Goal: Task Accomplishment & Management: Use online tool/utility

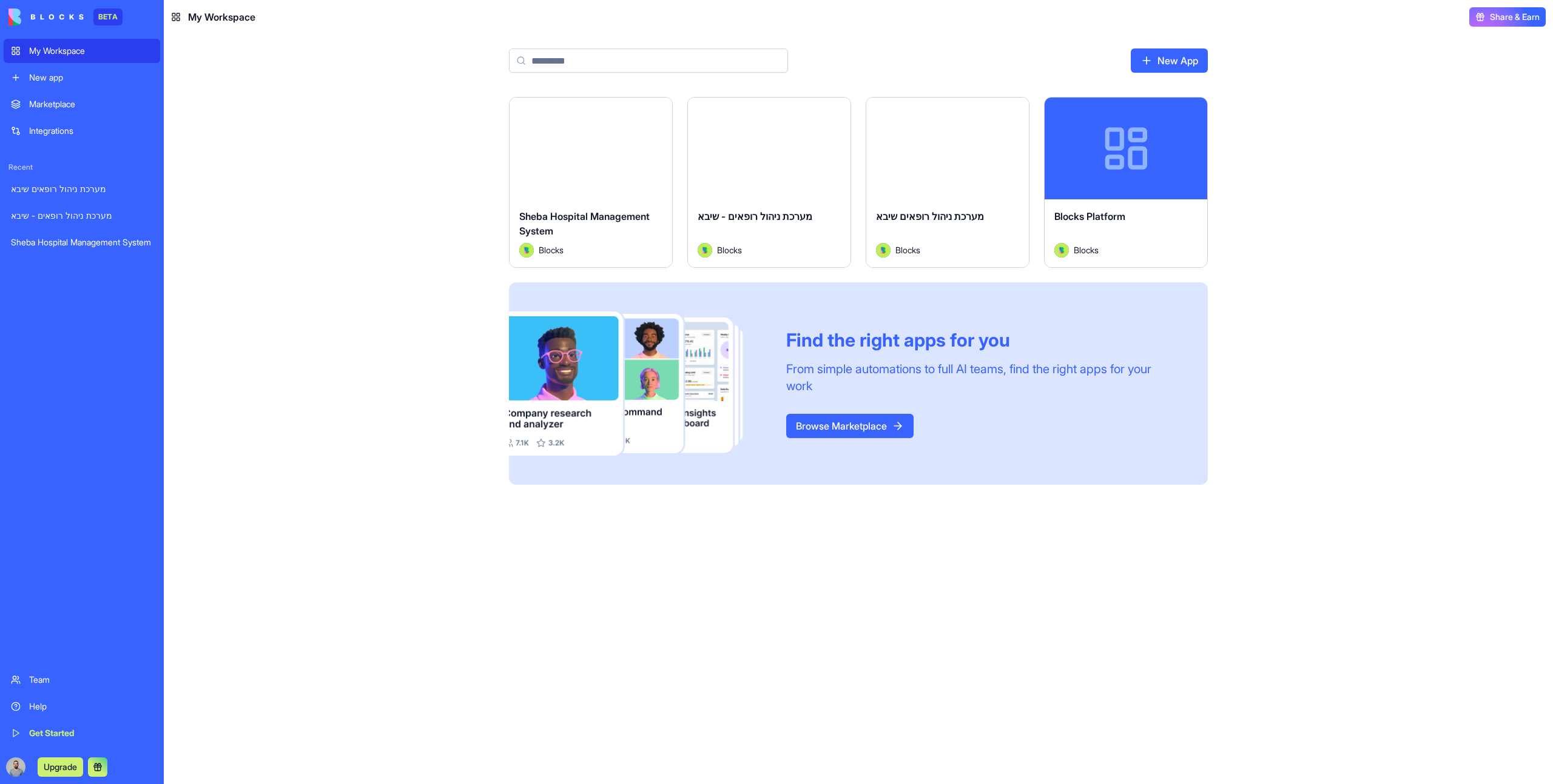
click at [971, 174] on div "Launch" at bounding box center [947, 148] width 163 height 101
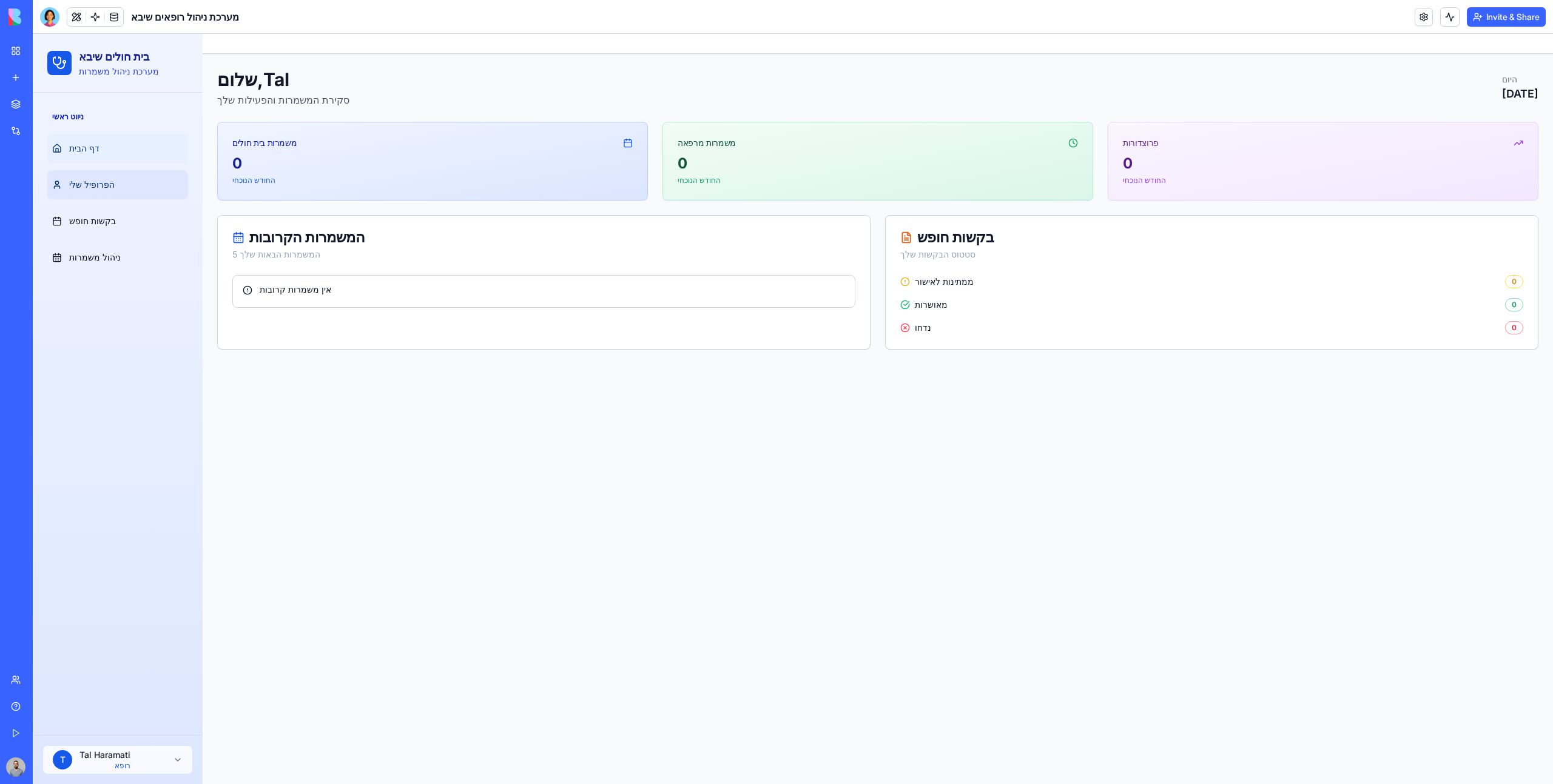
click at [133, 184] on link "הפרופיל שלי" at bounding box center [117, 184] width 141 height 29
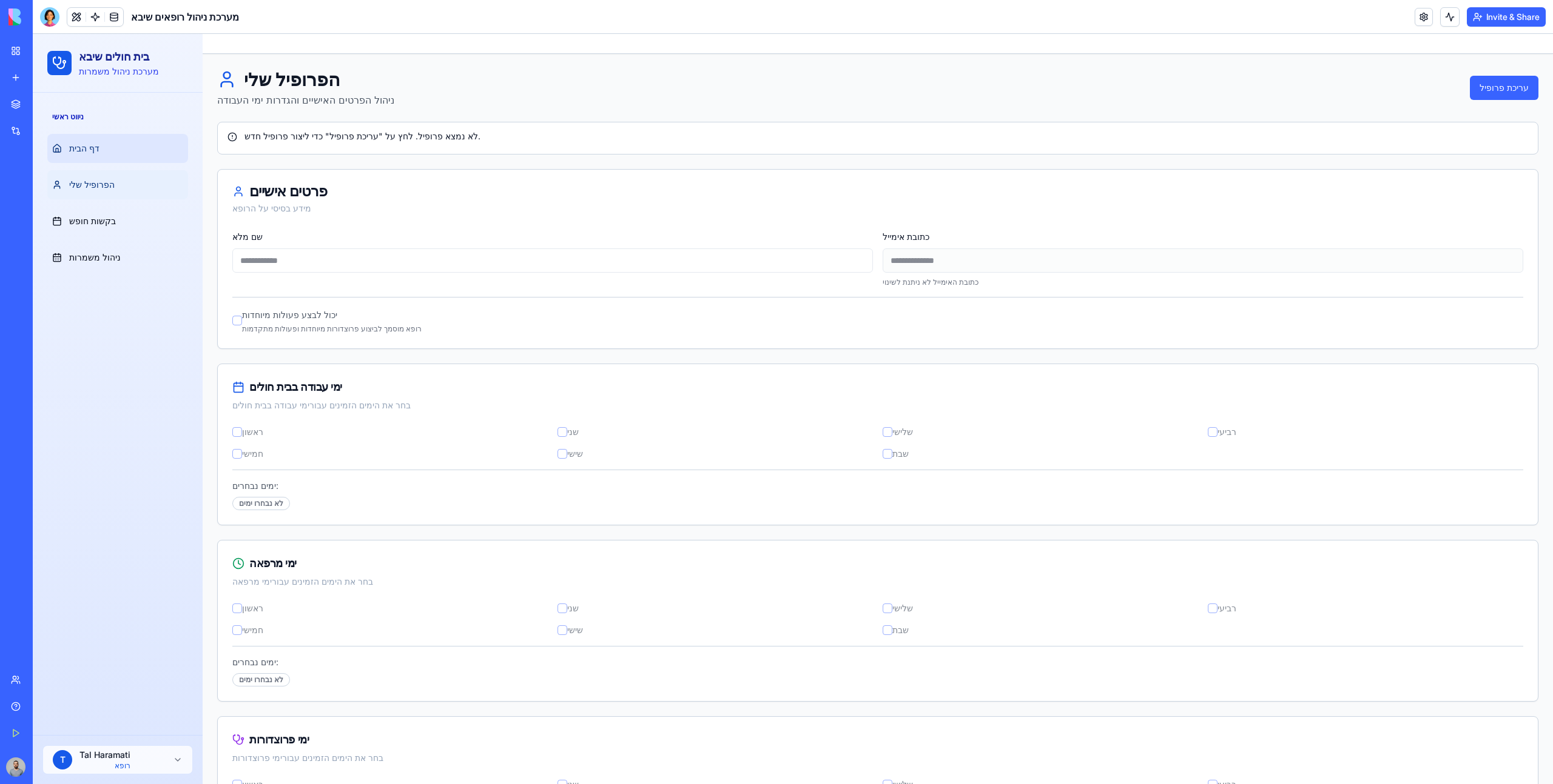
click at [145, 138] on link "דף הבית" at bounding box center [117, 148] width 141 height 29
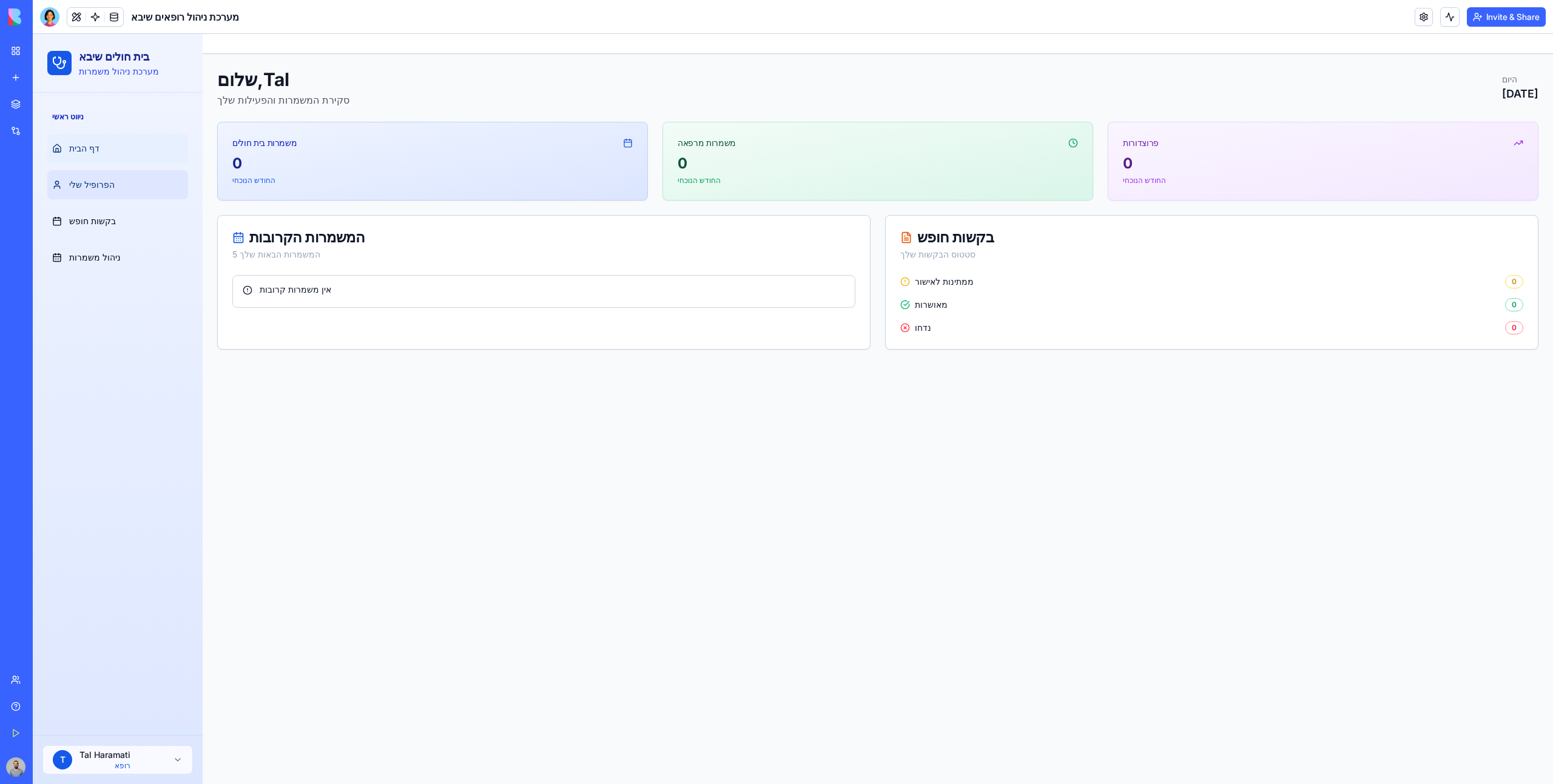
click at [150, 179] on link "הפרופיל שלי" at bounding box center [117, 184] width 141 height 29
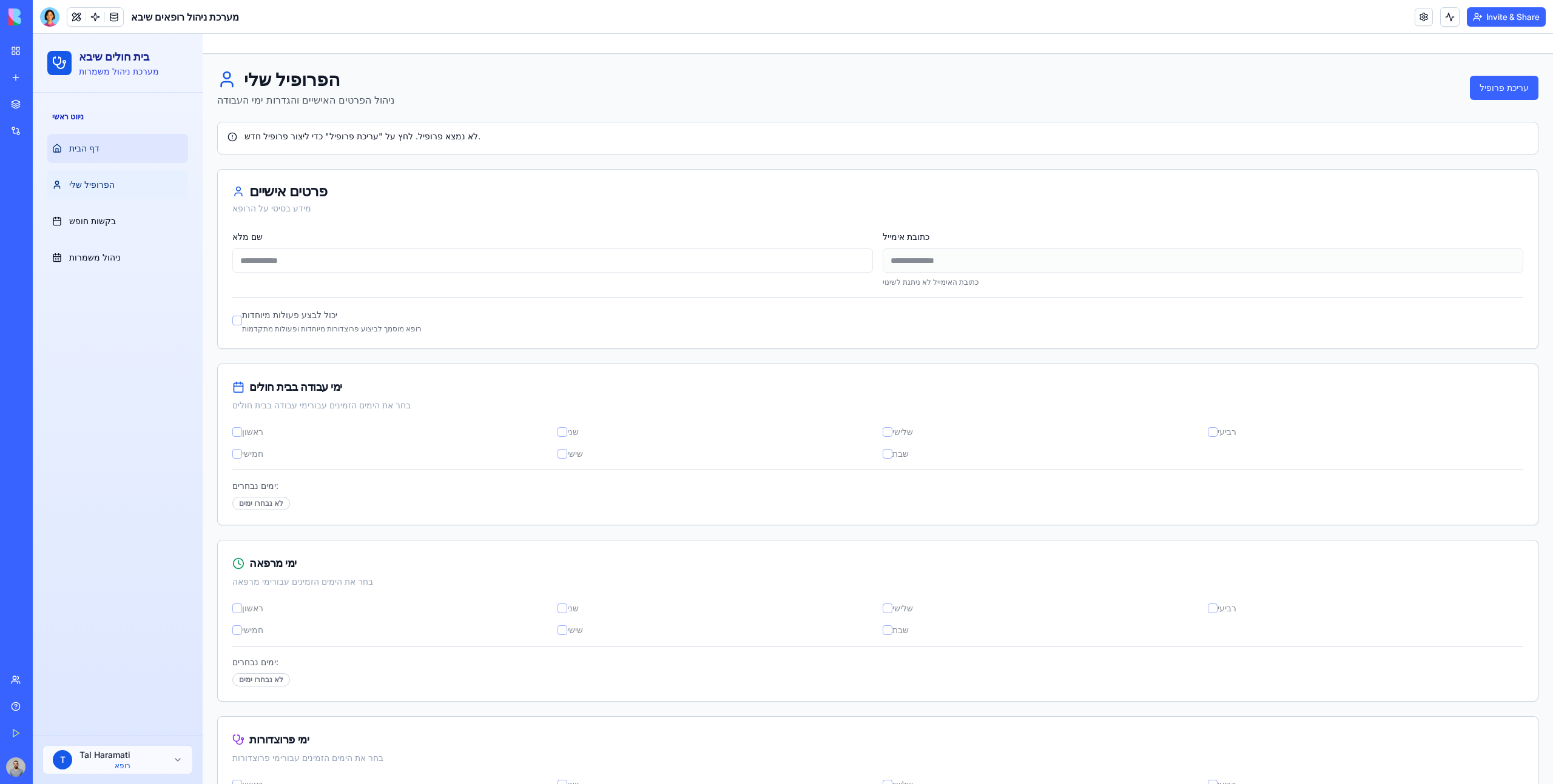
click at [134, 154] on link "דף הבית" at bounding box center [117, 148] width 141 height 29
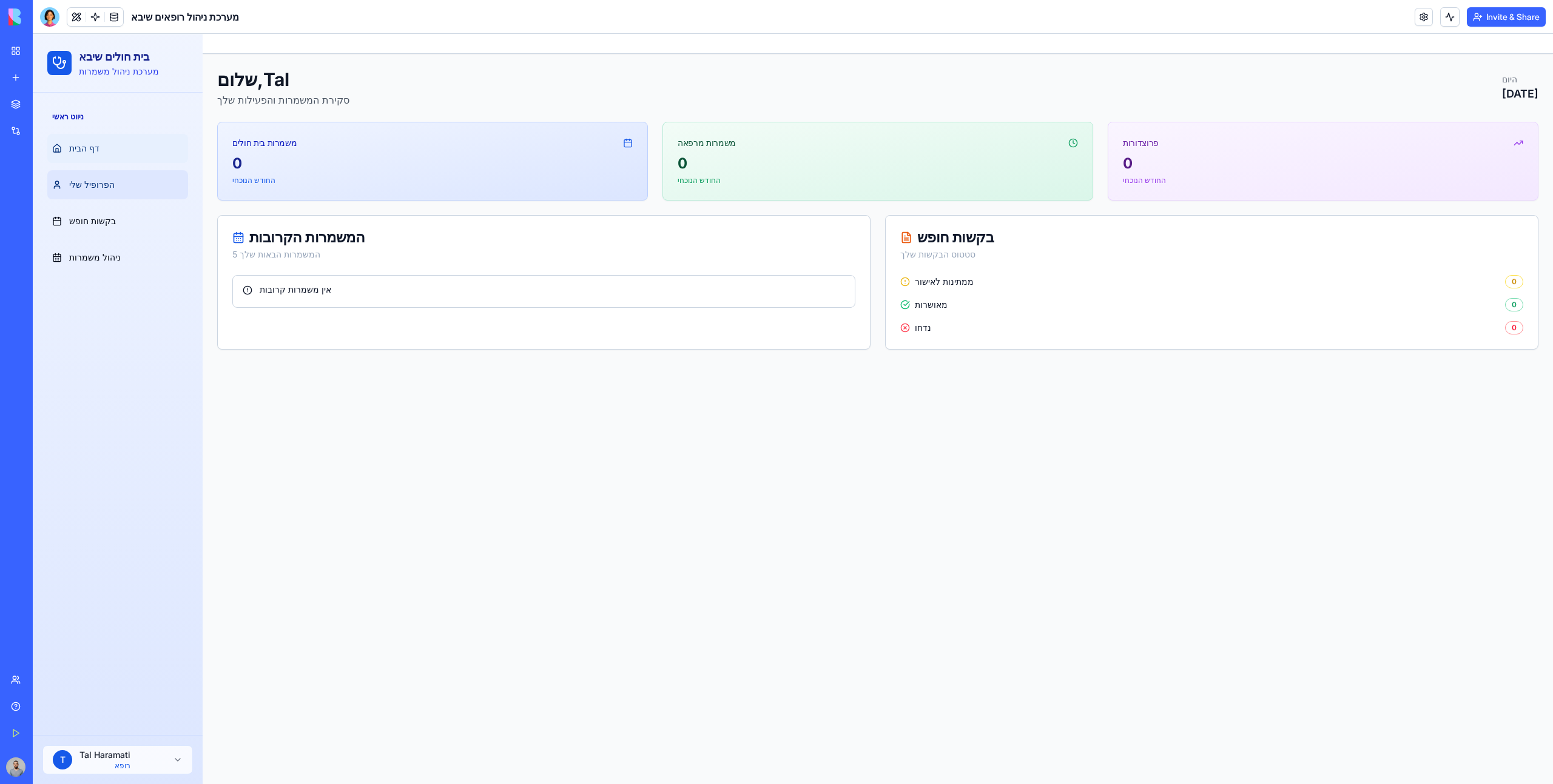
click at [143, 195] on link "הפרופיל שלי" at bounding box center [117, 184] width 141 height 29
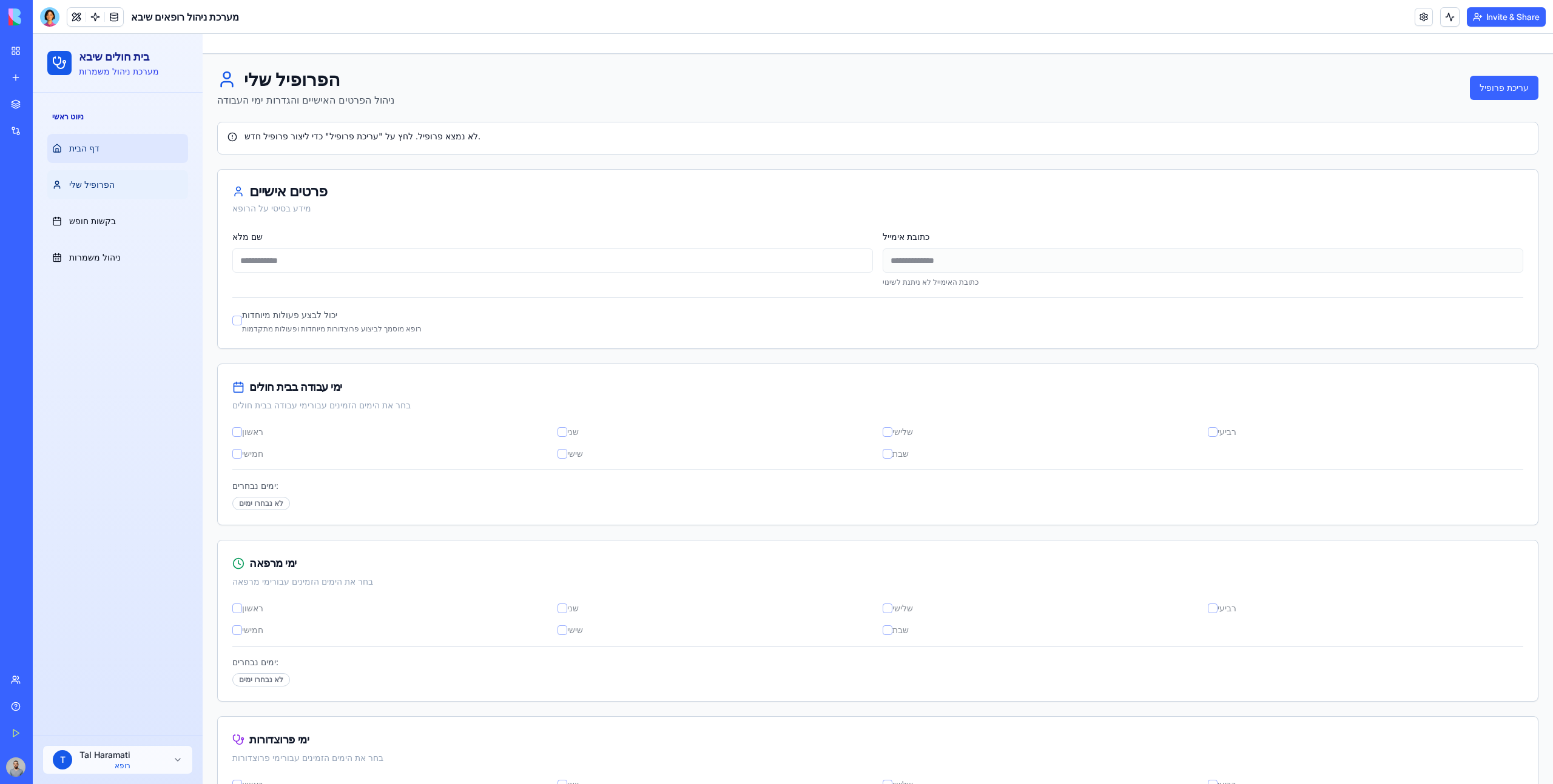
click at [130, 157] on link "דף הבית" at bounding box center [117, 148] width 141 height 29
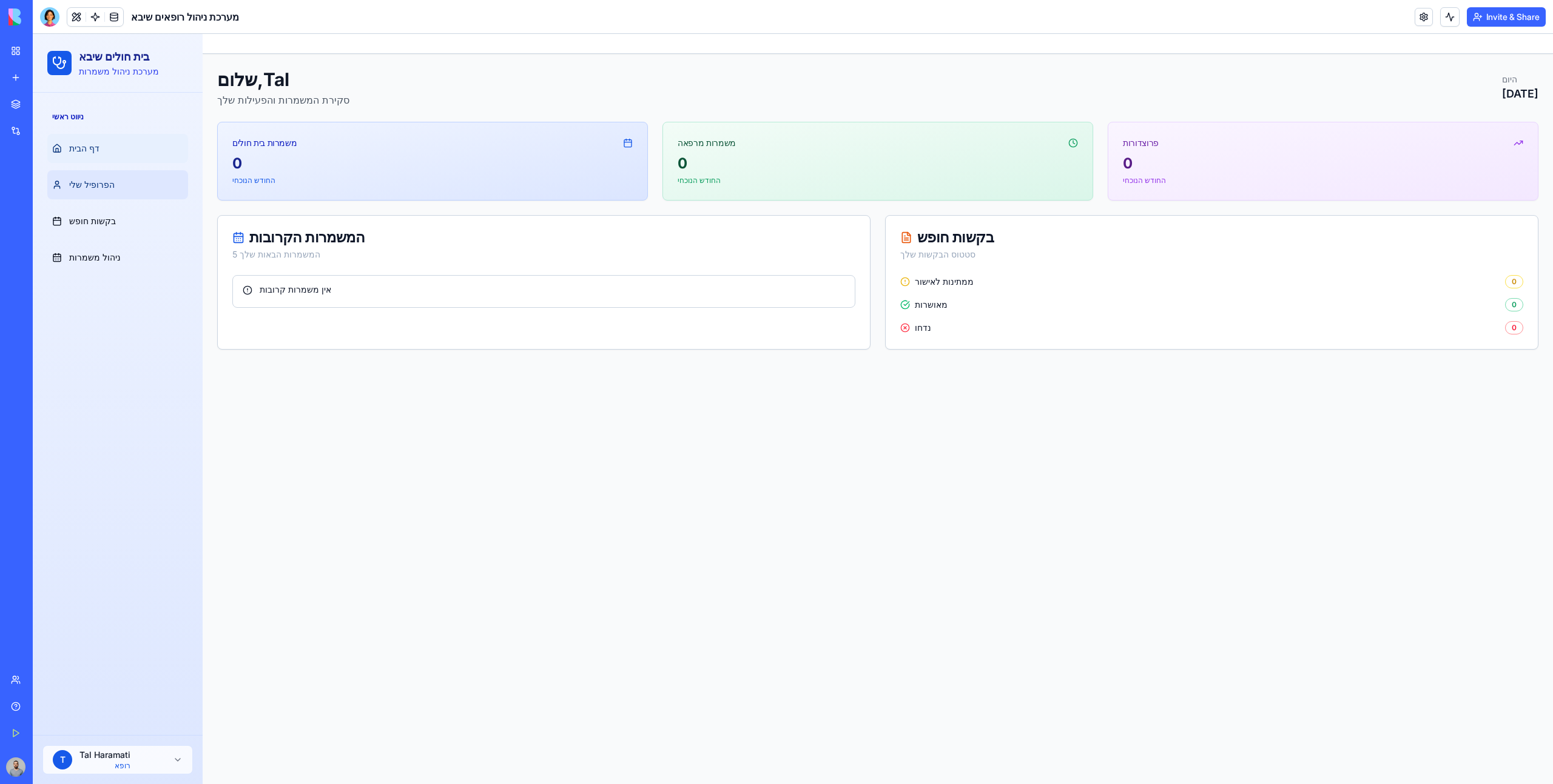
click at [138, 186] on link "הפרופיל שלי" at bounding box center [117, 184] width 141 height 29
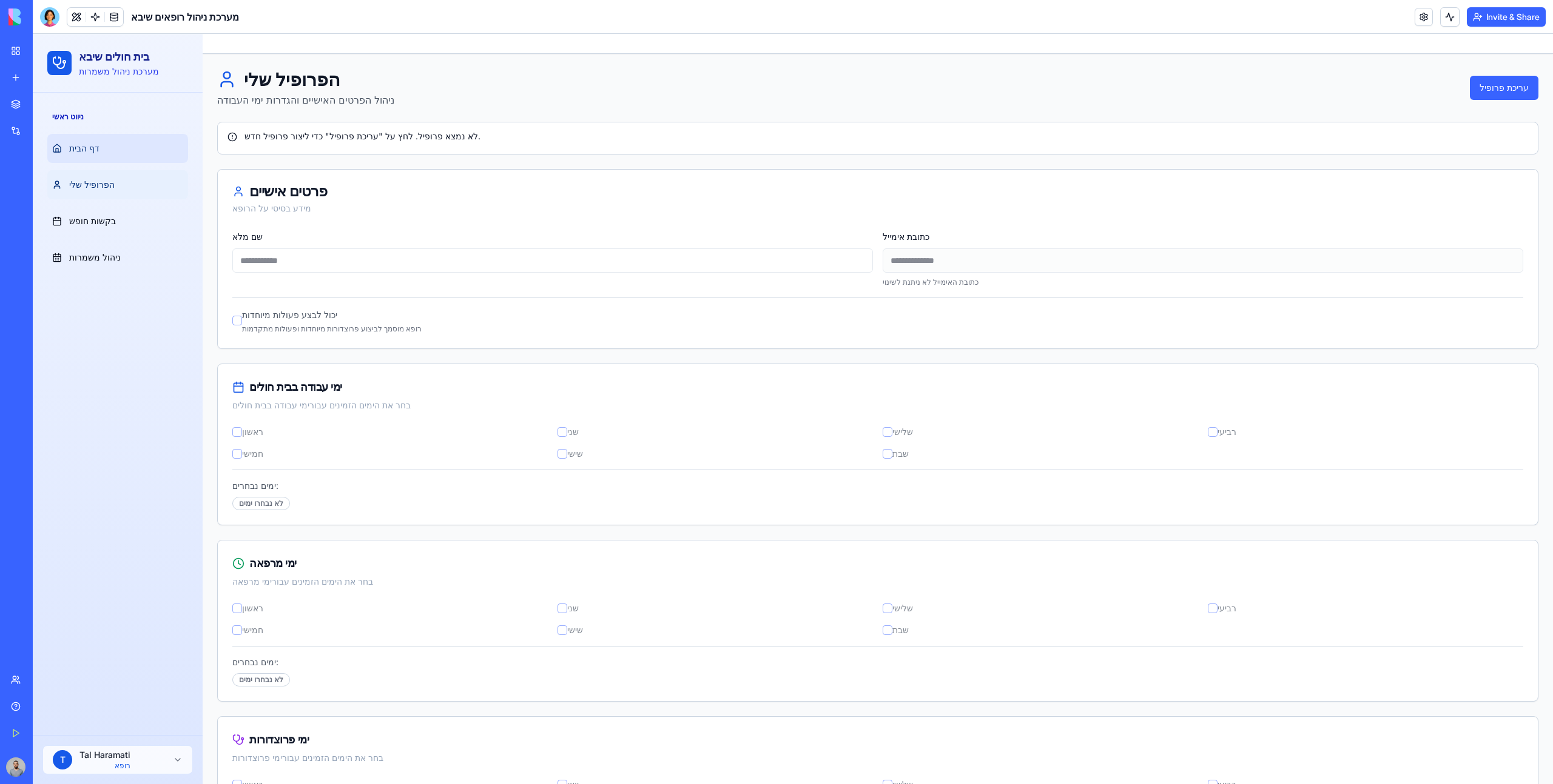
click at [123, 155] on link "דף הבית" at bounding box center [117, 148] width 141 height 29
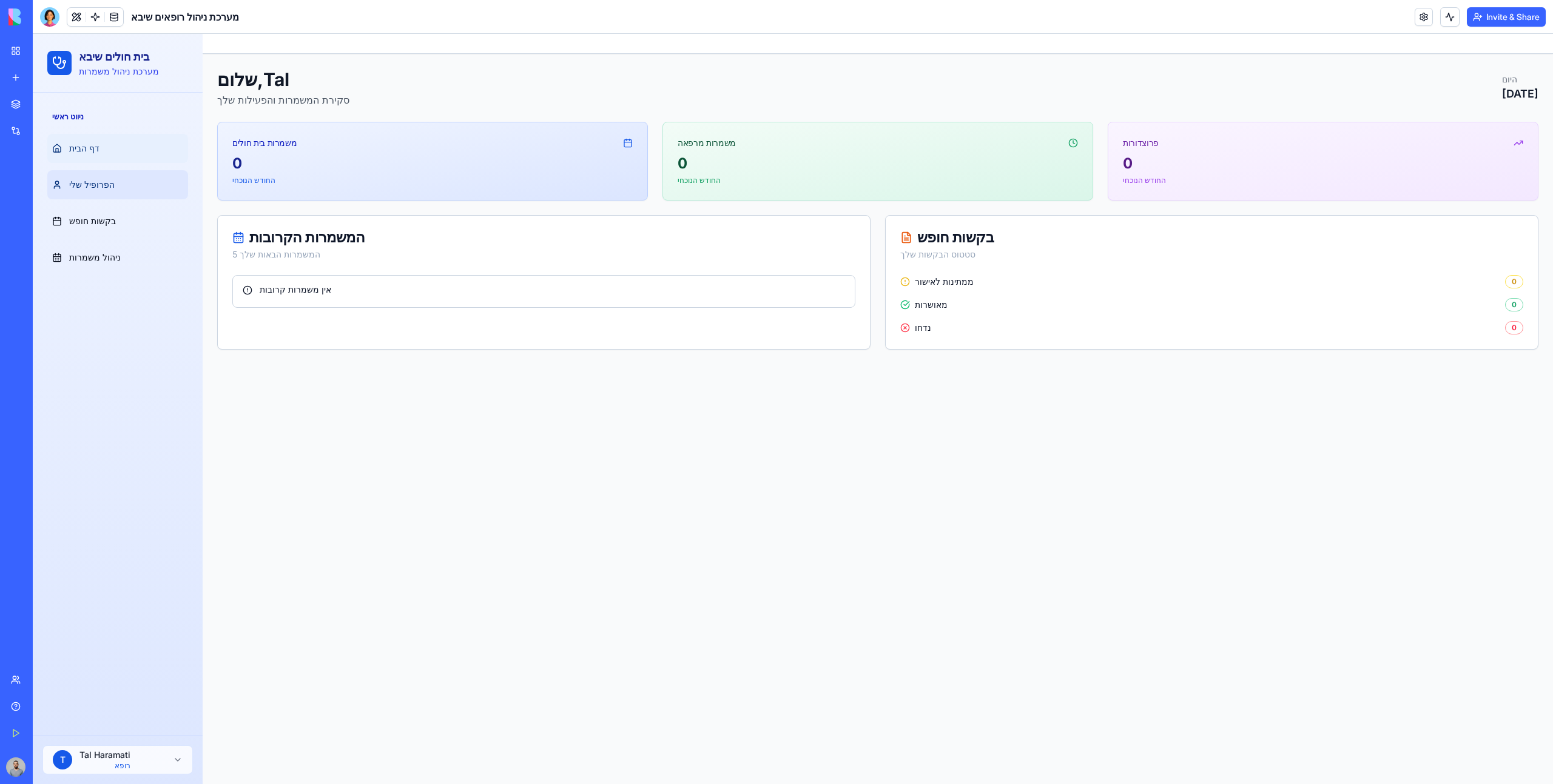
click at [135, 193] on link "הפרופיל שלי" at bounding box center [117, 184] width 141 height 29
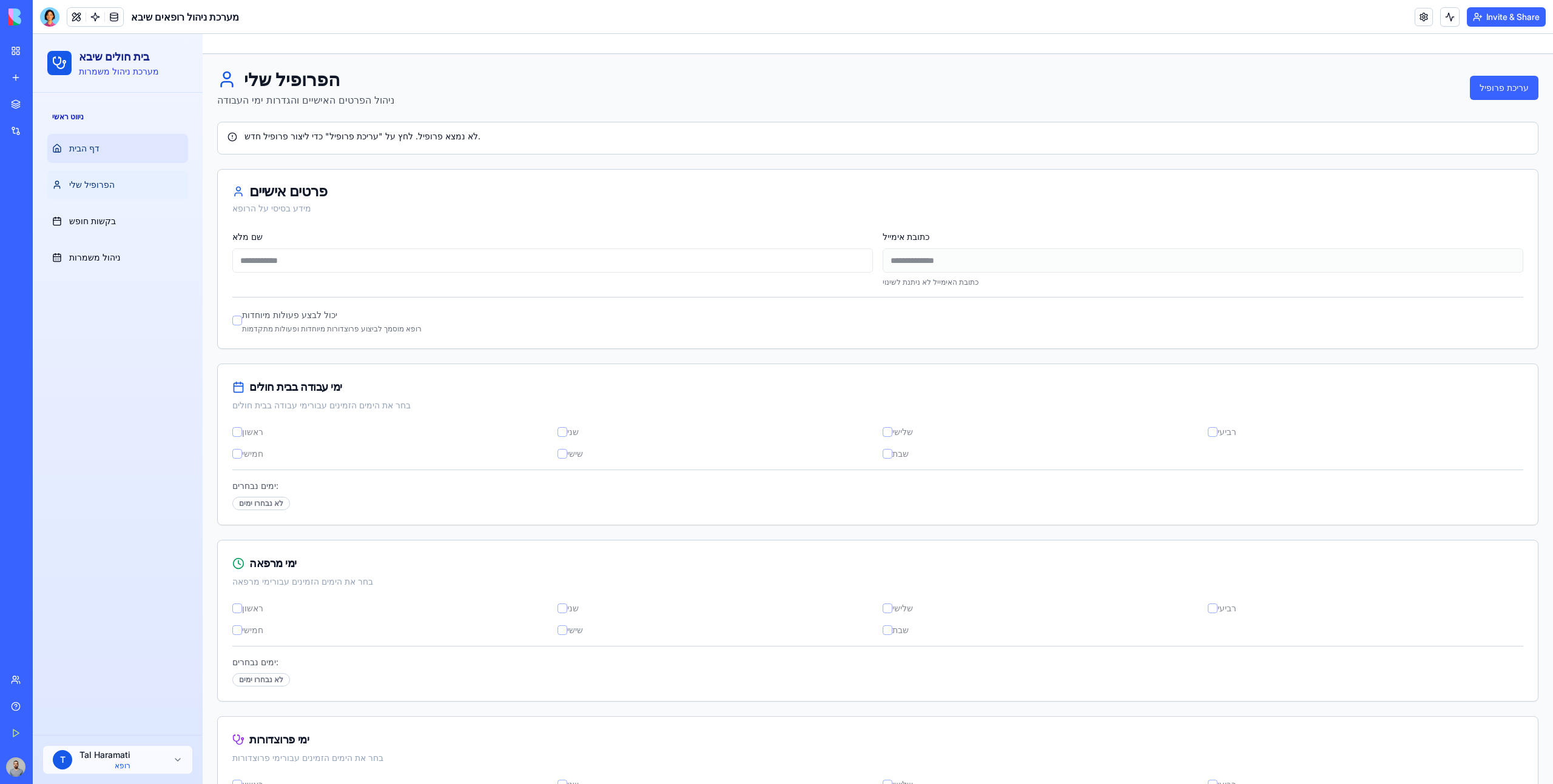
click at [128, 158] on link "דף הבית" at bounding box center [117, 148] width 141 height 29
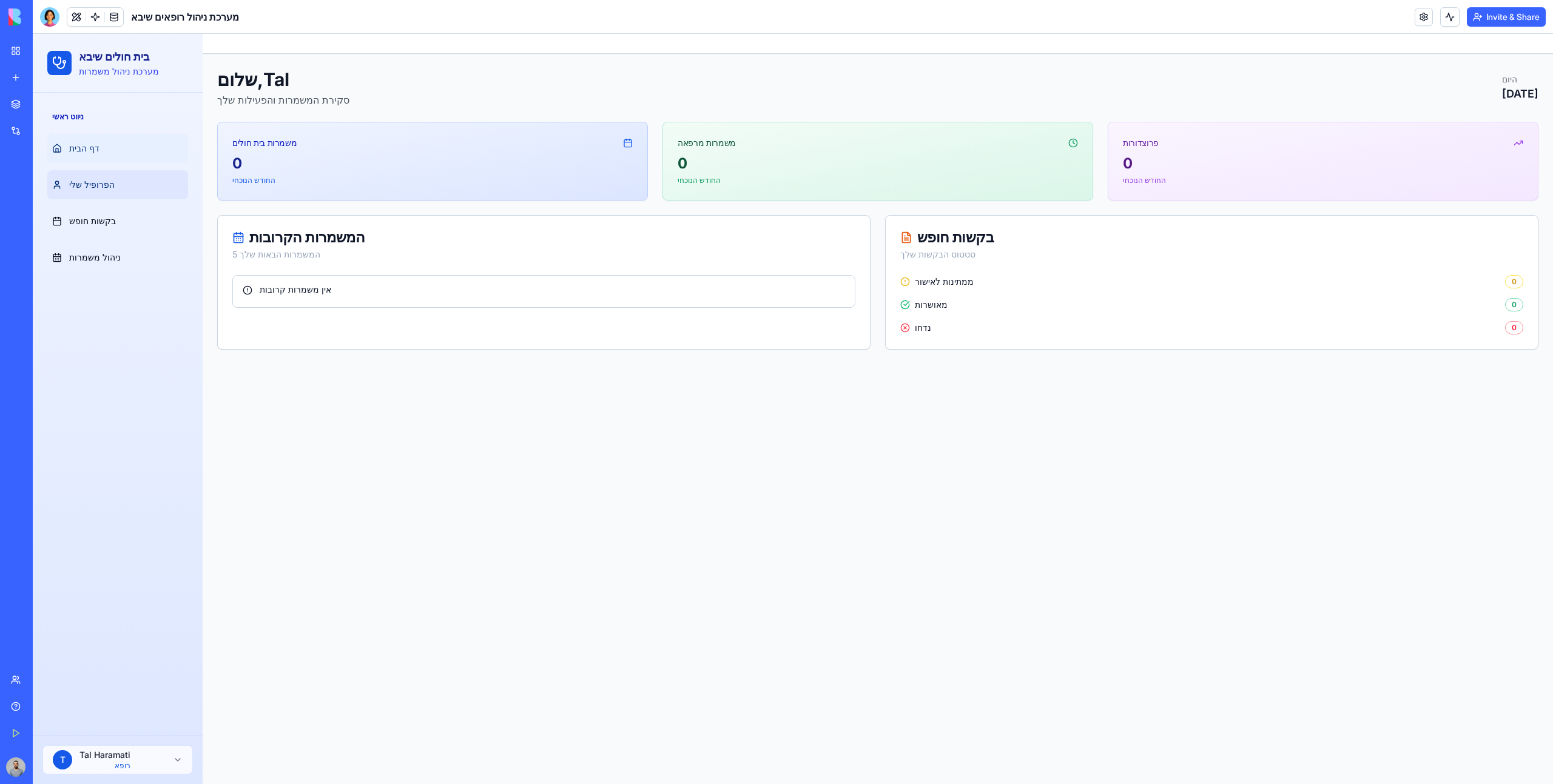
click at [140, 195] on link "הפרופיל שלי" at bounding box center [117, 184] width 141 height 29
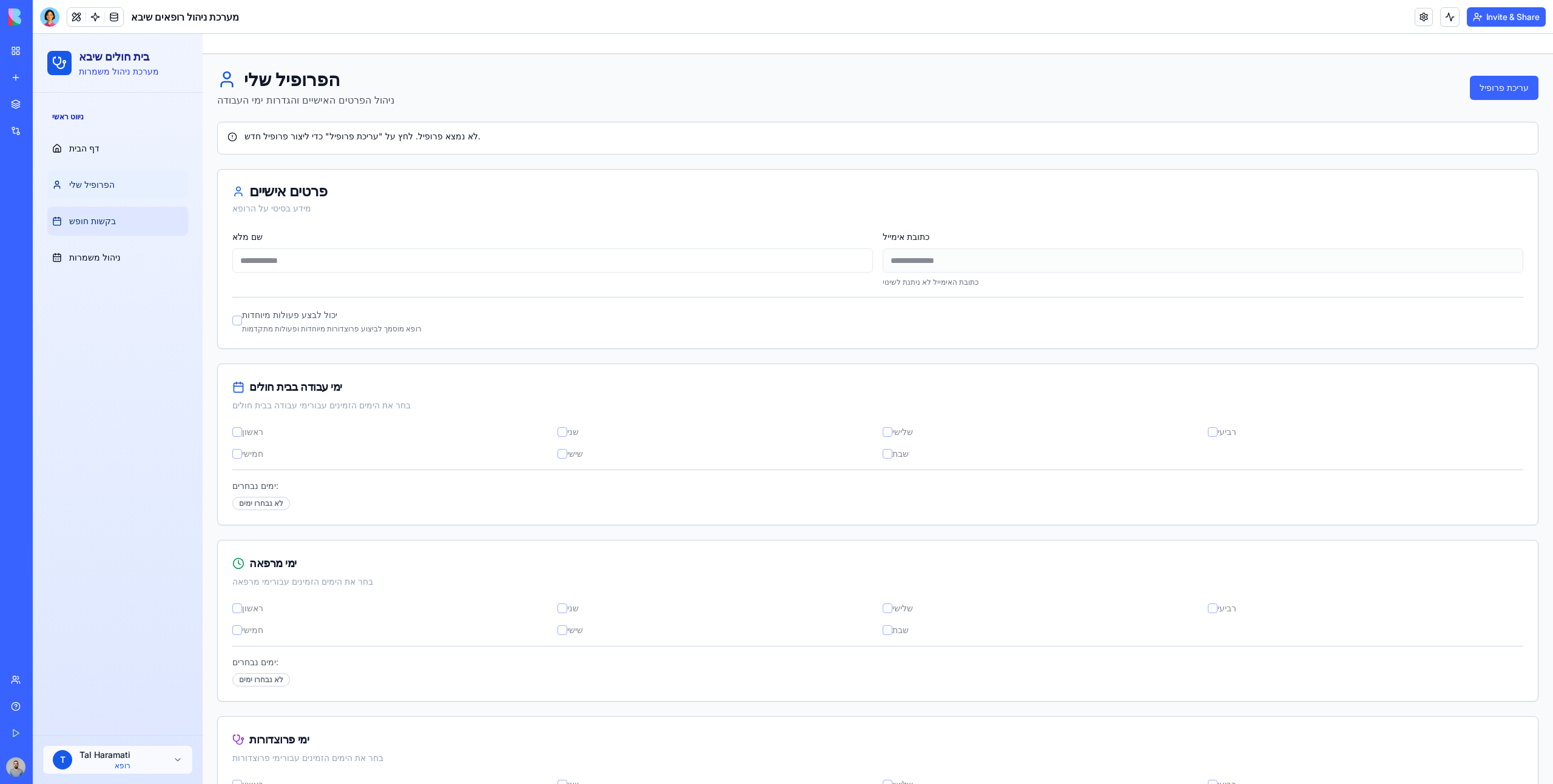
click at [146, 214] on link "בקשות חופש" at bounding box center [117, 221] width 141 height 29
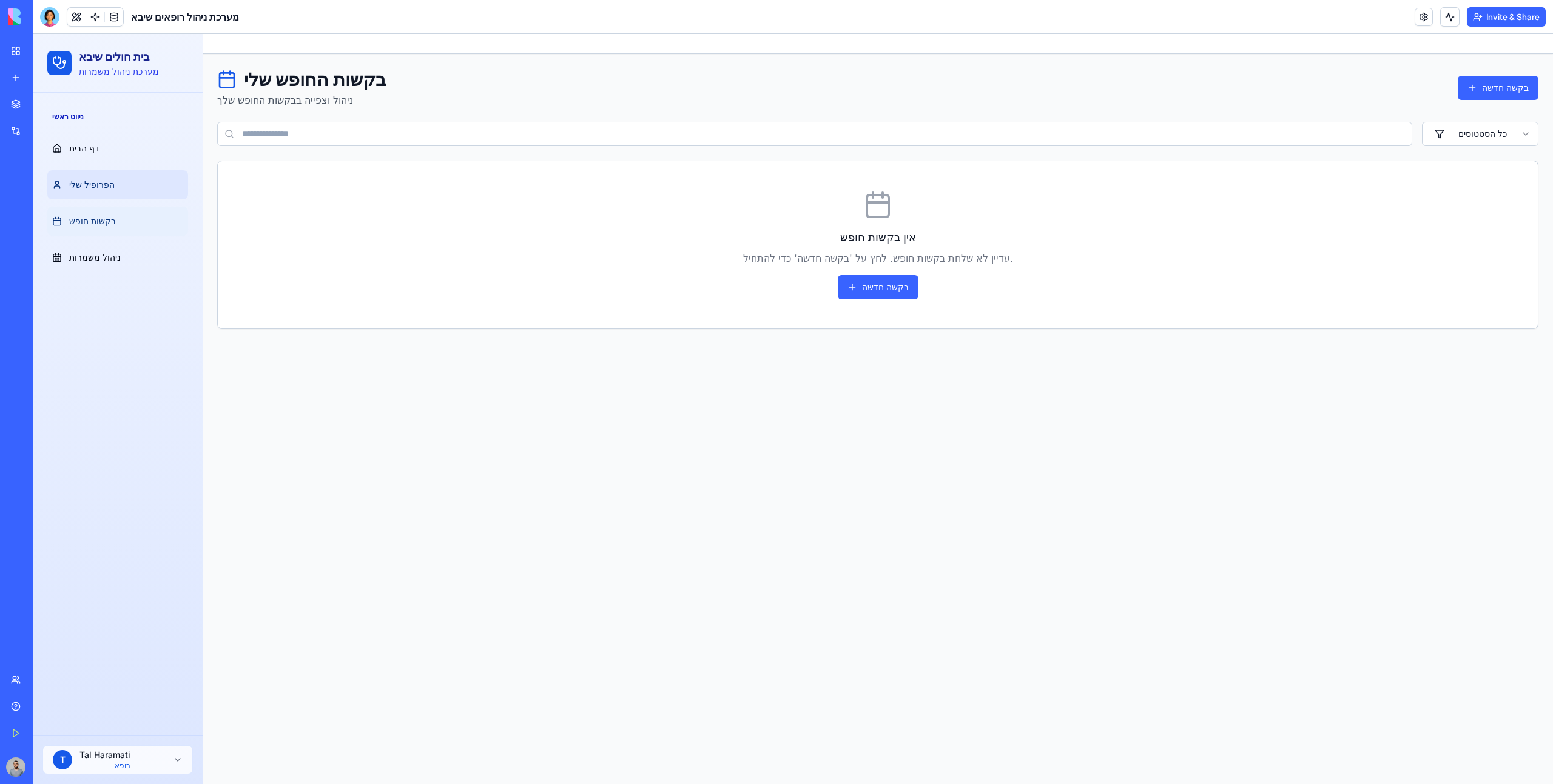
click at [132, 185] on link "הפרופיל שלי" at bounding box center [117, 184] width 141 height 29
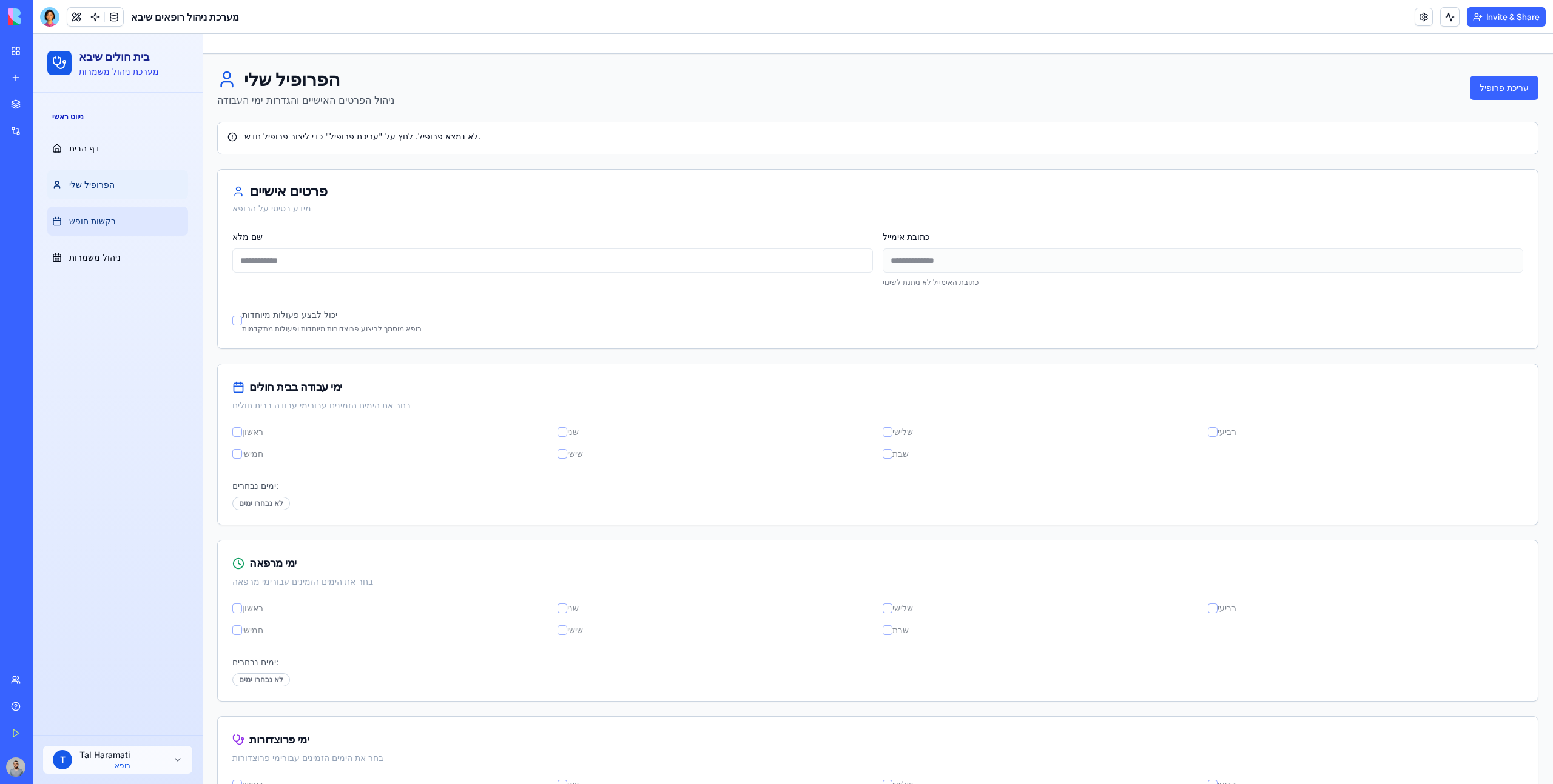
click at [143, 221] on link "בקשות חופש" at bounding box center [117, 221] width 141 height 29
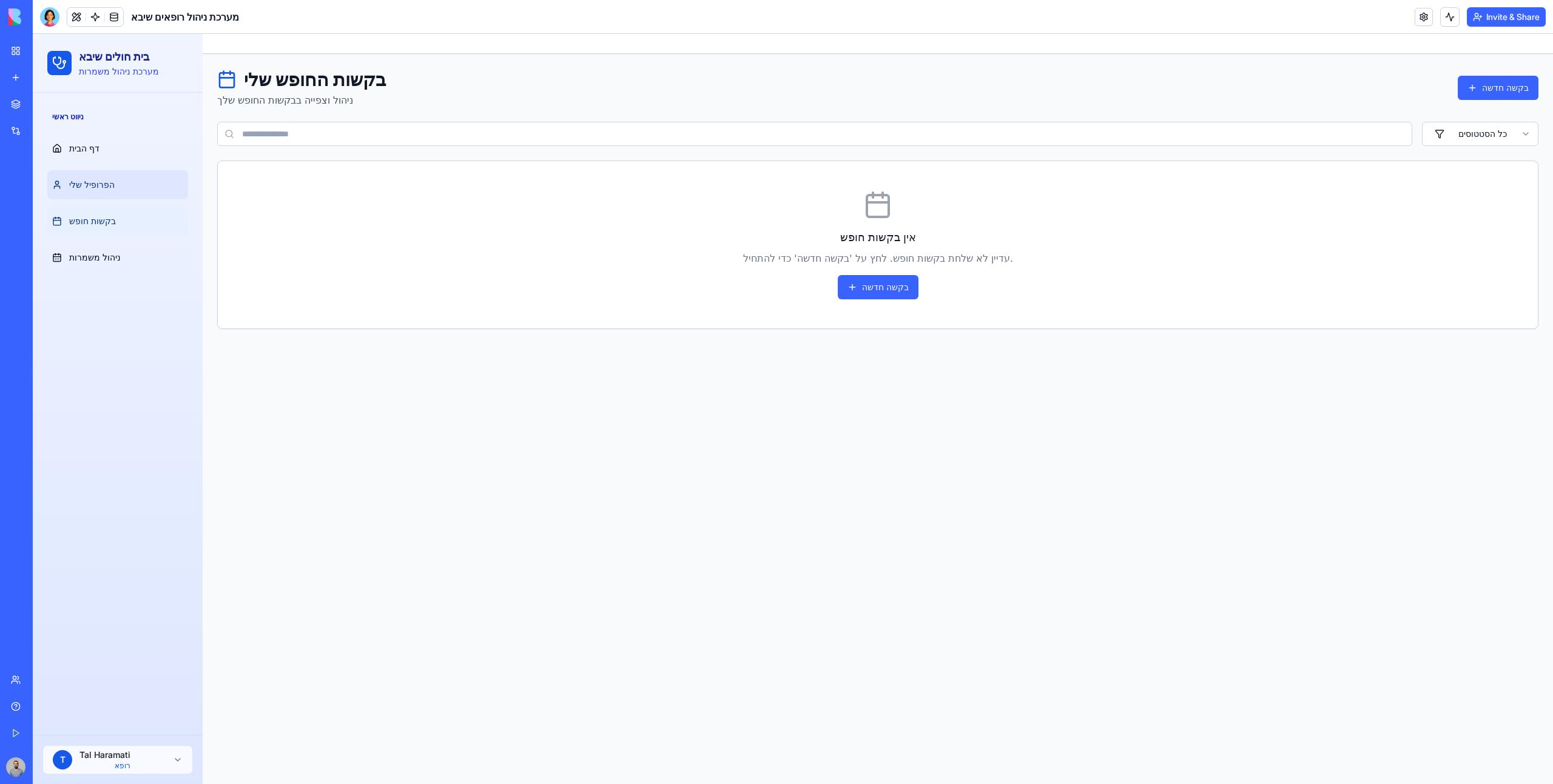
click at [122, 183] on link "הפרופיל שלי" at bounding box center [117, 184] width 141 height 29
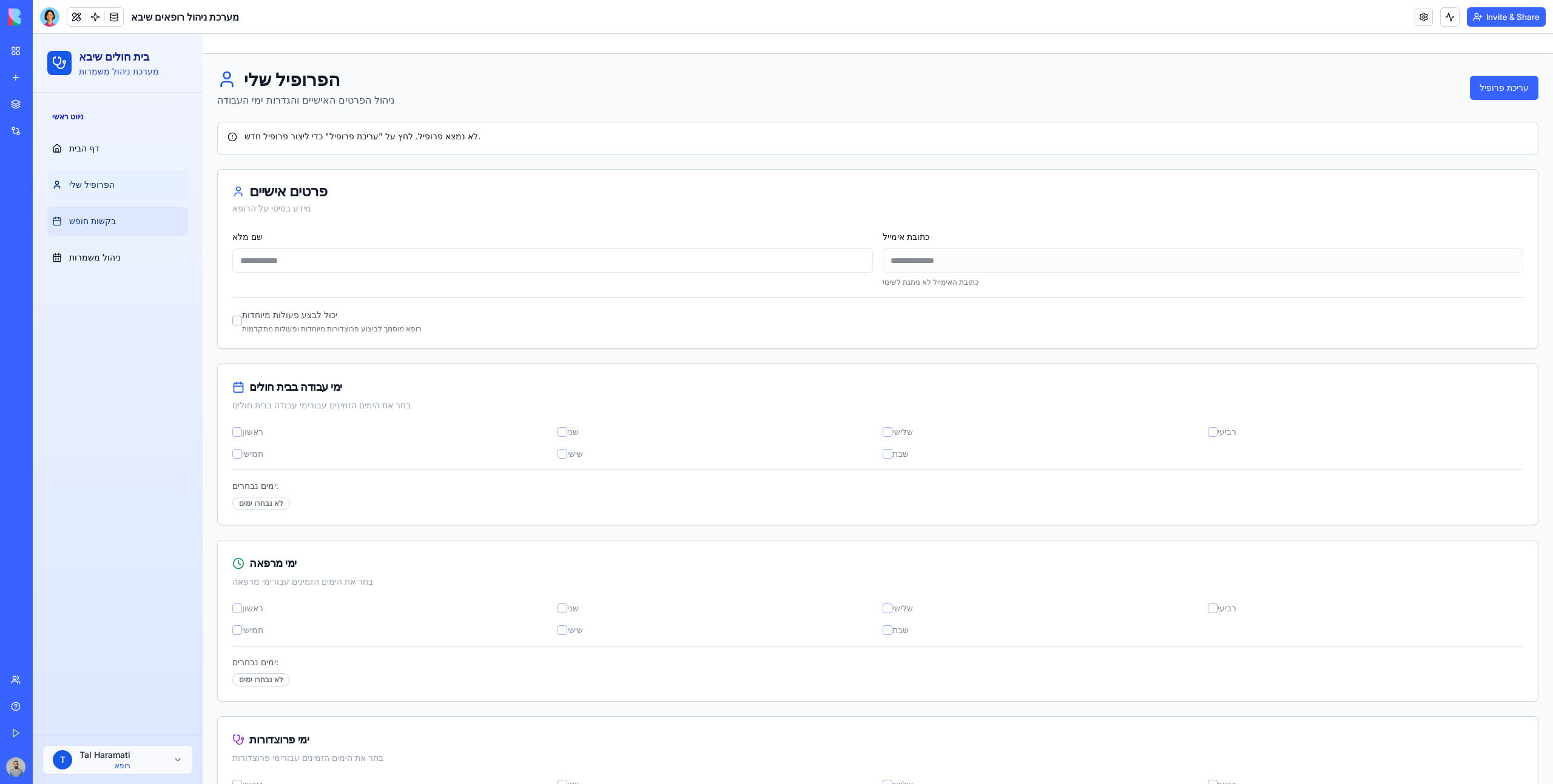
click at [134, 229] on link "בקשות חופש" at bounding box center [117, 221] width 141 height 29
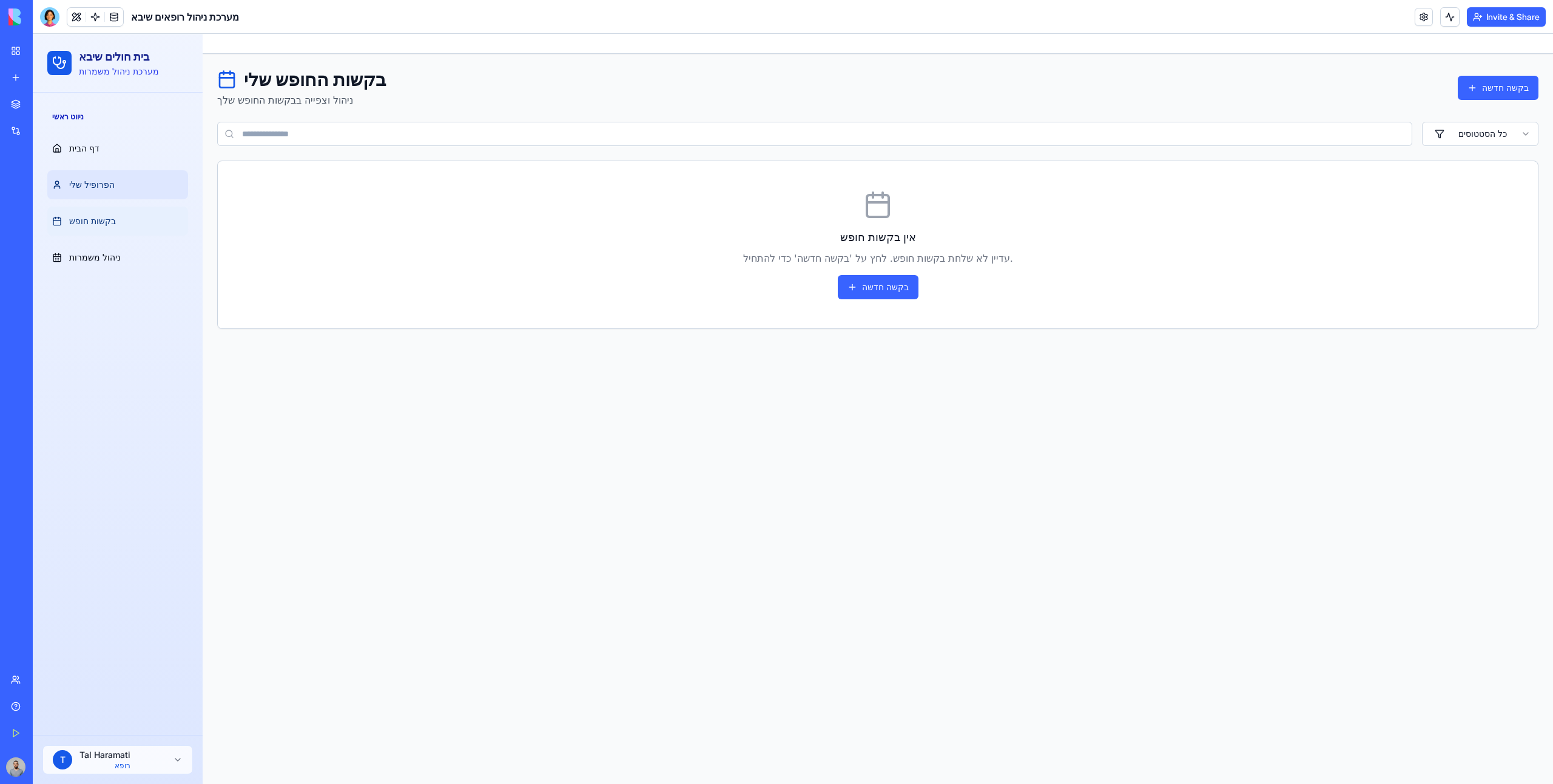
click at [122, 190] on link "הפרופיל שלי" at bounding box center [117, 184] width 141 height 29
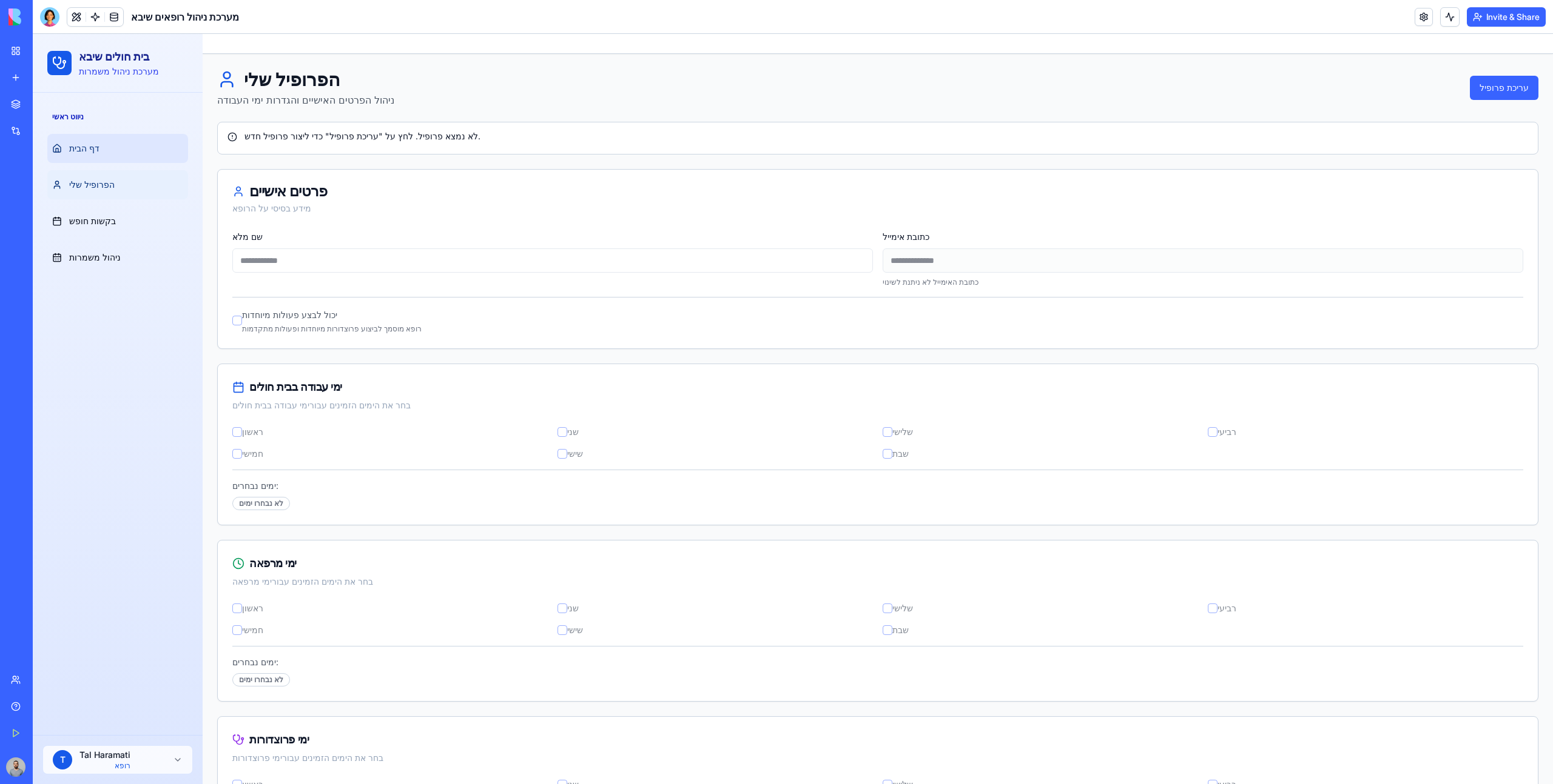
click at [108, 150] on link "דף הבית" at bounding box center [117, 148] width 141 height 29
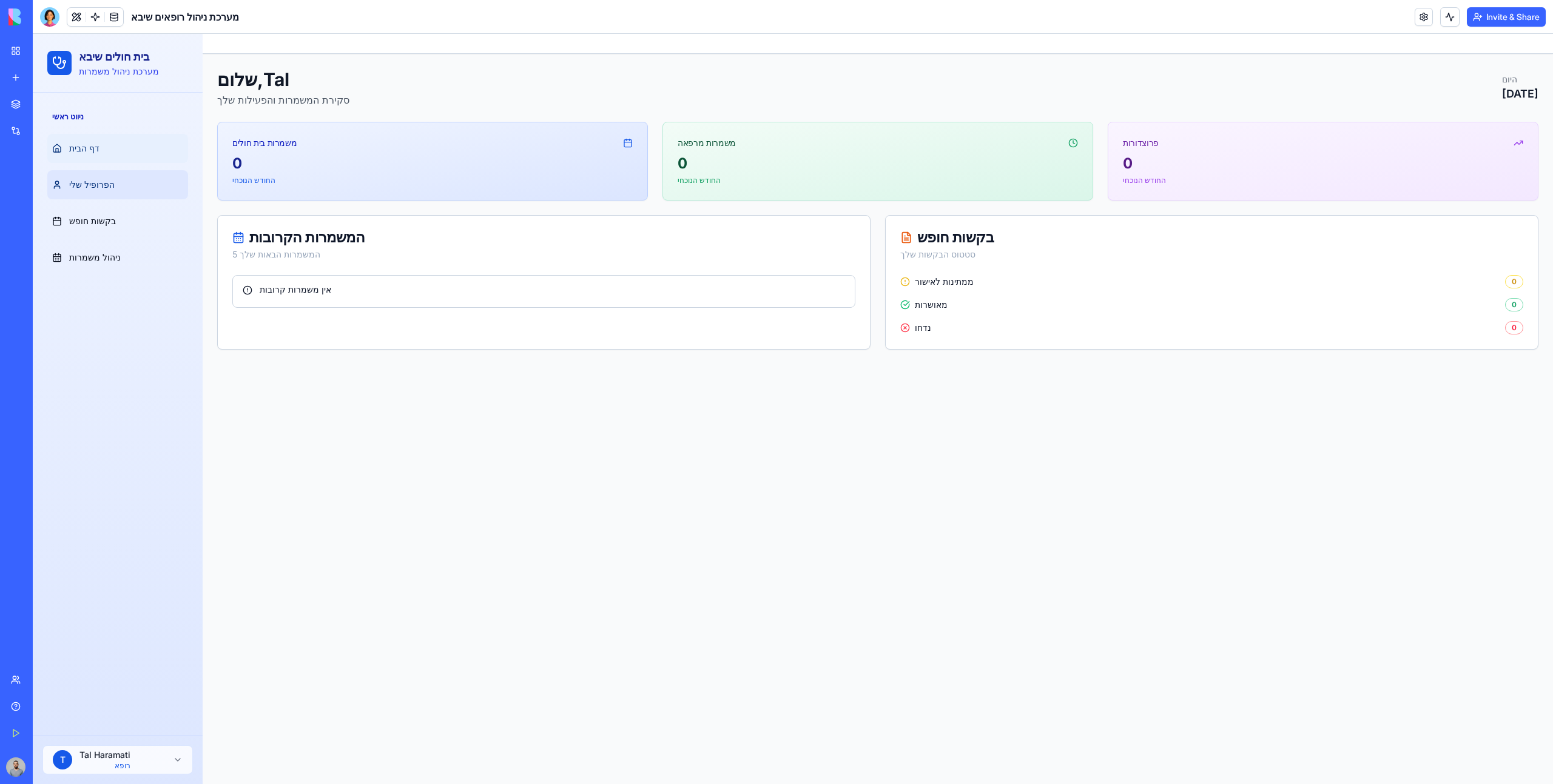
click at [121, 179] on link "הפרופיל שלי" at bounding box center [117, 184] width 141 height 29
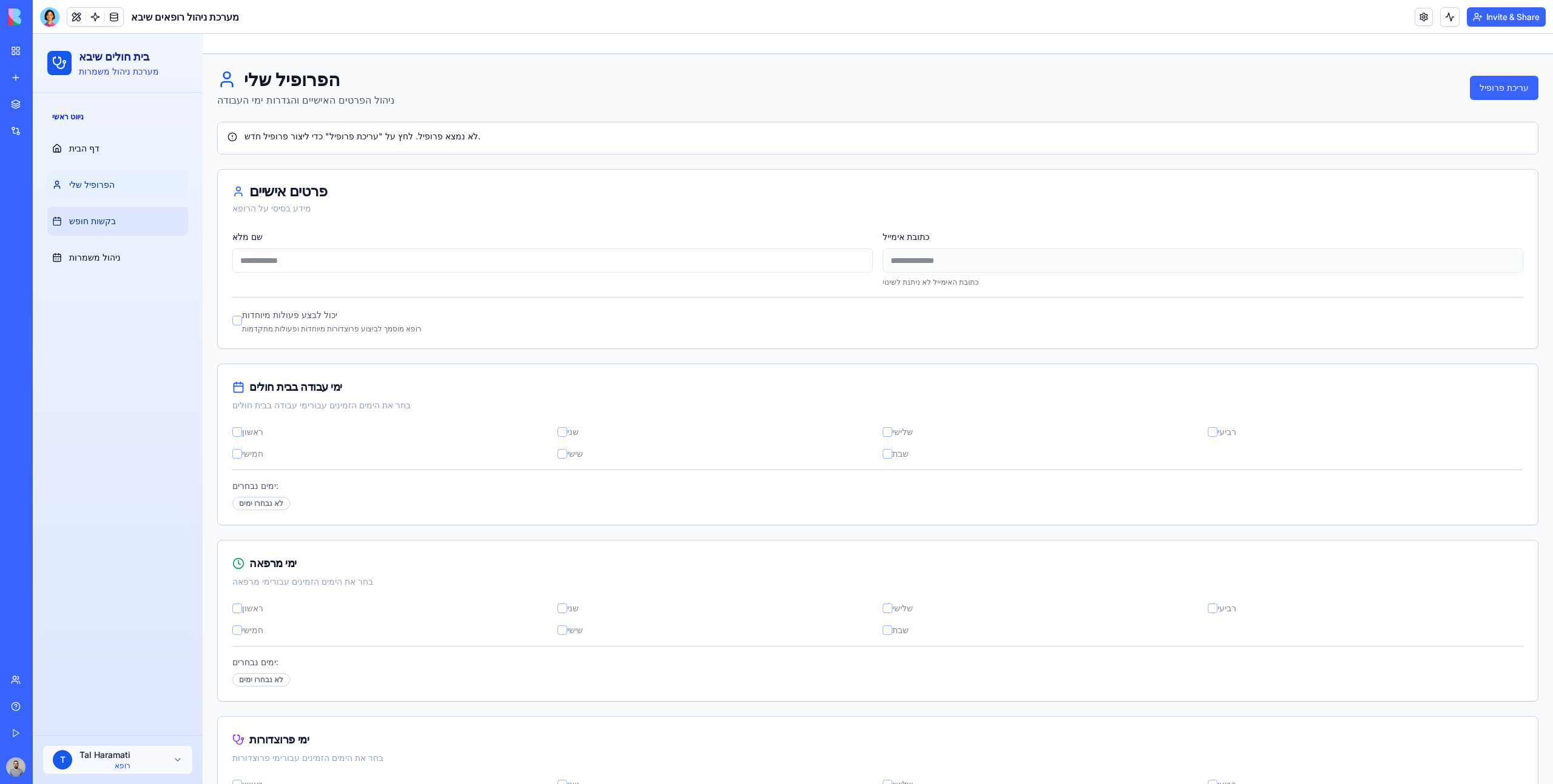
click at [134, 224] on link "בקשות חופש" at bounding box center [117, 221] width 141 height 29
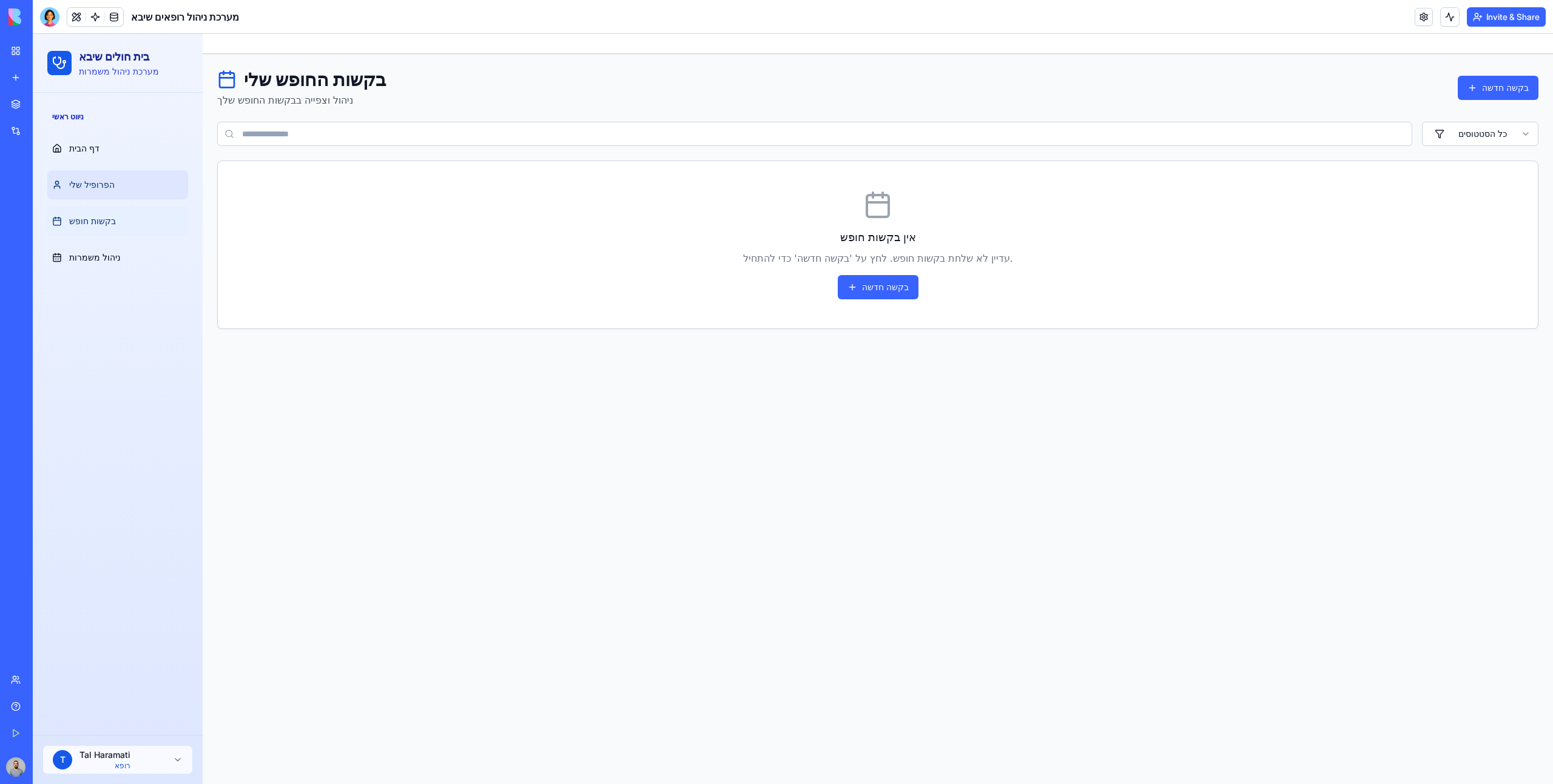
click at [122, 193] on link "הפרופיל שלי" at bounding box center [117, 184] width 141 height 29
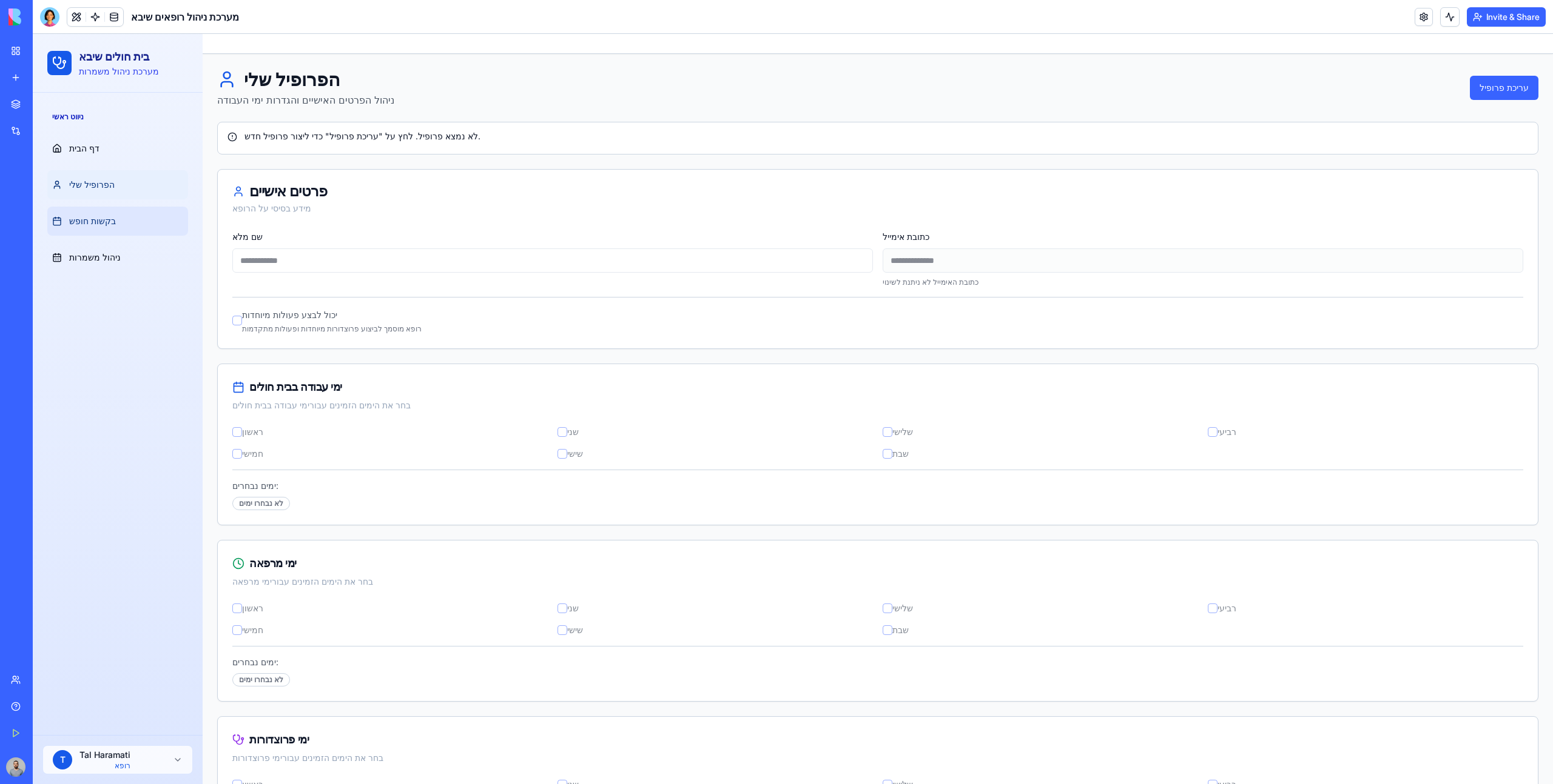
click at [131, 218] on link "בקשות חופש" at bounding box center [117, 221] width 141 height 29
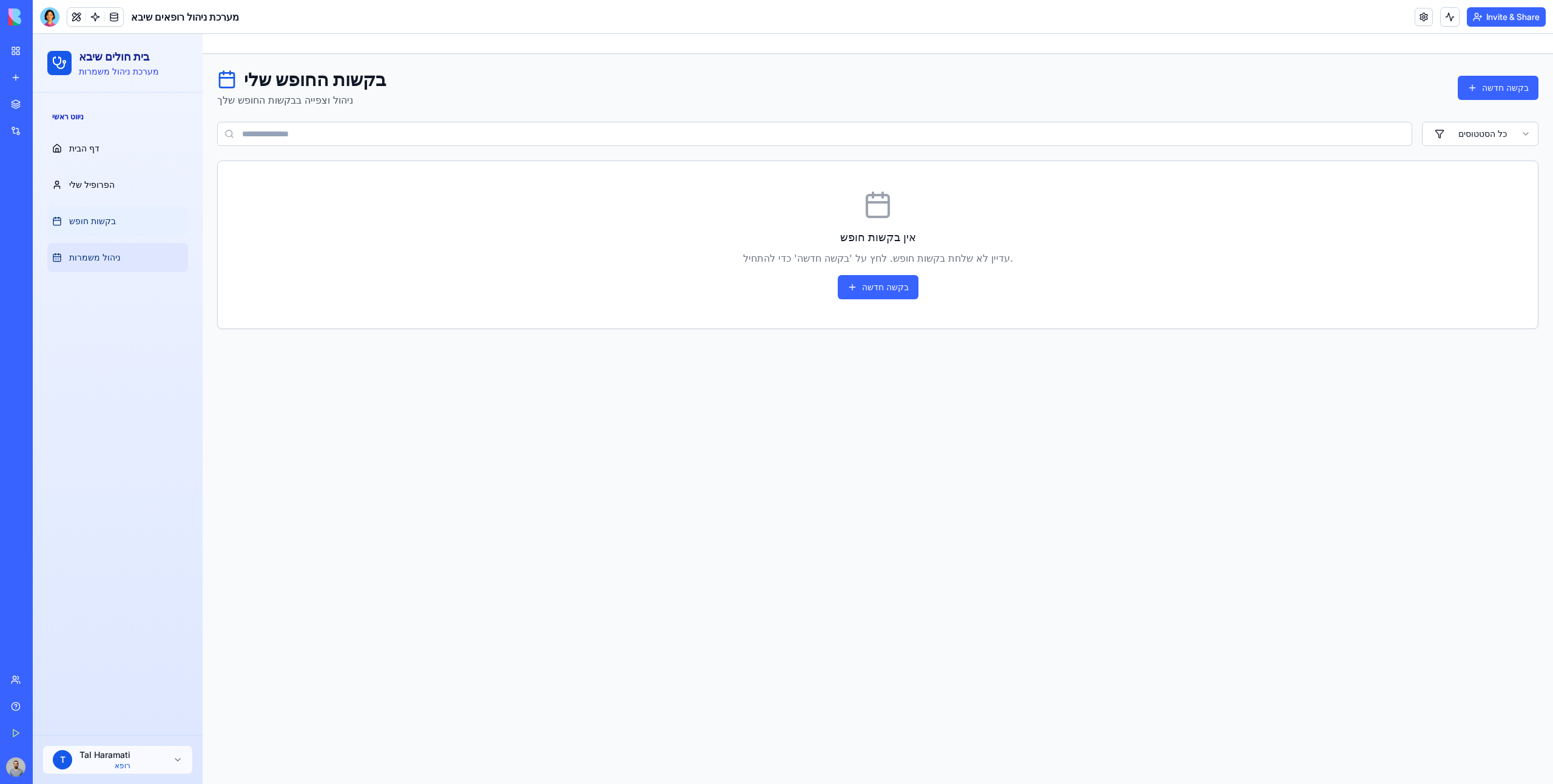
click at [138, 255] on link "ניהול משמרות" at bounding box center [117, 257] width 141 height 29
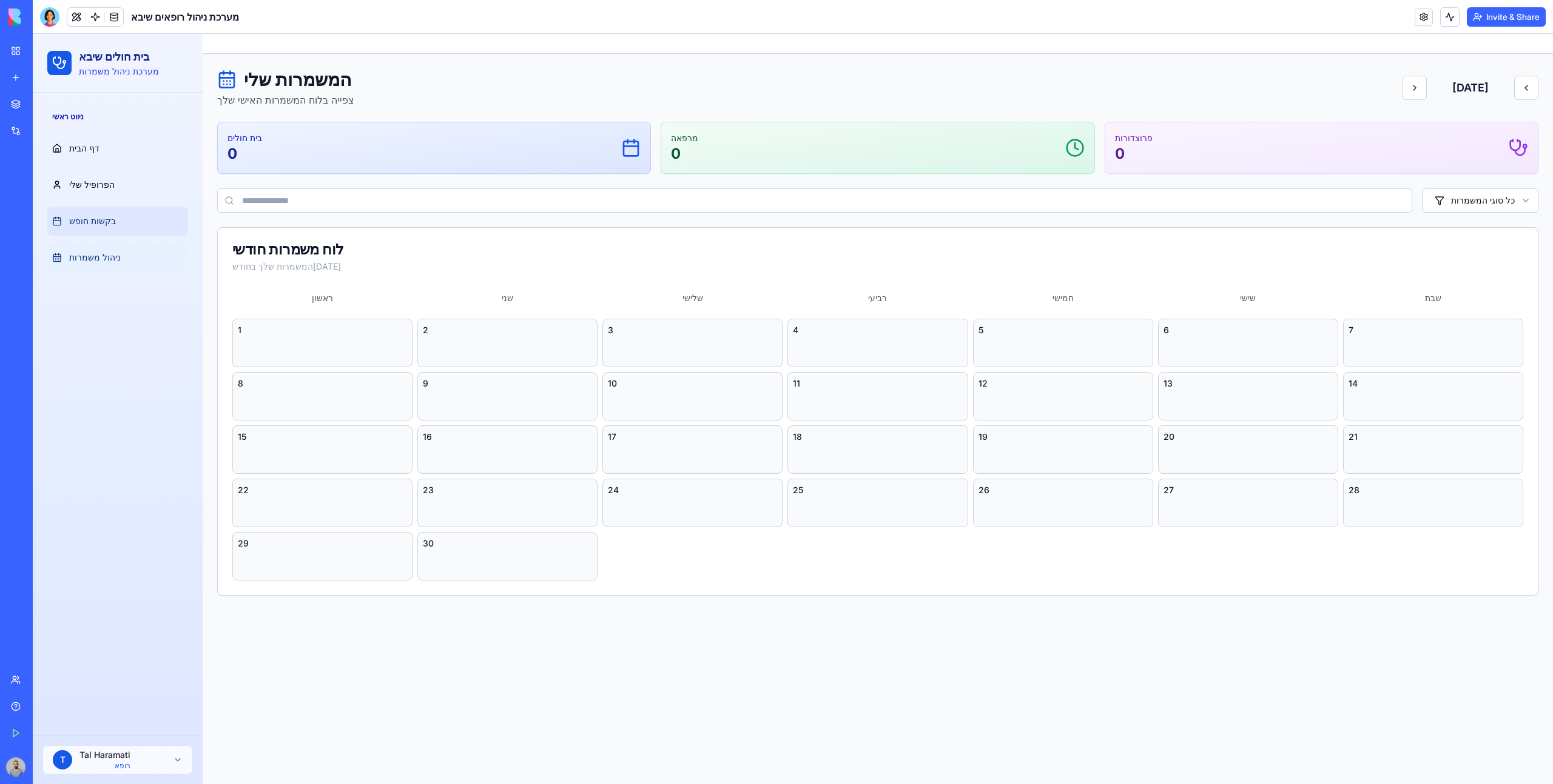
click at [129, 231] on link "בקשות חופש" at bounding box center [117, 221] width 141 height 29
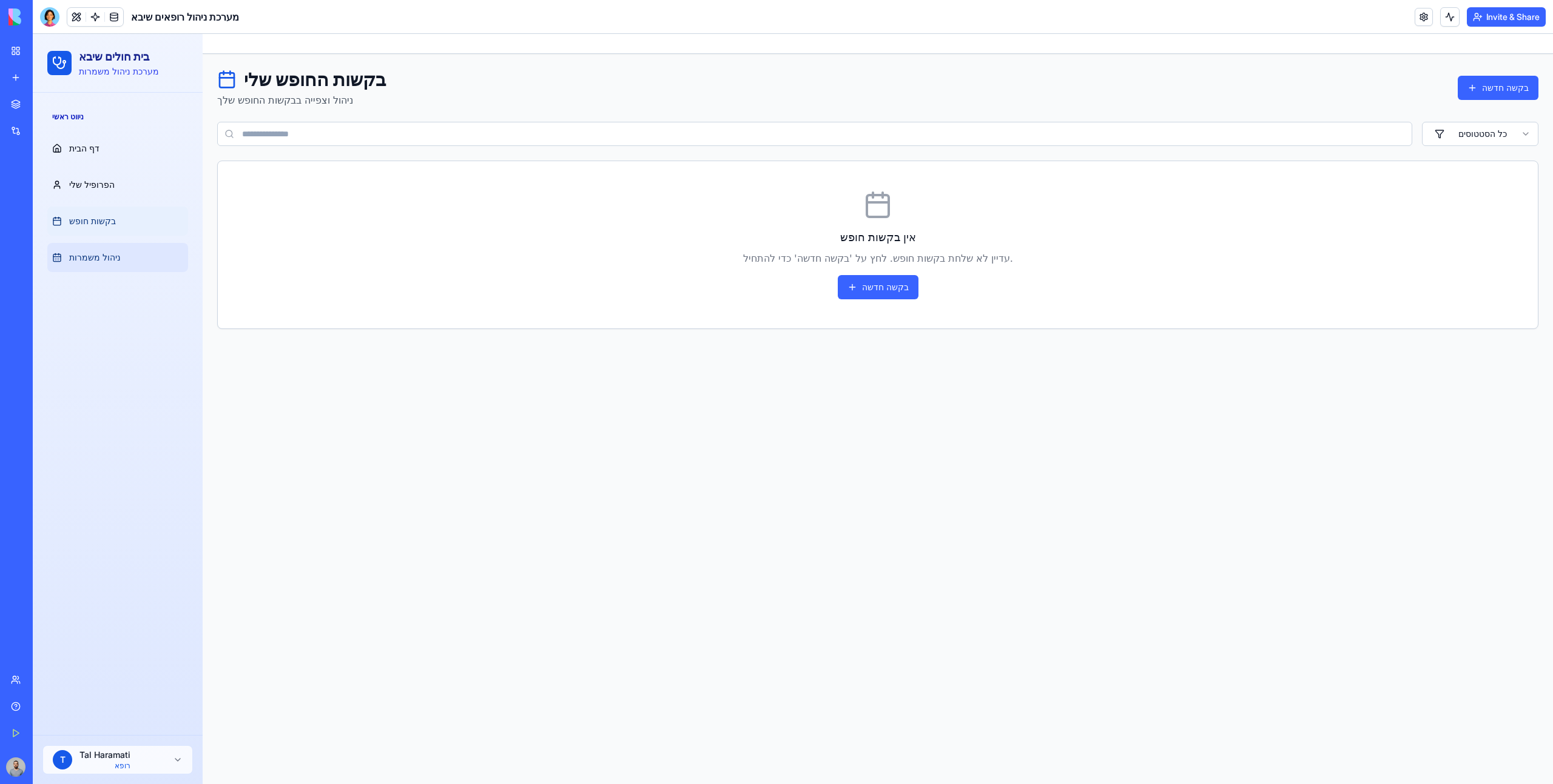
click at [141, 260] on link "ניהול משמרות" at bounding box center [117, 257] width 141 height 29
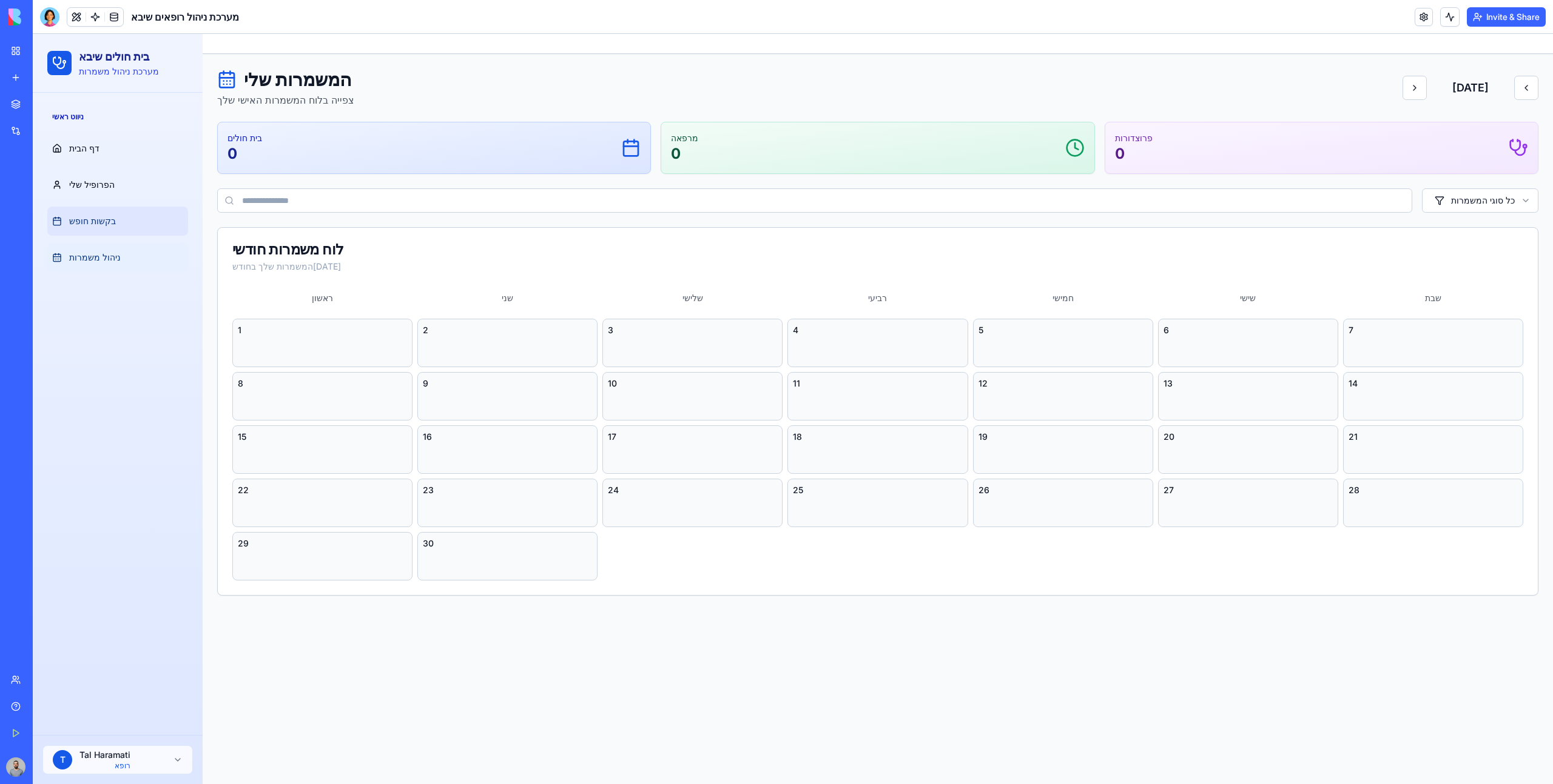
click at [128, 229] on link "בקשות חופש" at bounding box center [117, 221] width 141 height 29
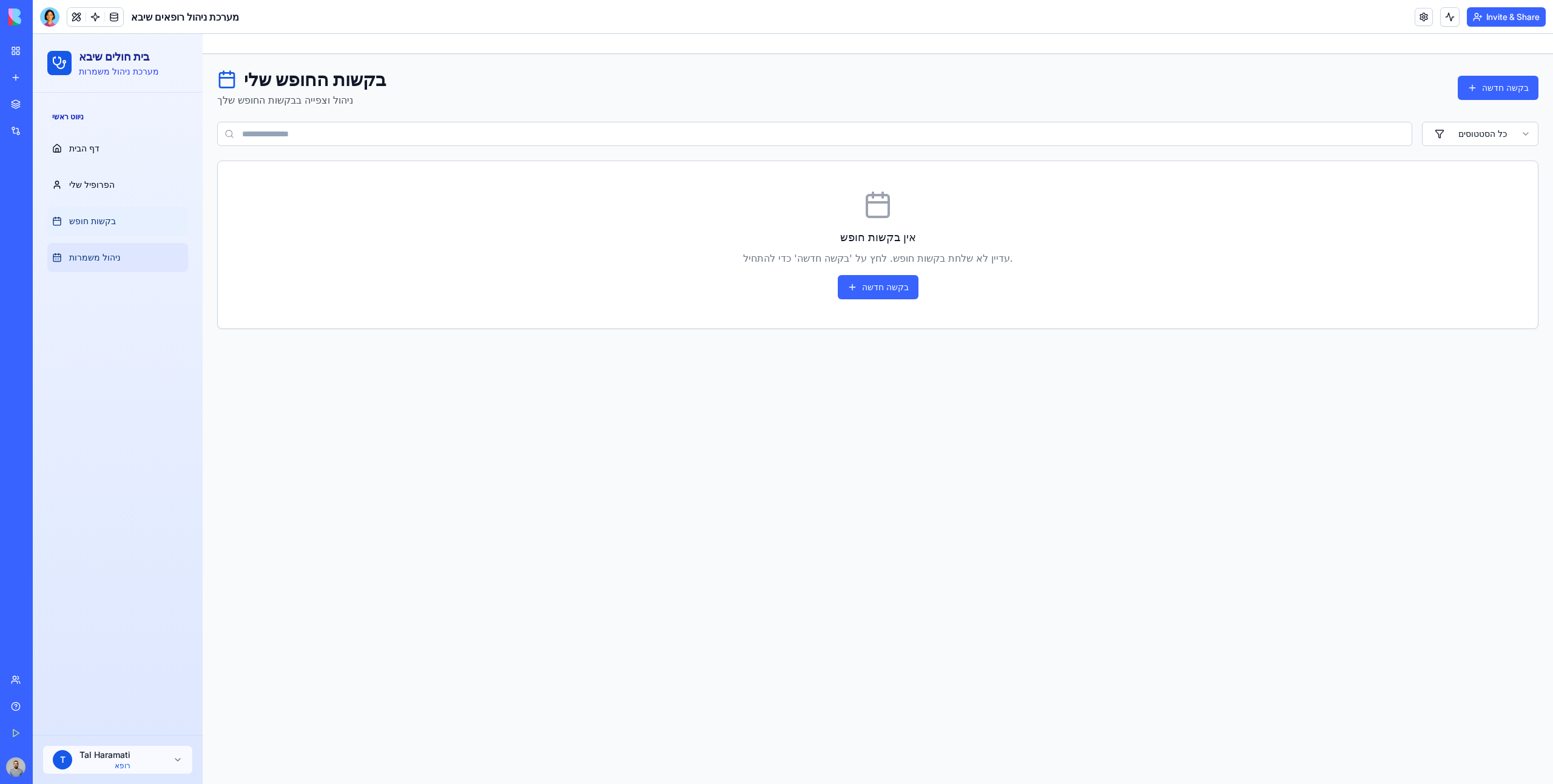
click at [144, 268] on link "ניהול משמרות" at bounding box center [117, 257] width 141 height 29
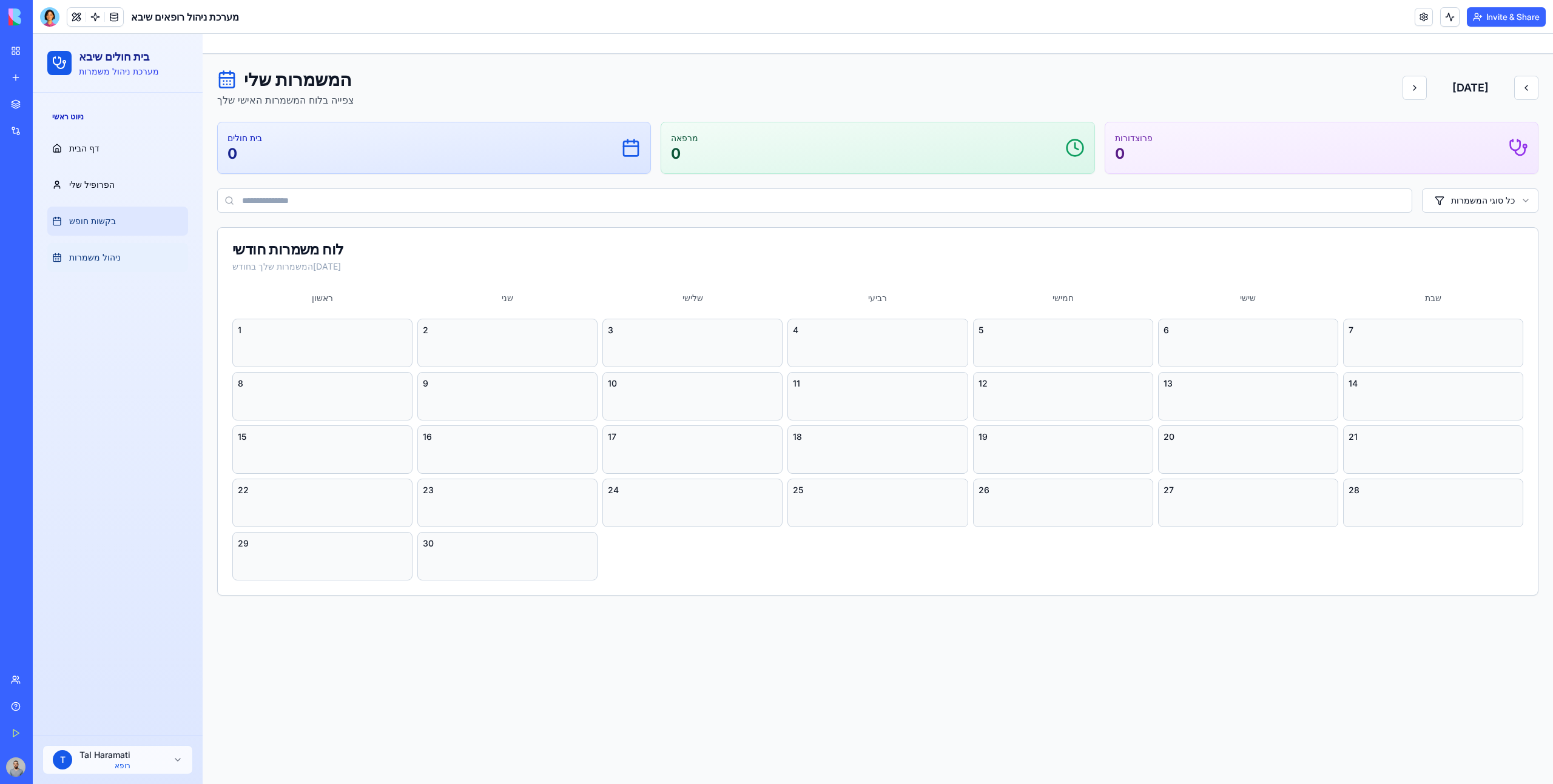
click at [130, 226] on link "בקשות חופש" at bounding box center [117, 221] width 141 height 29
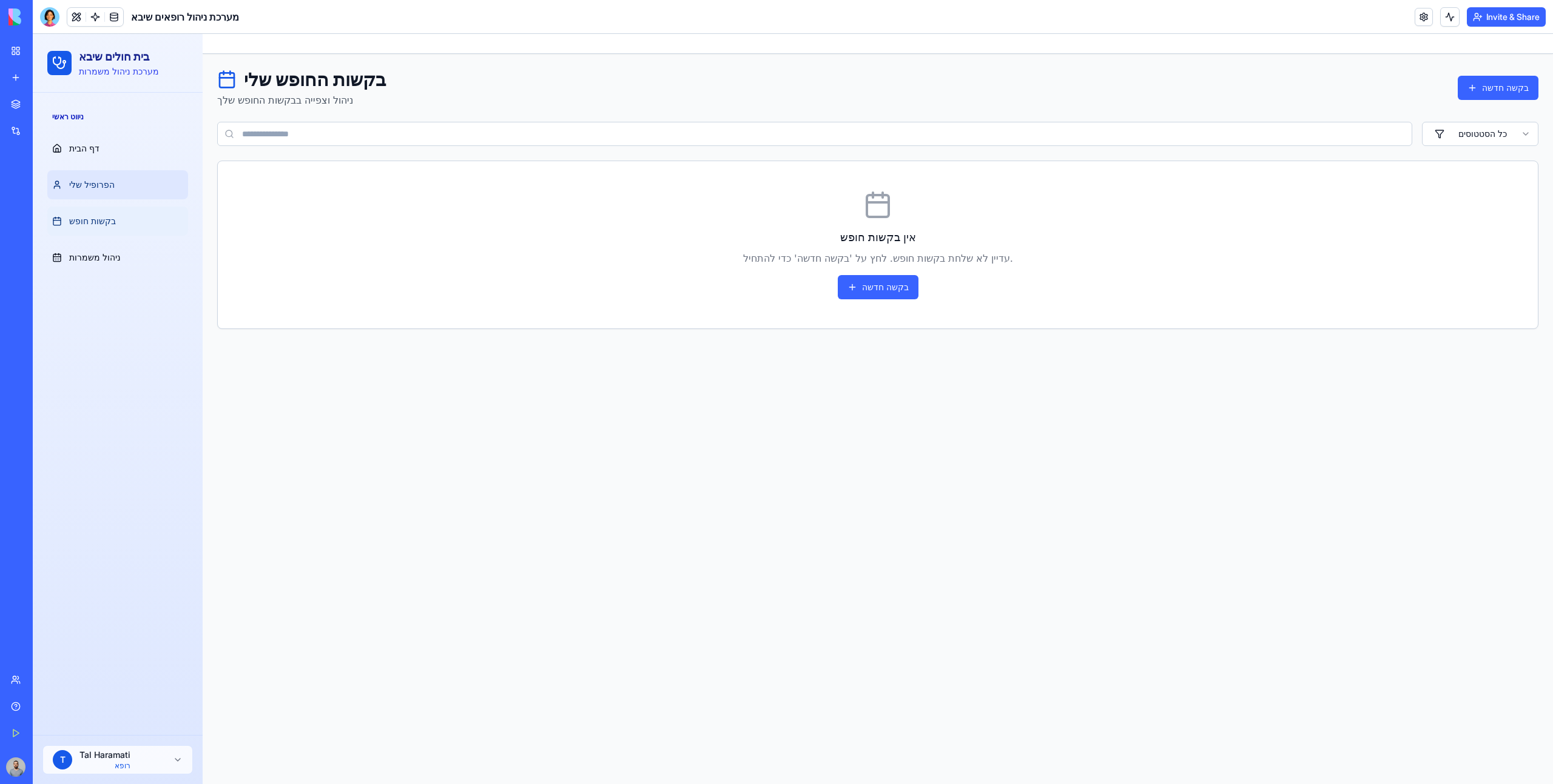
click at [121, 177] on link "הפרופיל שלי" at bounding box center [117, 184] width 141 height 29
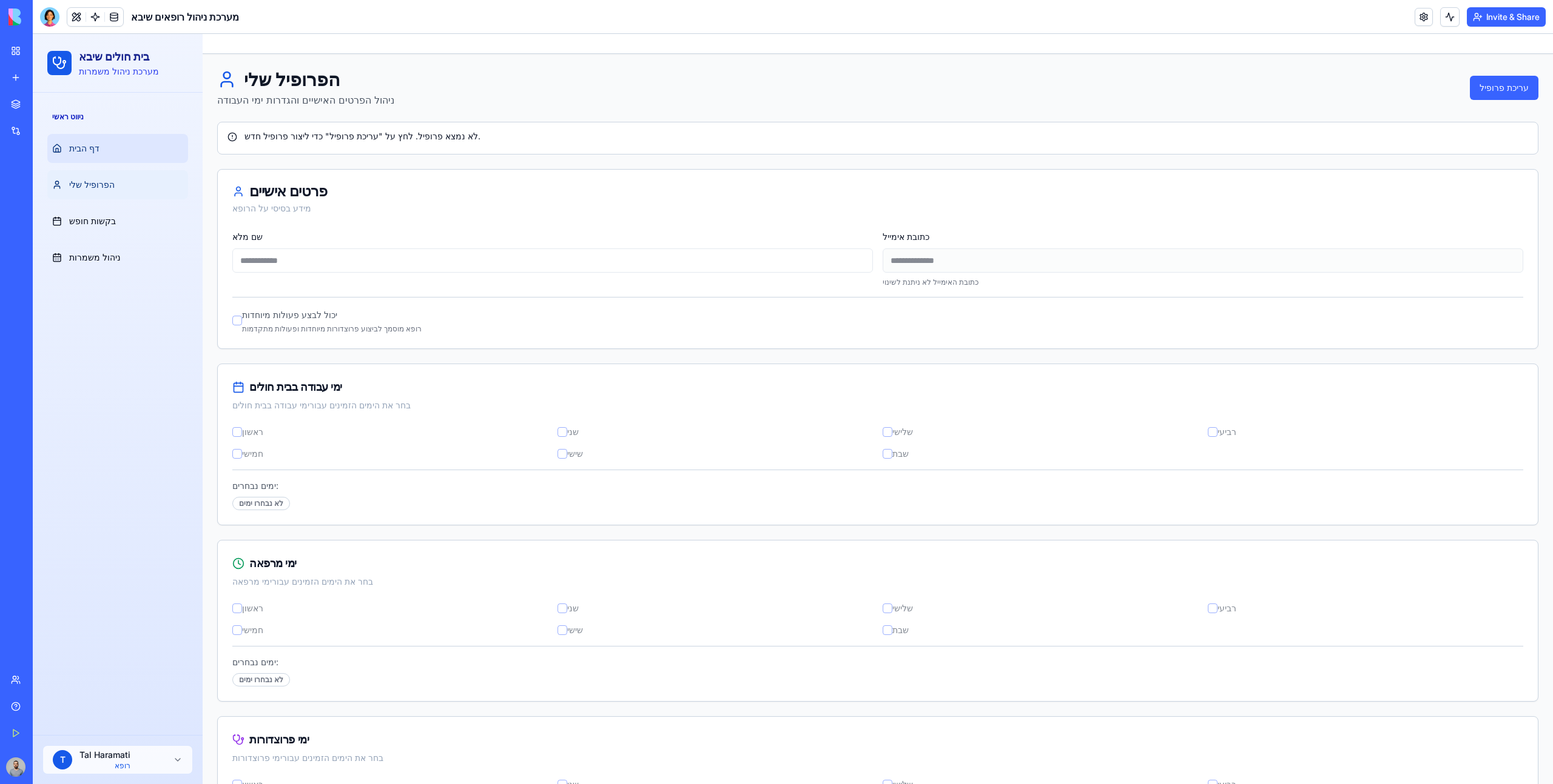
click at [115, 157] on link "דף הבית" at bounding box center [117, 148] width 141 height 29
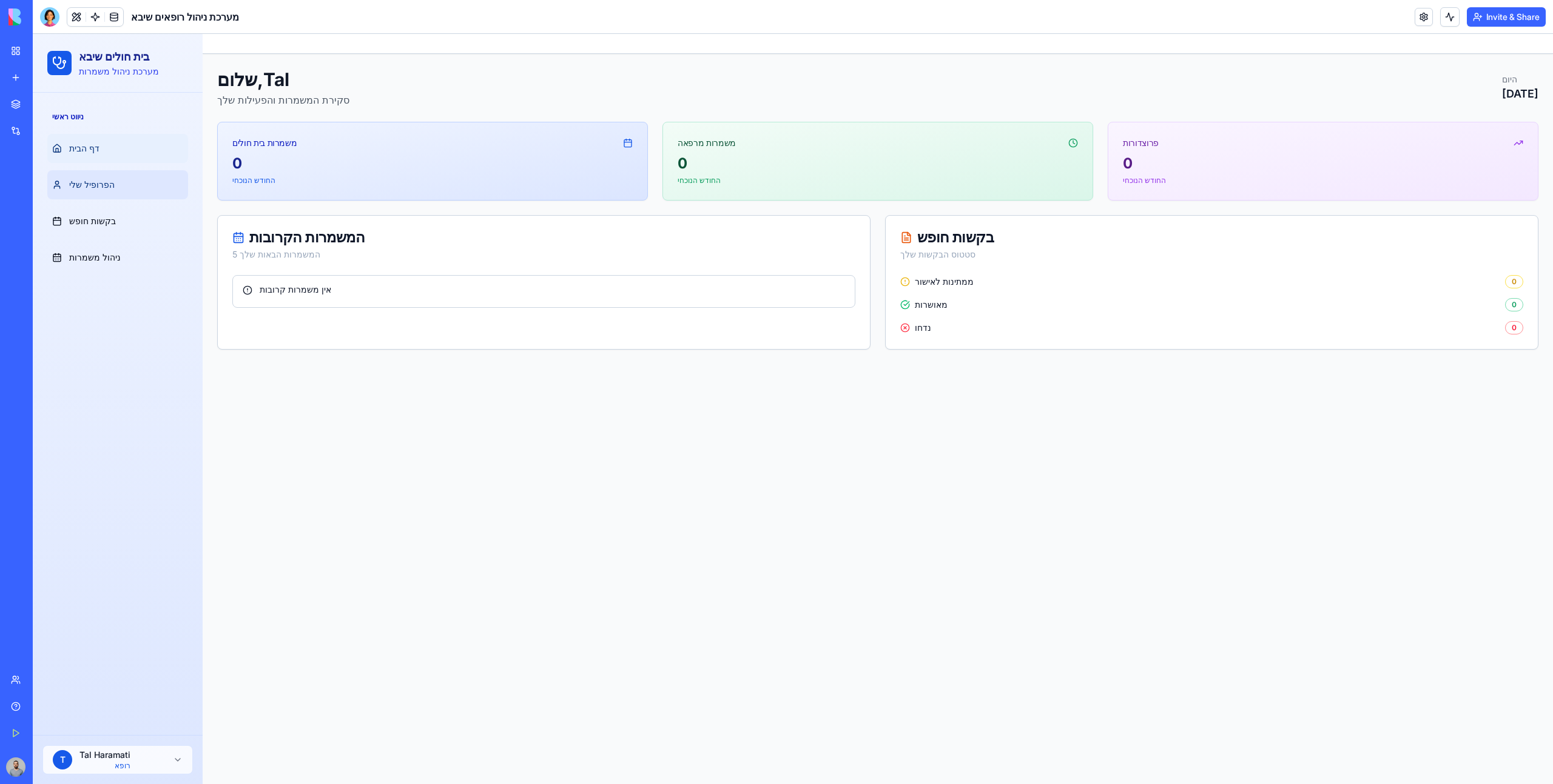
click at [123, 177] on link "הפרופיל שלי" at bounding box center [117, 184] width 141 height 29
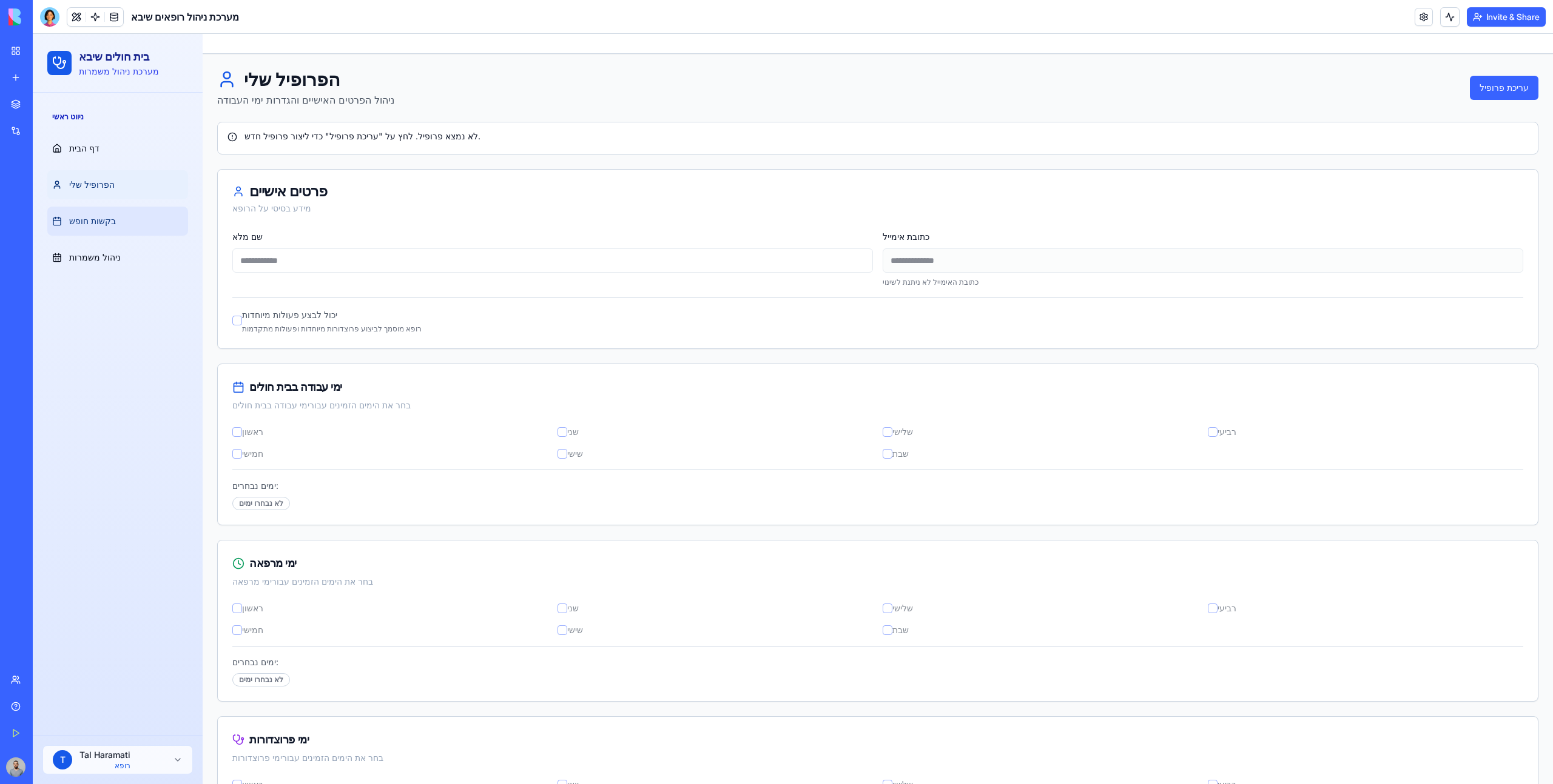
click at [127, 210] on link "בקשות חופש" at bounding box center [117, 221] width 141 height 29
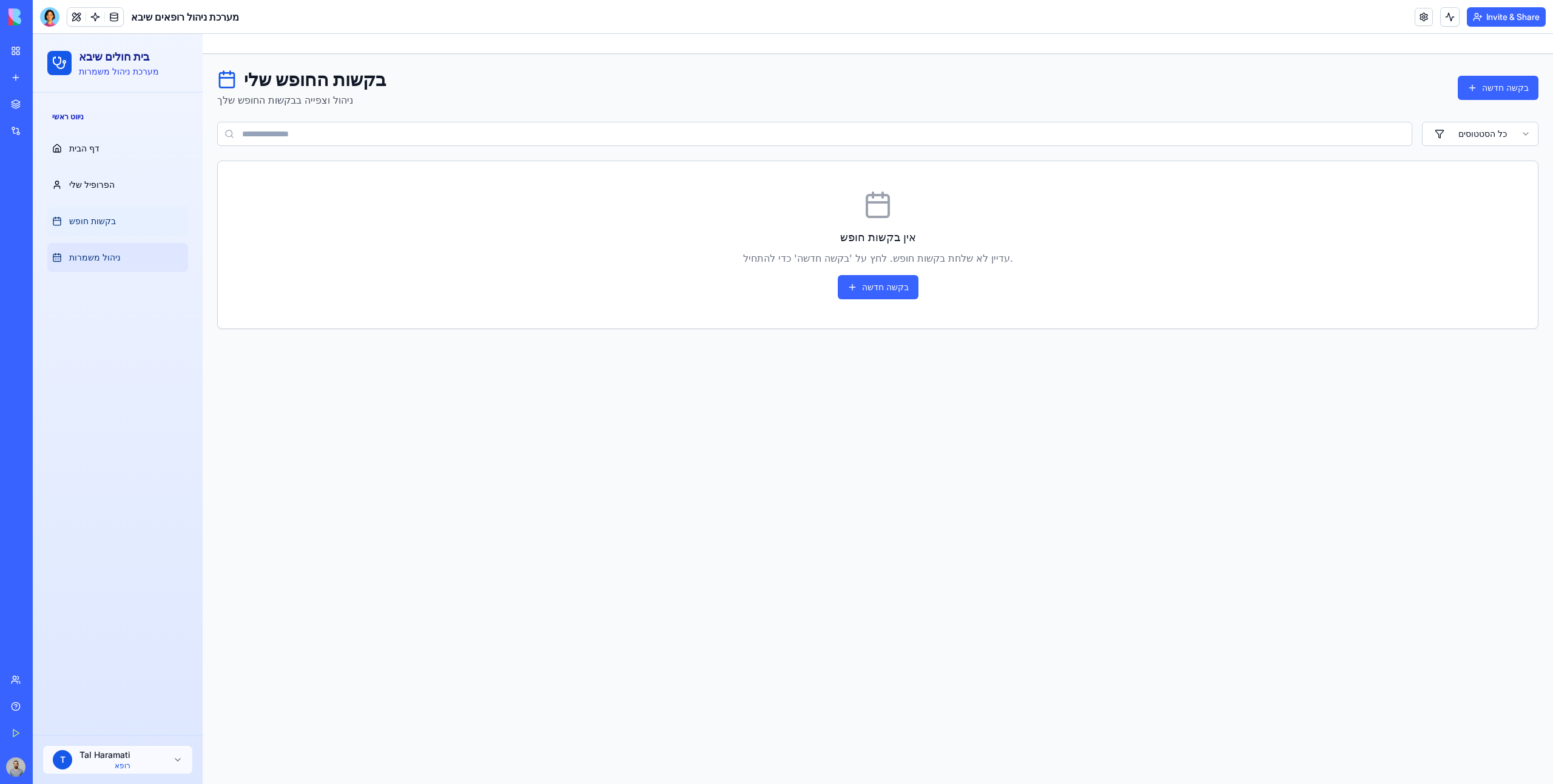
click at [138, 256] on link "ניהול משמרות" at bounding box center [117, 257] width 141 height 29
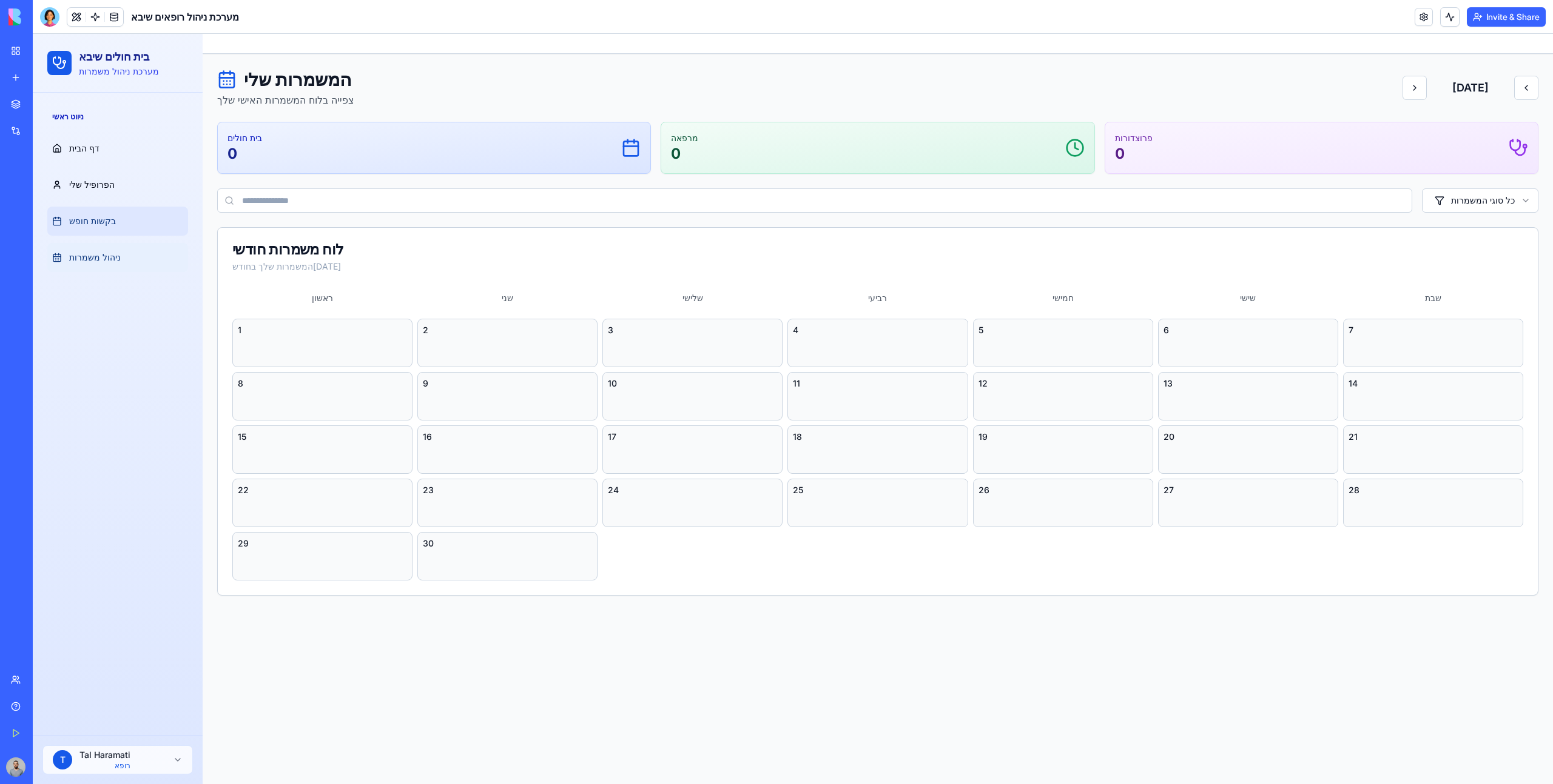
click at [127, 226] on link "בקשות חופש" at bounding box center [117, 221] width 141 height 29
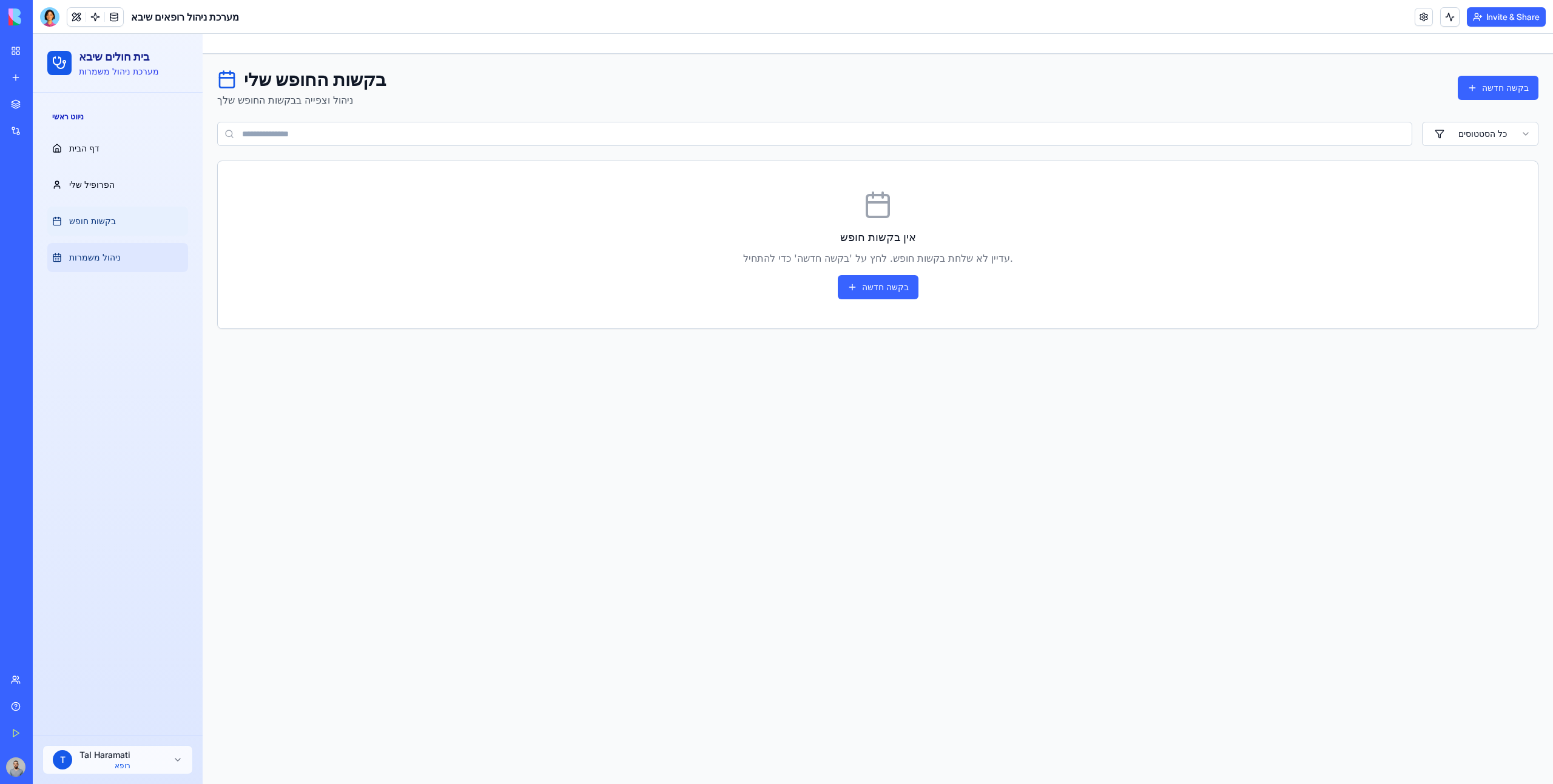
click at [133, 245] on link "ניהול משמרות" at bounding box center [117, 257] width 141 height 29
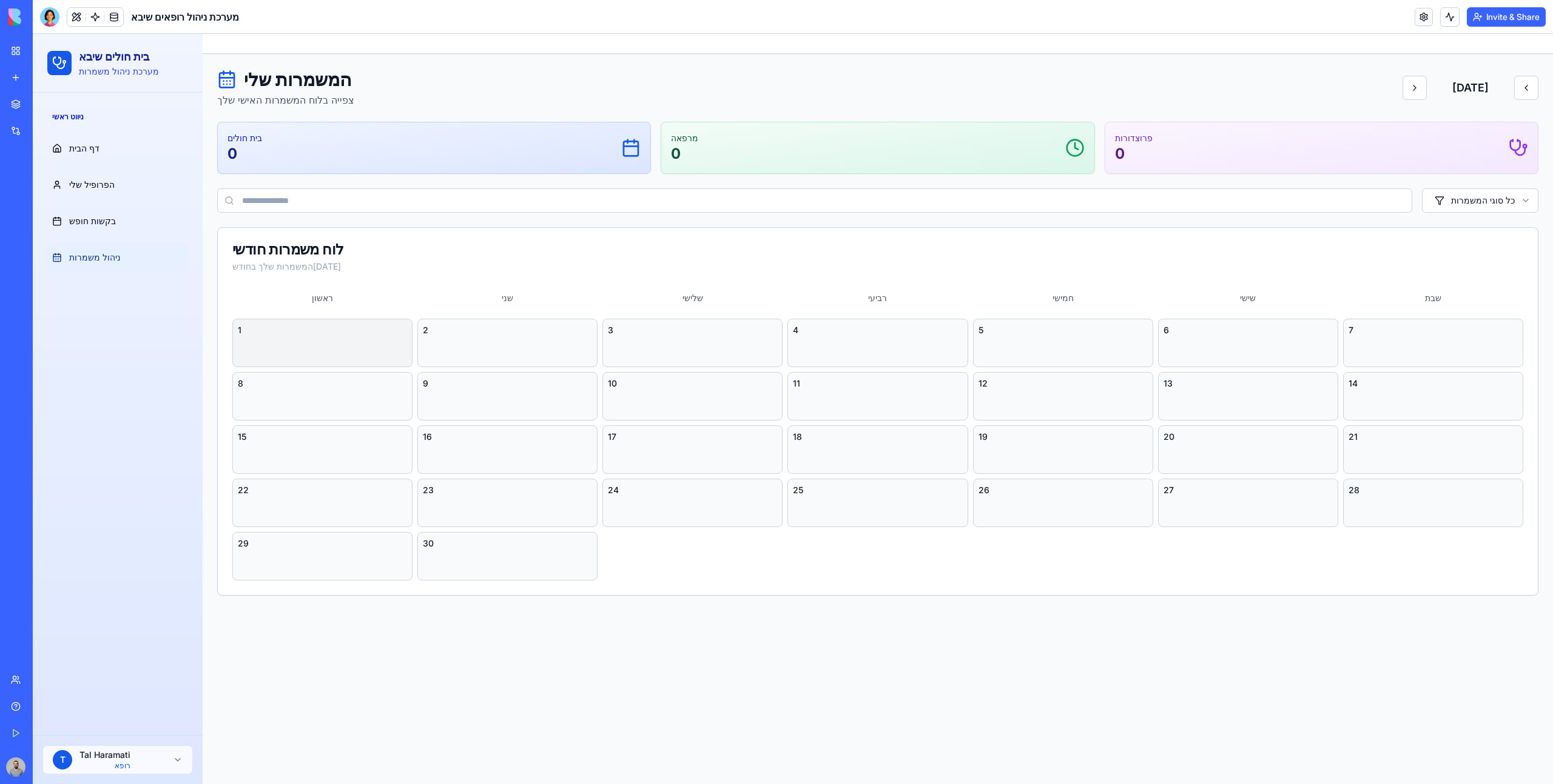
click at [310, 327] on div "1" at bounding box center [322, 330] width 169 height 12
click at [481, 338] on div "2" at bounding box center [507, 343] width 180 height 49
click at [906, 317] on div "ראשון שני שלישי רביעי חמישי שישי שבת 1 2 3 4 5 6 7 8 9 10 11 12 13 14 15 16 17 …" at bounding box center [878, 441] width 1320 height 308
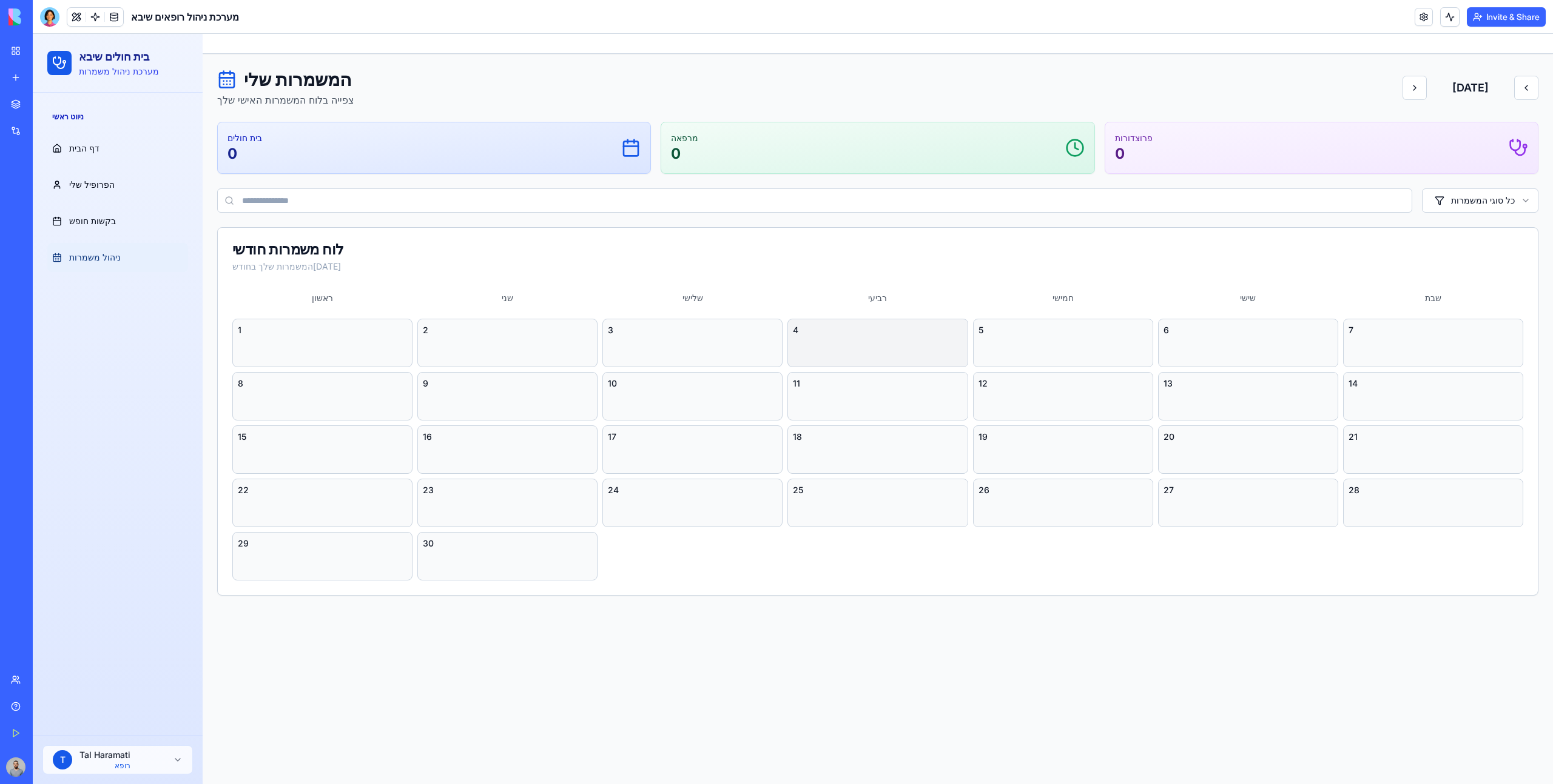
click at [868, 331] on div "4" at bounding box center [878, 330] width 169 height 12
click at [142, 208] on link "בקשות חופש" at bounding box center [117, 221] width 141 height 29
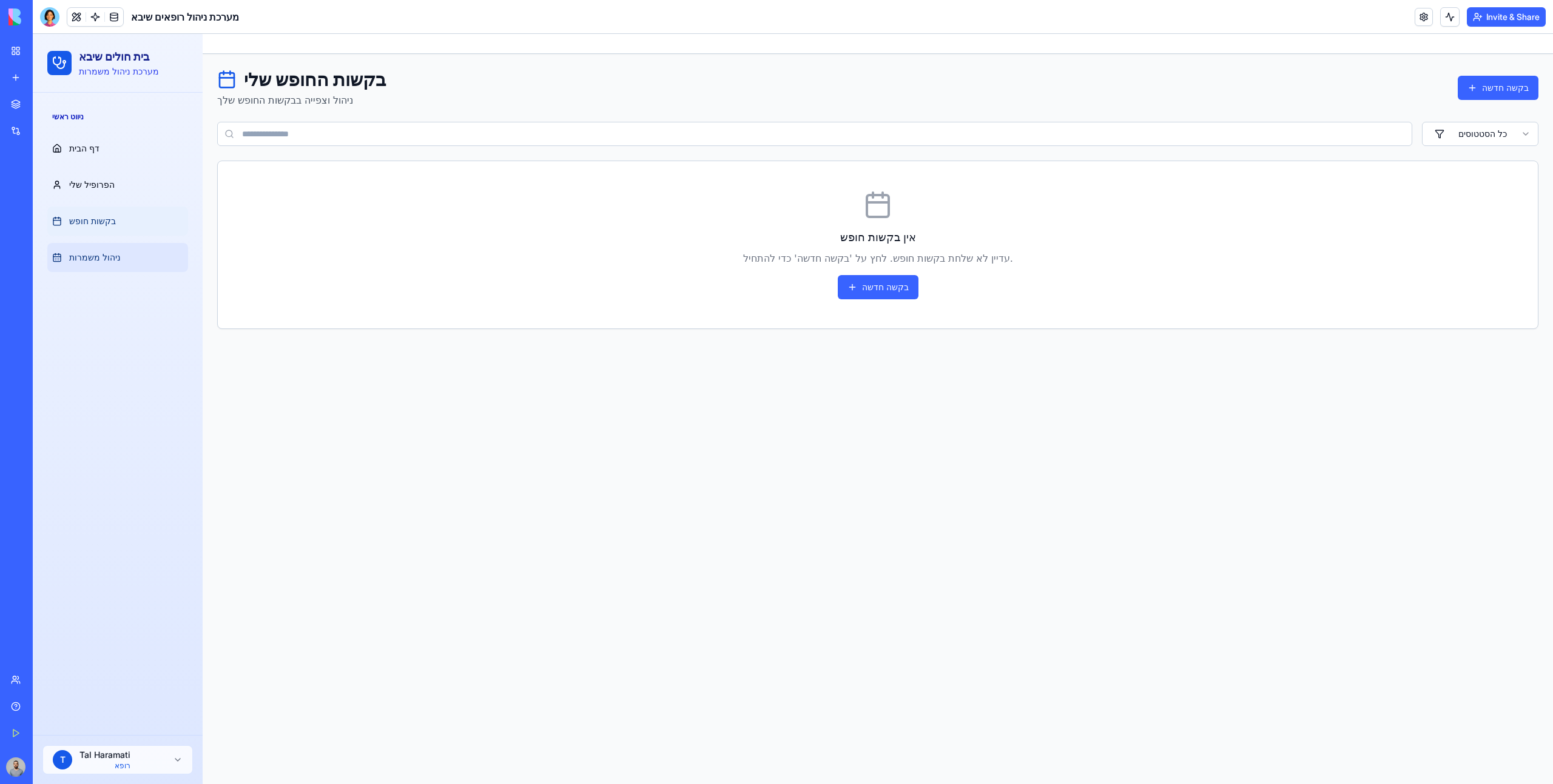
click at [145, 262] on link "ניהול משמרות" at bounding box center [117, 257] width 141 height 29
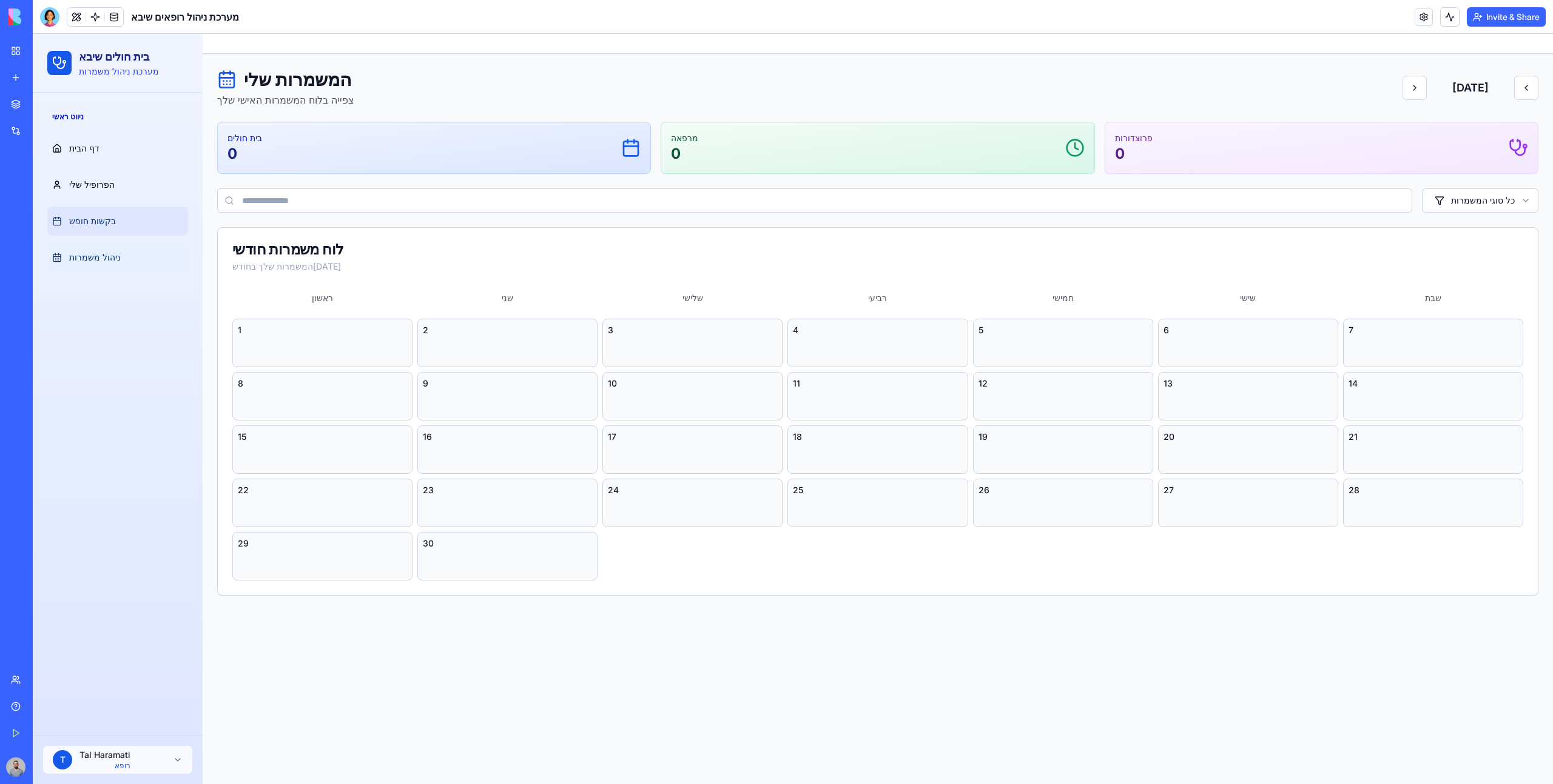
click at [134, 226] on link "בקשות חופש" at bounding box center [117, 221] width 141 height 29
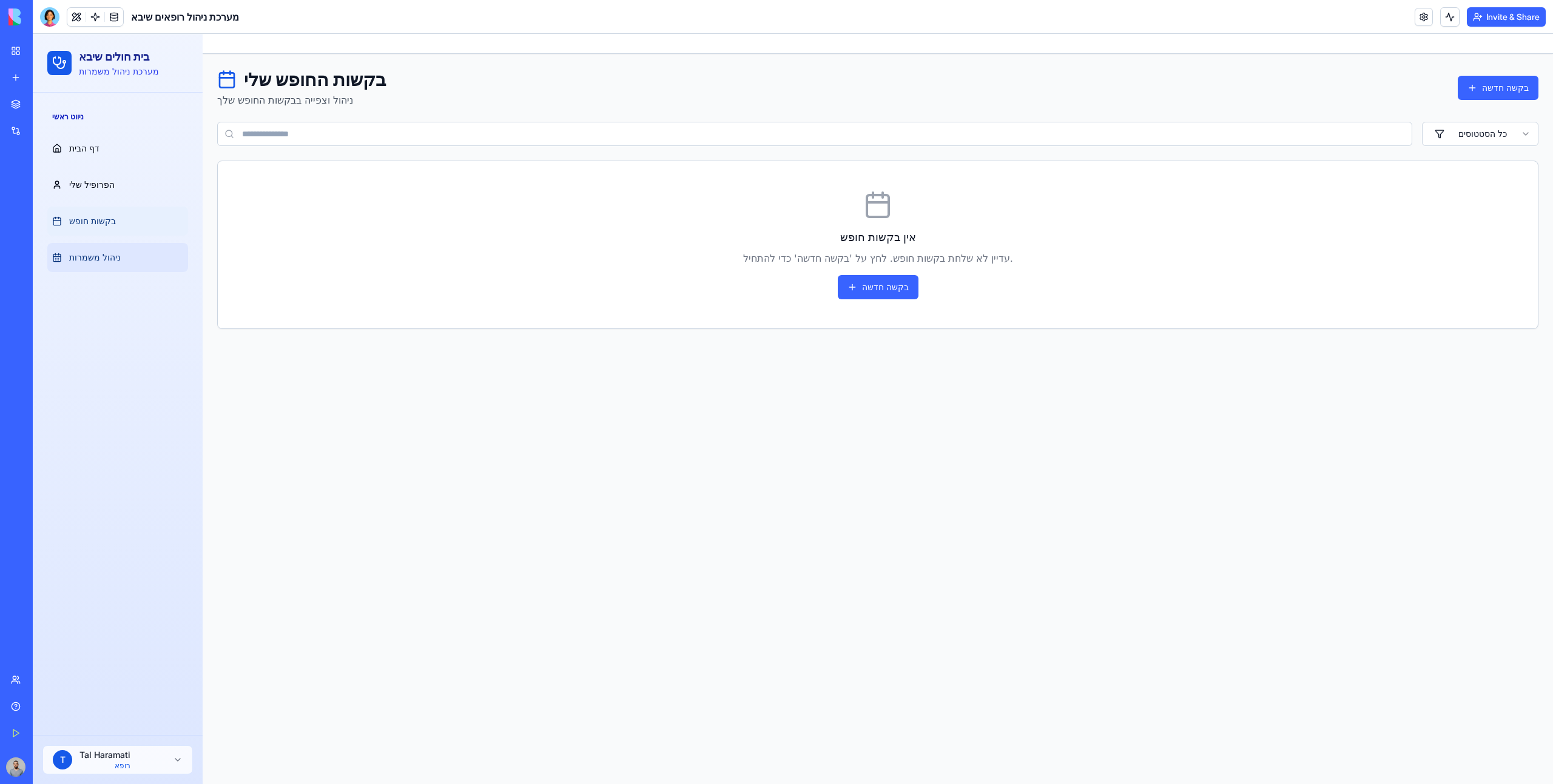
click at [142, 258] on link "ניהול משמרות" at bounding box center [117, 257] width 141 height 29
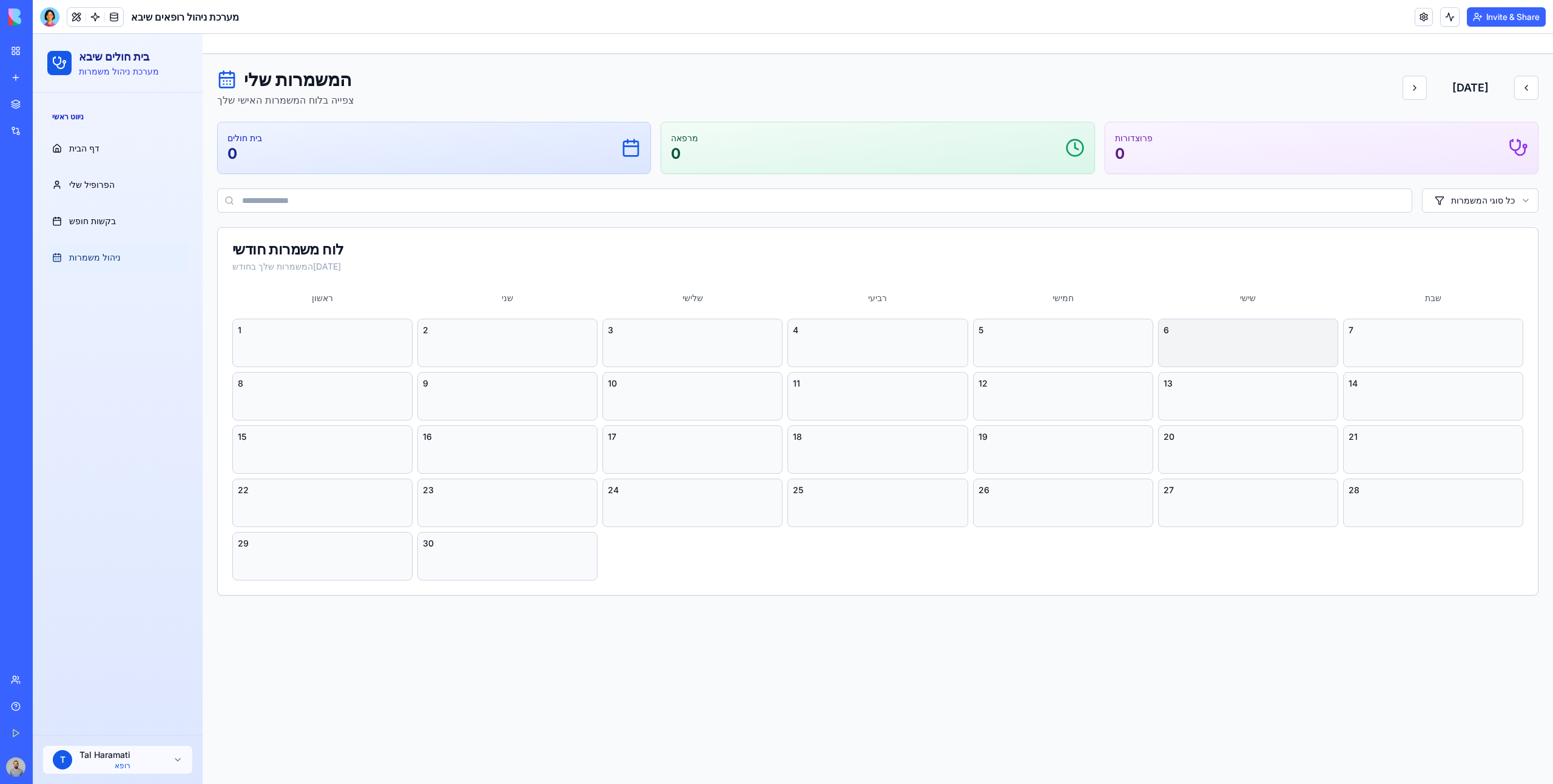
click at [1297, 348] on div "6" at bounding box center [1248, 343] width 180 height 49
click at [522, 198] on input at bounding box center [815, 200] width 1195 height 24
click at [1485, 202] on html "בית חולים שיבא מערכת ניהול משמרות ניווט ראשי דף הבית הפרופיל שלי בקשות חופש ניה…" at bounding box center [793, 408] width 1520 height 750
click at [147, 210] on link "בקשות חופש" at bounding box center [117, 221] width 141 height 29
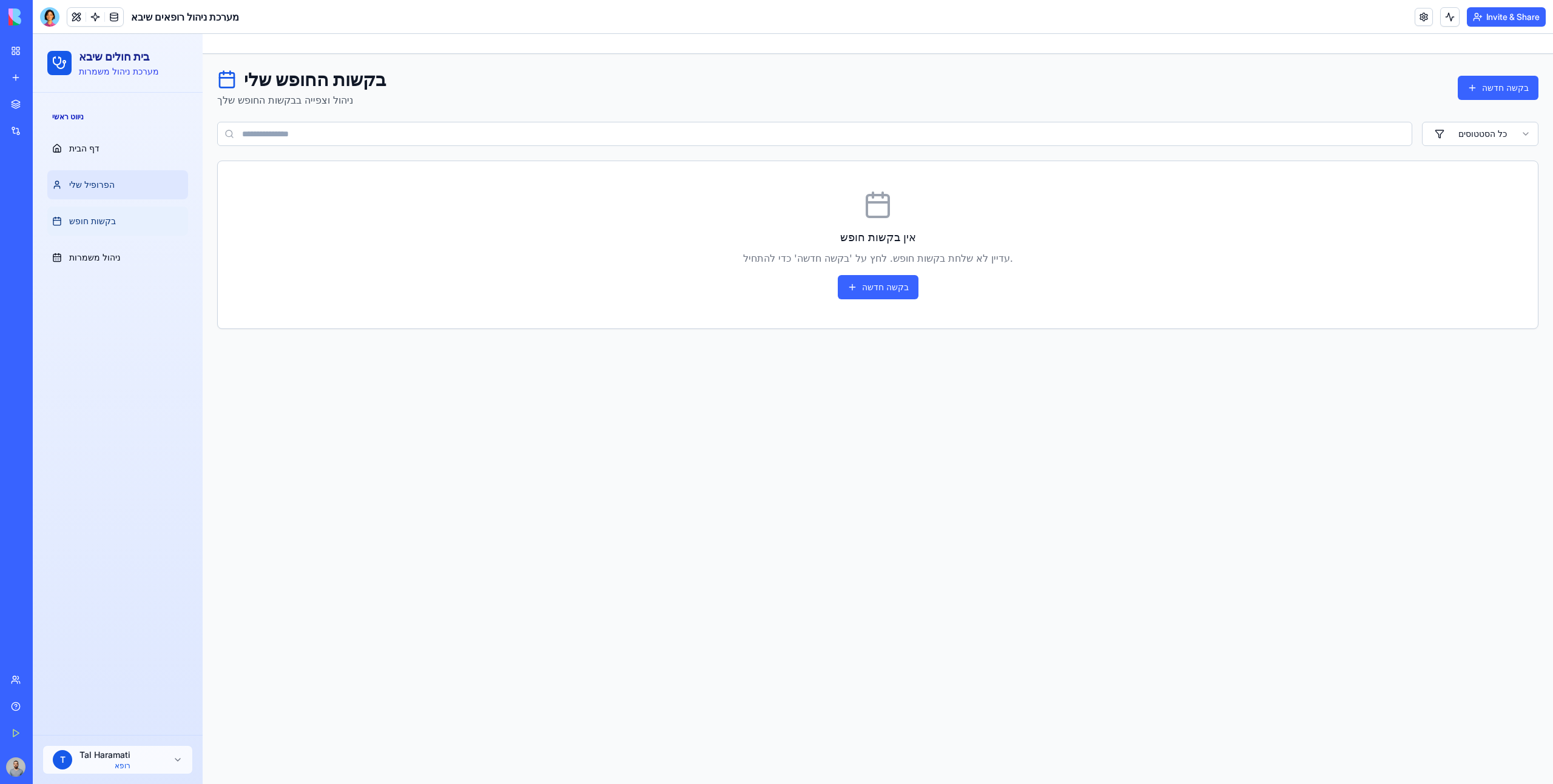
click at [137, 191] on link "הפרופיל שלי" at bounding box center [117, 184] width 141 height 29
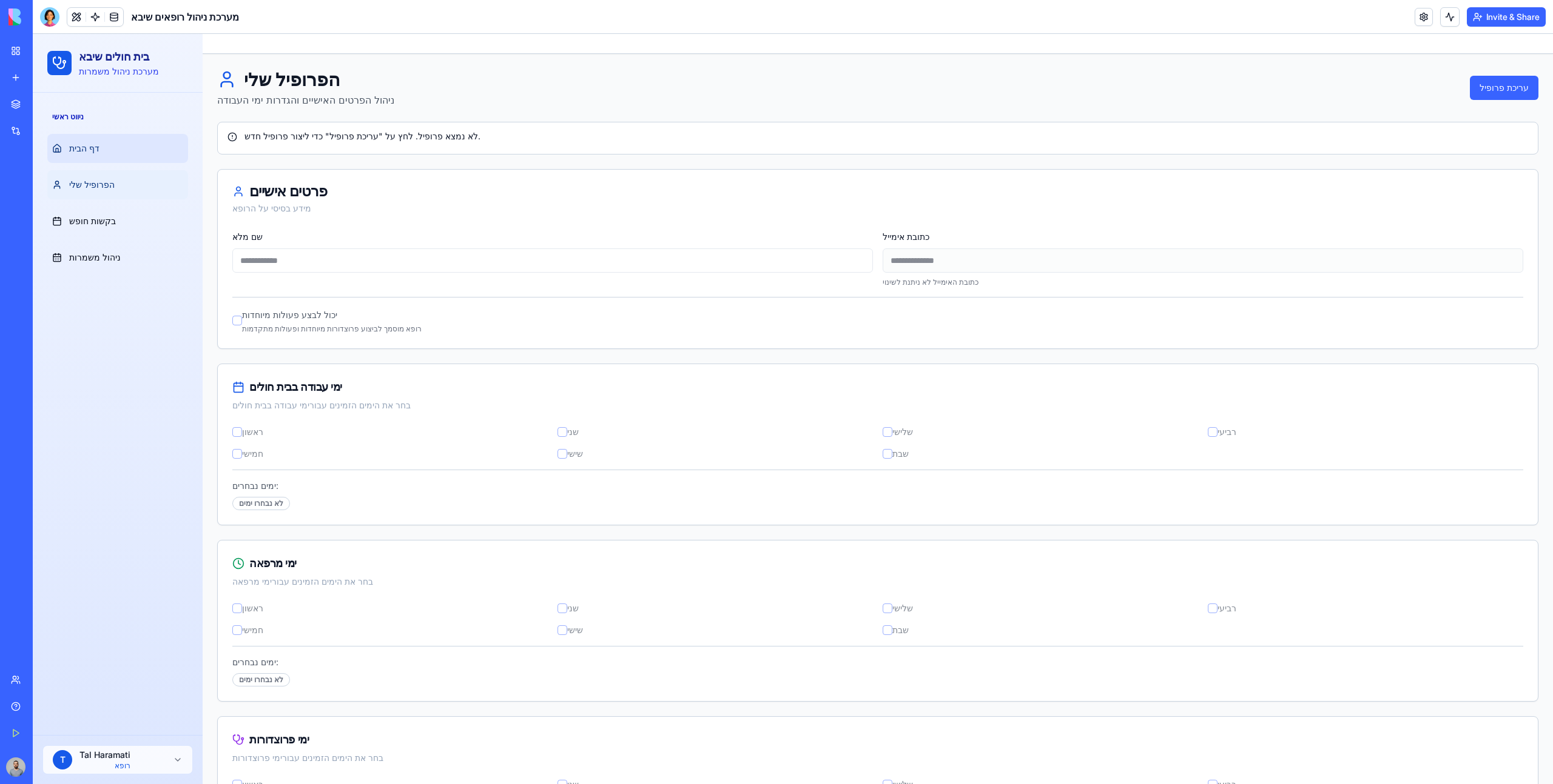
click at [128, 158] on link "דף הבית" at bounding box center [117, 148] width 141 height 29
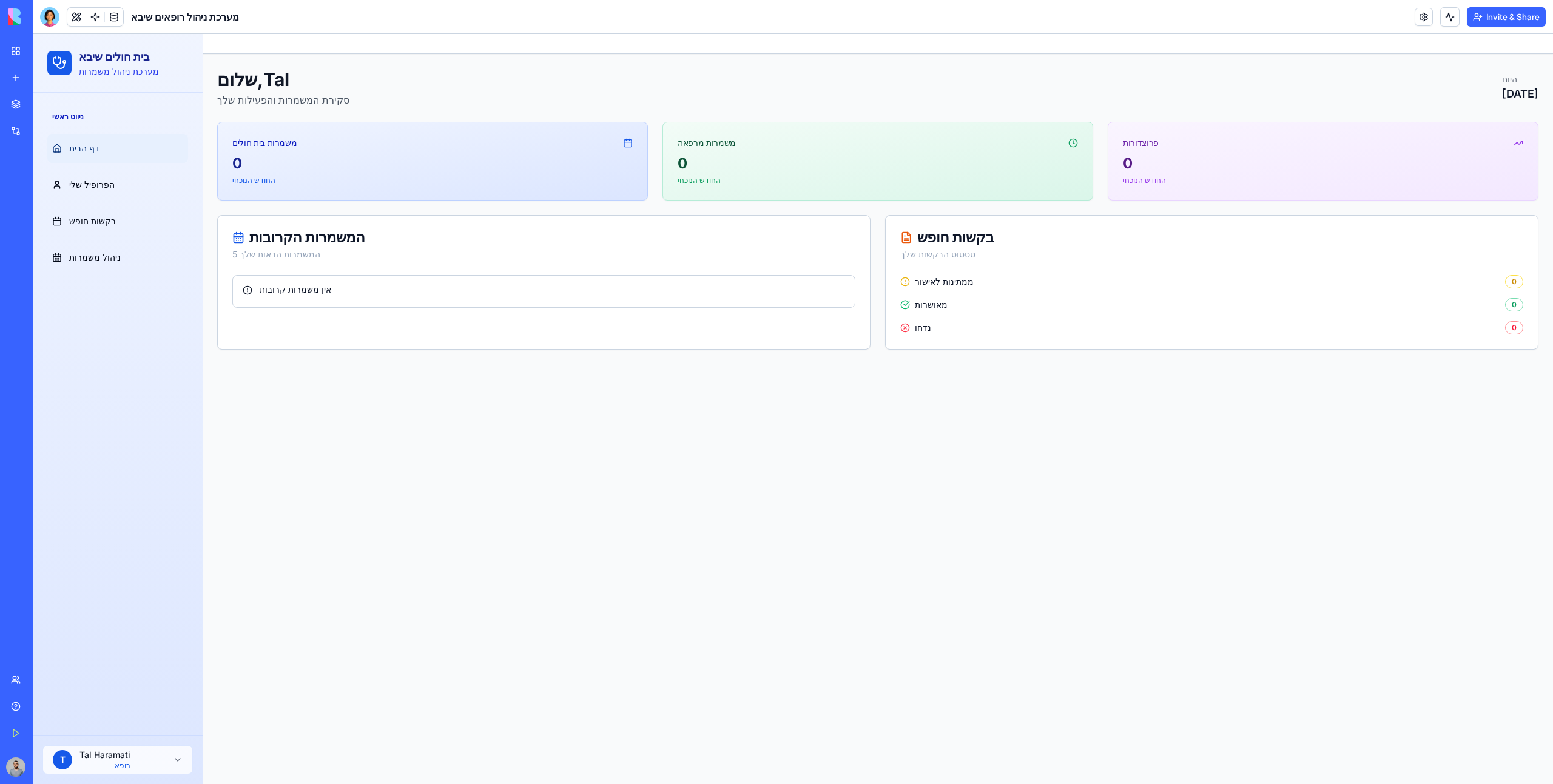
click at [1520, 152] on div "פרוצדורות" at bounding box center [1323, 138] width 430 height 32
click at [1519, 143] on polyline at bounding box center [1517, 143] width 8 height 4
click at [128, 143] on link "דף הבית" at bounding box center [117, 148] width 141 height 29
click at [133, 178] on link "הפרופיל שלי" at bounding box center [117, 184] width 141 height 29
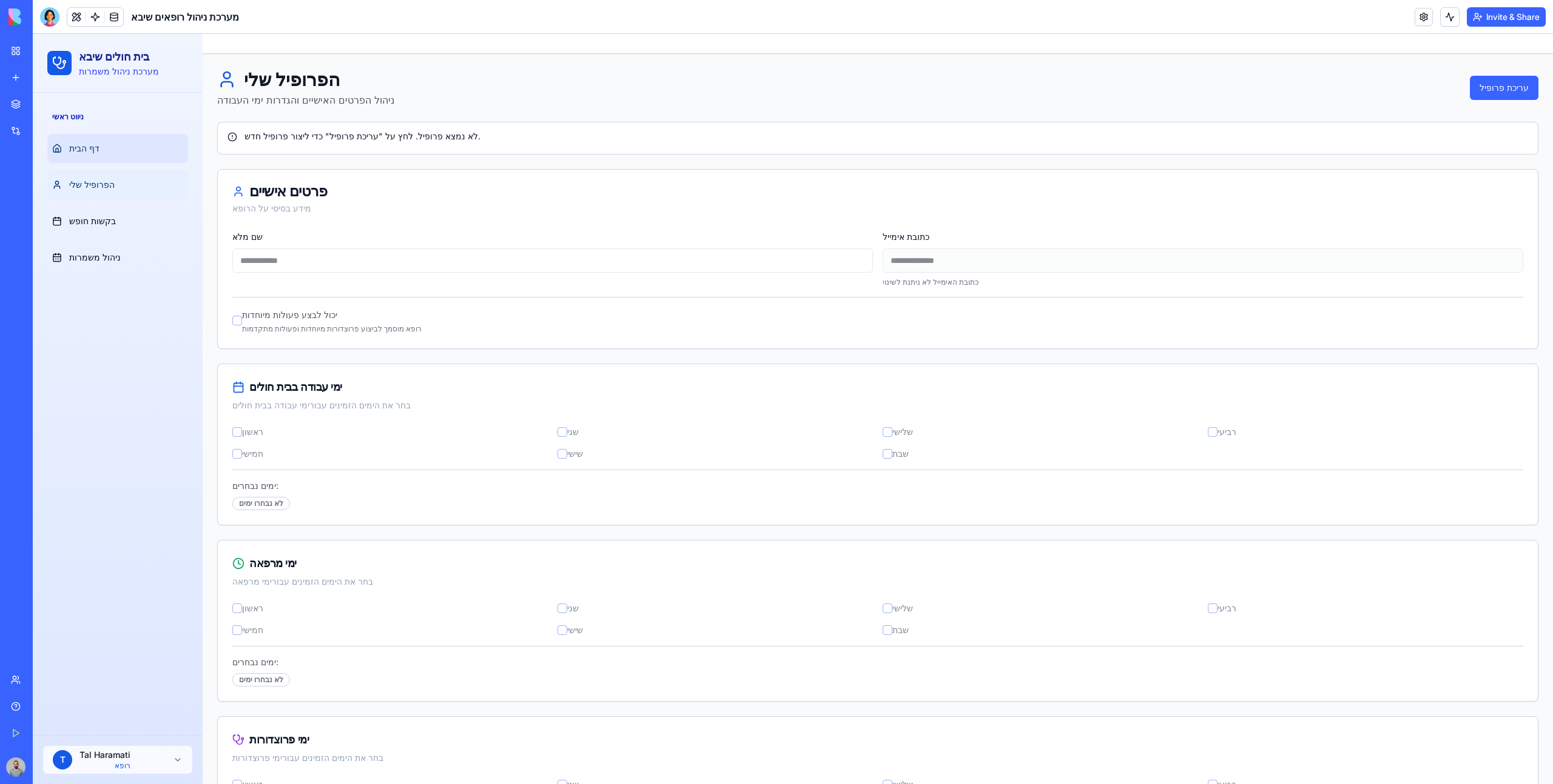
click at [119, 159] on link "דף הבית" at bounding box center [117, 148] width 141 height 29
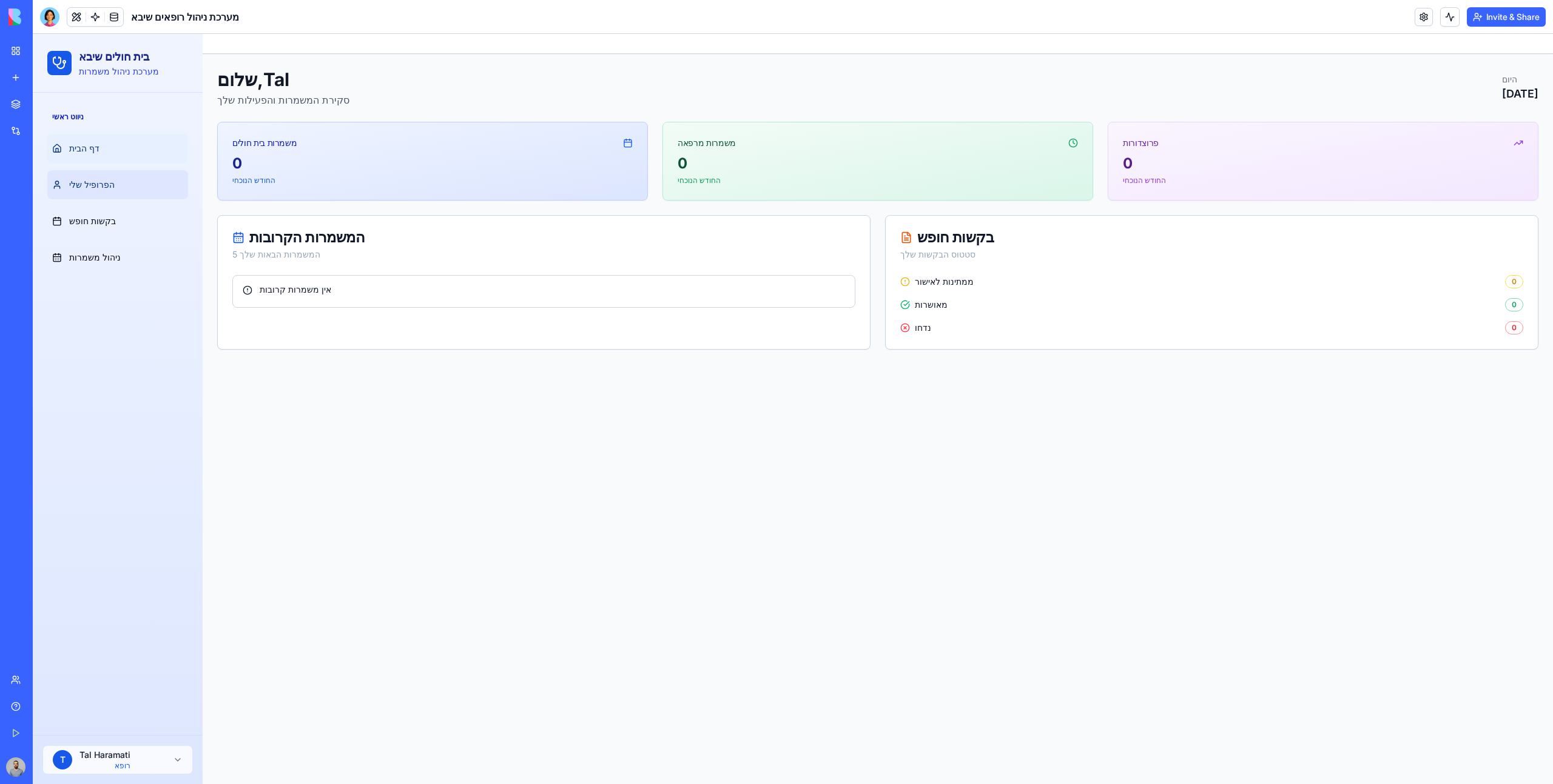
click at [128, 196] on link "הפרופיל שלי" at bounding box center [117, 184] width 141 height 29
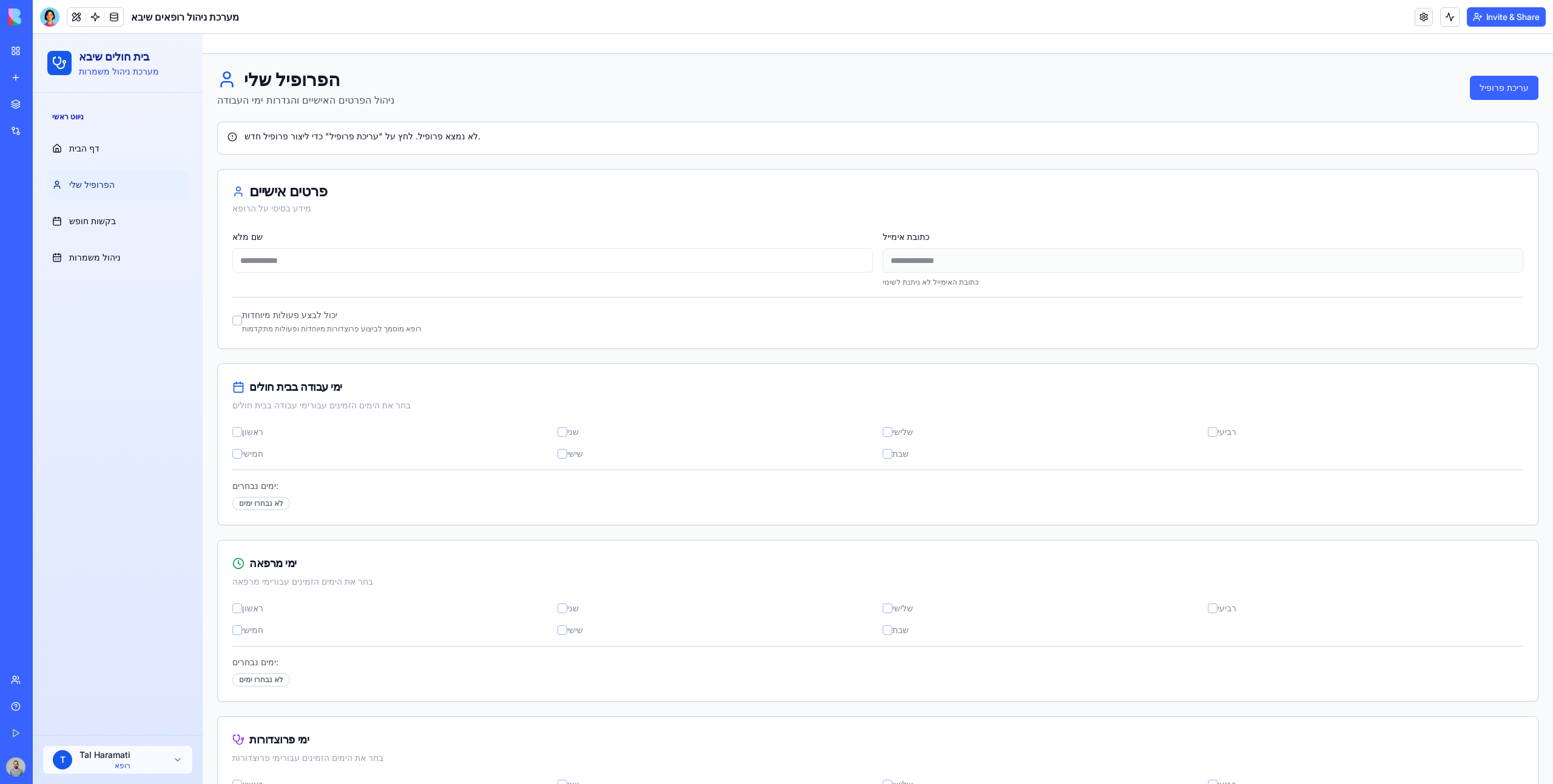
click at [119, 174] on link "הפרופיל שלי" at bounding box center [117, 184] width 141 height 29
click at [117, 159] on link "דף הבית" at bounding box center [117, 148] width 141 height 29
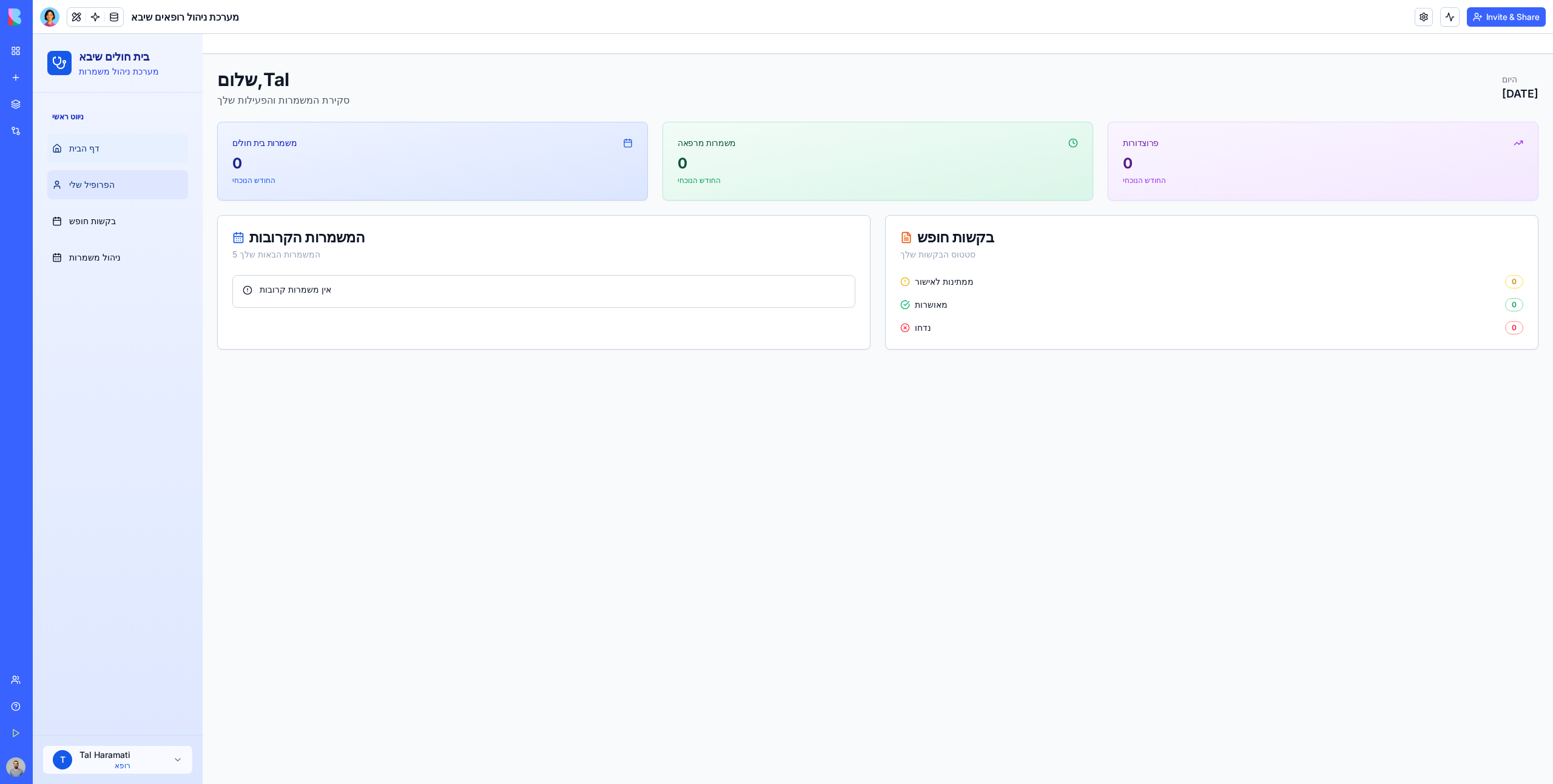
click at [128, 191] on link "הפרופיל שלי" at bounding box center [117, 184] width 141 height 29
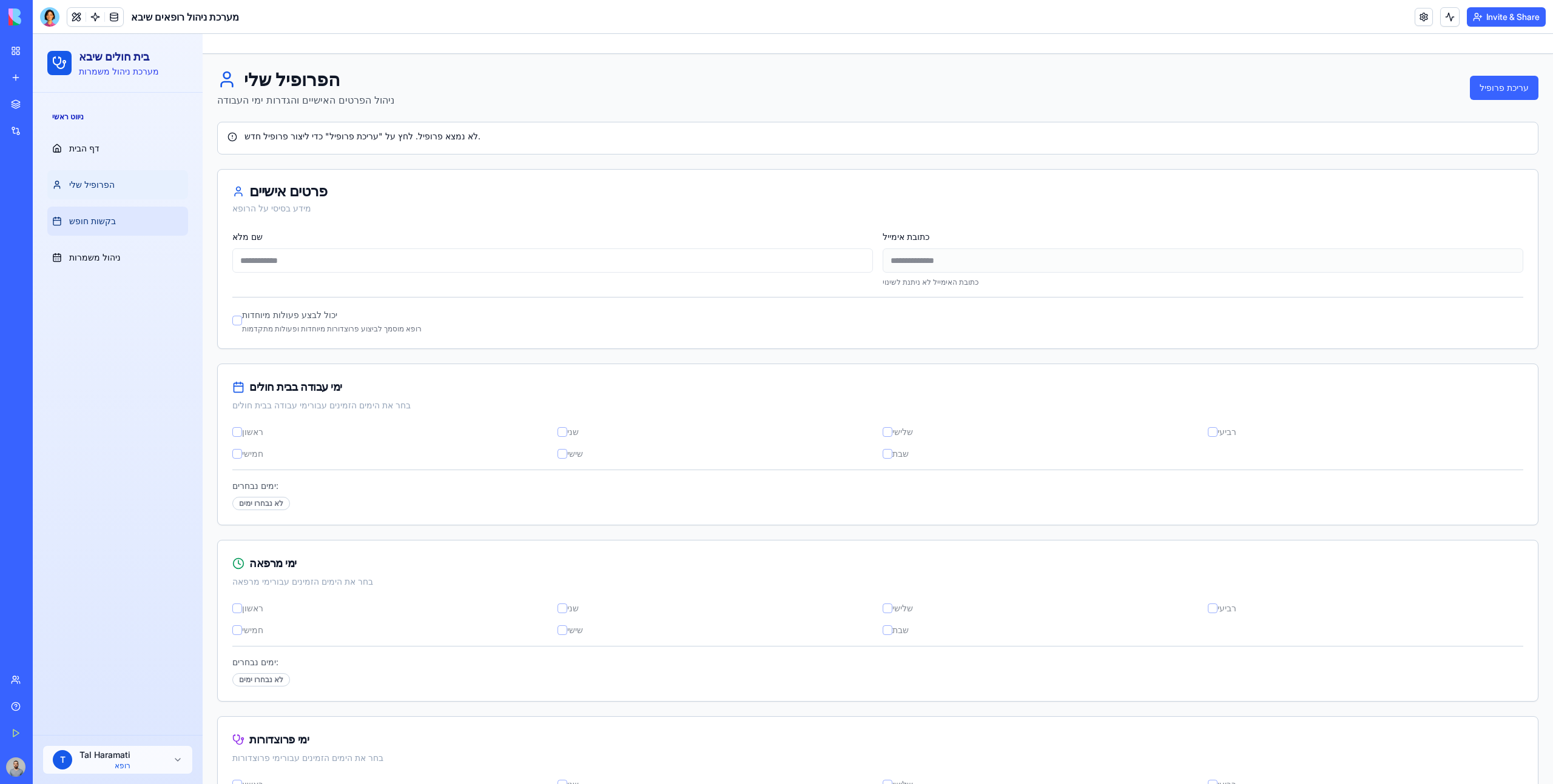
click at [143, 224] on link "בקשות חופש" at bounding box center [117, 221] width 141 height 29
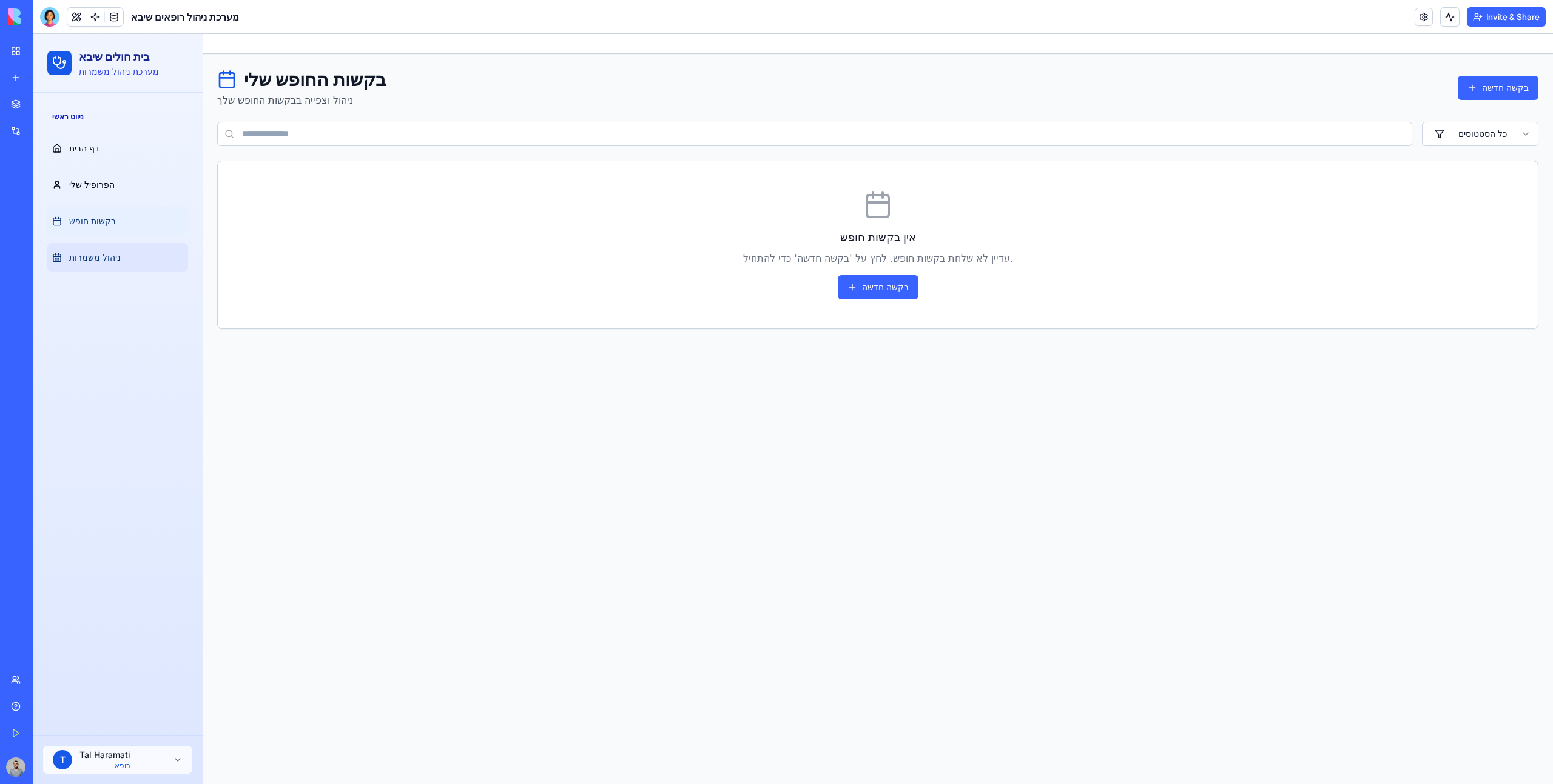
click at [150, 270] on link "ניהול משמרות" at bounding box center [117, 257] width 141 height 29
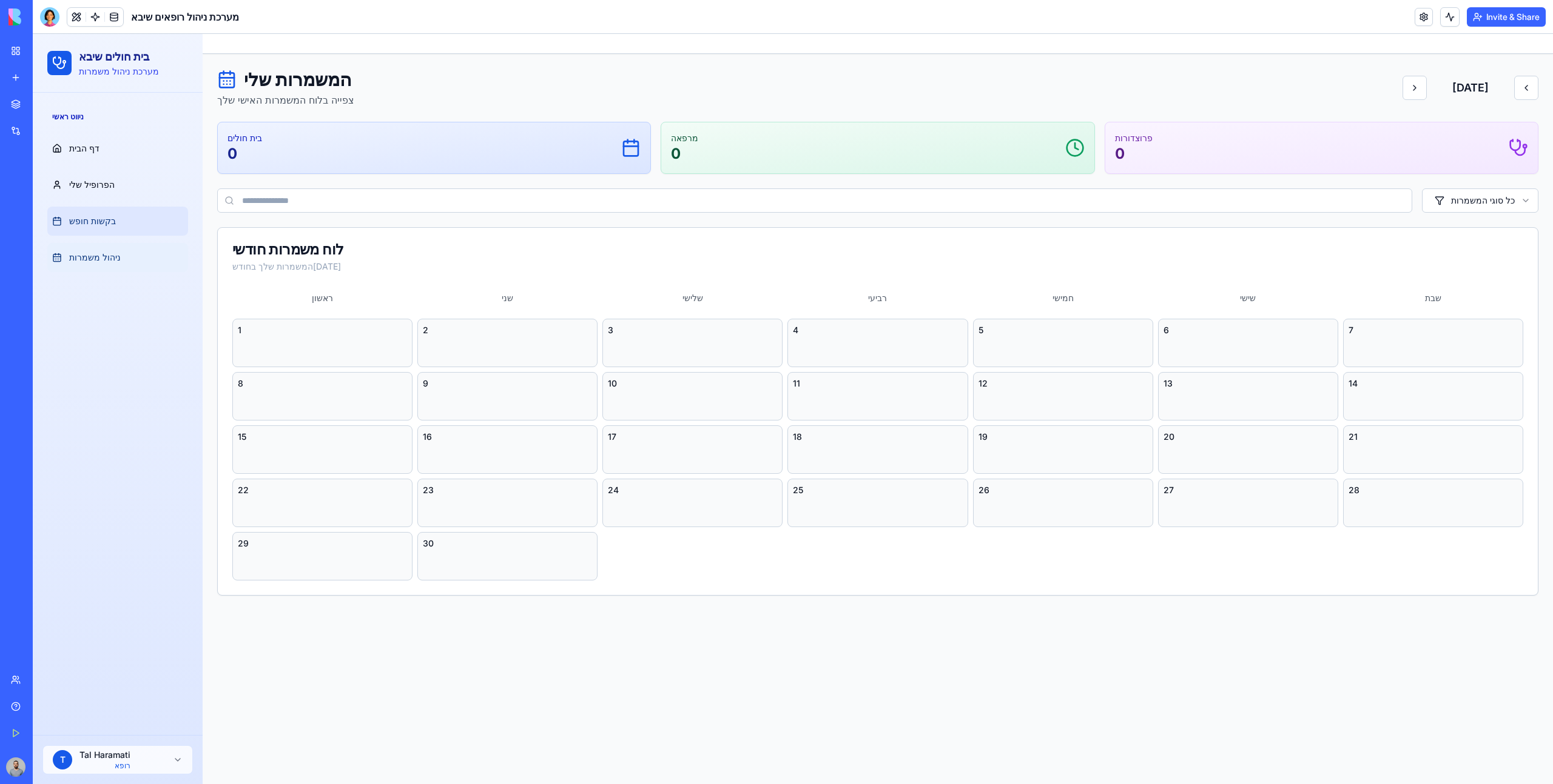
click at [138, 218] on link "בקשות חופש" at bounding box center [117, 221] width 141 height 29
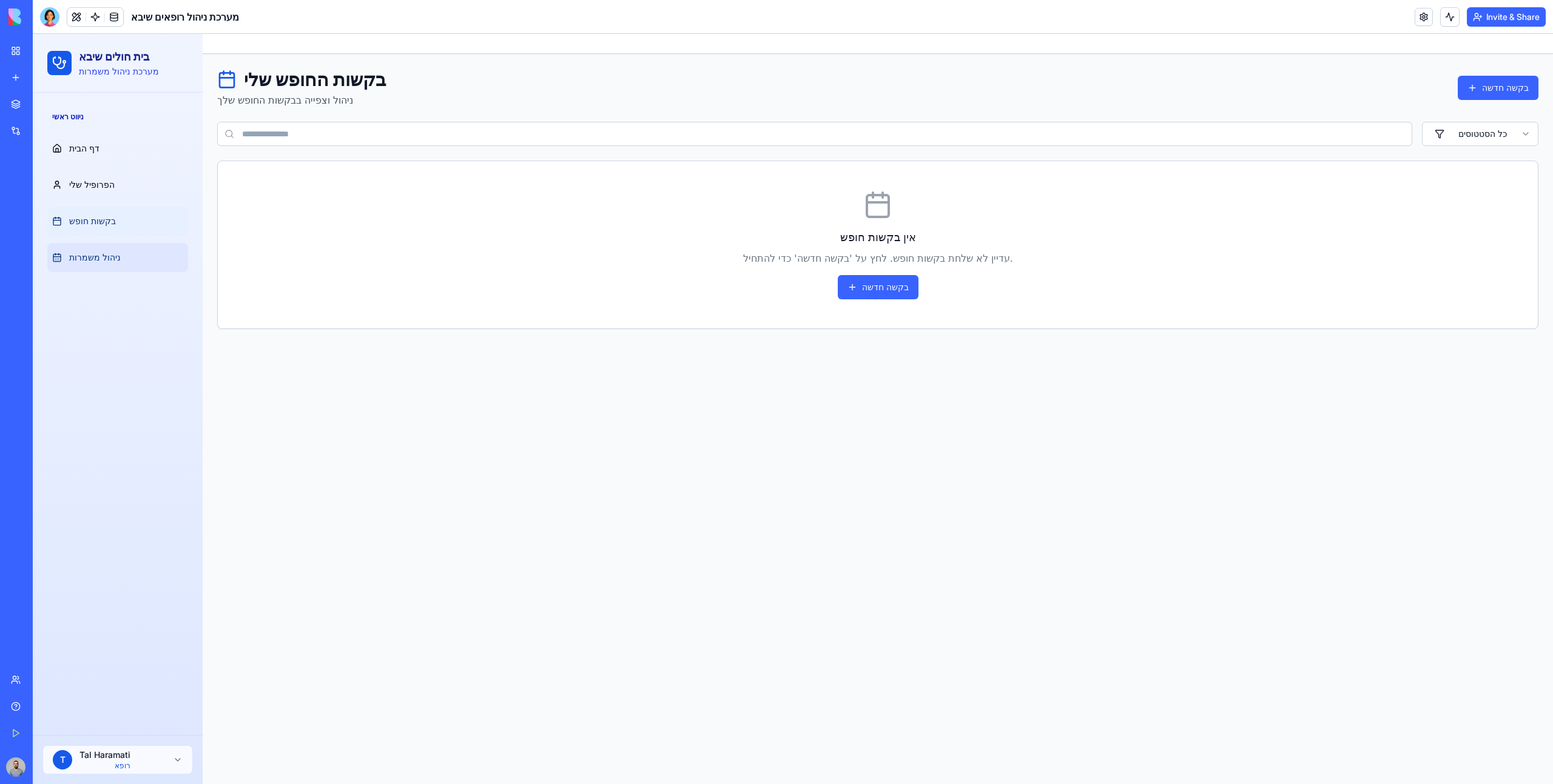
click at [145, 250] on link "ניהול משמרות" at bounding box center [117, 257] width 141 height 29
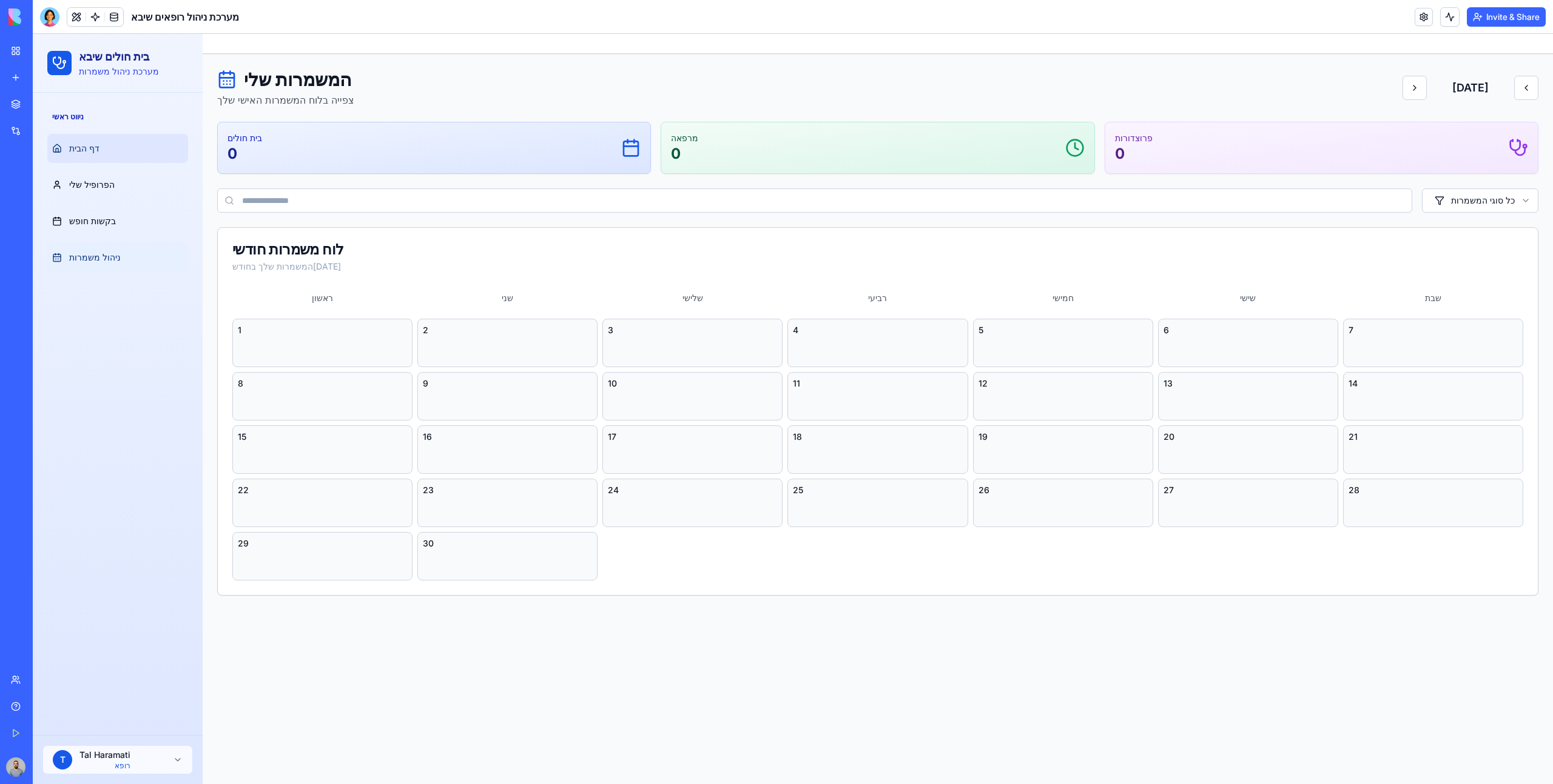
click at [123, 148] on link "דף הבית" at bounding box center [117, 148] width 141 height 29
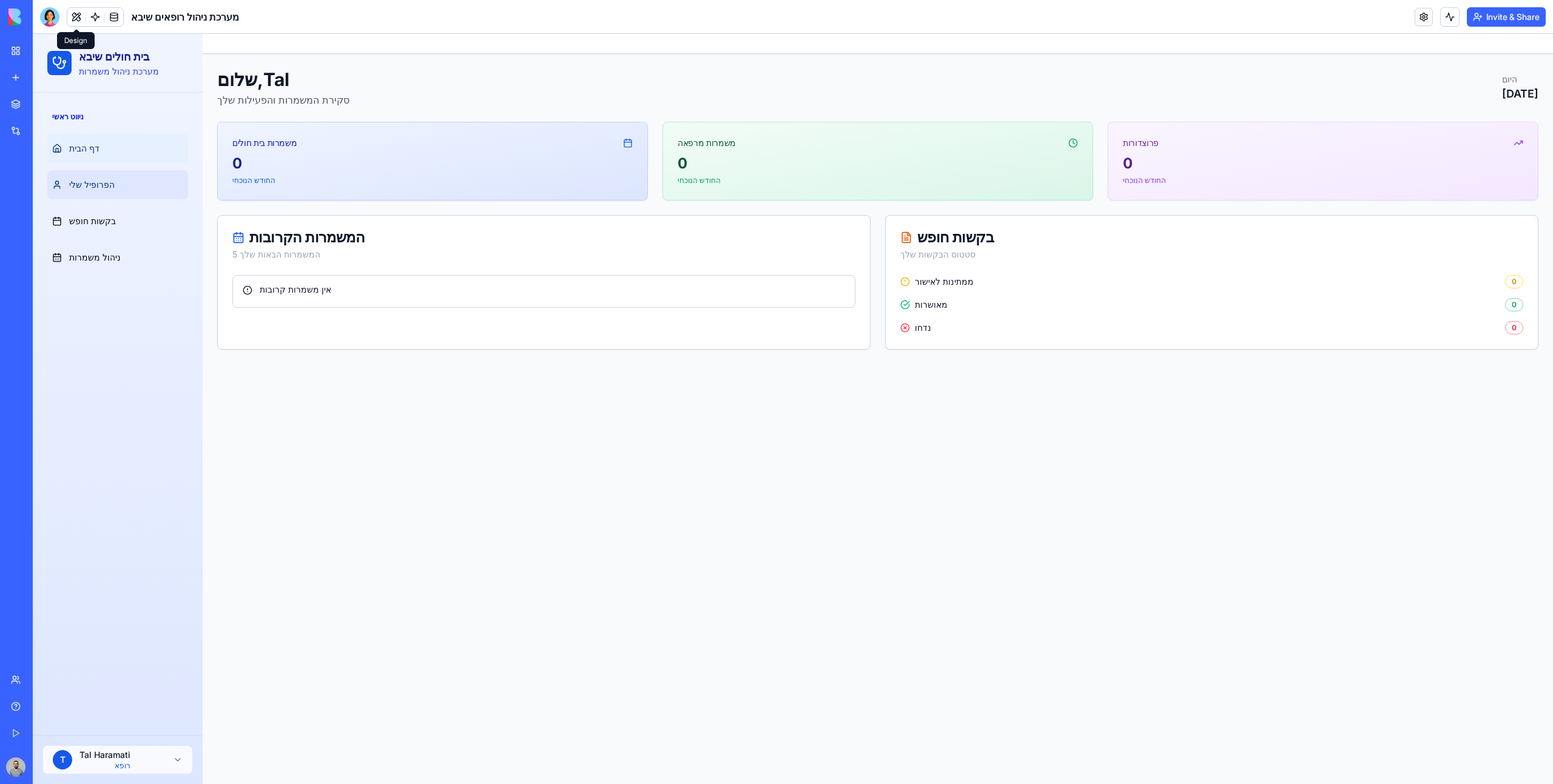
click at [120, 187] on link "הפרופיל שלי" at bounding box center [117, 184] width 141 height 29
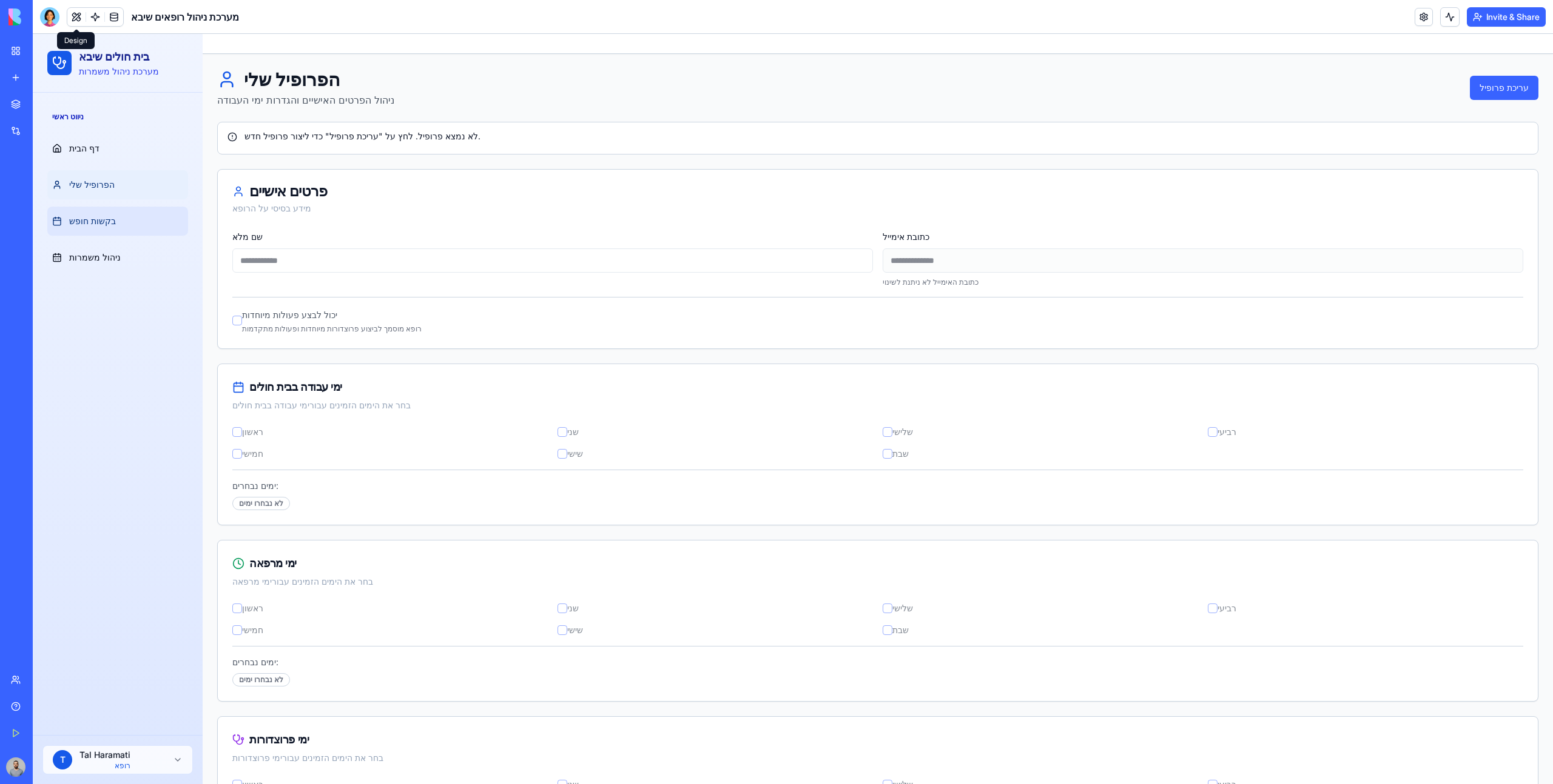
click at [133, 212] on link "בקשות חופש" at bounding box center [117, 221] width 141 height 29
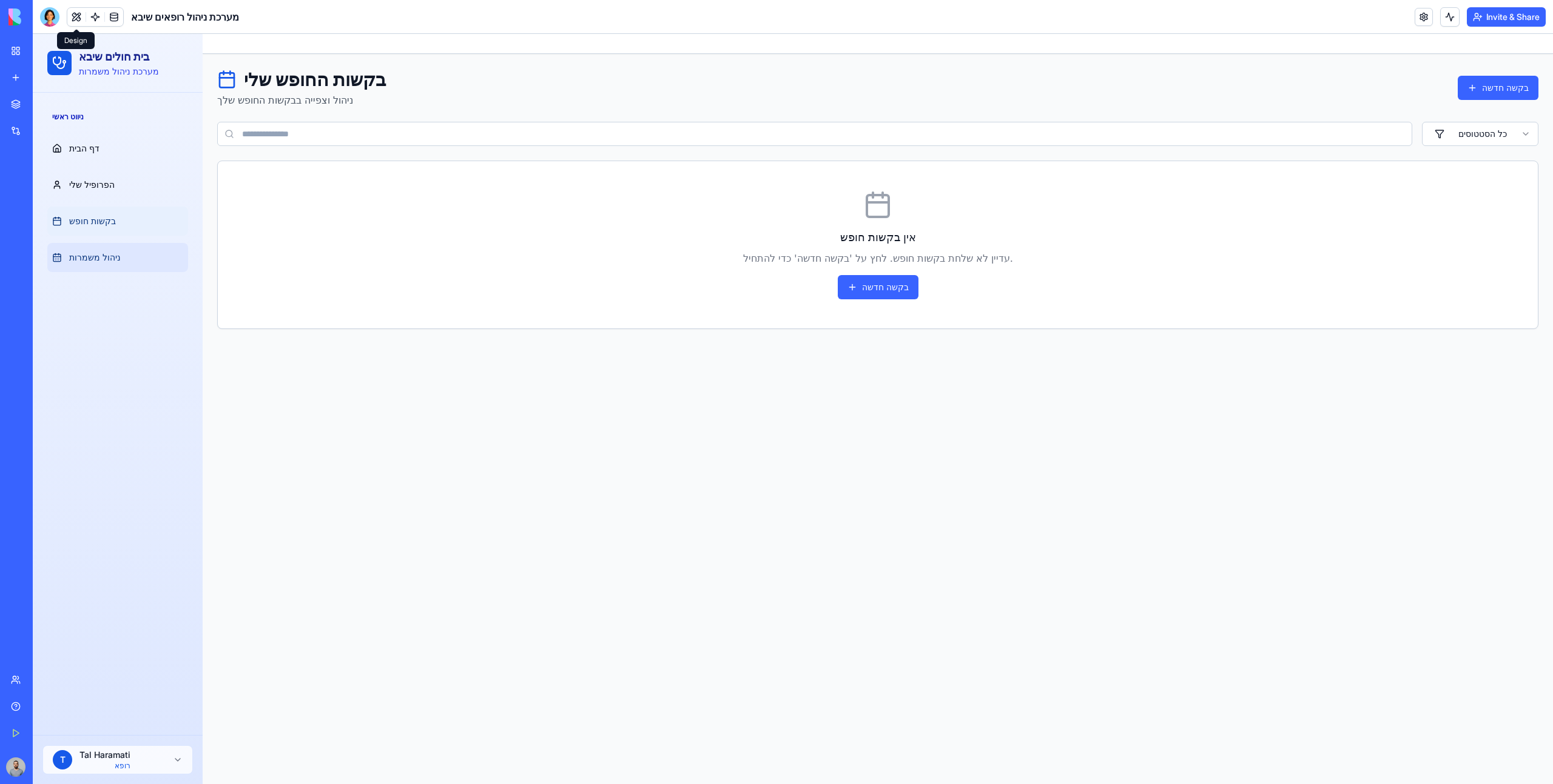
click at [137, 247] on link "ניהול משמרות" at bounding box center [117, 257] width 141 height 29
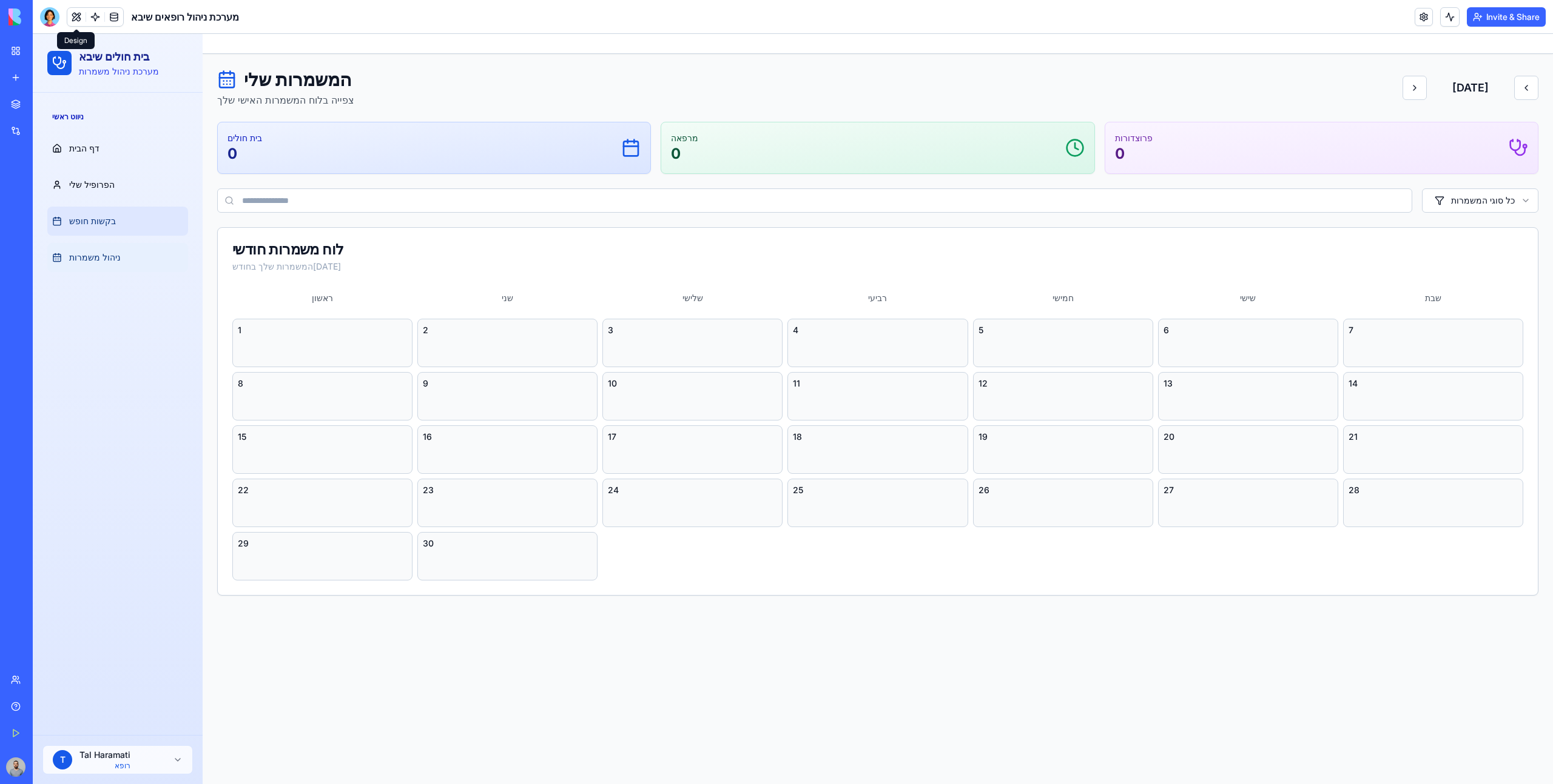
click at [134, 226] on link "בקשות חופש" at bounding box center [117, 221] width 141 height 29
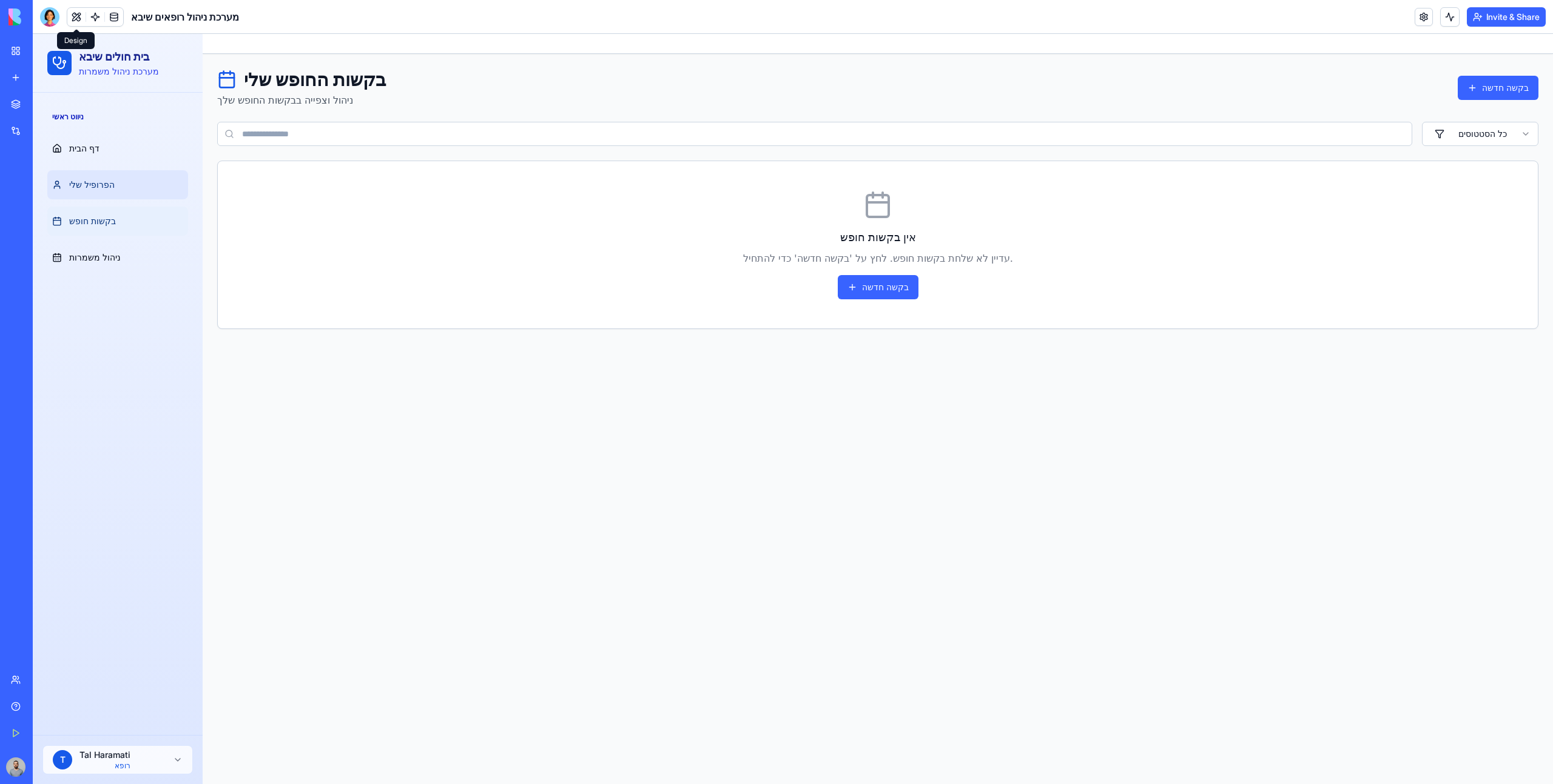
click at [128, 195] on link "הפרופיל שלי" at bounding box center [117, 184] width 141 height 29
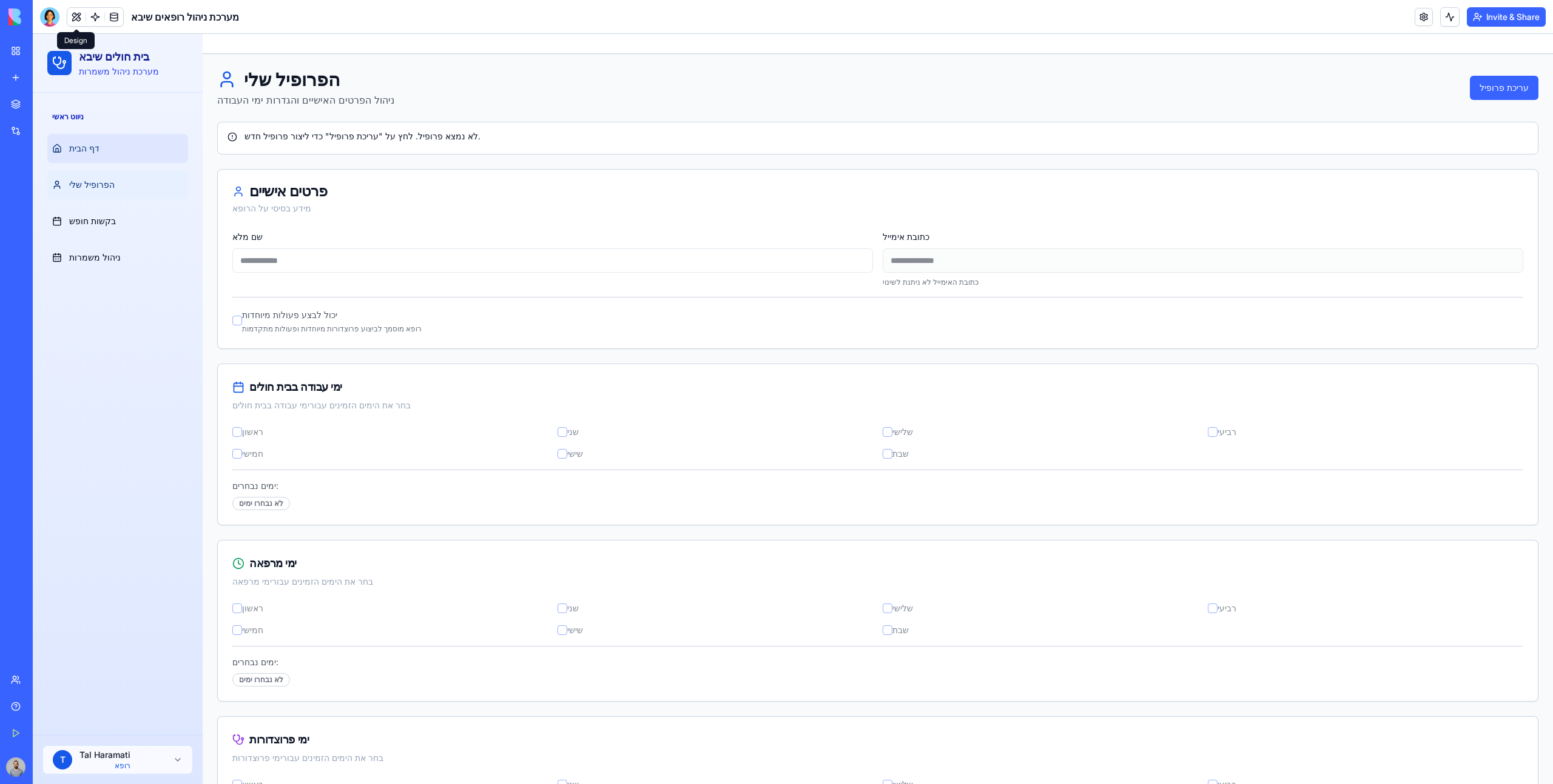
click at [116, 158] on link "דף הבית" at bounding box center [117, 148] width 141 height 29
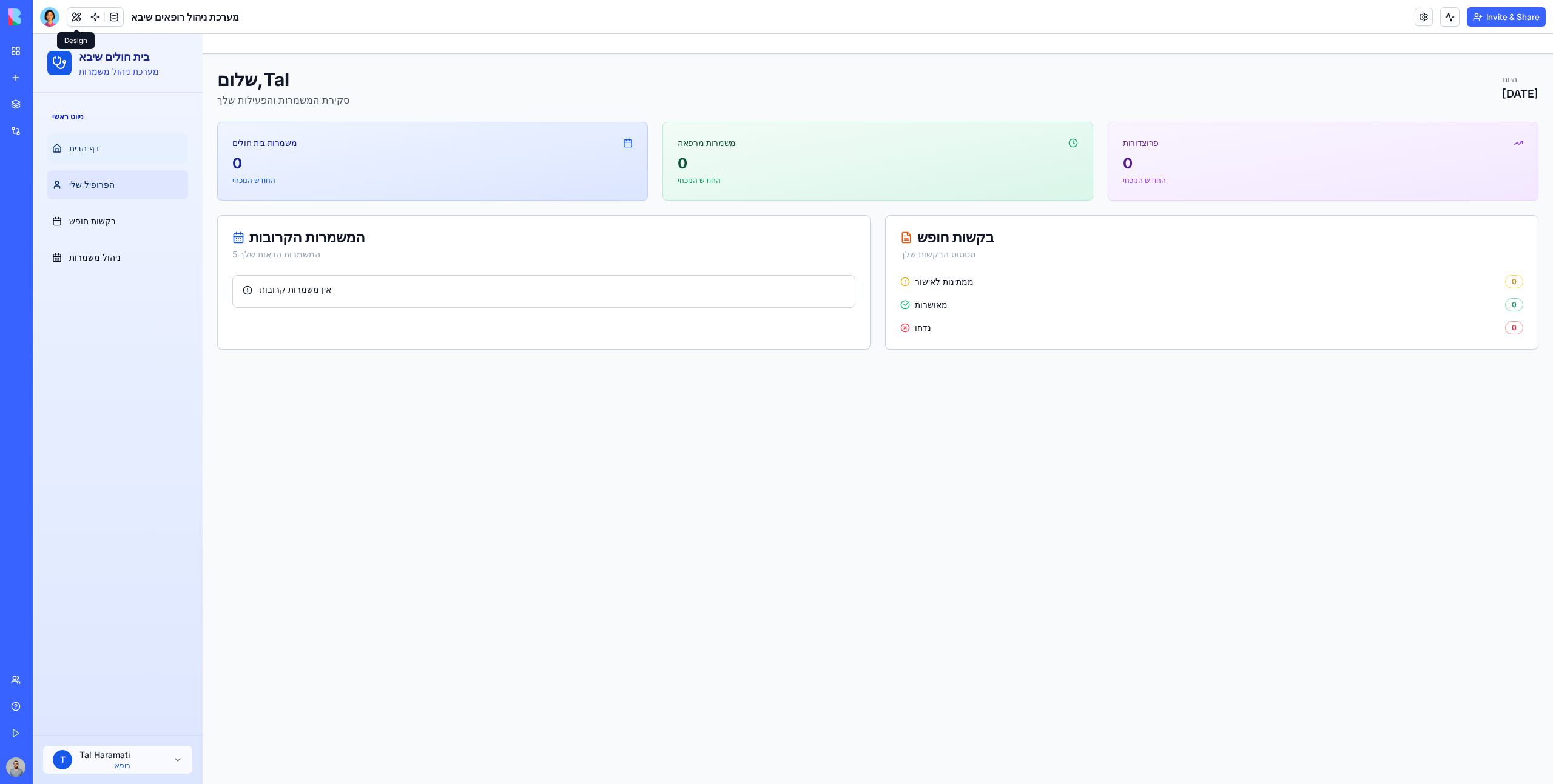
click at [134, 179] on link "הפרופיל שלי" at bounding box center [117, 184] width 141 height 29
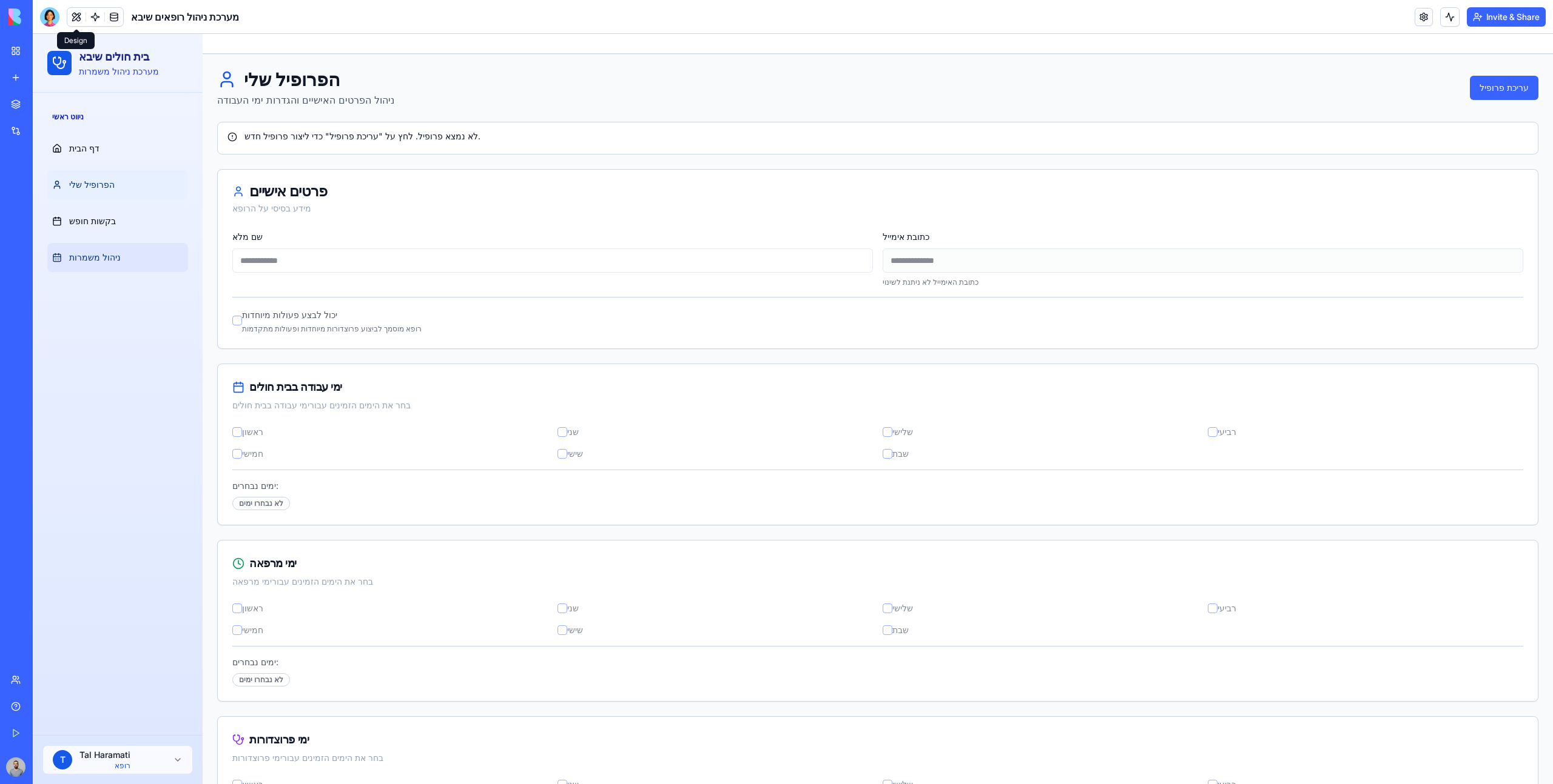
click at [159, 247] on link "ניהול משמרות" at bounding box center [117, 257] width 141 height 29
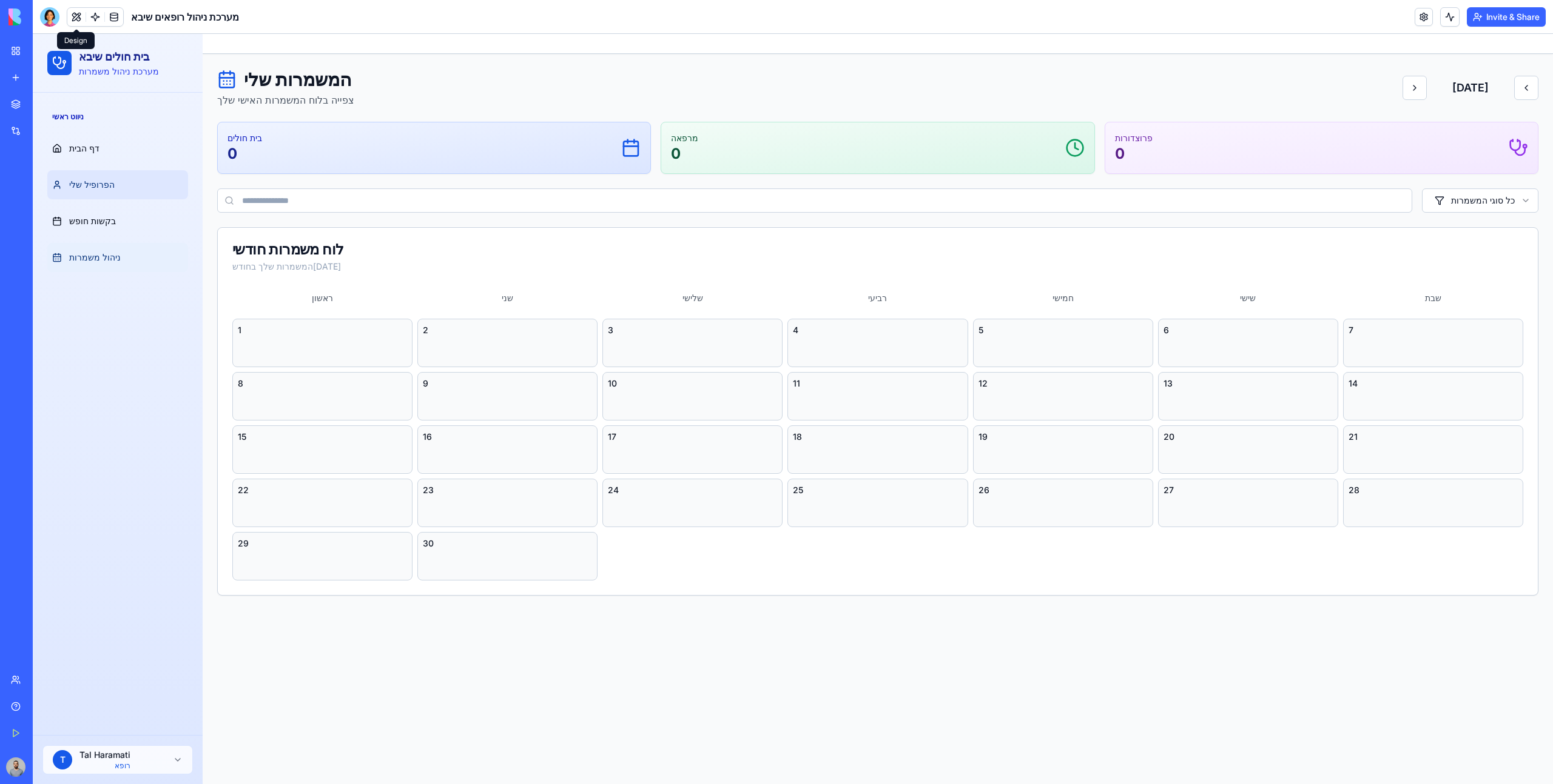
click at [130, 173] on link "הפרופיל שלי" at bounding box center [117, 184] width 141 height 29
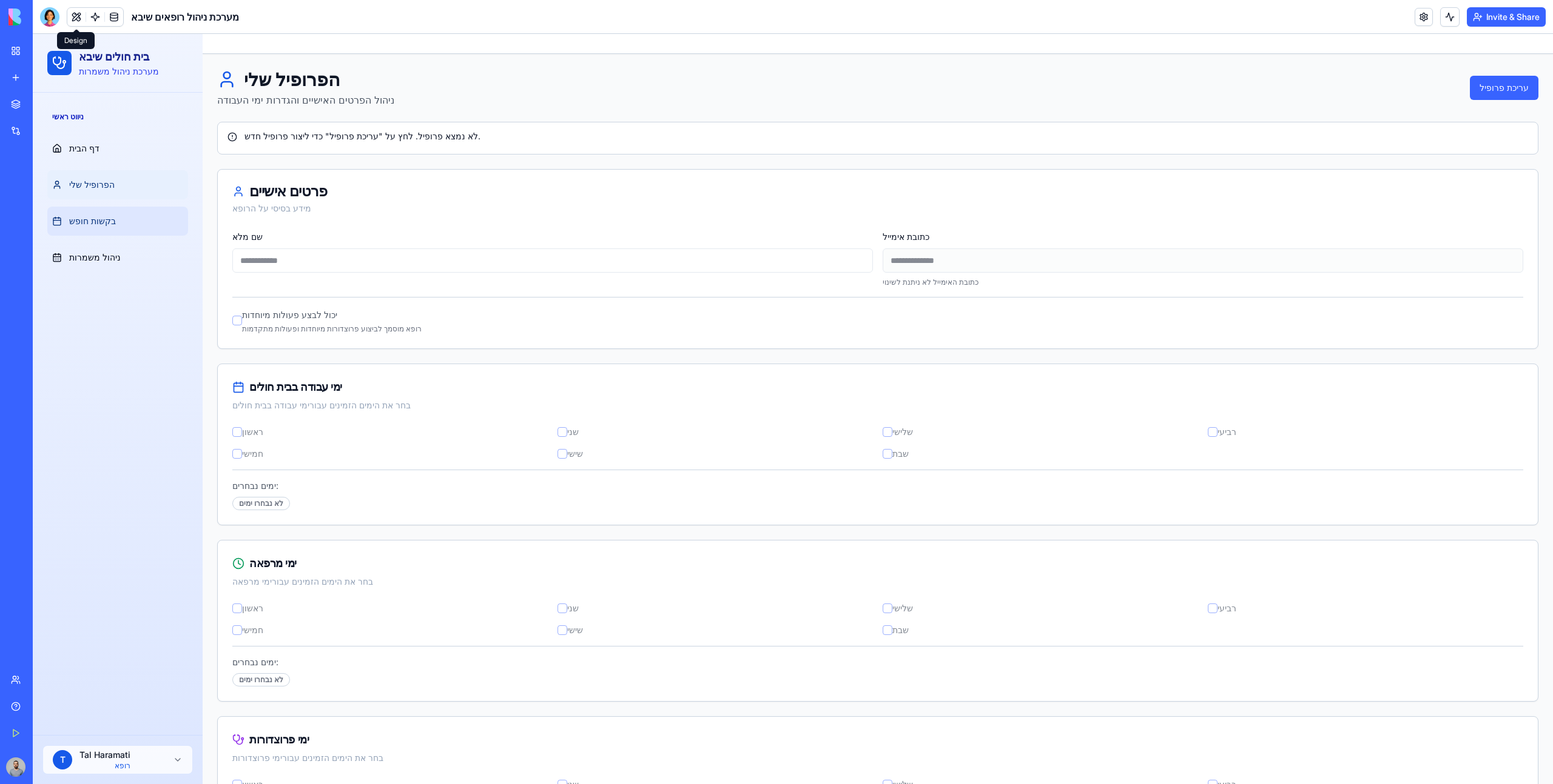
click at [149, 231] on link "בקשות חופש" at bounding box center [117, 221] width 141 height 29
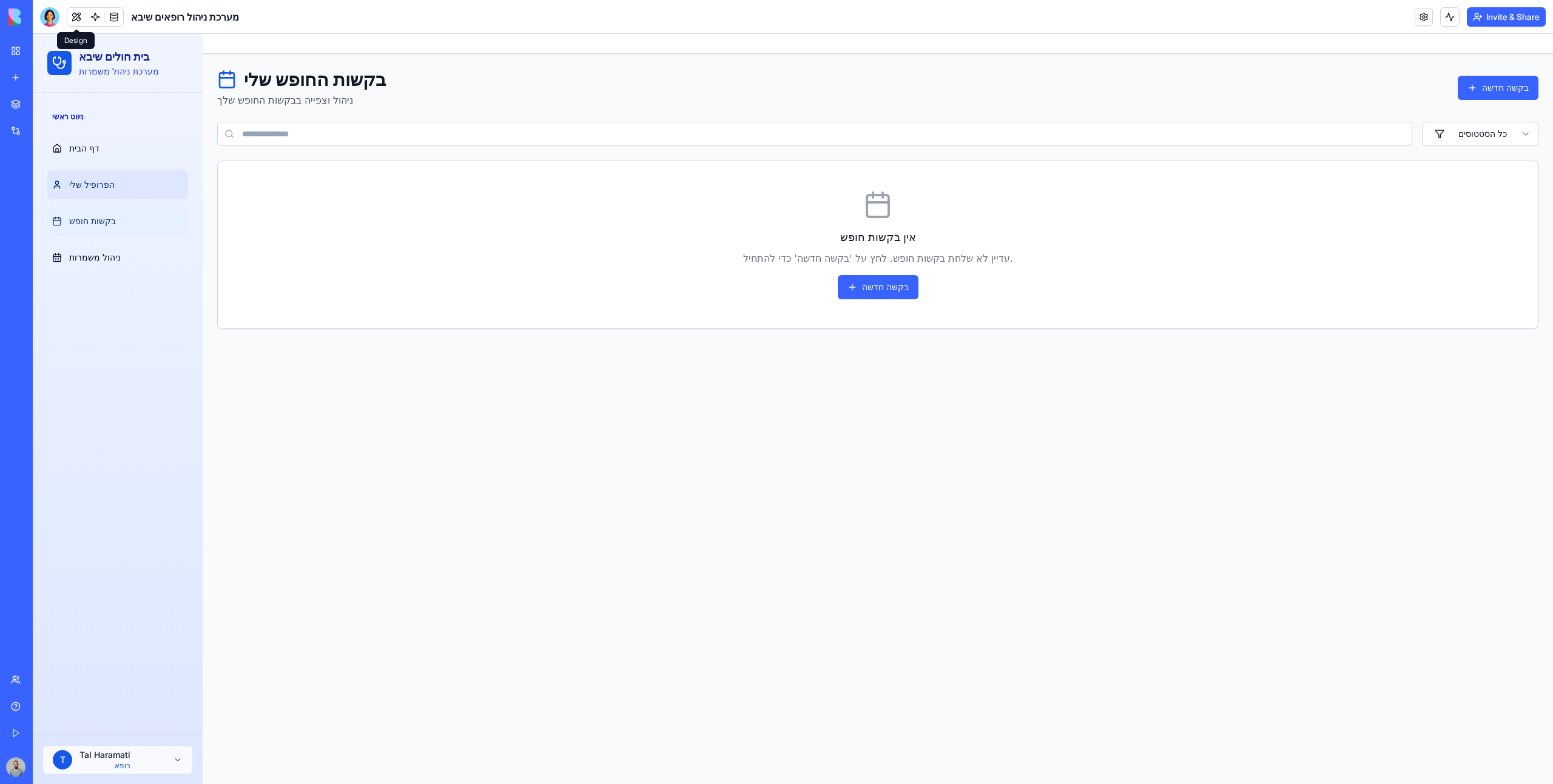
click at [134, 170] on link "הפרופיל שלי" at bounding box center [117, 184] width 141 height 29
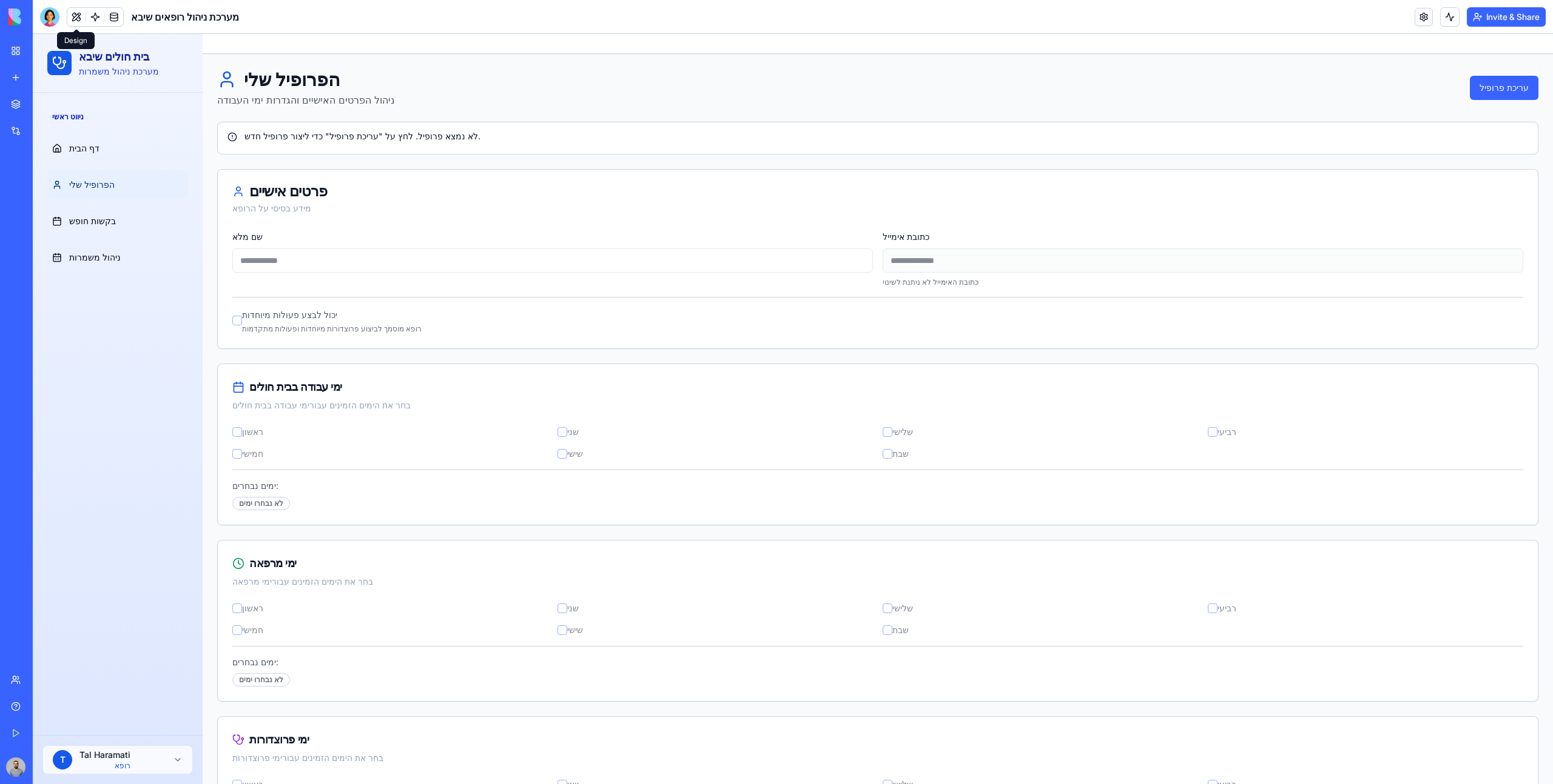
click at [54, 29] on header "מערכת ניהול רופאים שיבא Invite & Share" at bounding box center [793, 17] width 1520 height 34
click at [54, 23] on div at bounding box center [50, 17] width 19 height 19
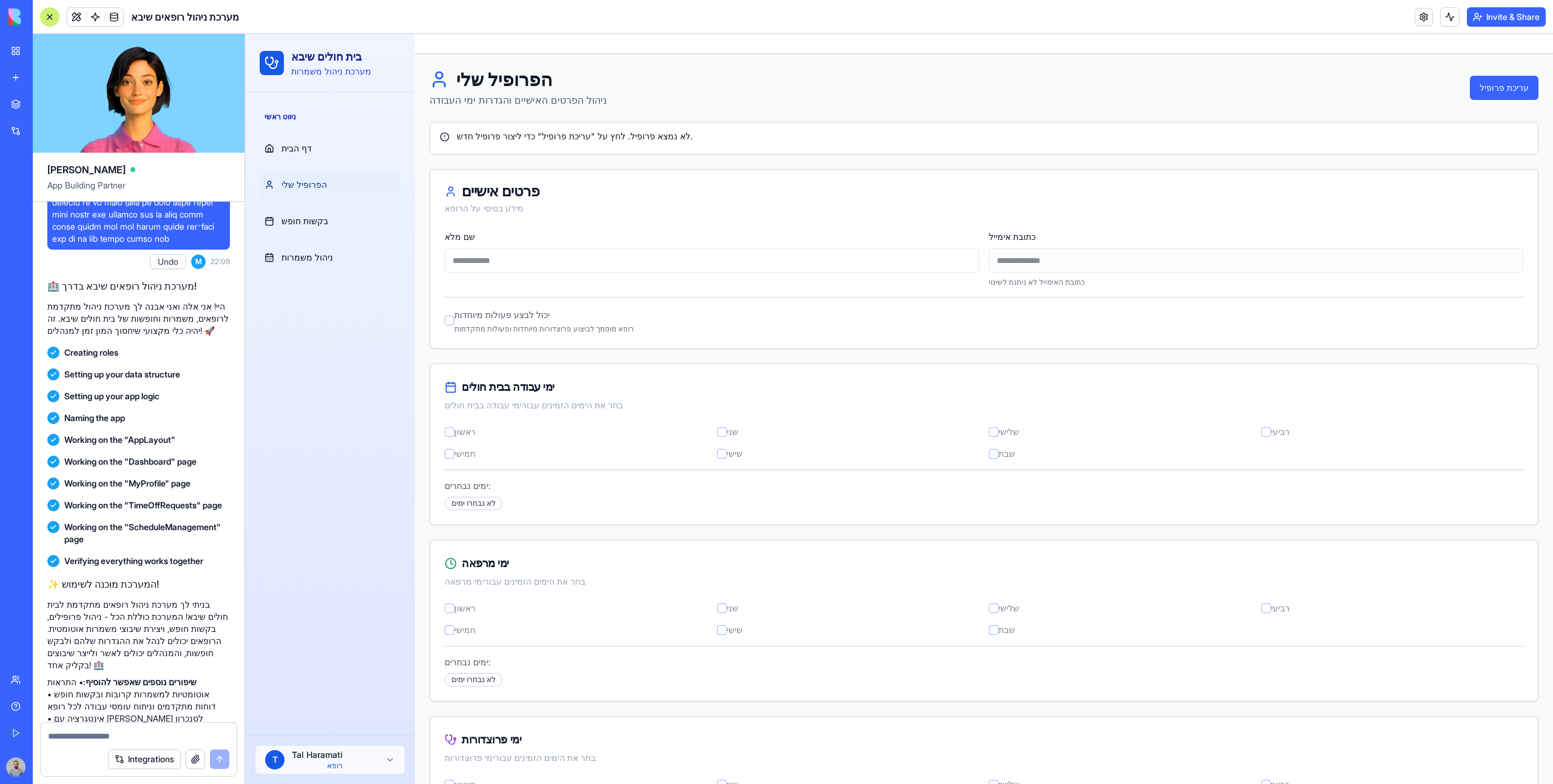
scroll to position [653, 0]
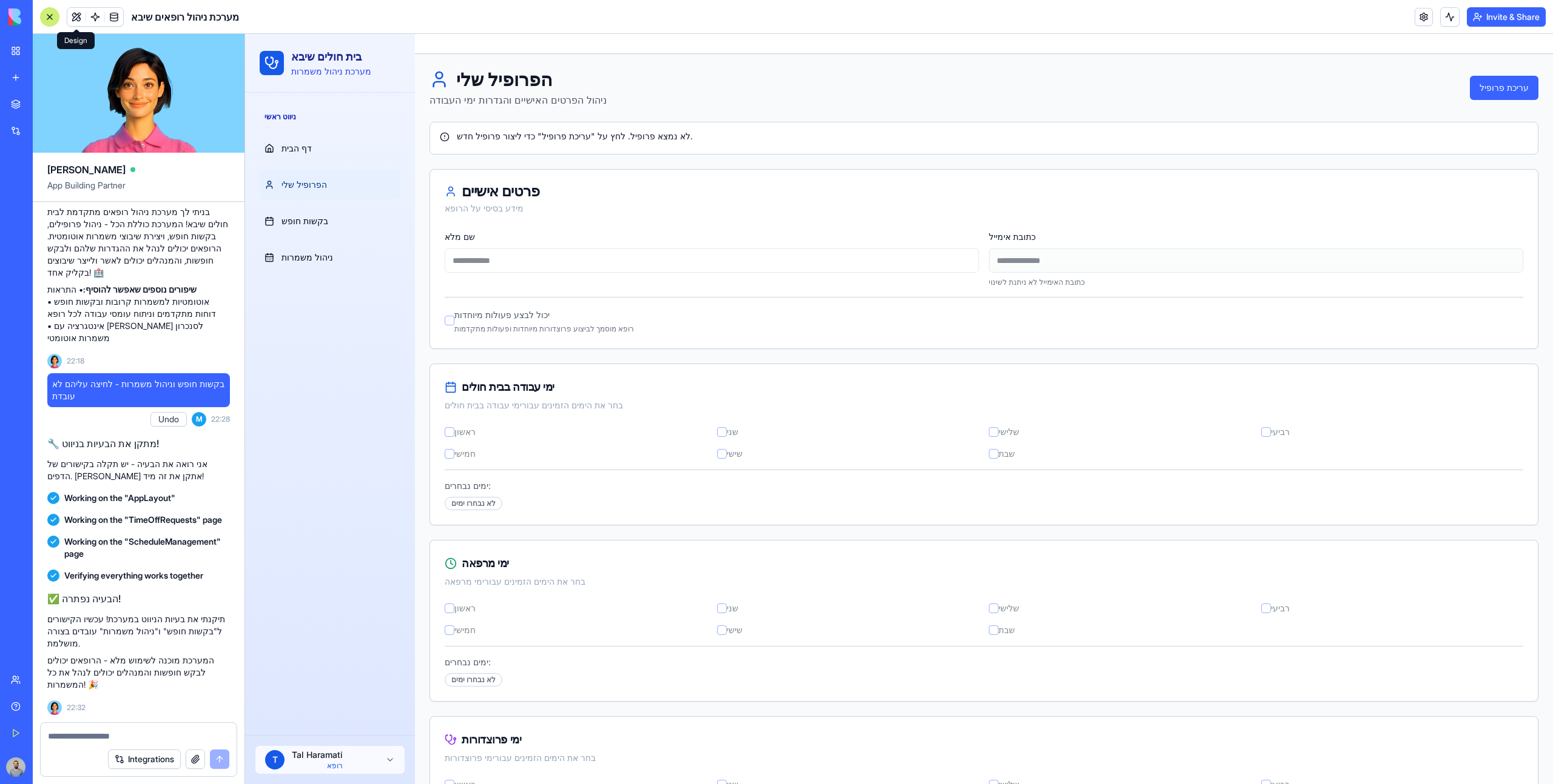
click at [59, 21] on div at bounding box center [50, 17] width 19 height 19
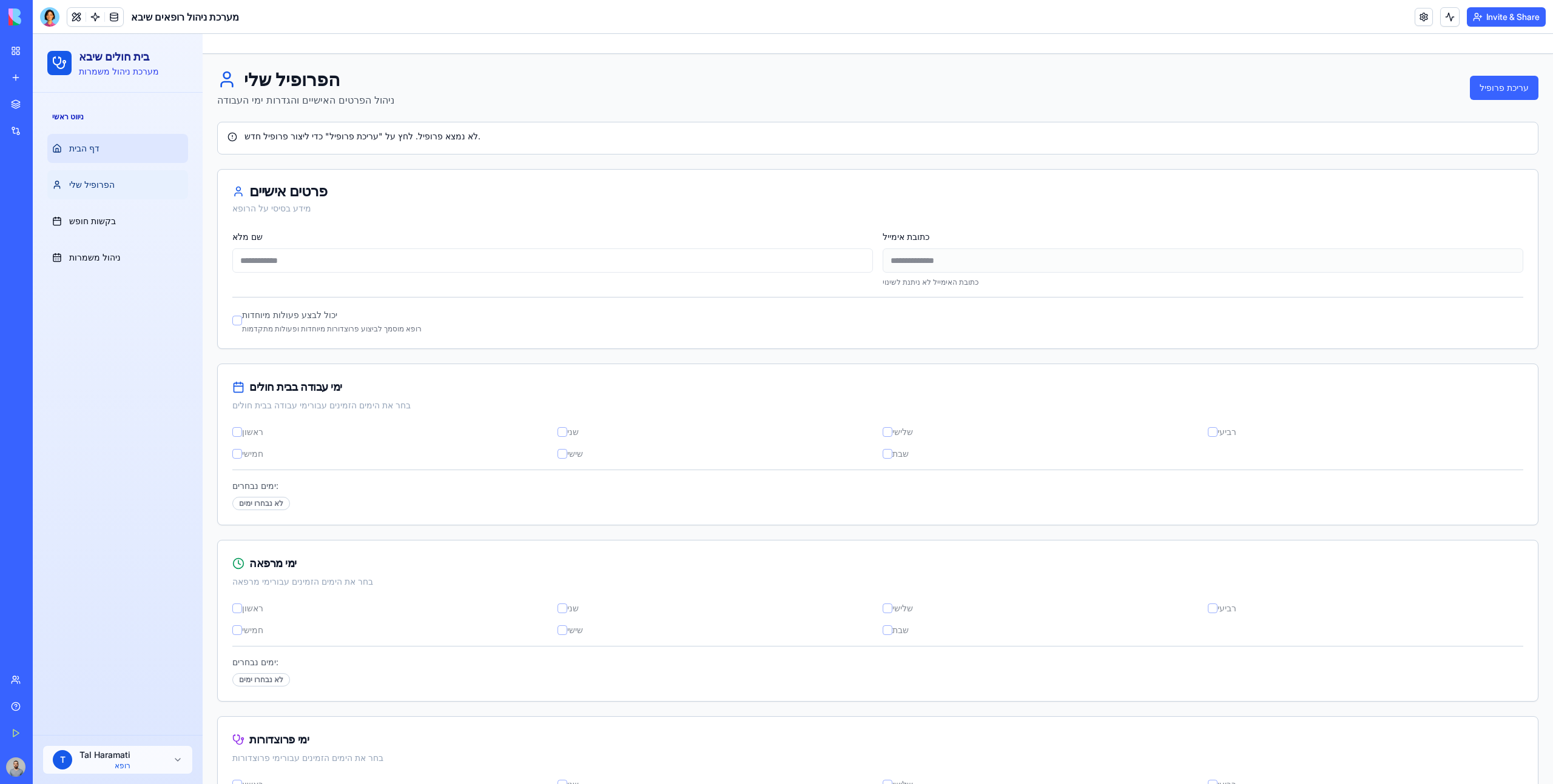
click at [159, 148] on link "דף הבית" at bounding box center [117, 148] width 141 height 29
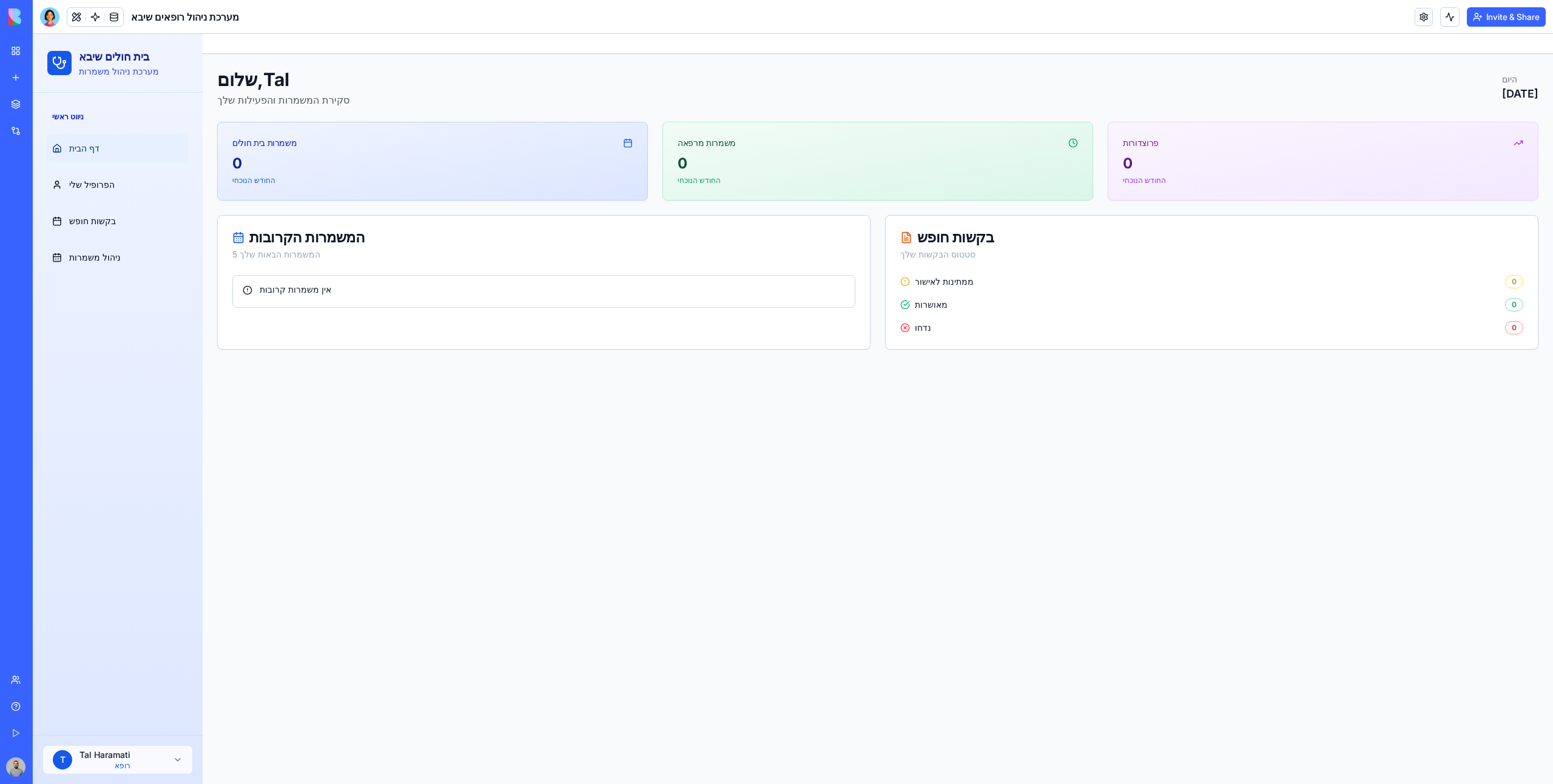
click at [270, 299] on div "אין משמרות קרובות" at bounding box center [544, 291] width 623 height 33
click at [165, 752] on html "בית חולים שיבא מערכת ניהול משמרות ניווט ראשי דף הבית הפרופיל שלי בקשות חופש ניה…" at bounding box center [793, 408] width 1520 height 750
click at [1481, 21] on button "Invite & Share" at bounding box center [1506, 17] width 79 height 19
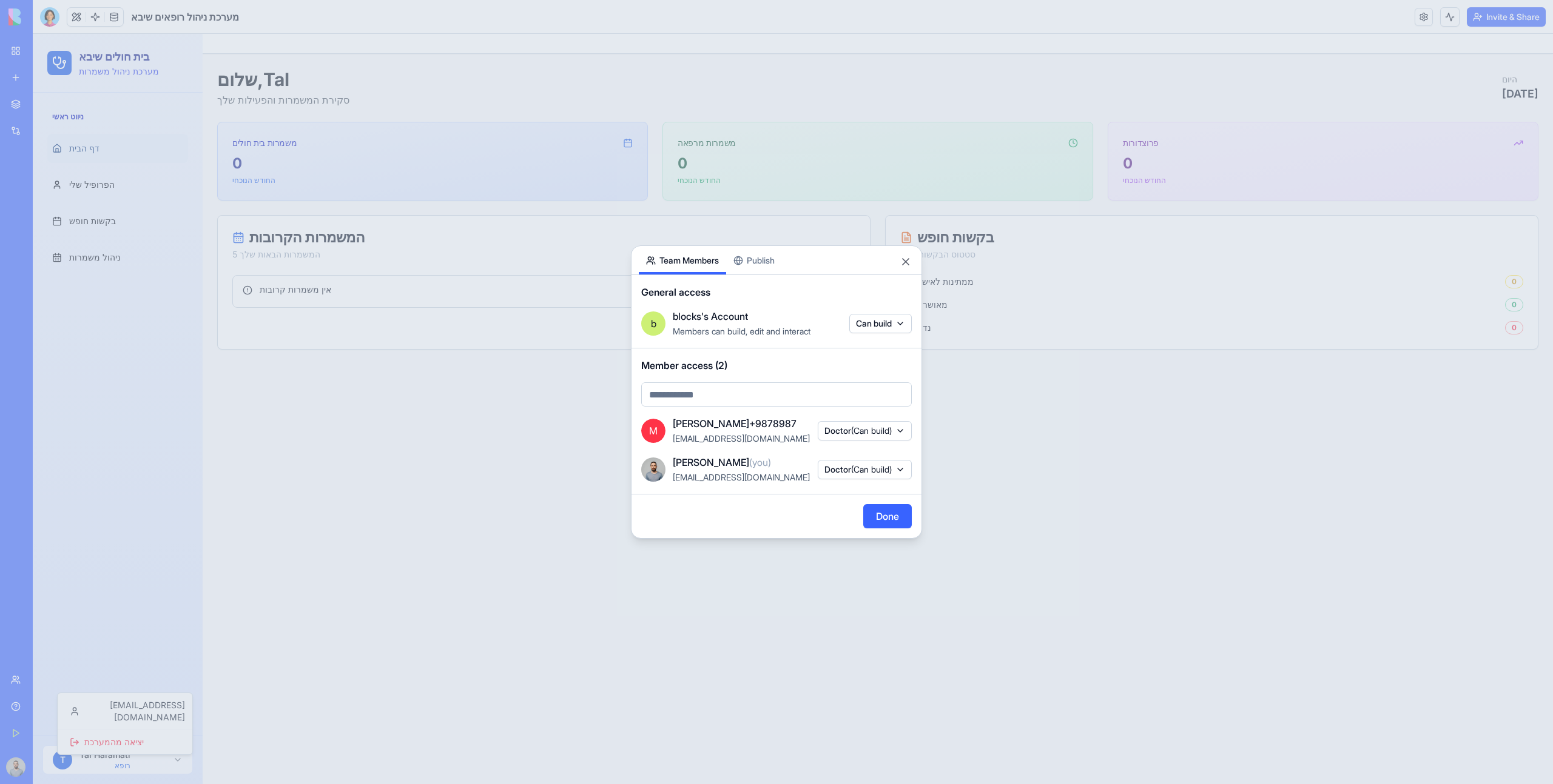
click at [857, 467] on span "(Can build)" at bounding box center [871, 470] width 40 height 10
click at [869, 531] on div "Admin" at bounding box center [861, 533] width 91 height 19
click at [1008, 517] on div at bounding box center [776, 392] width 1553 height 784
click at [1006, 515] on div at bounding box center [776, 392] width 1553 height 784
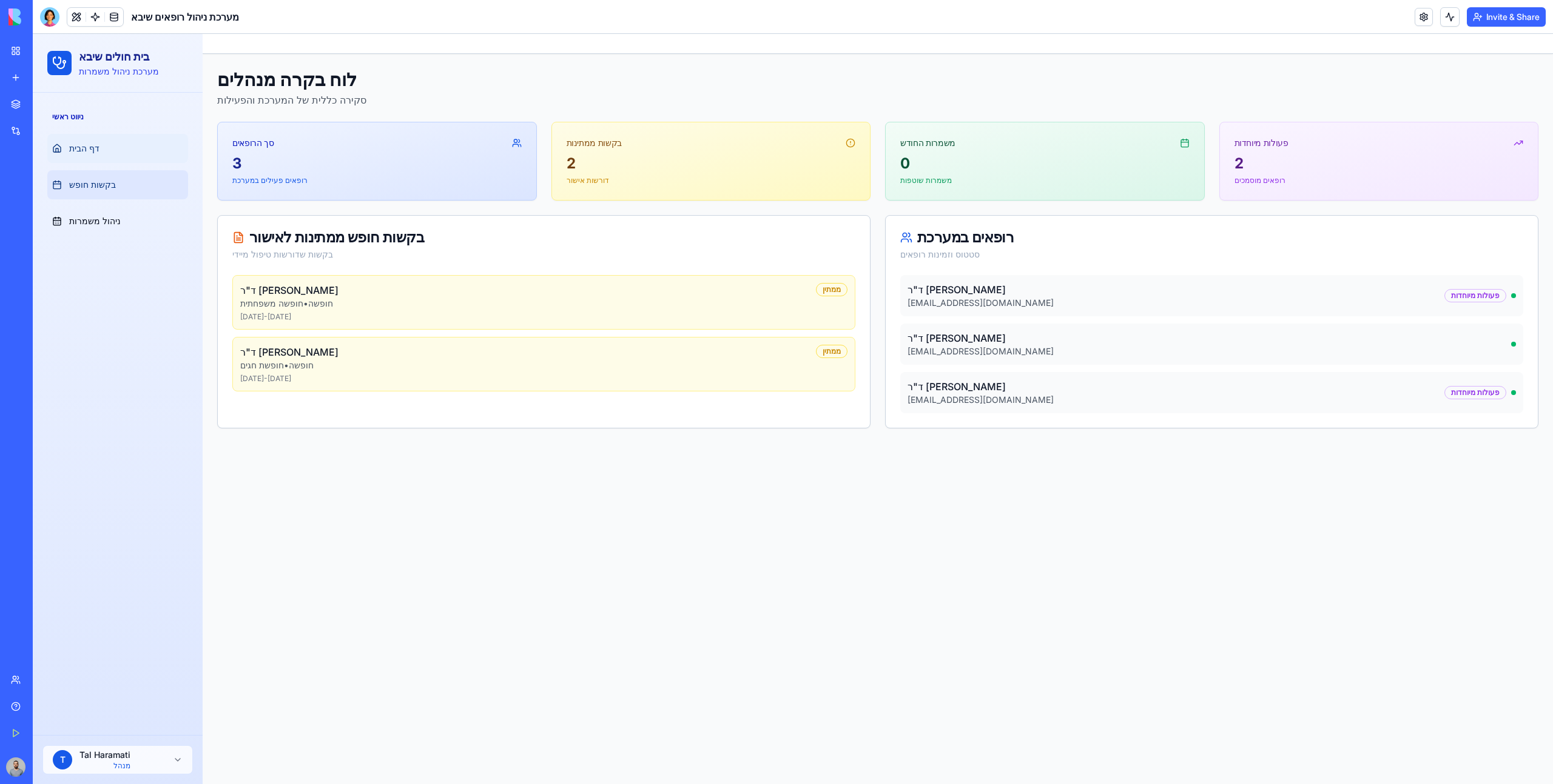
click at [137, 193] on link "בקשות חופש" at bounding box center [117, 184] width 141 height 29
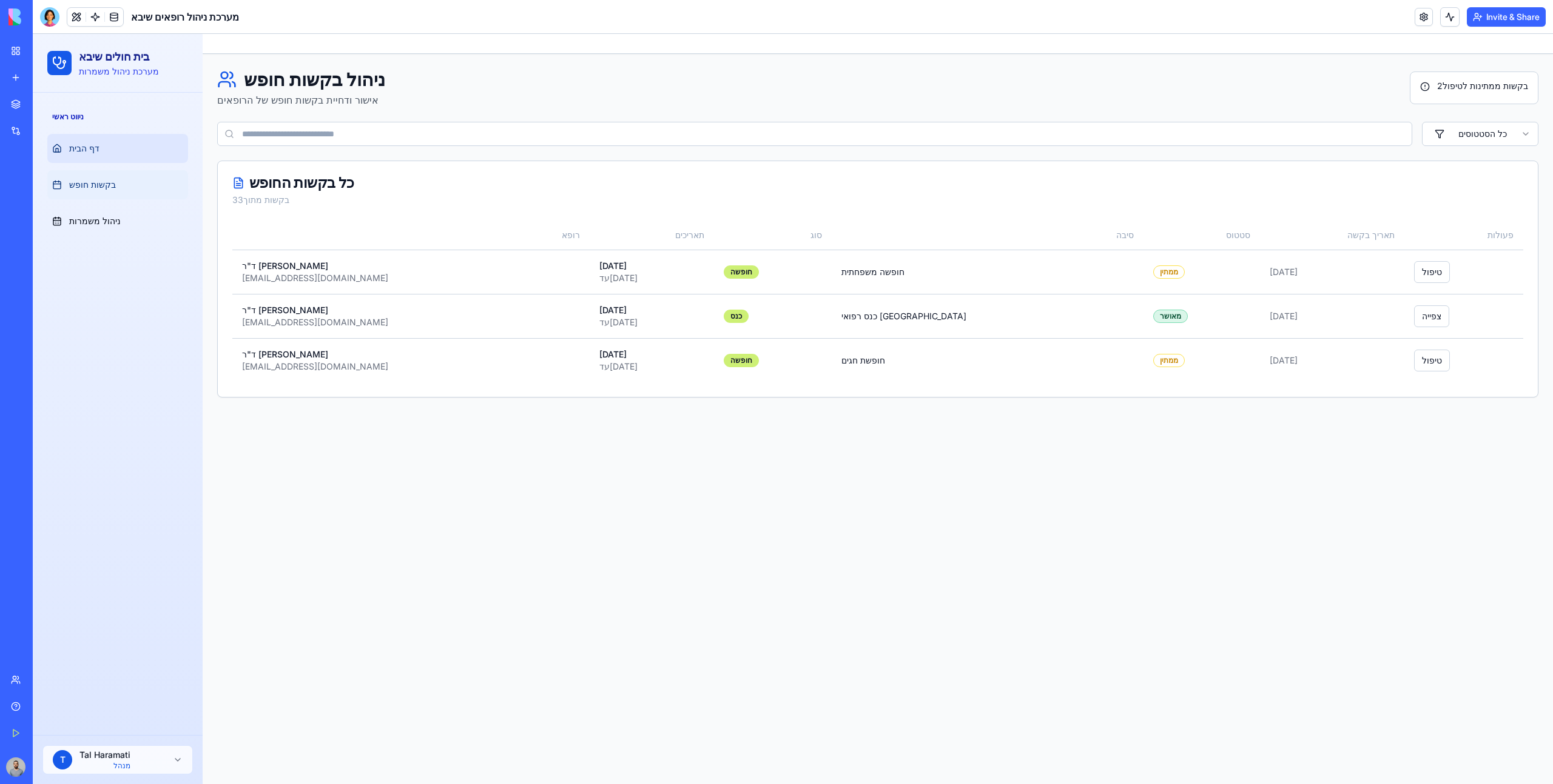
click at [113, 150] on link "דף הבית" at bounding box center [117, 148] width 141 height 29
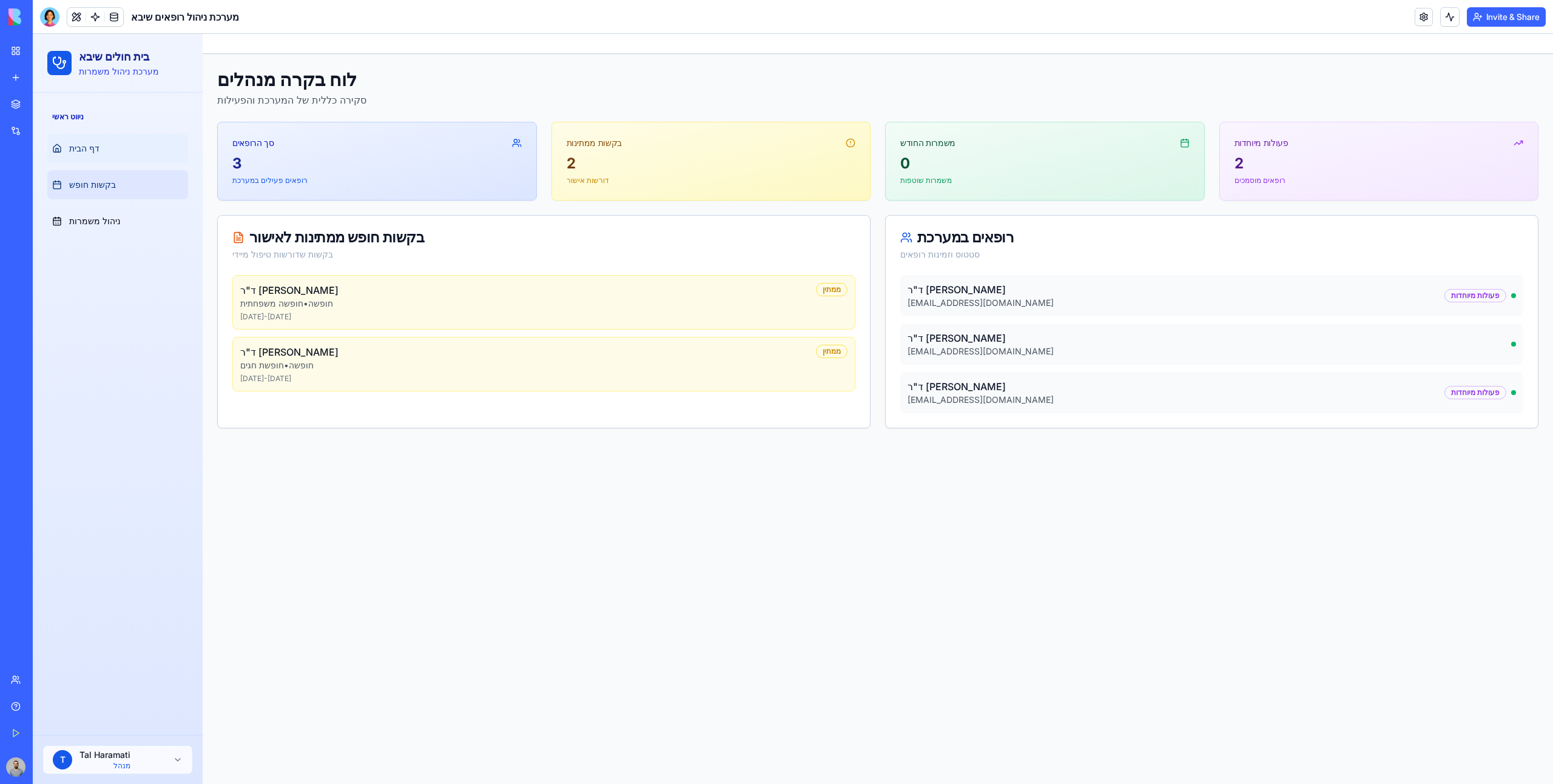
click at [138, 180] on link "בקשות חופש" at bounding box center [117, 184] width 141 height 29
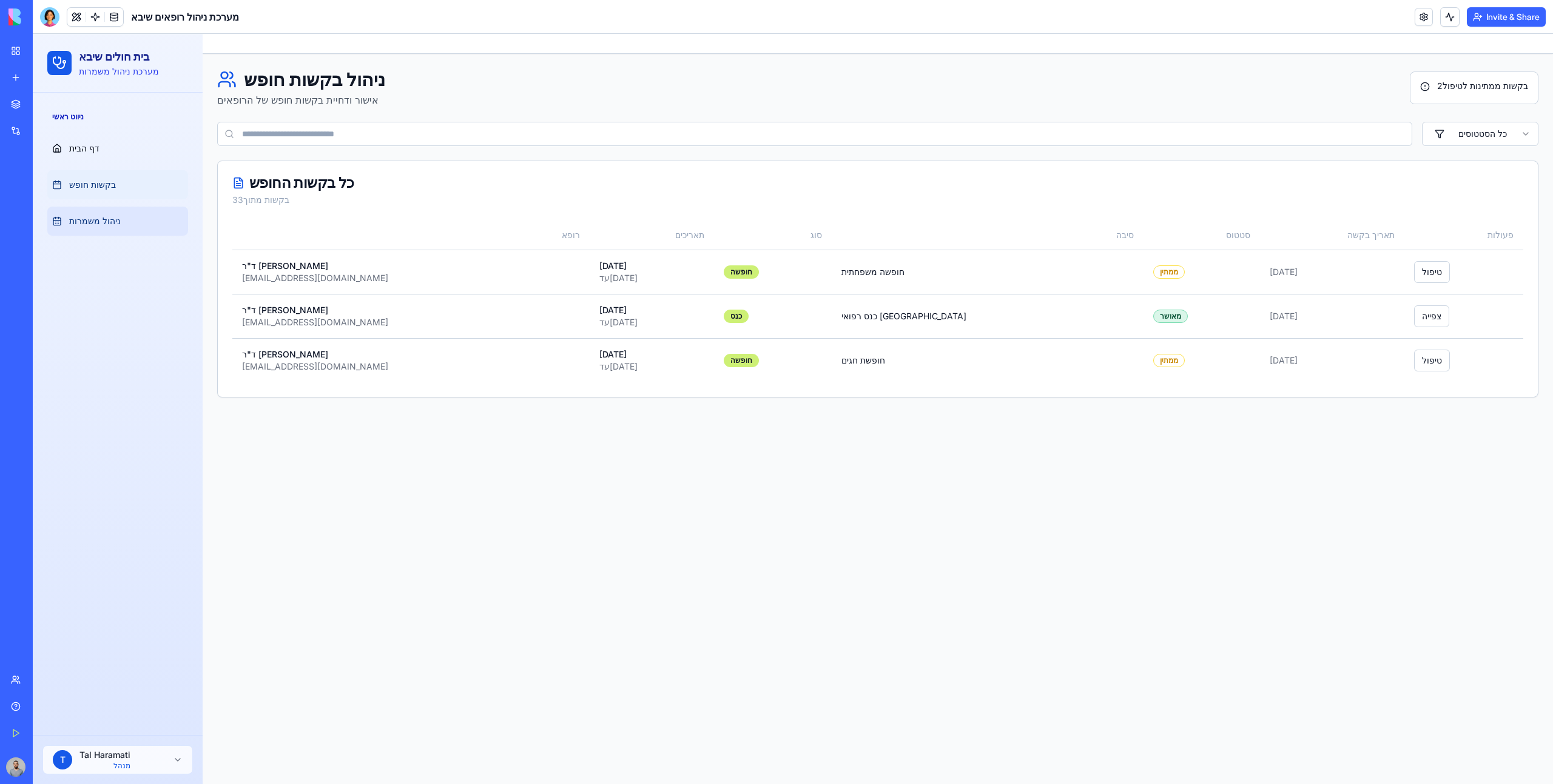
click at [138, 218] on link "ניהול משמרות" at bounding box center [117, 221] width 141 height 29
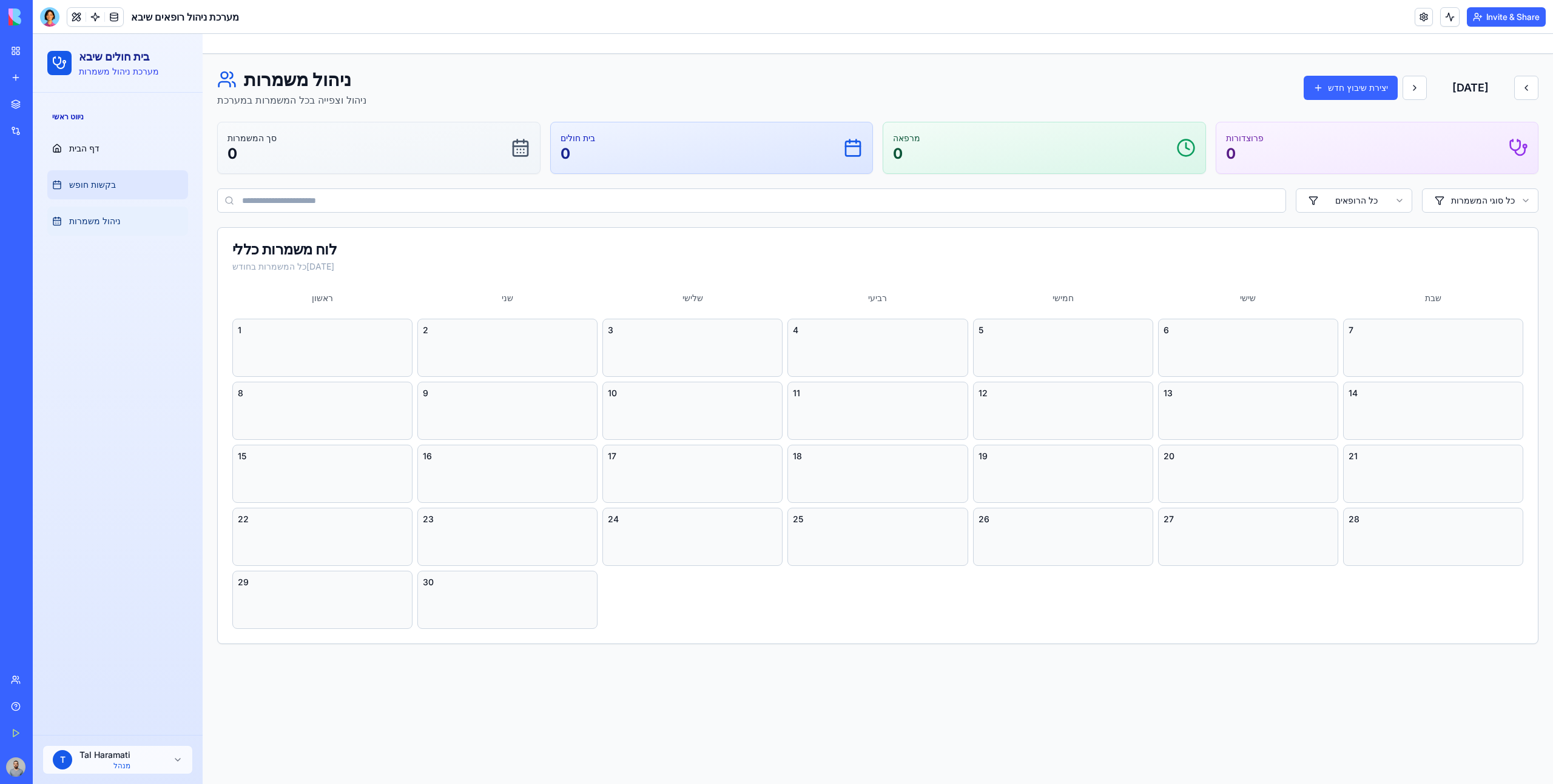
click at [129, 192] on link "בקשות חופש" at bounding box center [117, 184] width 141 height 29
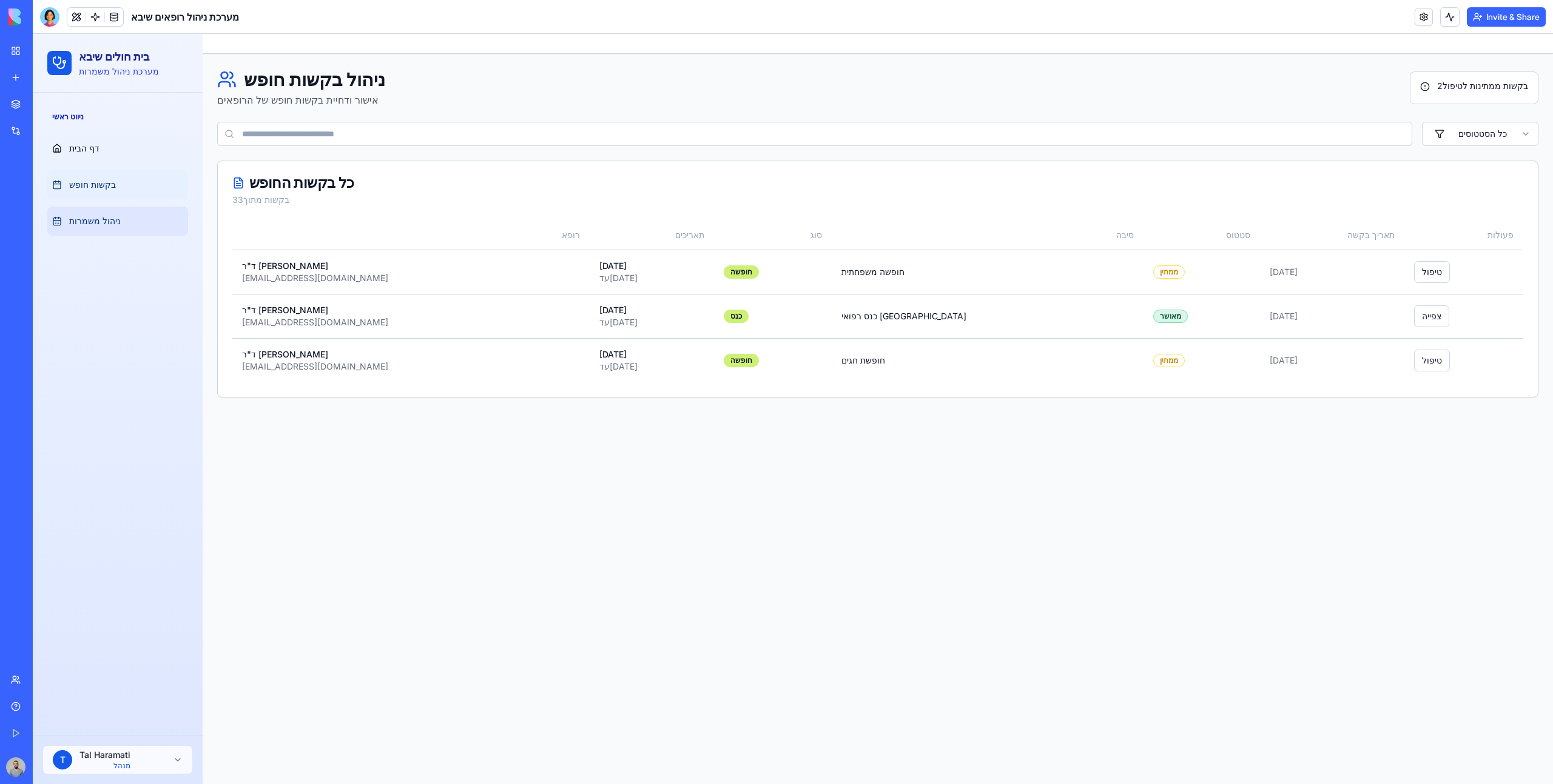
click at [147, 215] on link "ניהול משמרות" at bounding box center [117, 221] width 141 height 29
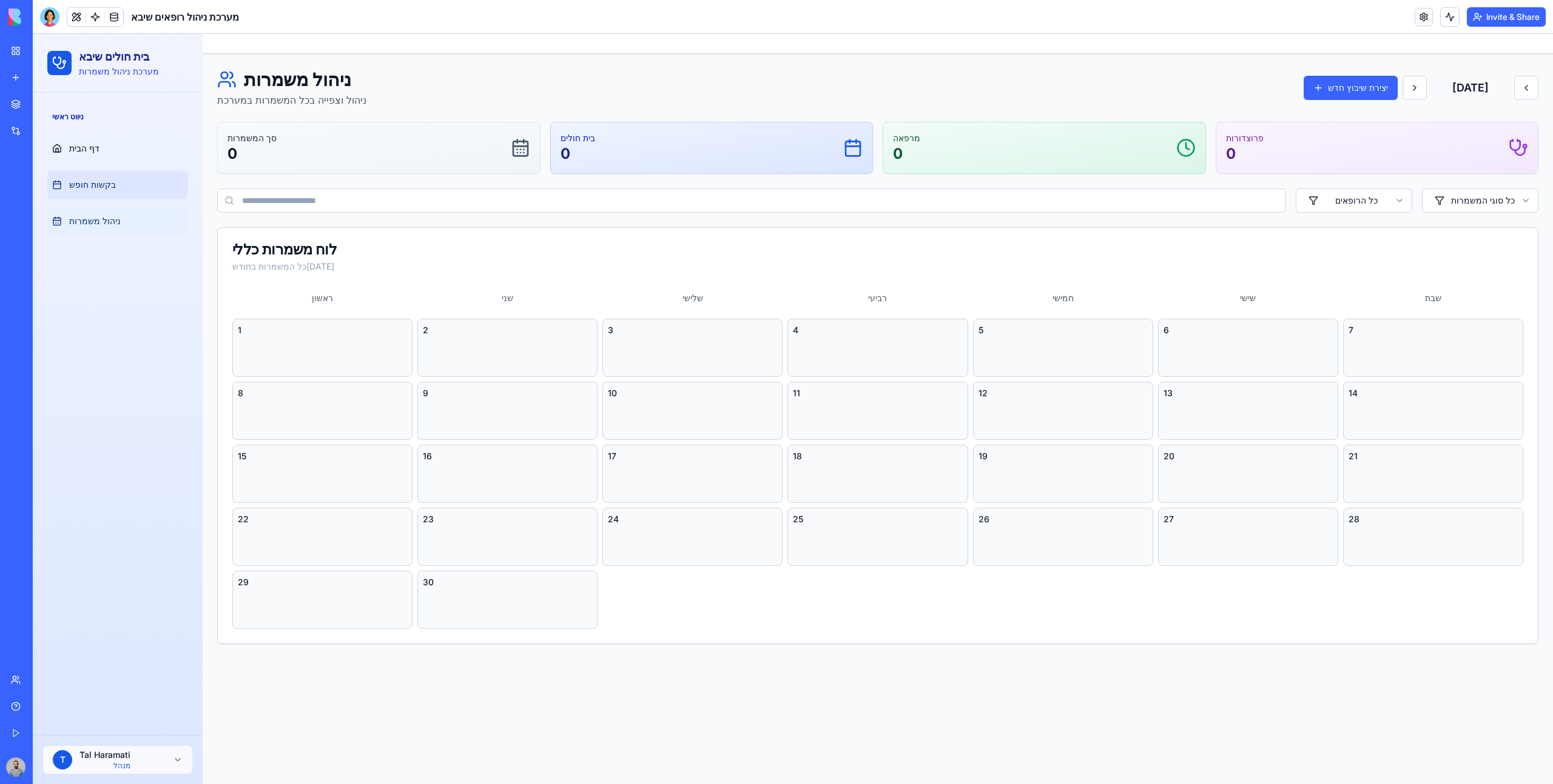
click at [139, 188] on link "בקשות חופש" at bounding box center [117, 184] width 141 height 29
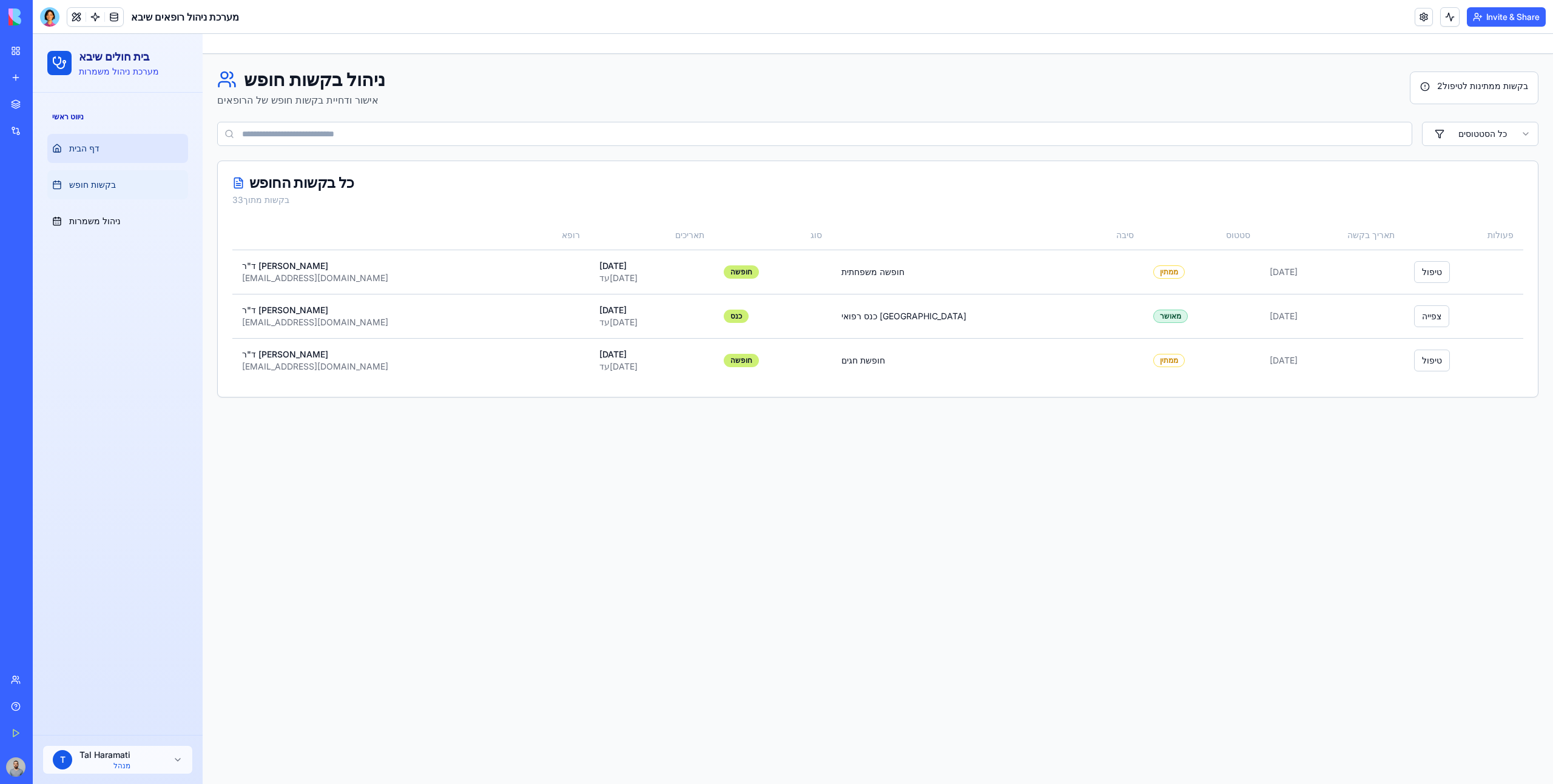
click at [126, 163] on ul "דף הבית בקשות חופש ניהול משמרות" at bounding box center [117, 184] width 141 height 101
click at [115, 151] on link "דף הבית" at bounding box center [117, 148] width 141 height 29
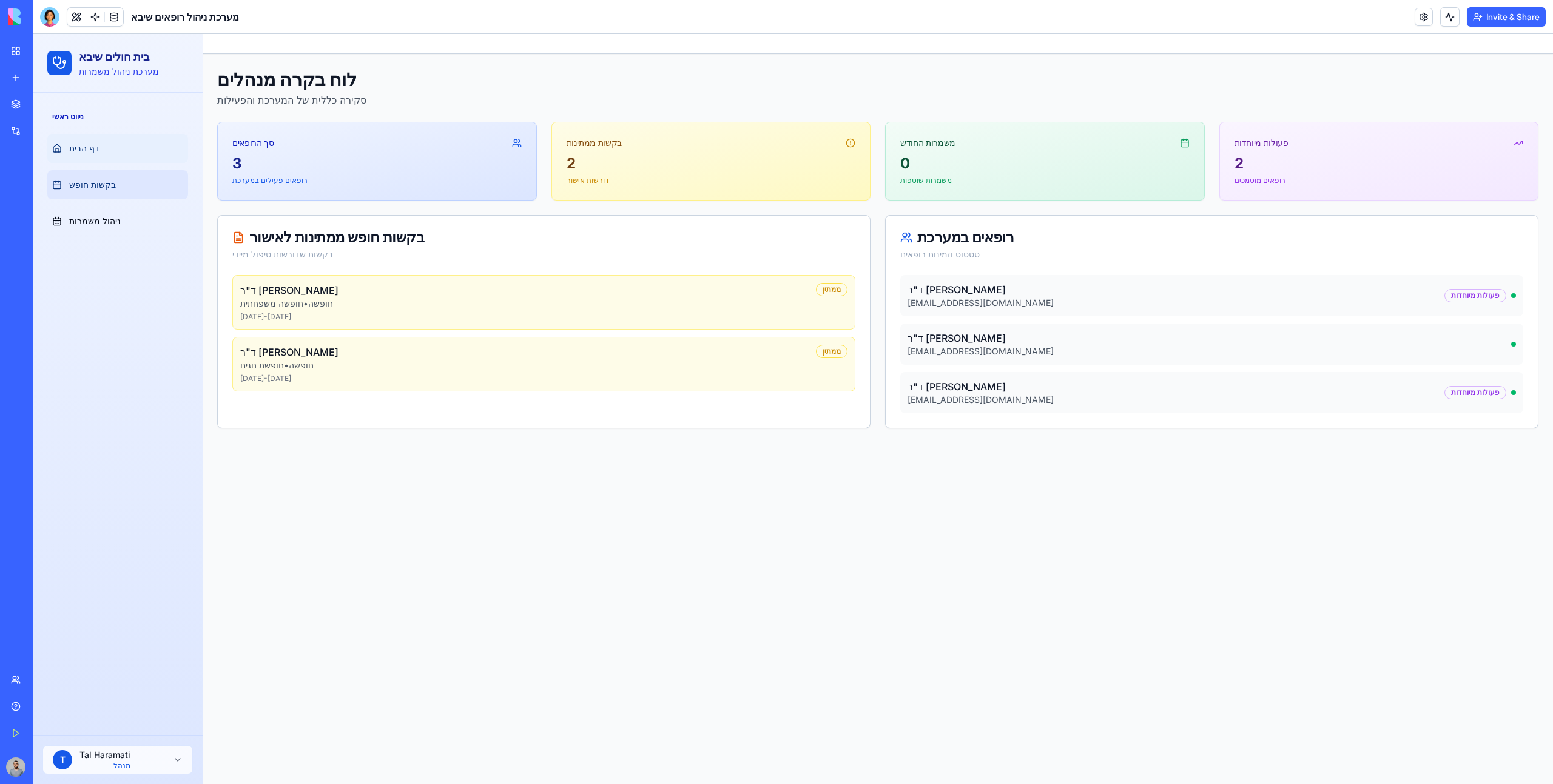
click at [138, 182] on link "בקשות חופש" at bounding box center [117, 184] width 141 height 29
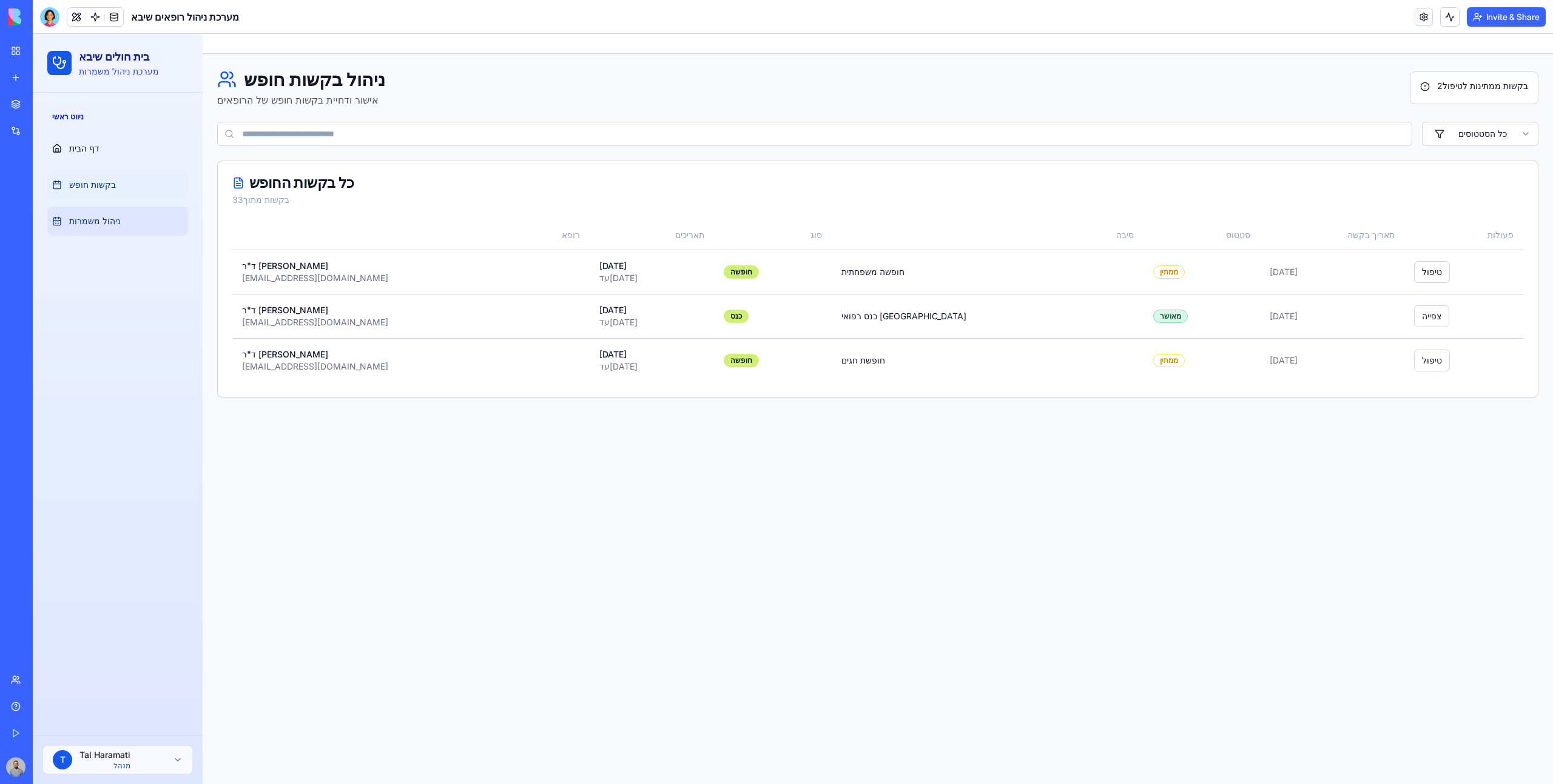
click at [159, 211] on link "ניהול משמרות" at bounding box center [117, 221] width 141 height 29
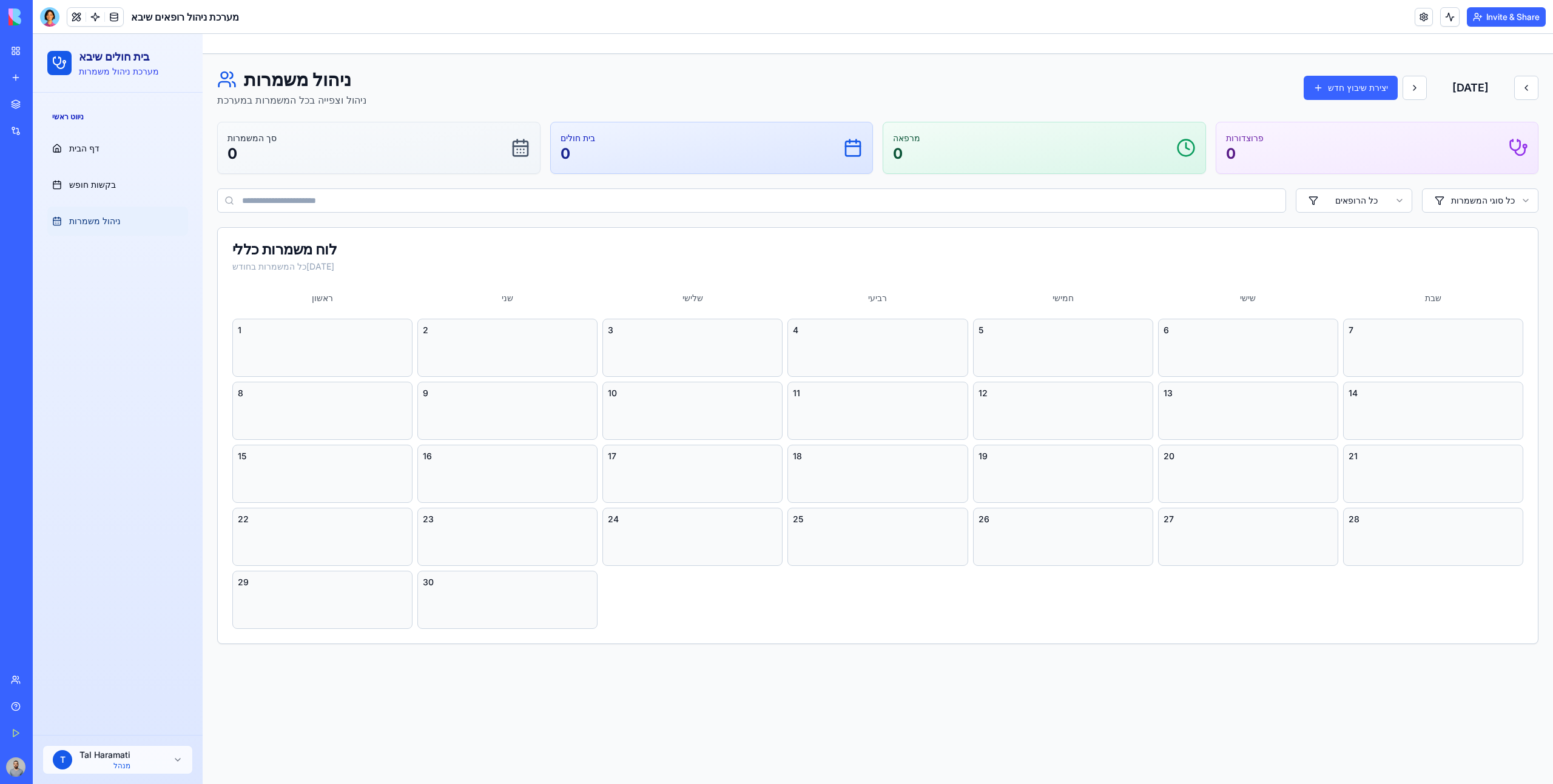
click at [151, 168] on ul "דף הבית בקשות חופש ניהול משמרות" at bounding box center [117, 184] width 141 height 101
click at [142, 161] on link "דף הבית" at bounding box center [117, 148] width 141 height 29
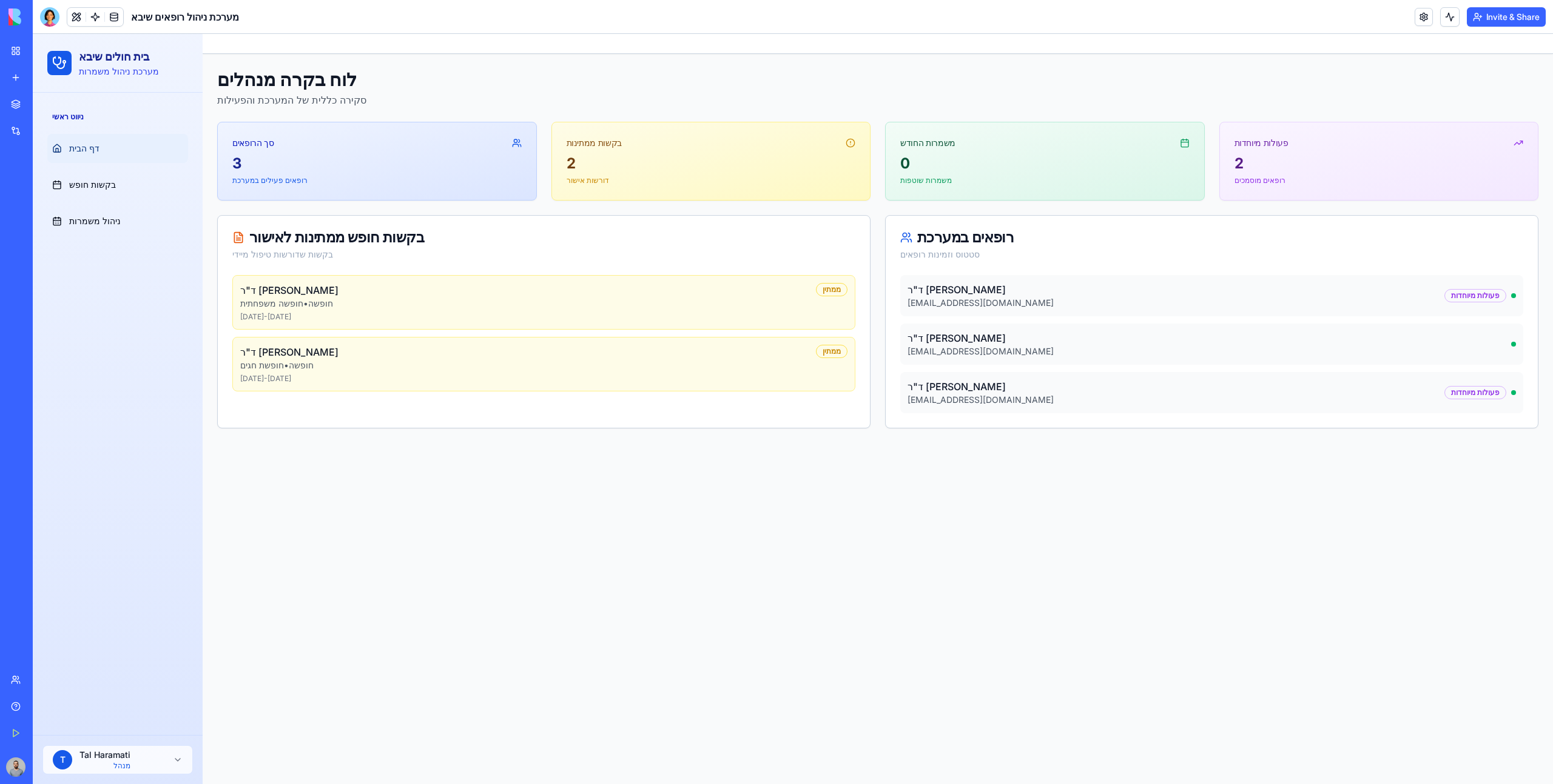
click at [958, 343] on p "ד"ר שרה לוי" at bounding box center [980, 338] width 146 height 14
click at [933, 294] on p "ד"ר יוסי כהן" at bounding box center [980, 289] width 146 height 14
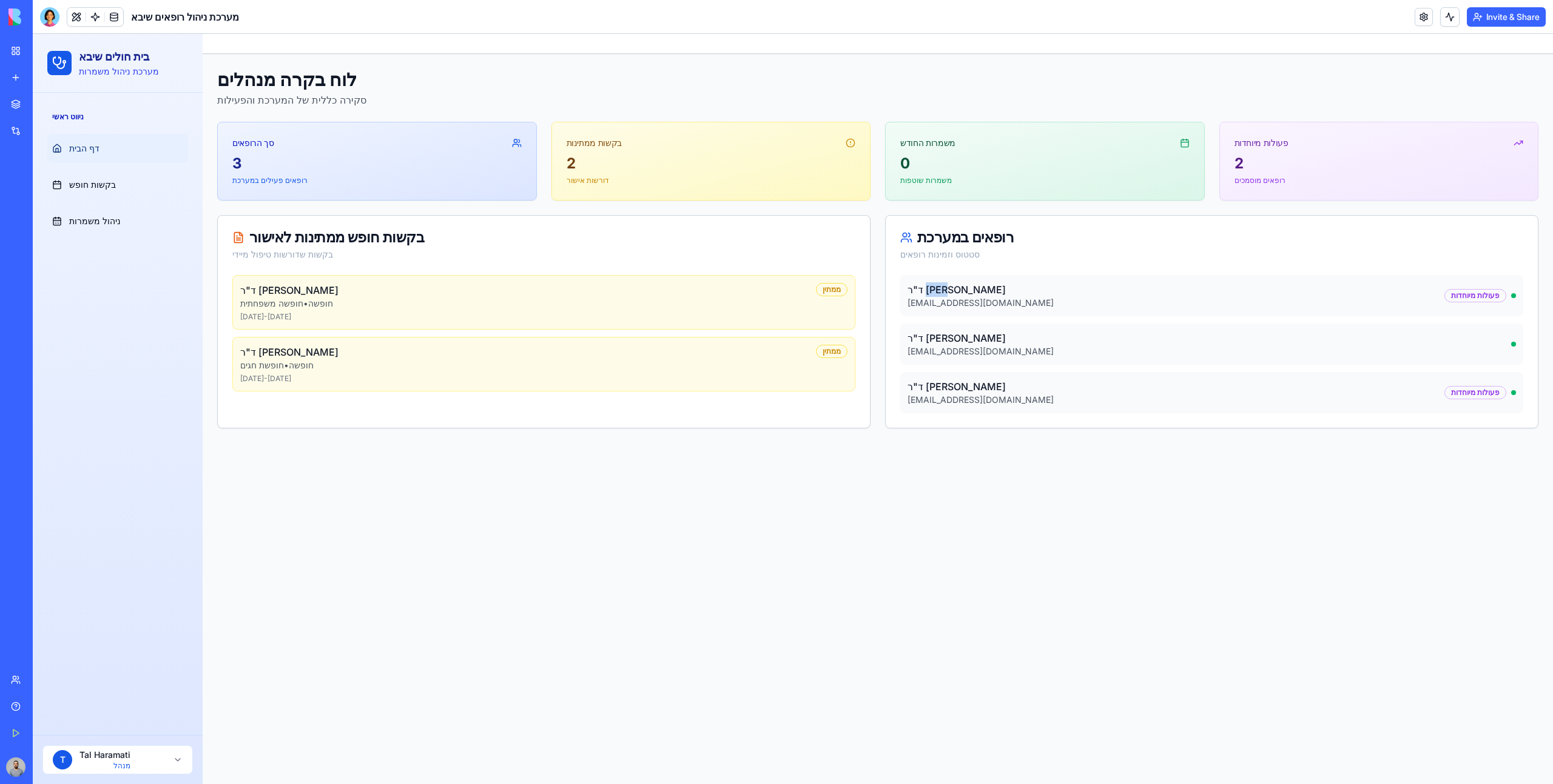
click at [102, 755] on html "בית חולים שיבא מערכת ניהול משמרות ניווט ראשי דף הבית בקשות חופש ניהול משמרות T …" at bounding box center [793, 408] width 1520 height 750
click at [76, 22] on button at bounding box center [76, 17] width 18 height 18
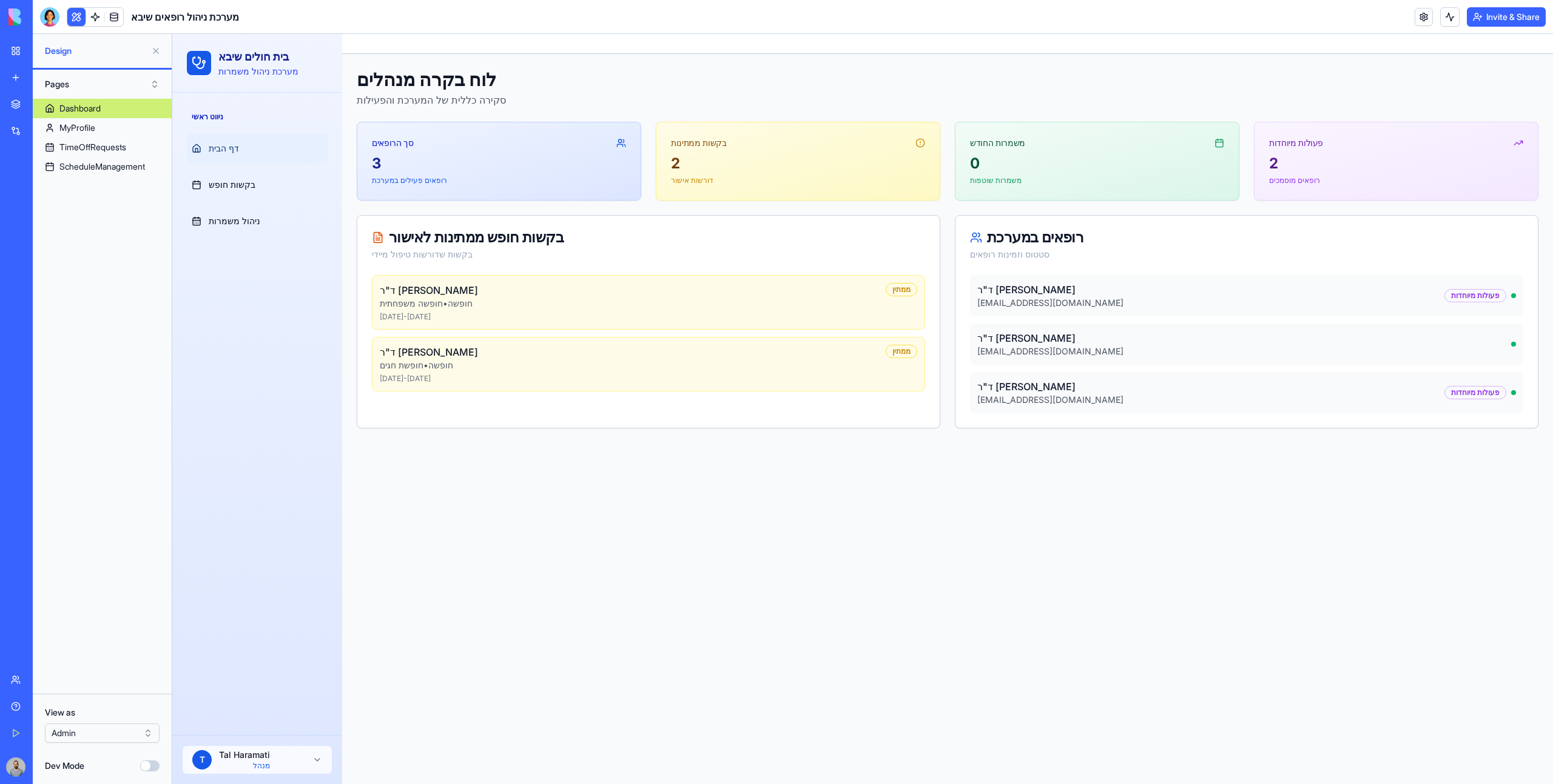
click at [76, 22] on button at bounding box center [76, 17] width 18 height 18
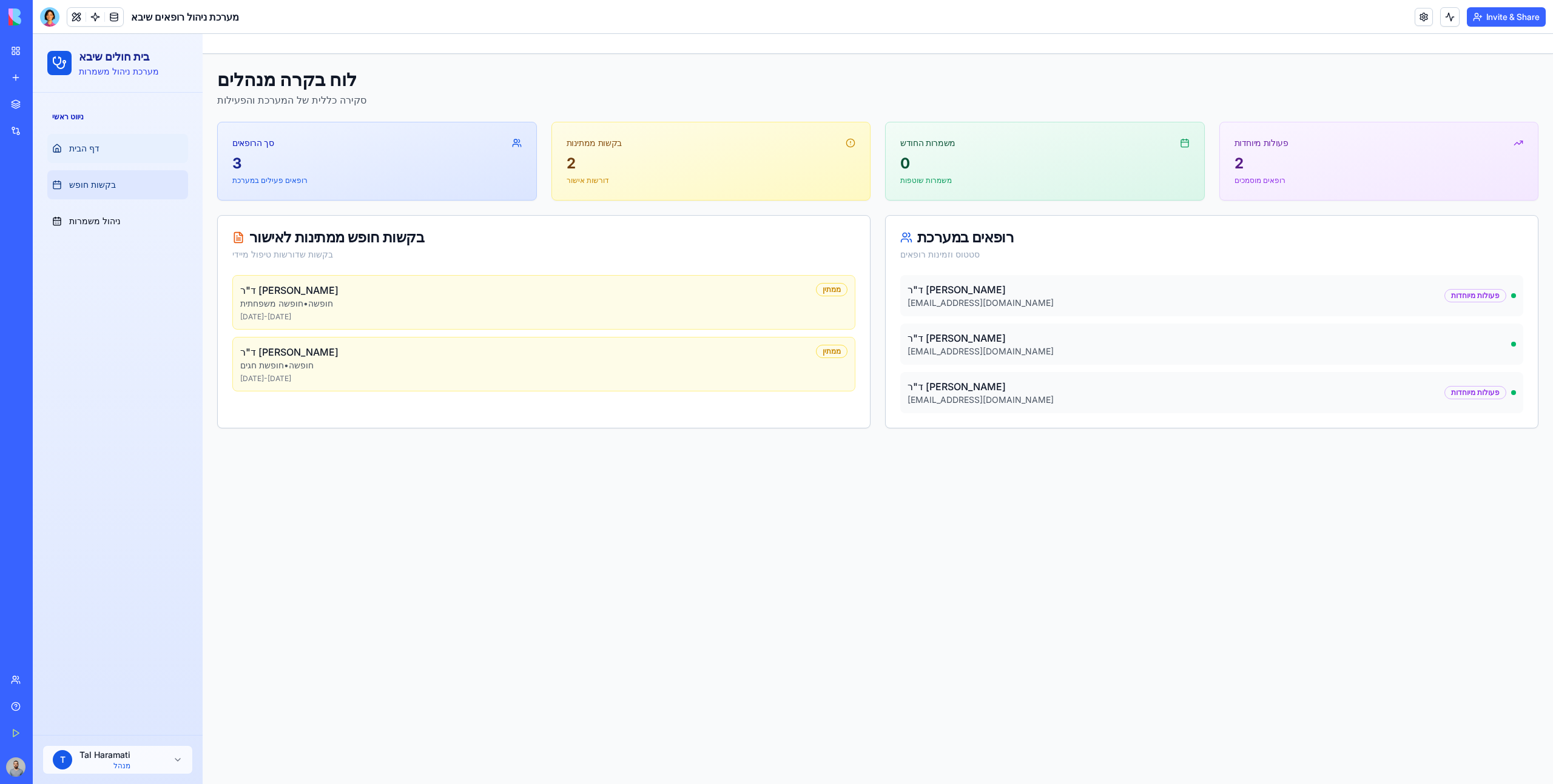
click at [142, 183] on link "בקשות חופש" at bounding box center [117, 184] width 141 height 29
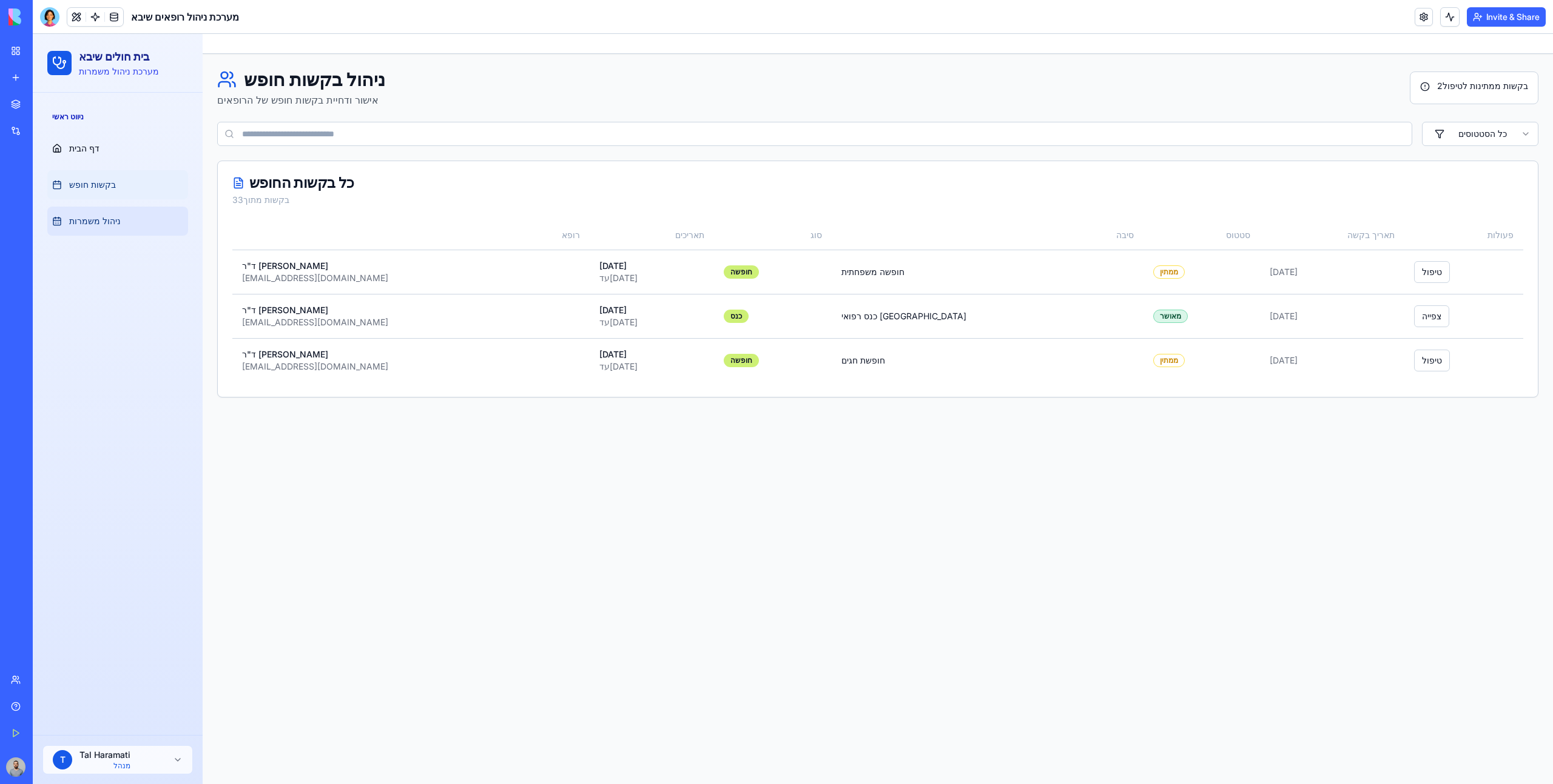
click at [142, 212] on link "ניהול משמרות" at bounding box center [117, 221] width 141 height 29
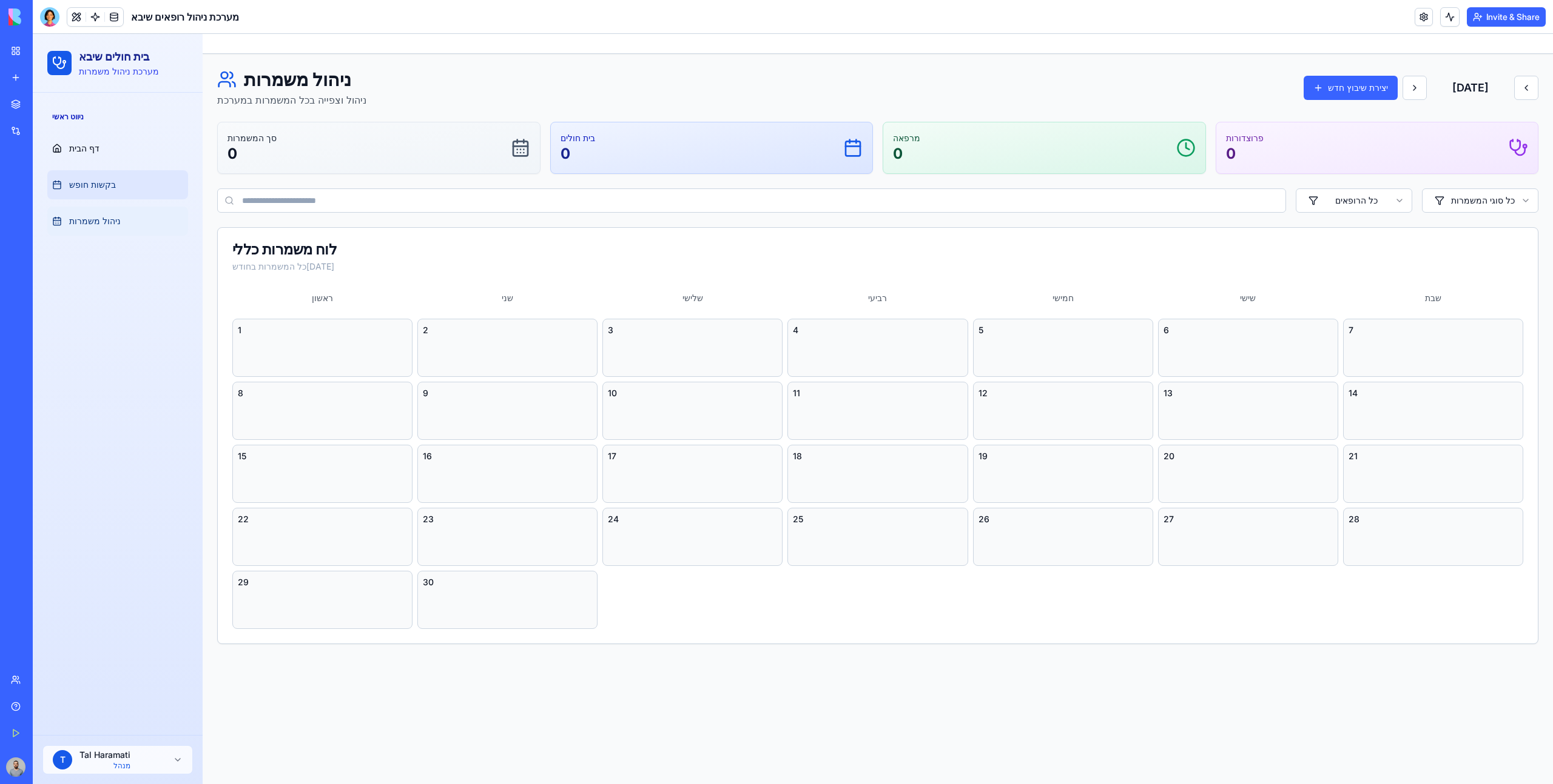
click at [134, 183] on link "בקשות חופש" at bounding box center [117, 184] width 141 height 29
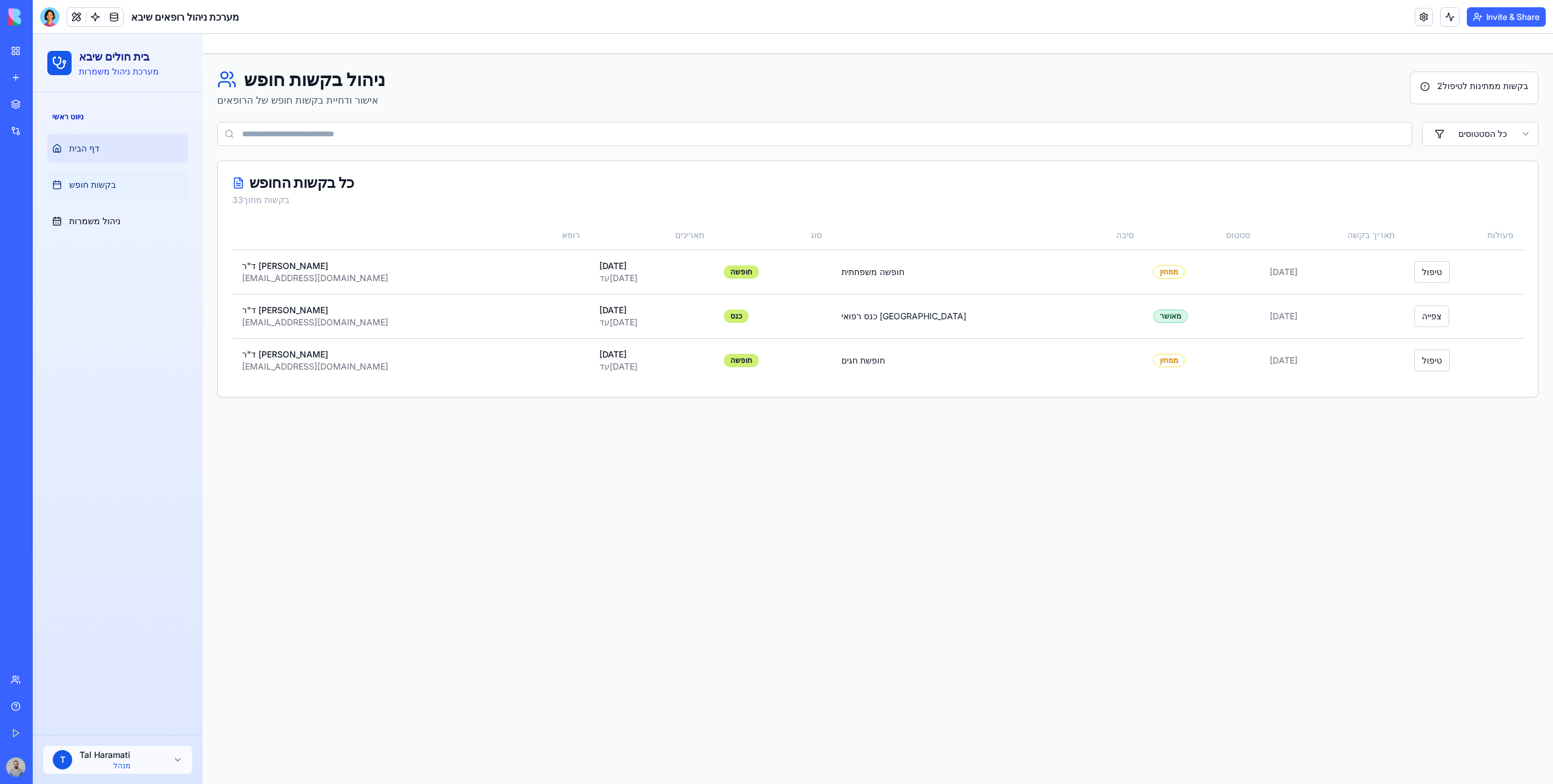
click at [123, 143] on link "דף הבית" at bounding box center [117, 148] width 141 height 29
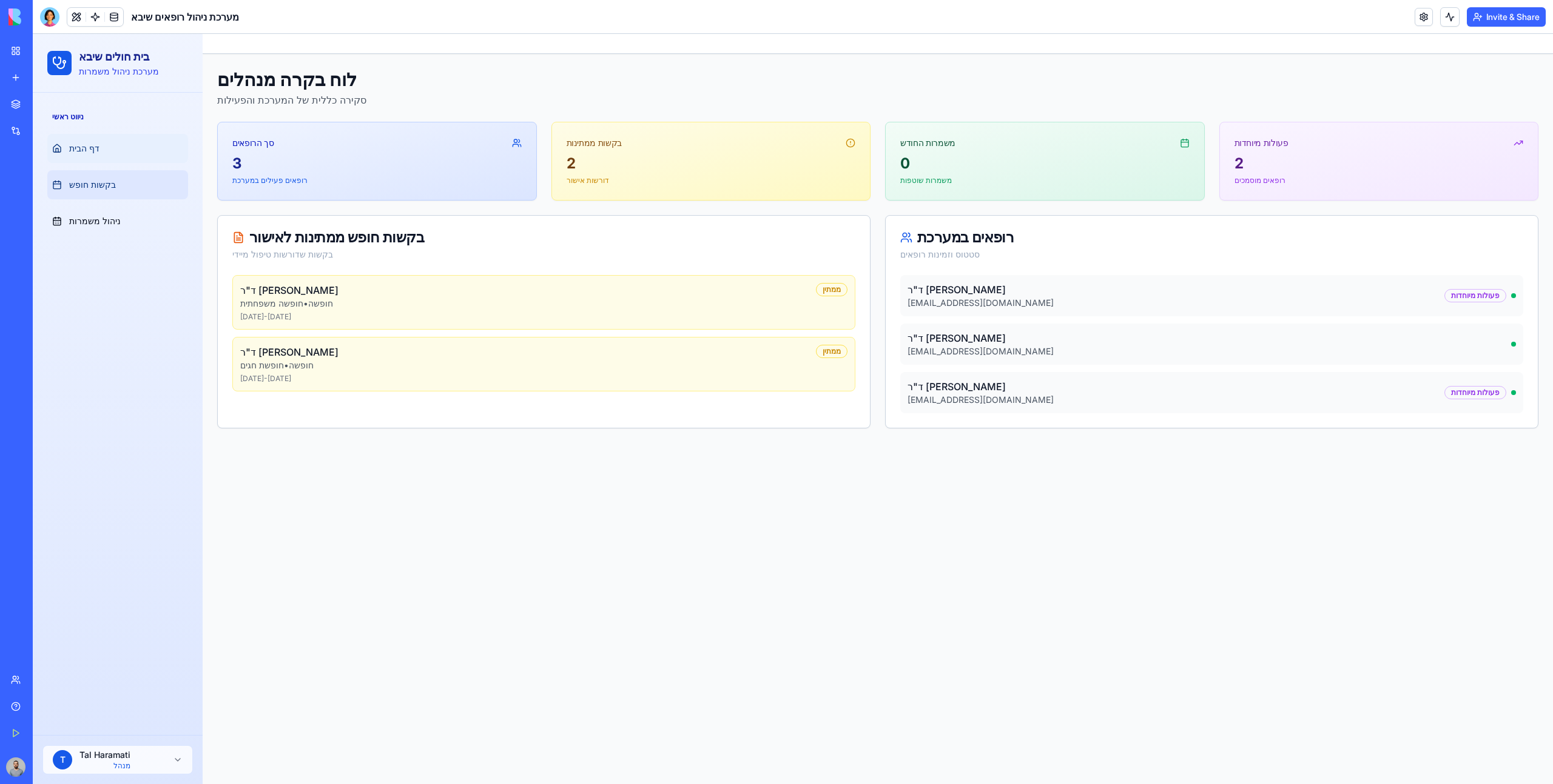
click at [128, 172] on link "בקשות חופש" at bounding box center [117, 184] width 141 height 29
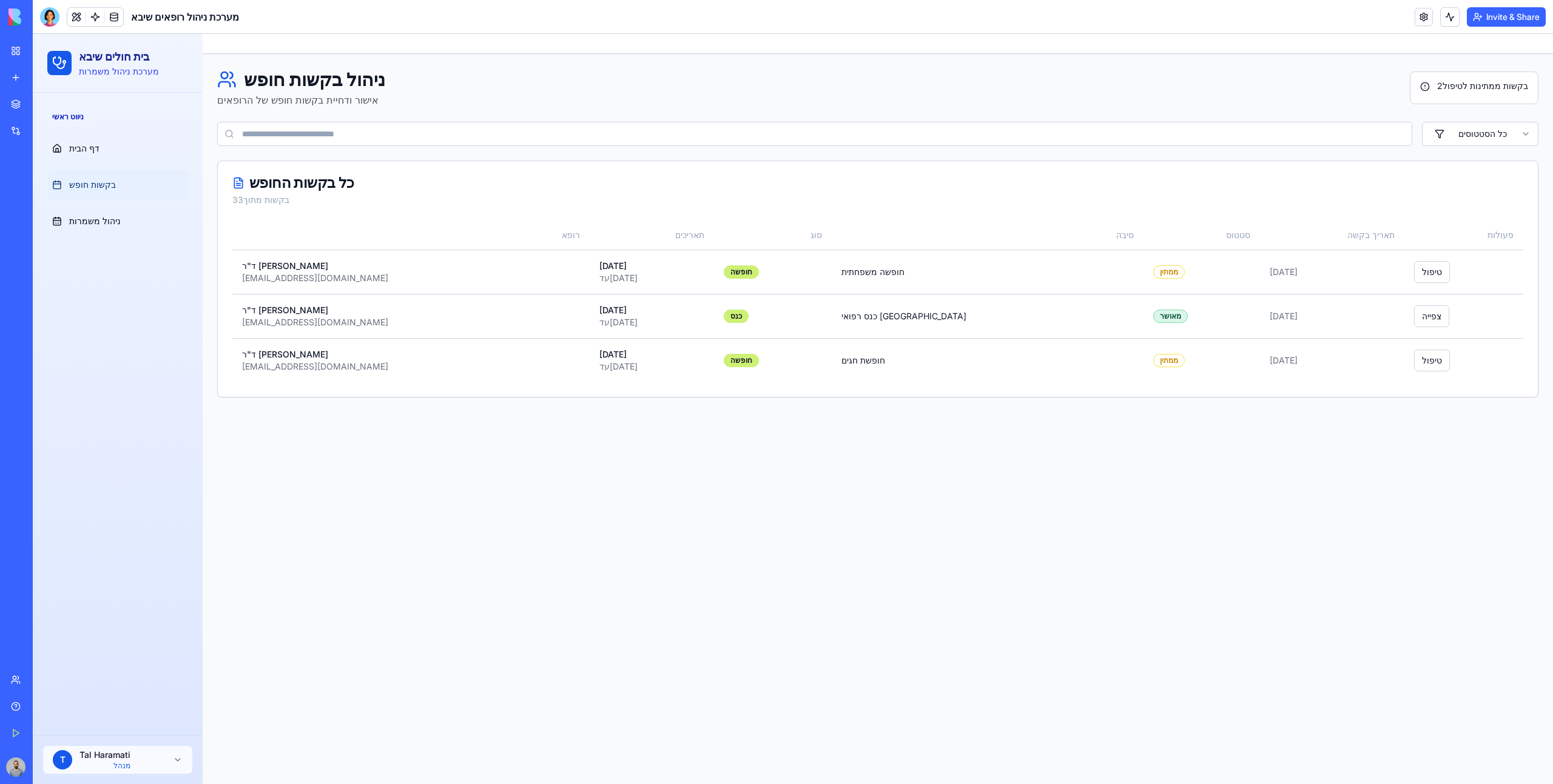
click at [129, 200] on ul "דף הבית בקשות חופש ניהול משמרות" at bounding box center [117, 184] width 141 height 101
click at [129, 209] on link "ניהול משמרות" at bounding box center [117, 221] width 141 height 29
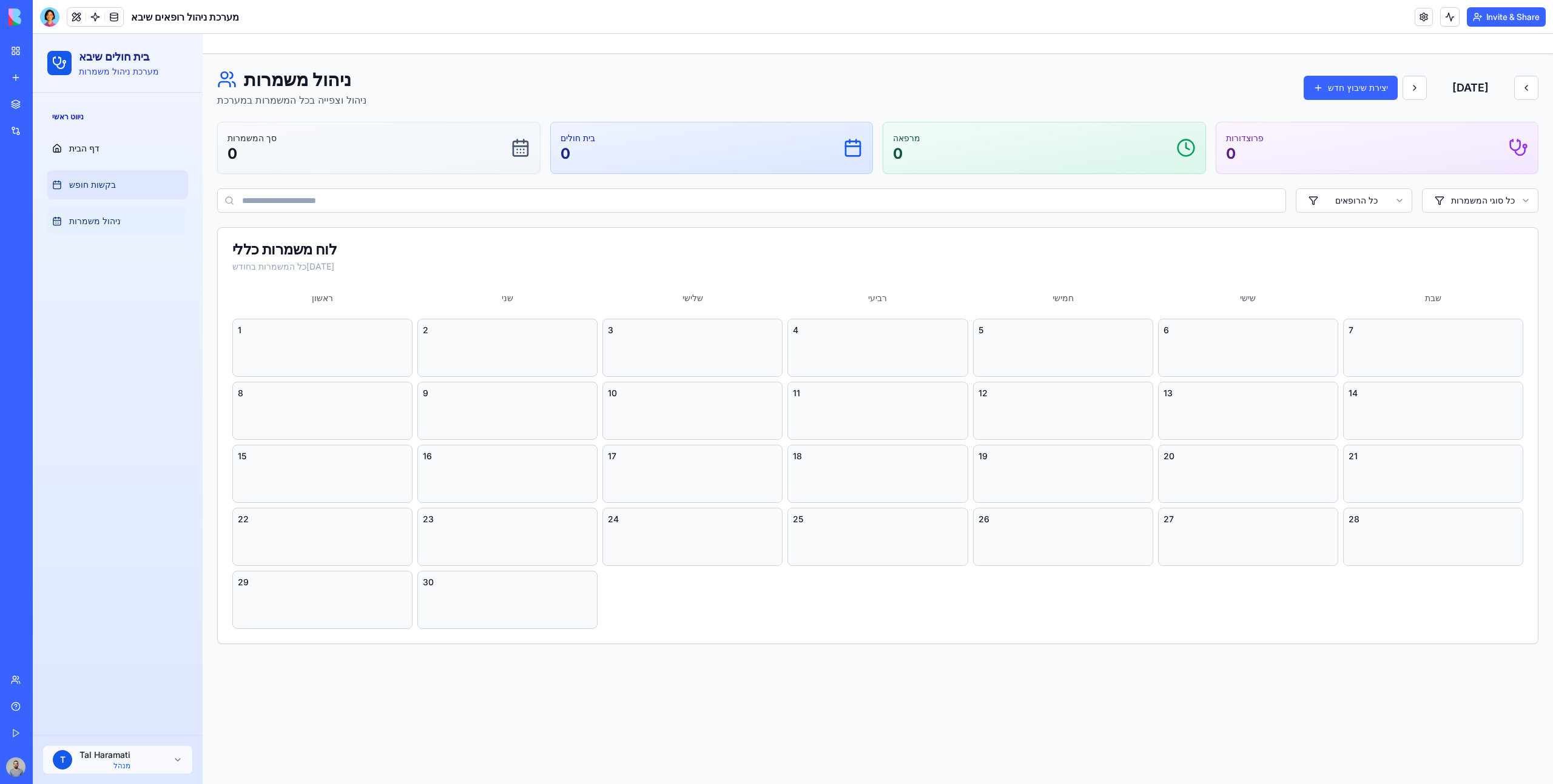
click at [122, 187] on link "בקשות חופש" at bounding box center [117, 184] width 141 height 29
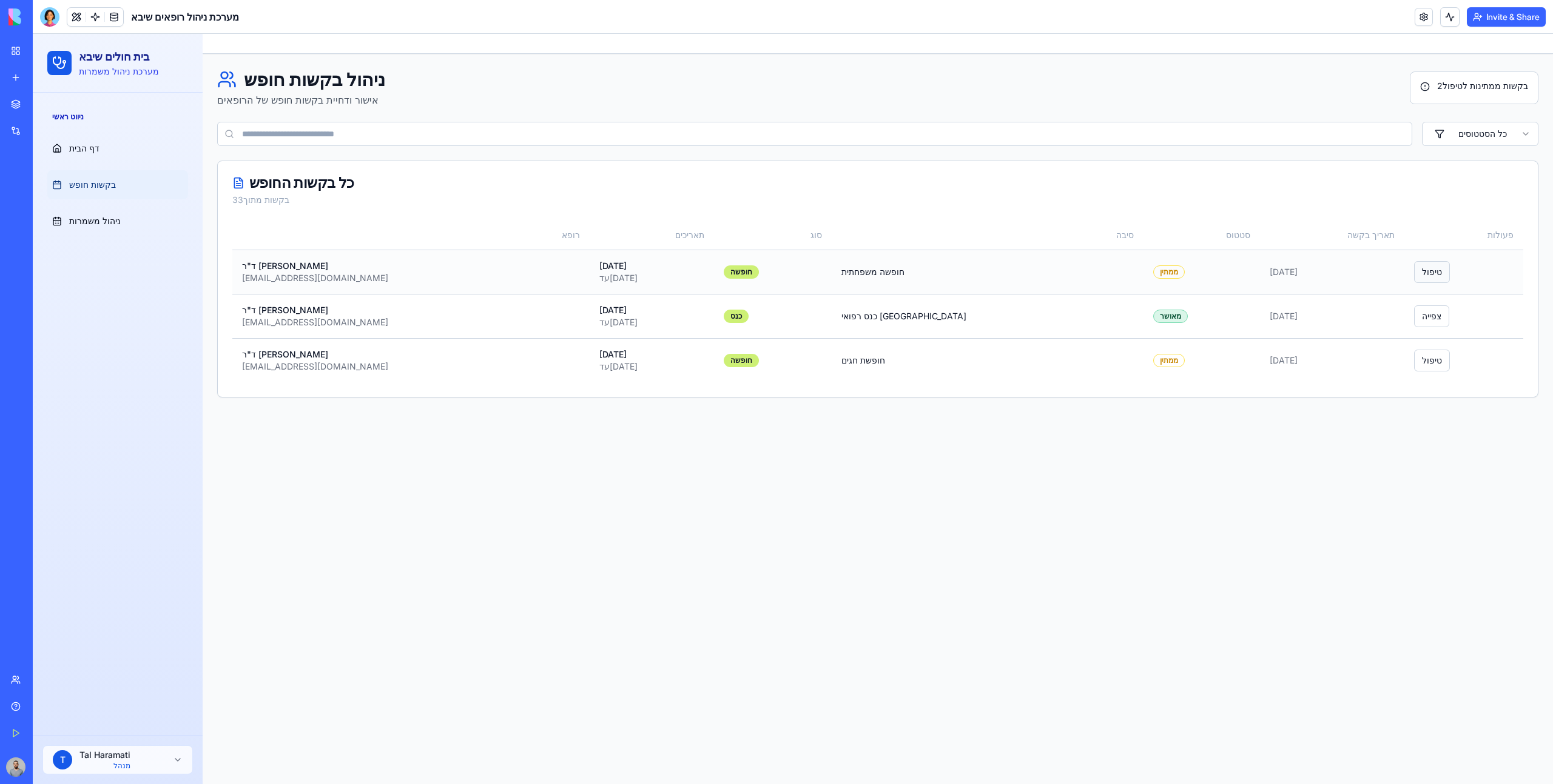
click at [1417, 270] on button "טיפול" at bounding box center [1431, 273] width 36 height 22
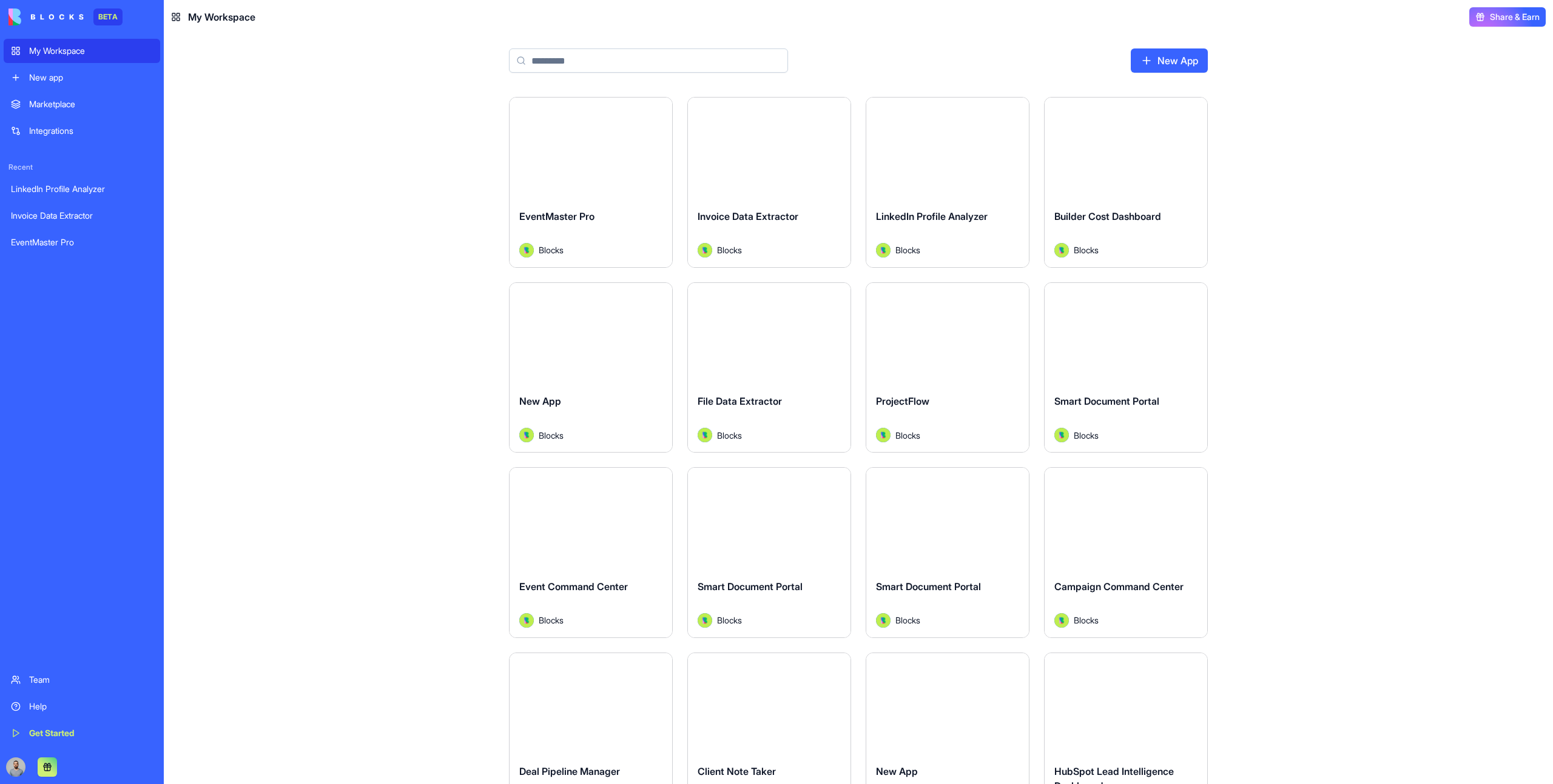
click at [659, 115] on html "BETA My Workspace New app Marketplace Integrations Recent LinkedIn Profile Anal…" at bounding box center [776, 392] width 1553 height 784
click at [661, 115] on html "BETA My Workspace New app Marketplace Integrations Recent LinkedIn Profile Anal…" at bounding box center [776, 392] width 1553 height 784
click at [662, 115] on html "BETA My Workspace New app Marketplace Integrations Recent LinkedIn Profile Anal…" at bounding box center [776, 392] width 1553 height 784
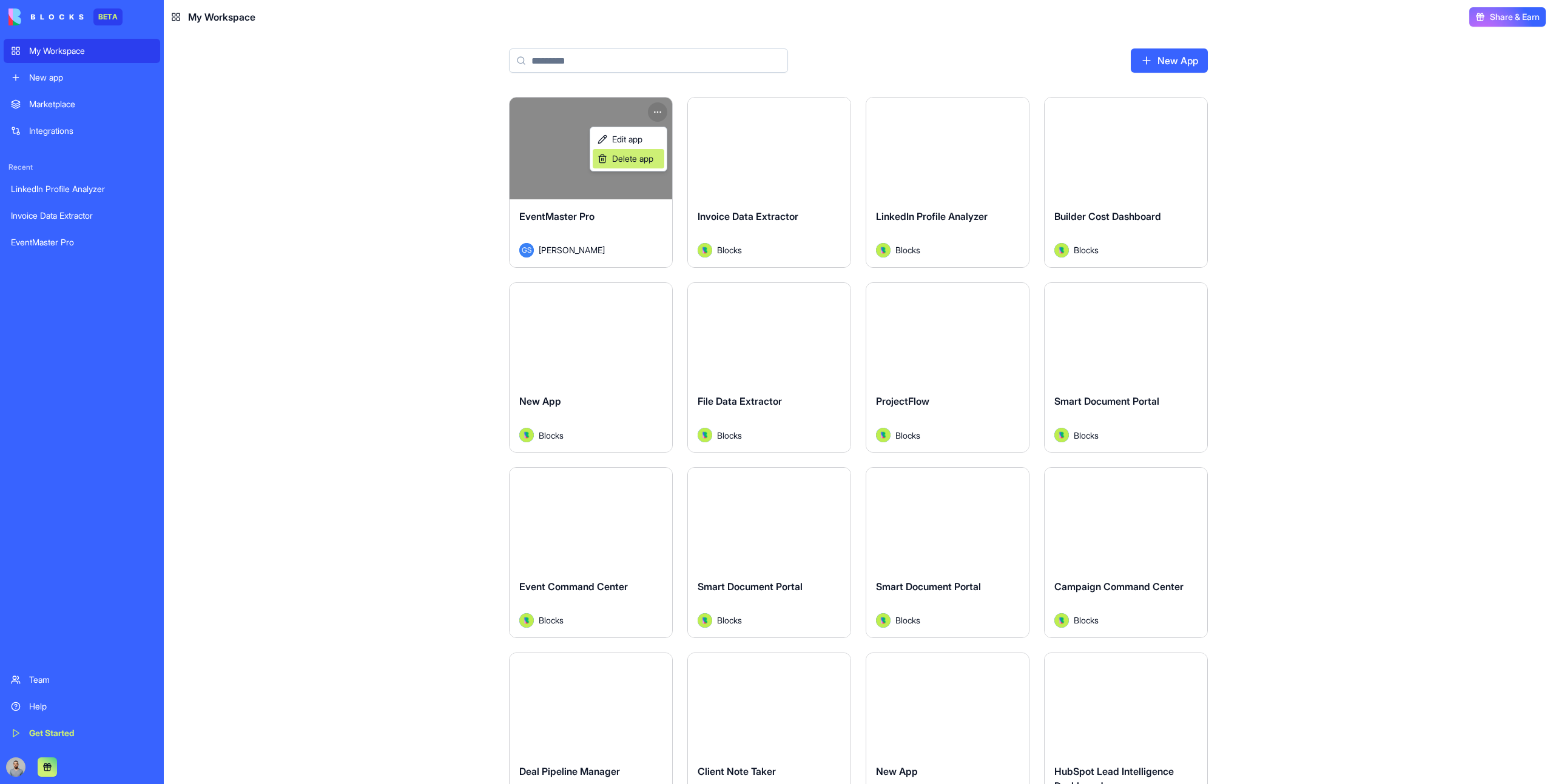
click at [652, 161] on span "Delete app" at bounding box center [632, 158] width 41 height 12
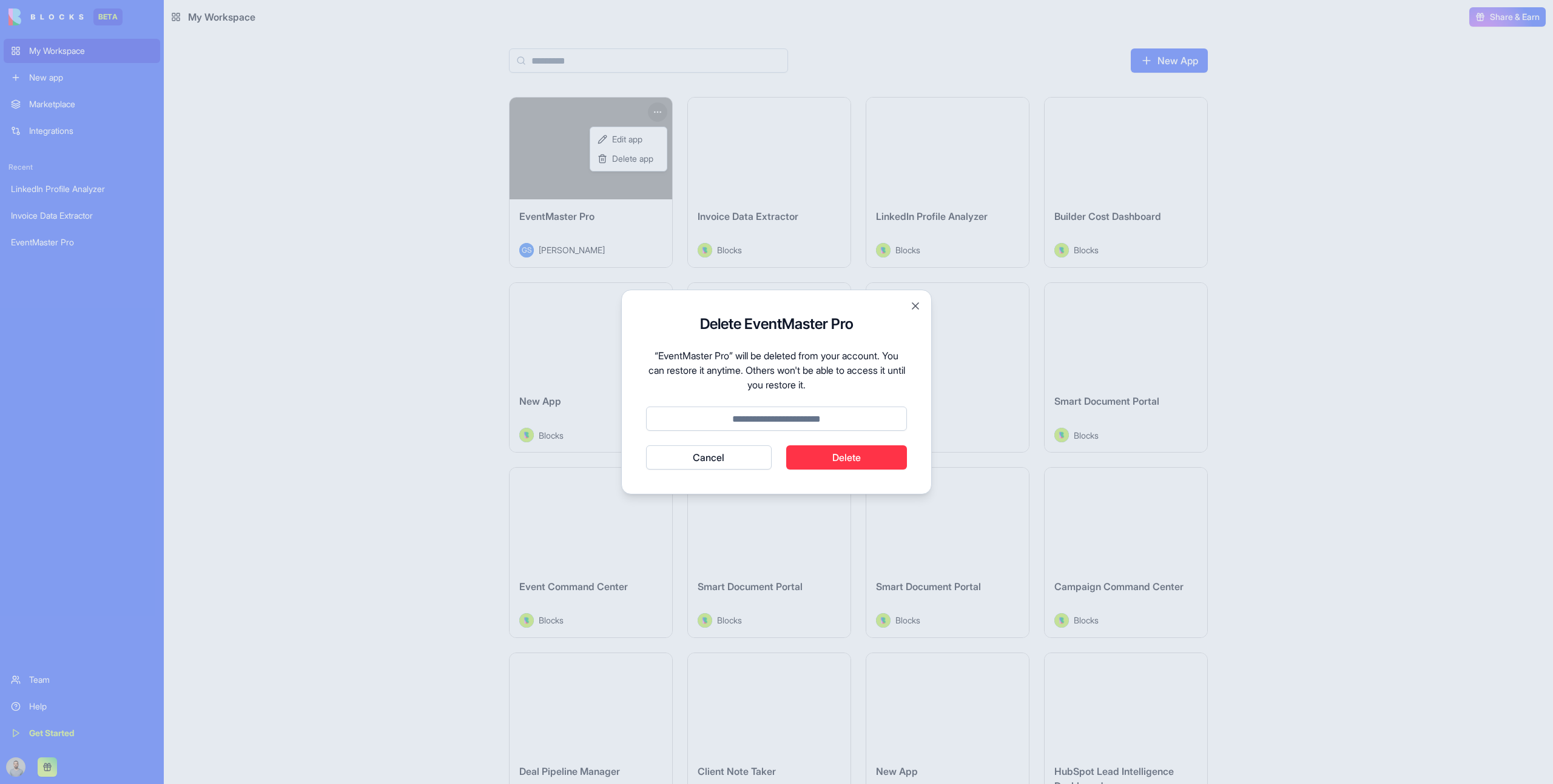
click at [746, 459] on button "Cancel" at bounding box center [709, 457] width 126 height 24
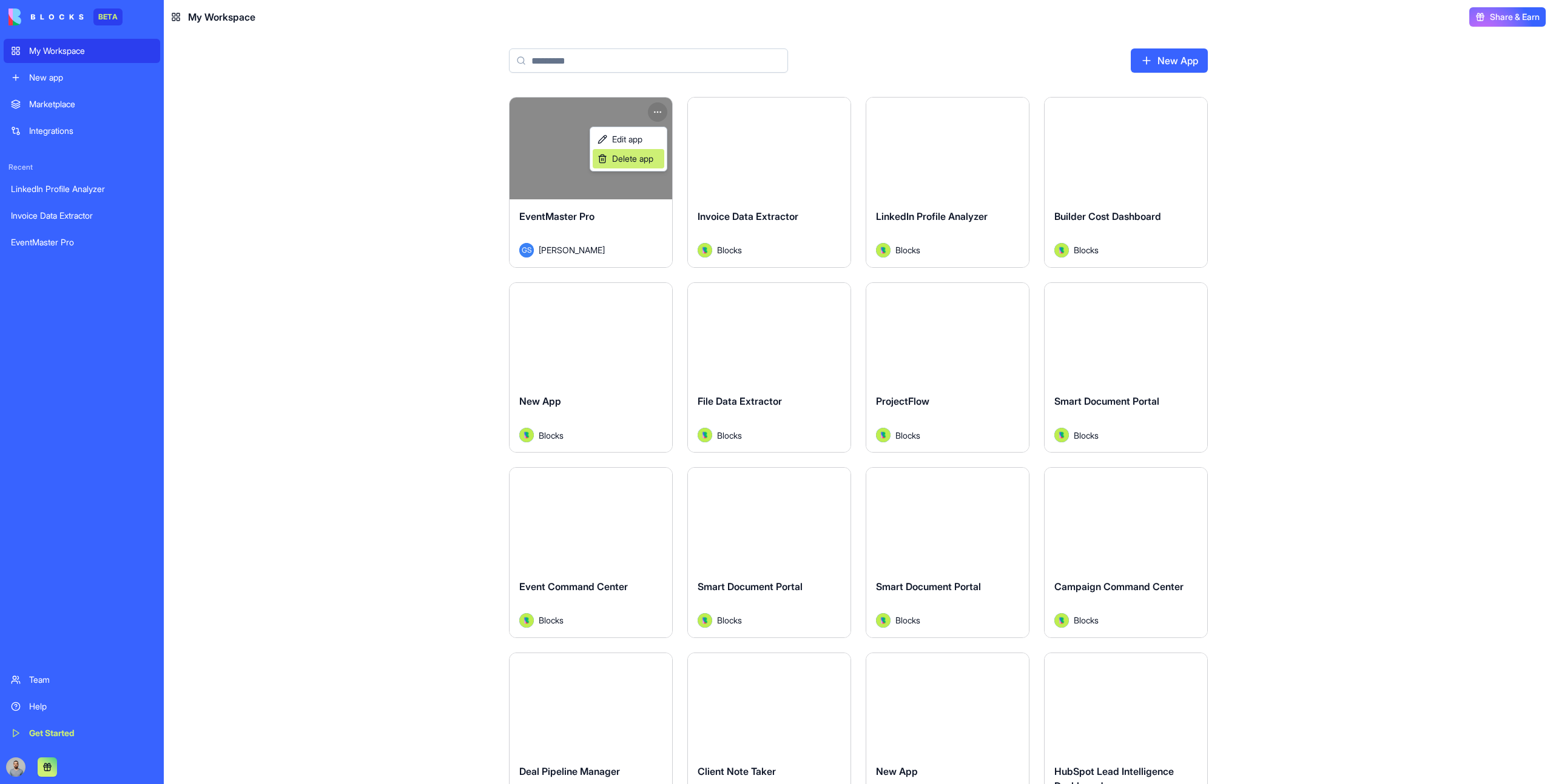
click at [651, 165] on div "Delete app" at bounding box center [628, 158] width 71 height 19
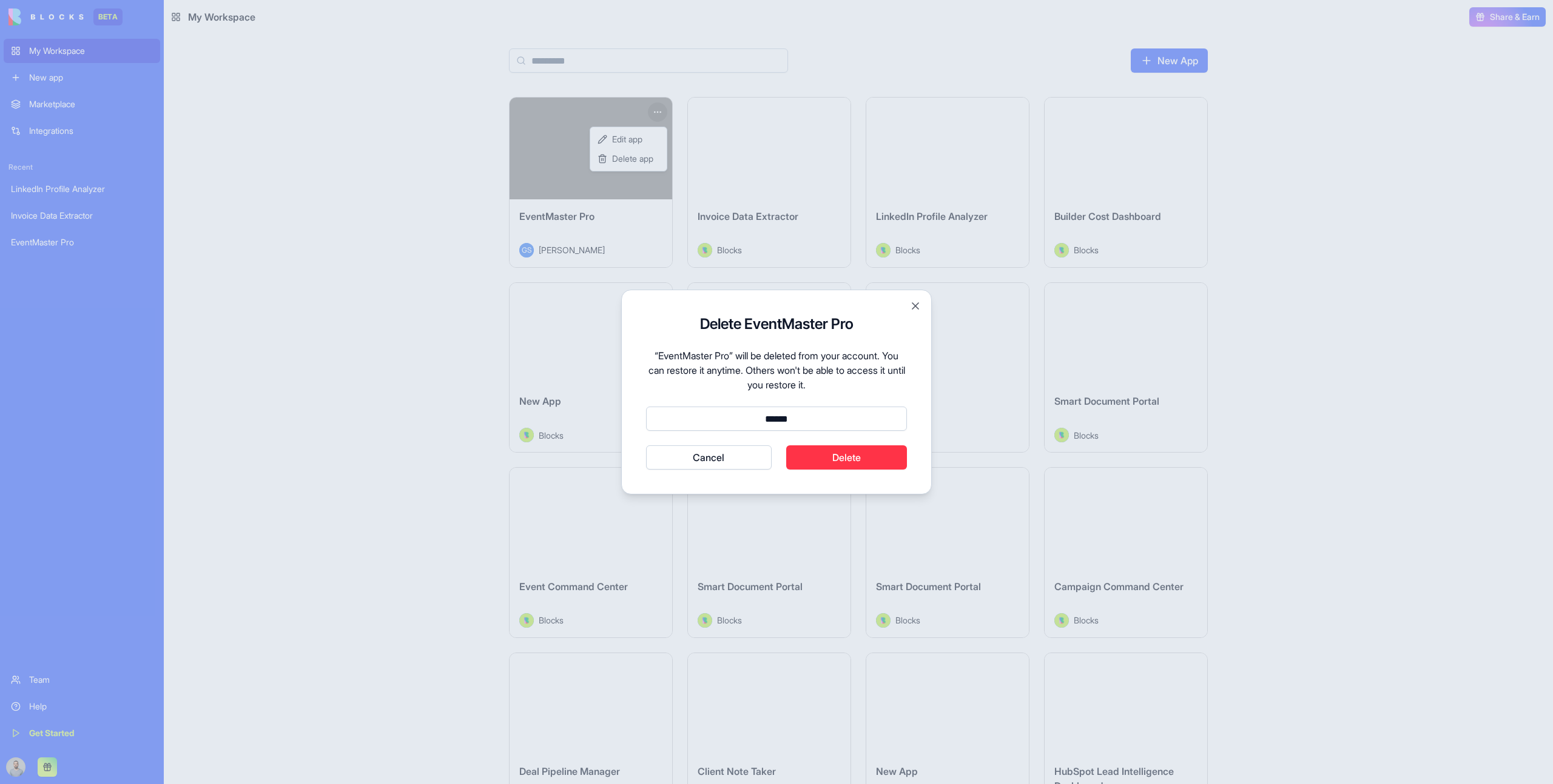
type input "******"
click at [857, 457] on button "Delete" at bounding box center [847, 457] width 122 height 24
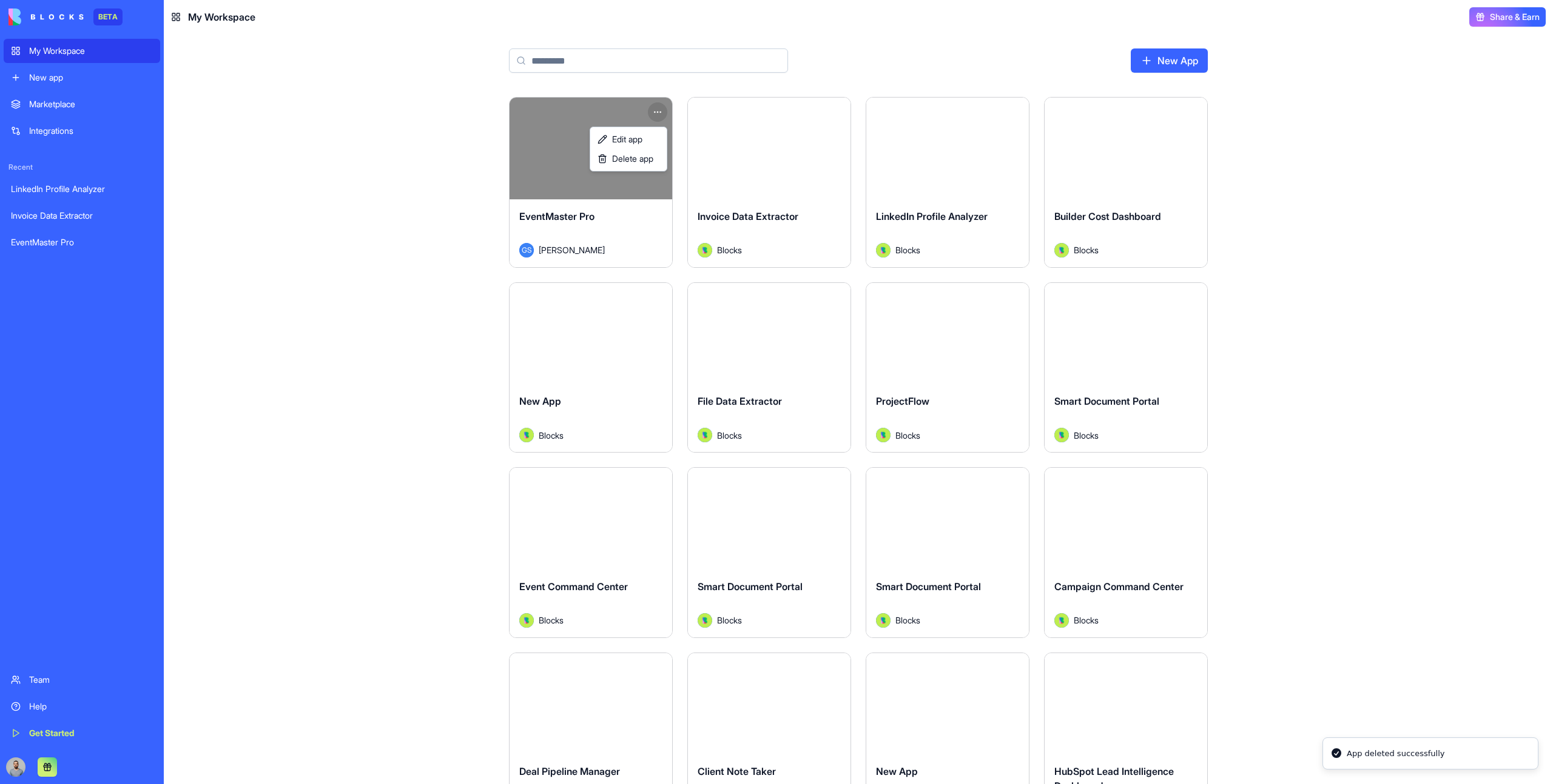
click at [367, 205] on html "BETA My Workspace New app Marketplace Integrations Recent LinkedIn Profile Anal…" at bounding box center [776, 392] width 1553 height 784
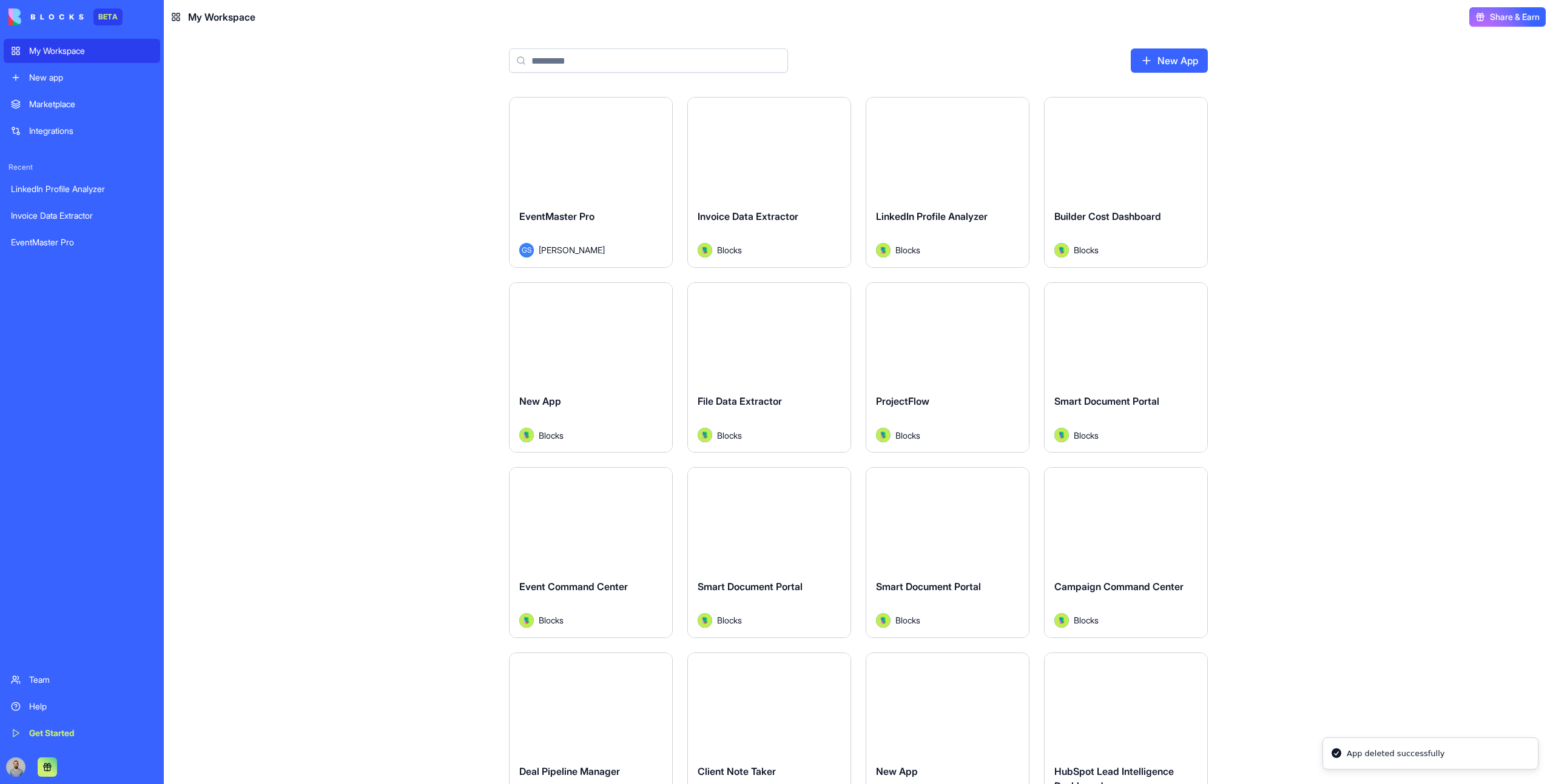
click at [50, 70] on link "New app" at bounding box center [81, 77] width 157 height 24
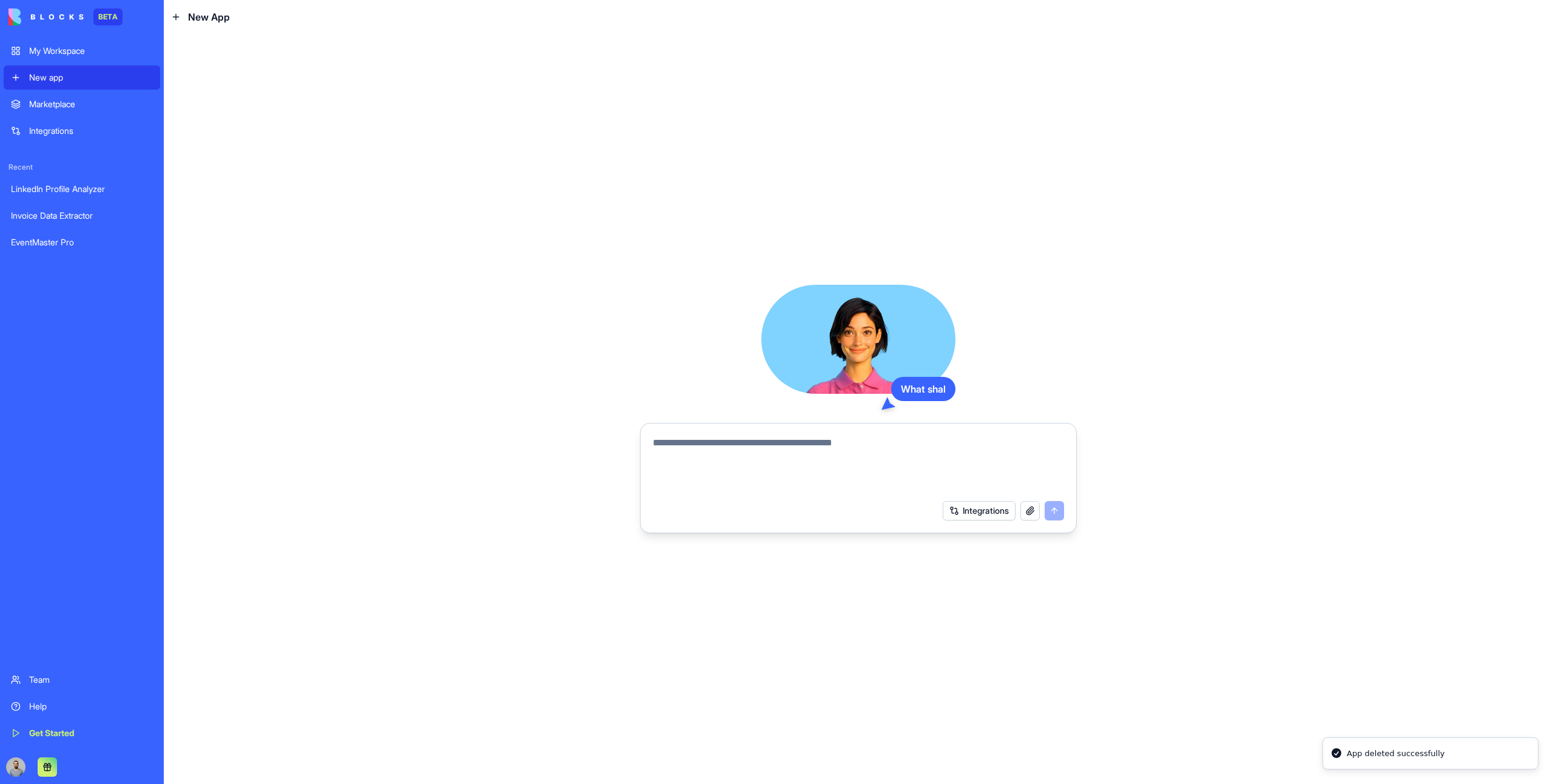
click at [75, 58] on link "My Workspace" at bounding box center [81, 50] width 157 height 24
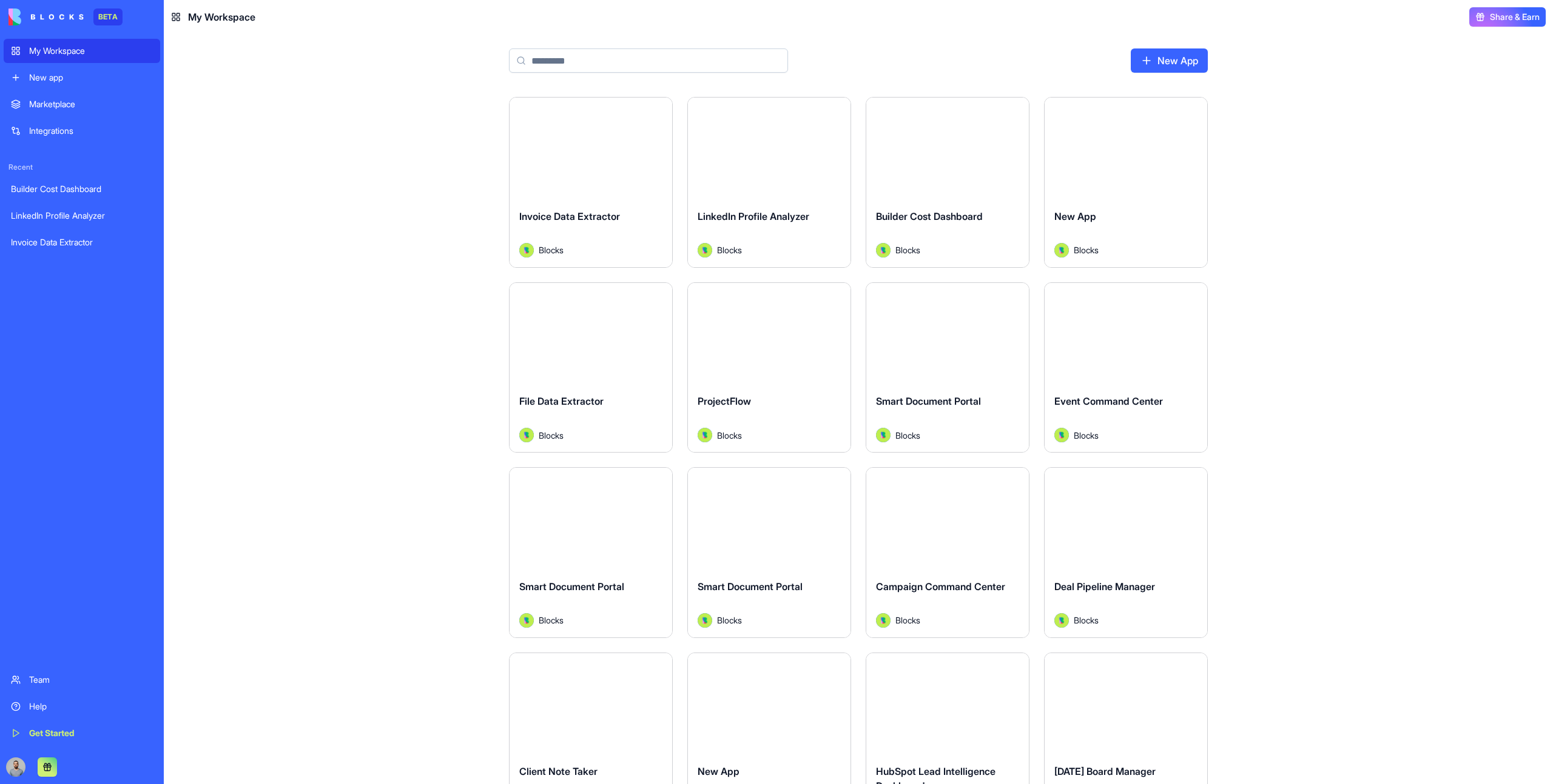
click at [605, 205] on div "Invoice Data Extractor Blocks" at bounding box center [591, 233] width 163 height 68
click at [776, 382] on div "Launch" at bounding box center [769, 334] width 163 height 101
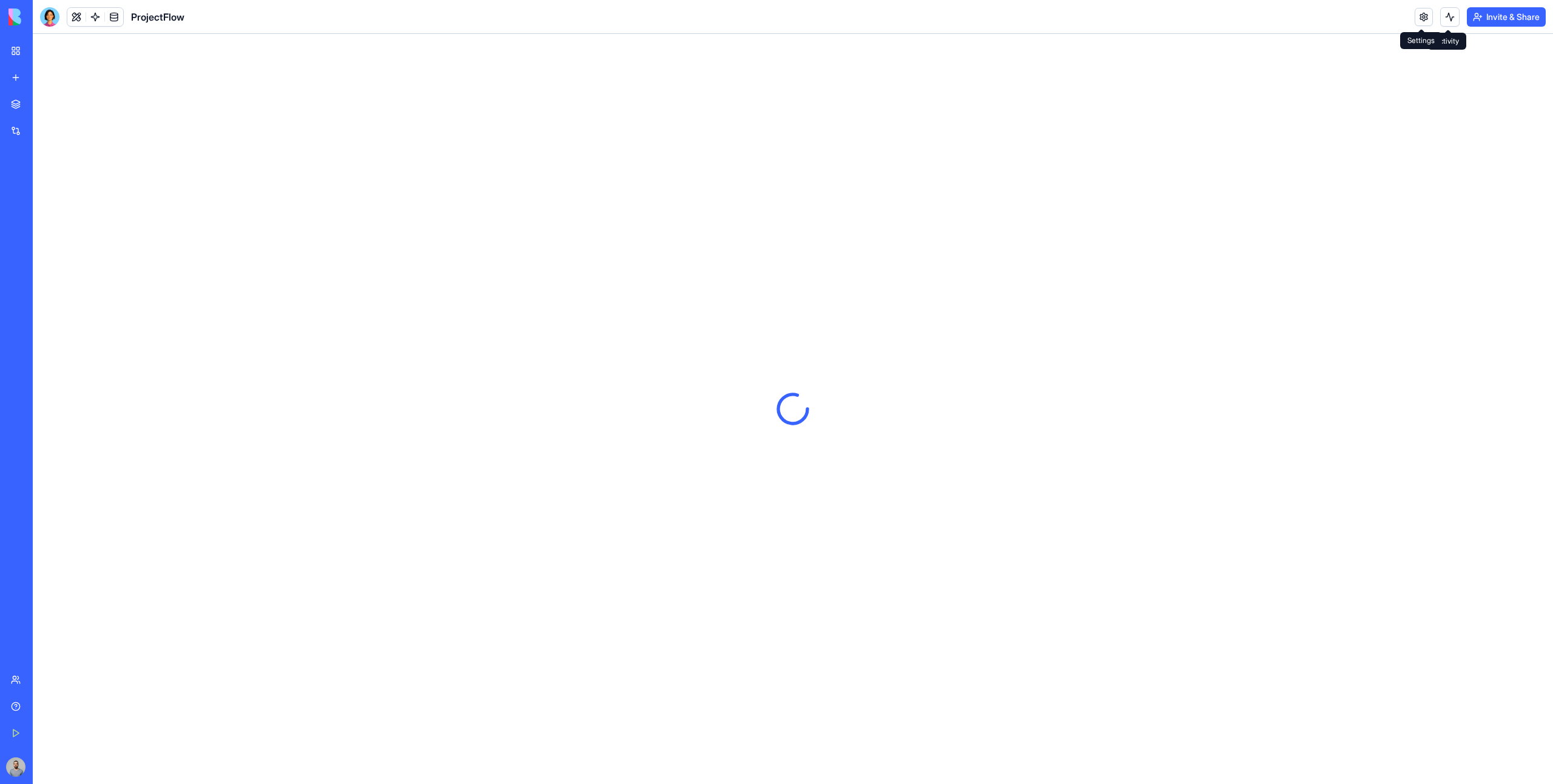
click at [1426, 13] on link at bounding box center [1424, 17] width 18 height 18
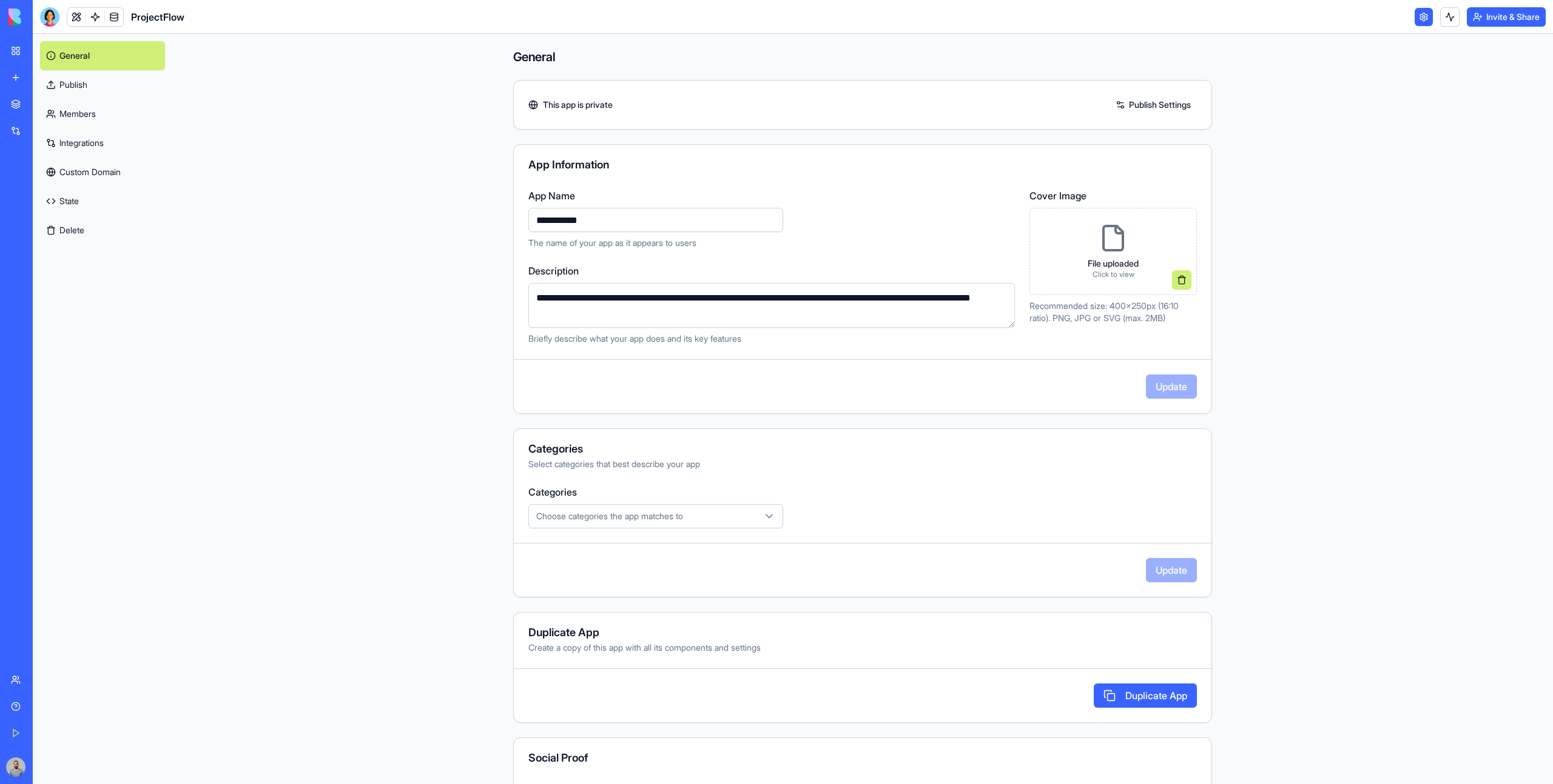
click at [93, 241] on button "Delete" at bounding box center [102, 230] width 125 height 29
click at [86, 231] on button "Delete" at bounding box center [102, 230] width 125 height 29
click at [80, 201] on link "State" at bounding box center [102, 201] width 125 height 29
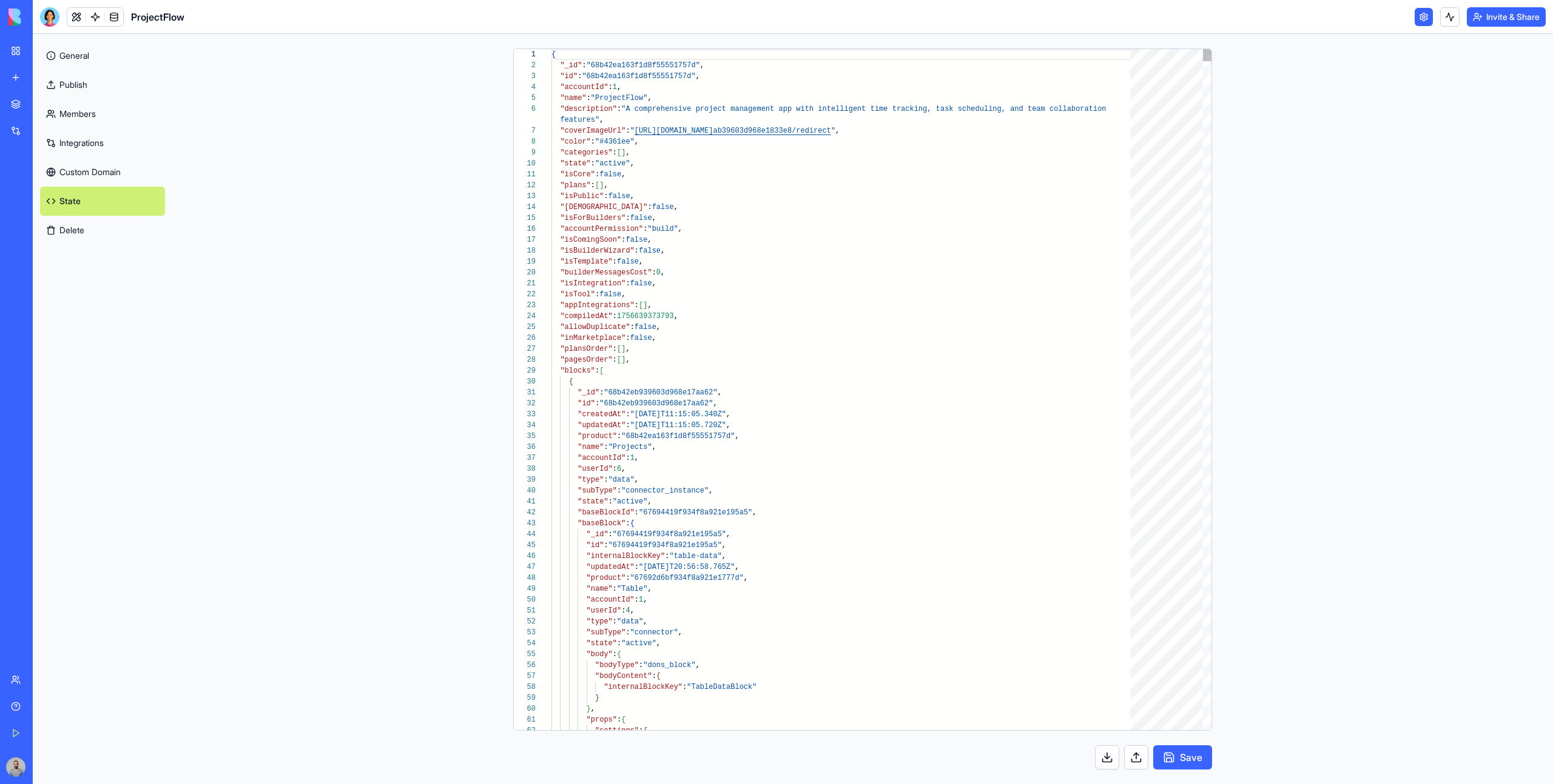
scroll to position [98, 0]
click at [91, 180] on link "Custom Domain" at bounding box center [102, 172] width 125 height 29
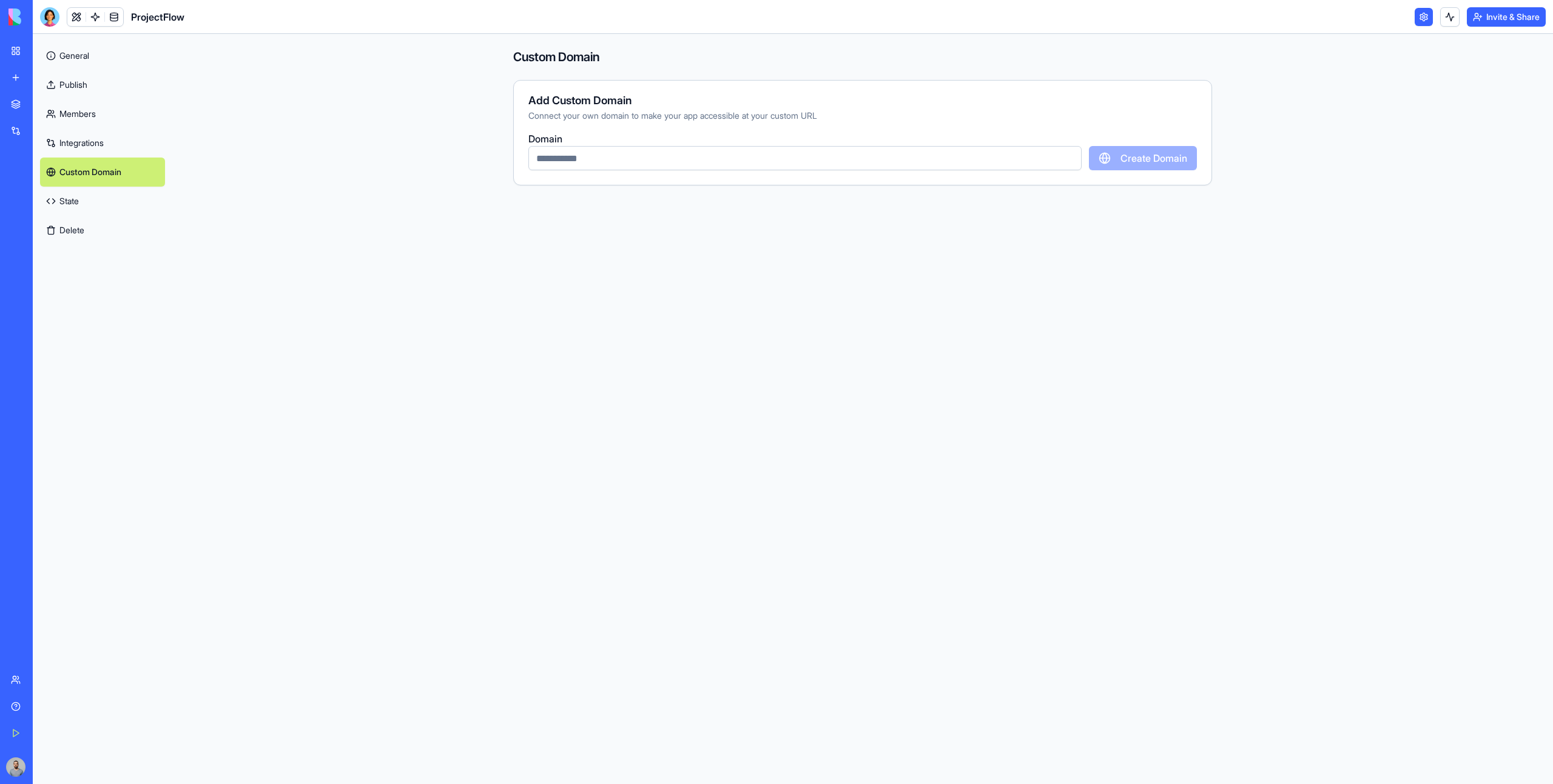
click at [86, 144] on link "Integrations" at bounding box center [102, 143] width 125 height 29
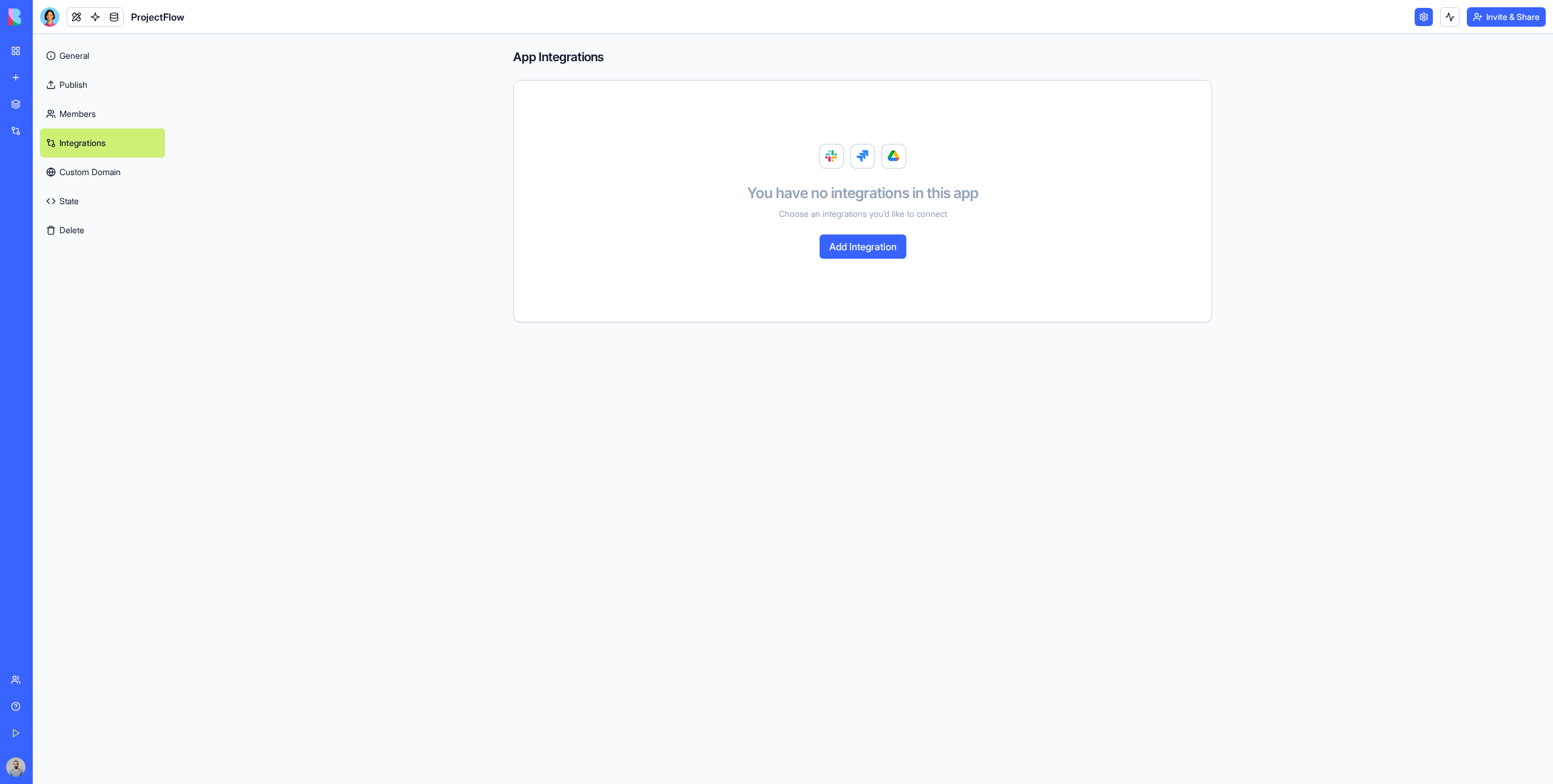
click at [81, 112] on link "Members" at bounding box center [102, 114] width 125 height 29
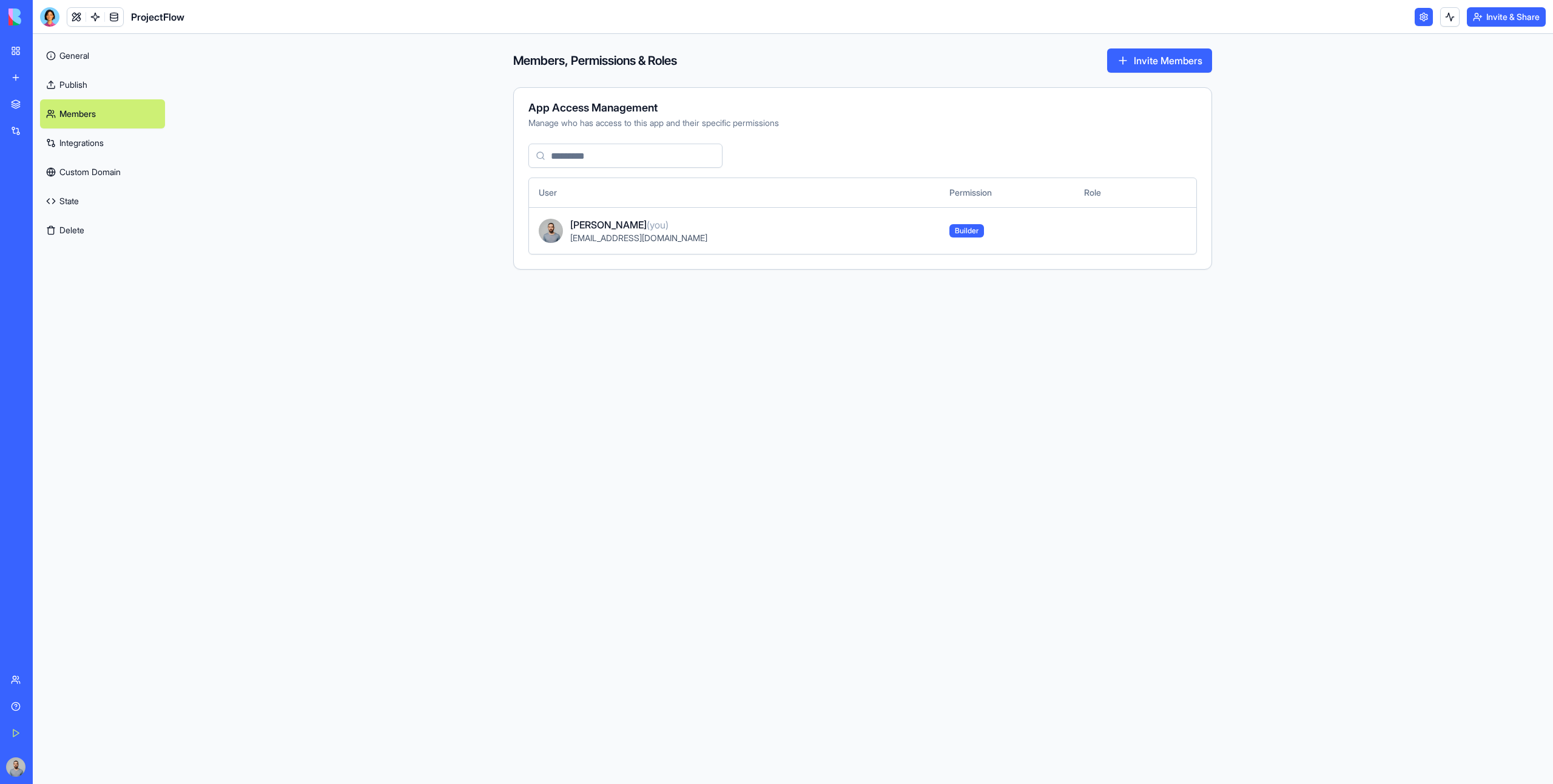
click at [78, 86] on link "Publish" at bounding box center [102, 85] width 125 height 29
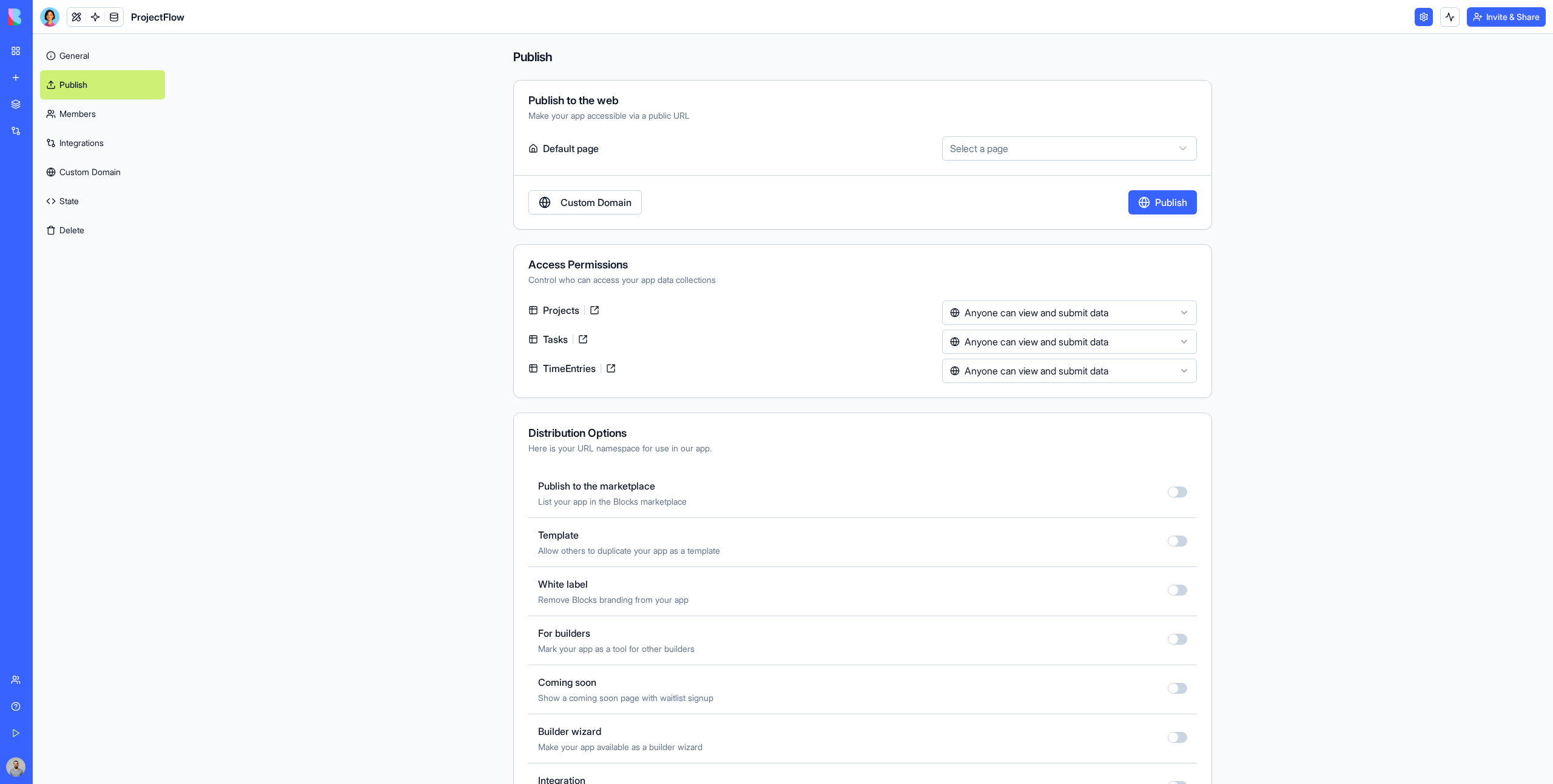
click at [96, 119] on link "Members" at bounding box center [102, 114] width 125 height 29
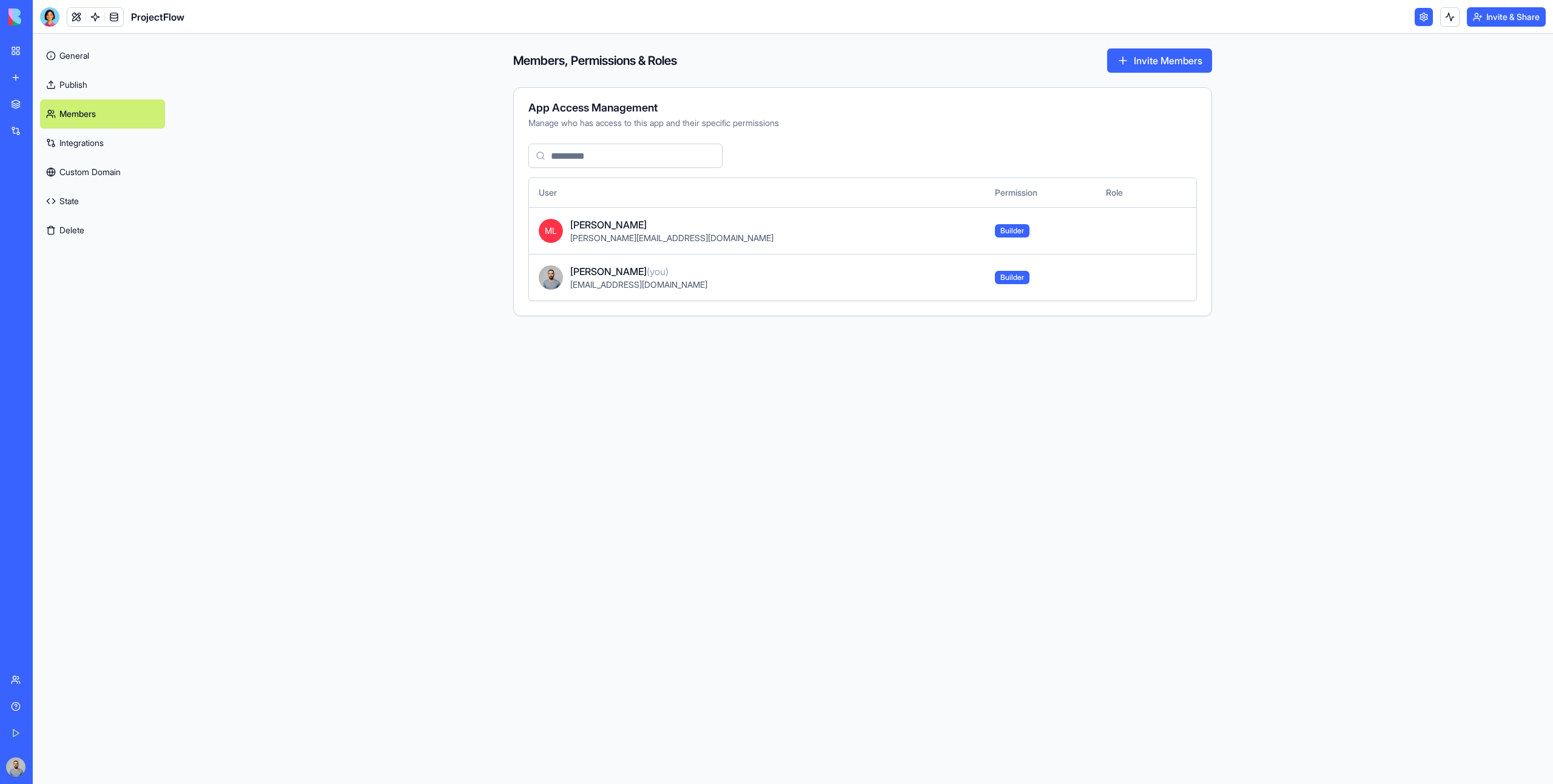
click at [112, 139] on link "Integrations" at bounding box center [102, 143] width 125 height 29
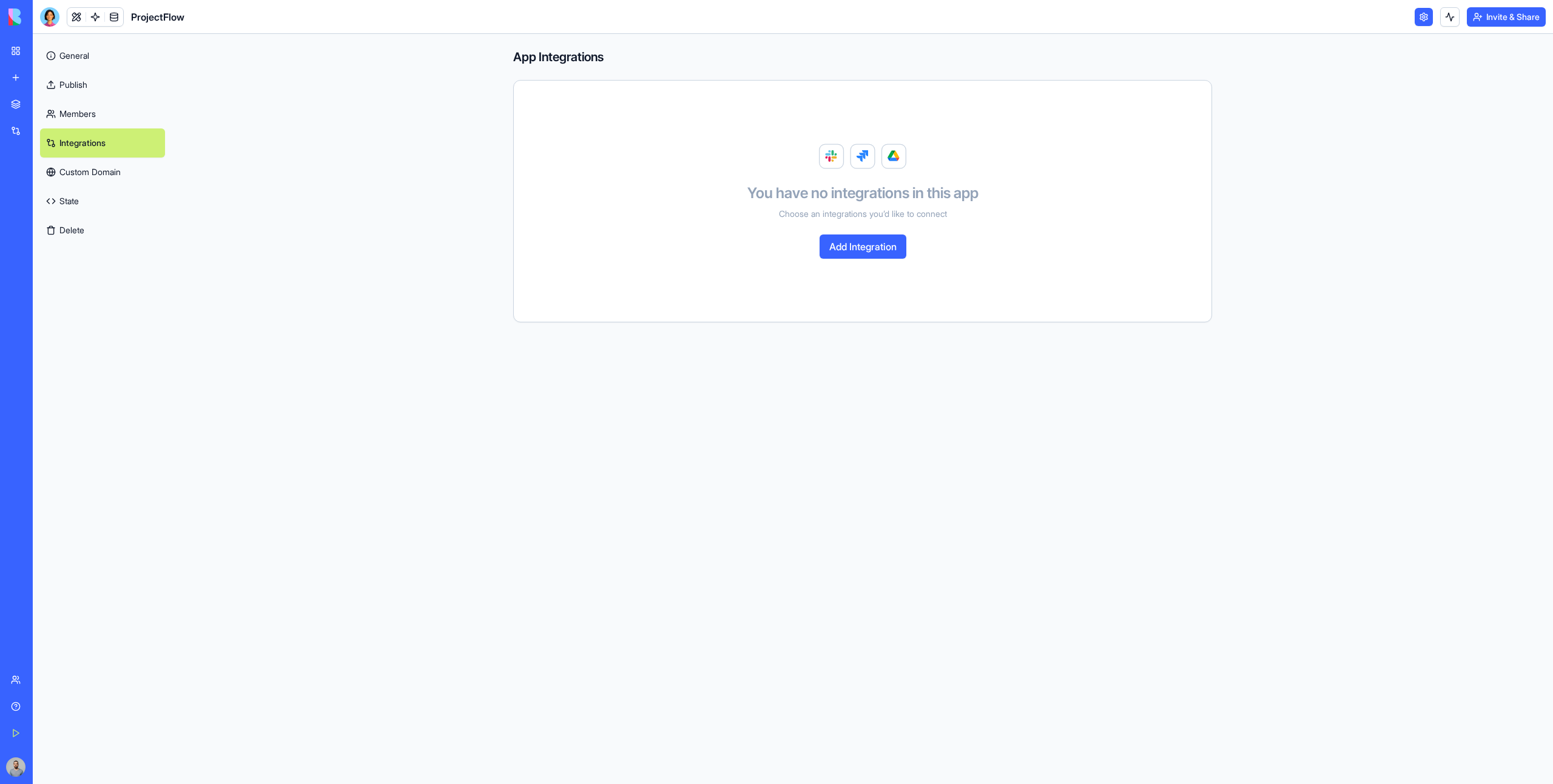
click at [100, 87] on link "Publish" at bounding box center [102, 85] width 125 height 29
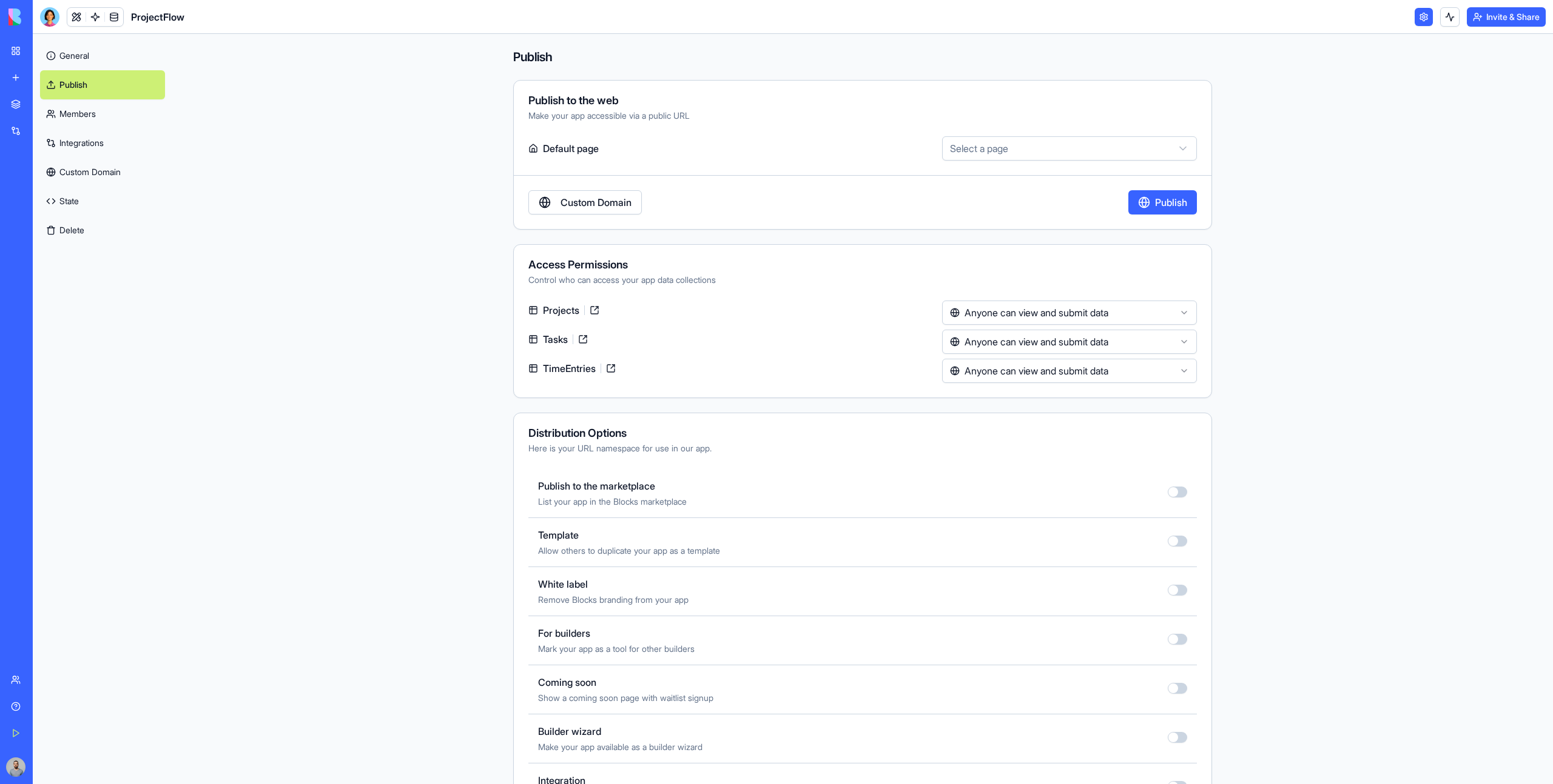
click at [95, 48] on link "General" at bounding box center [102, 55] width 125 height 29
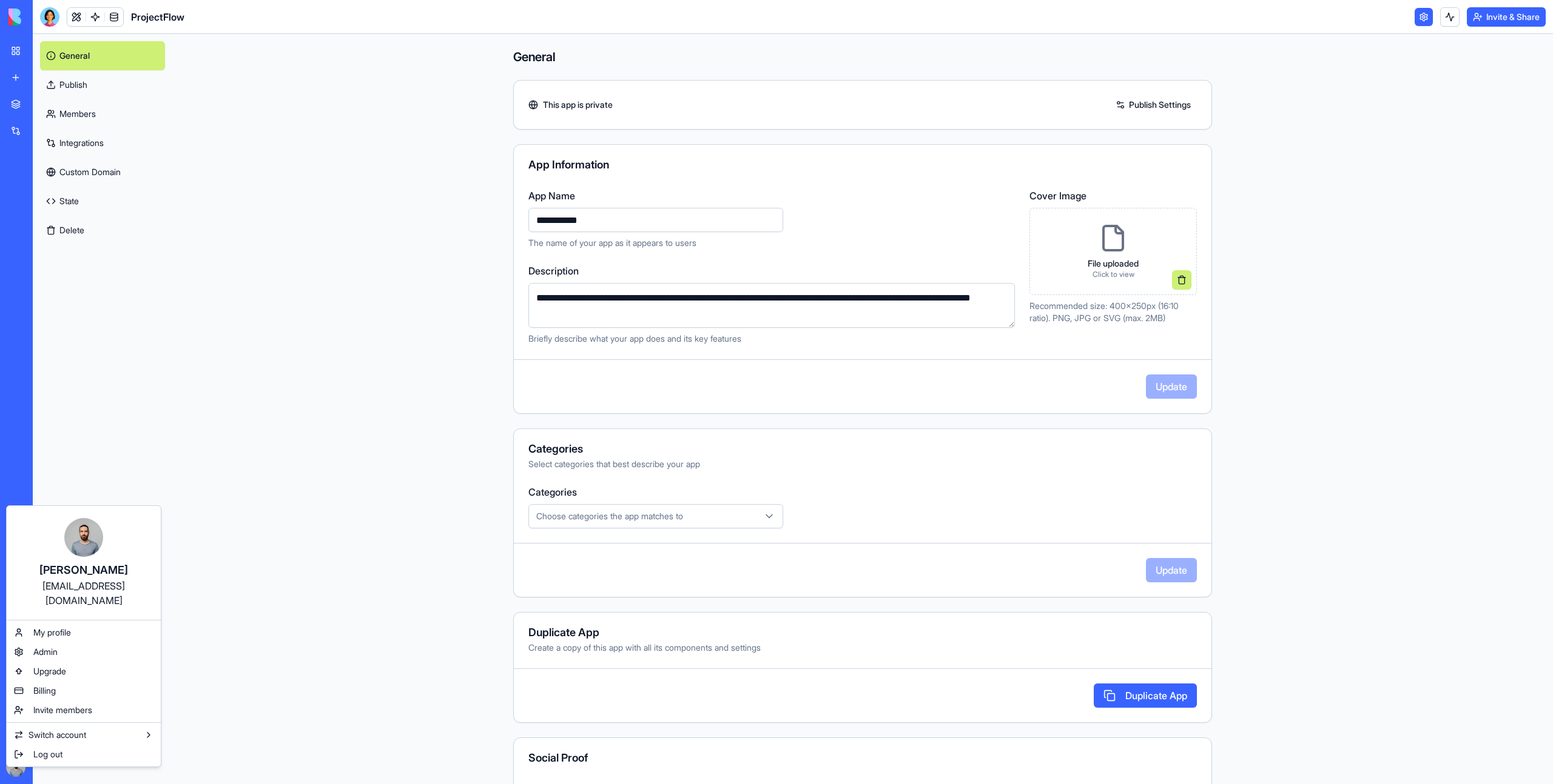
click at [16, 767] on html "**********" at bounding box center [776, 392] width 1553 height 784
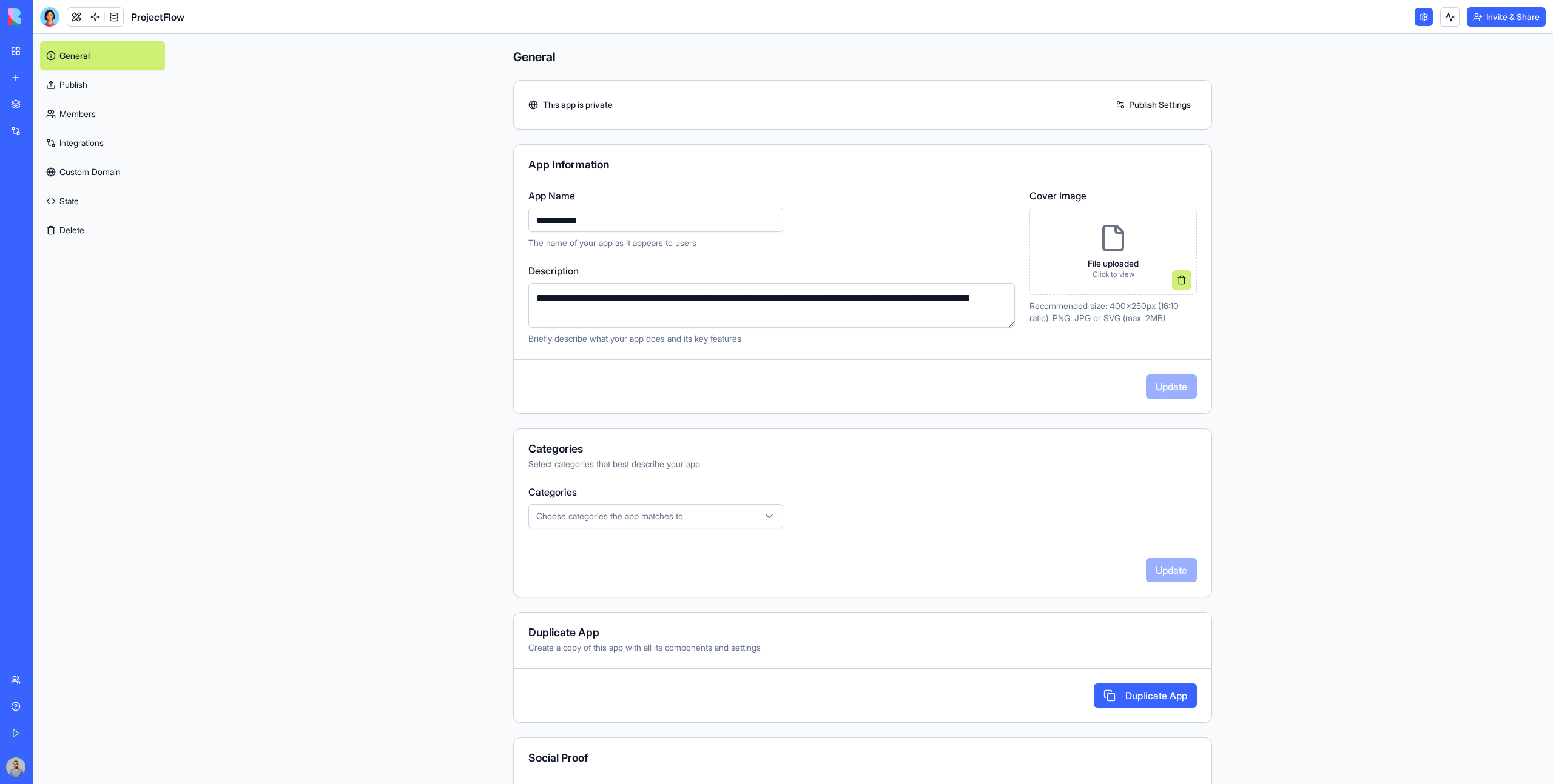
click at [52, 672] on link "Team" at bounding box center [28, 680] width 49 height 24
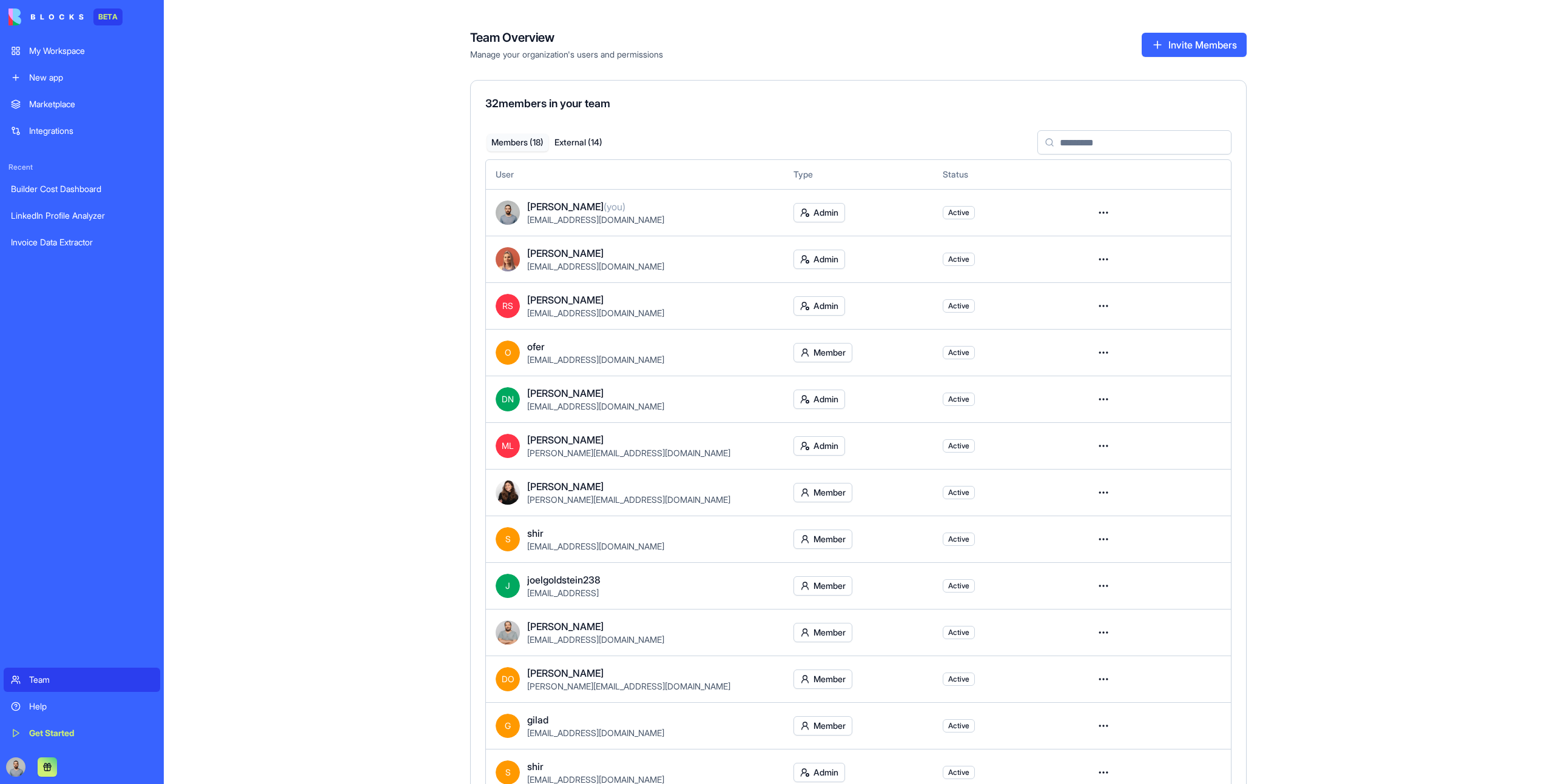
click at [107, 60] on link "My Workspace" at bounding box center [81, 50] width 157 height 24
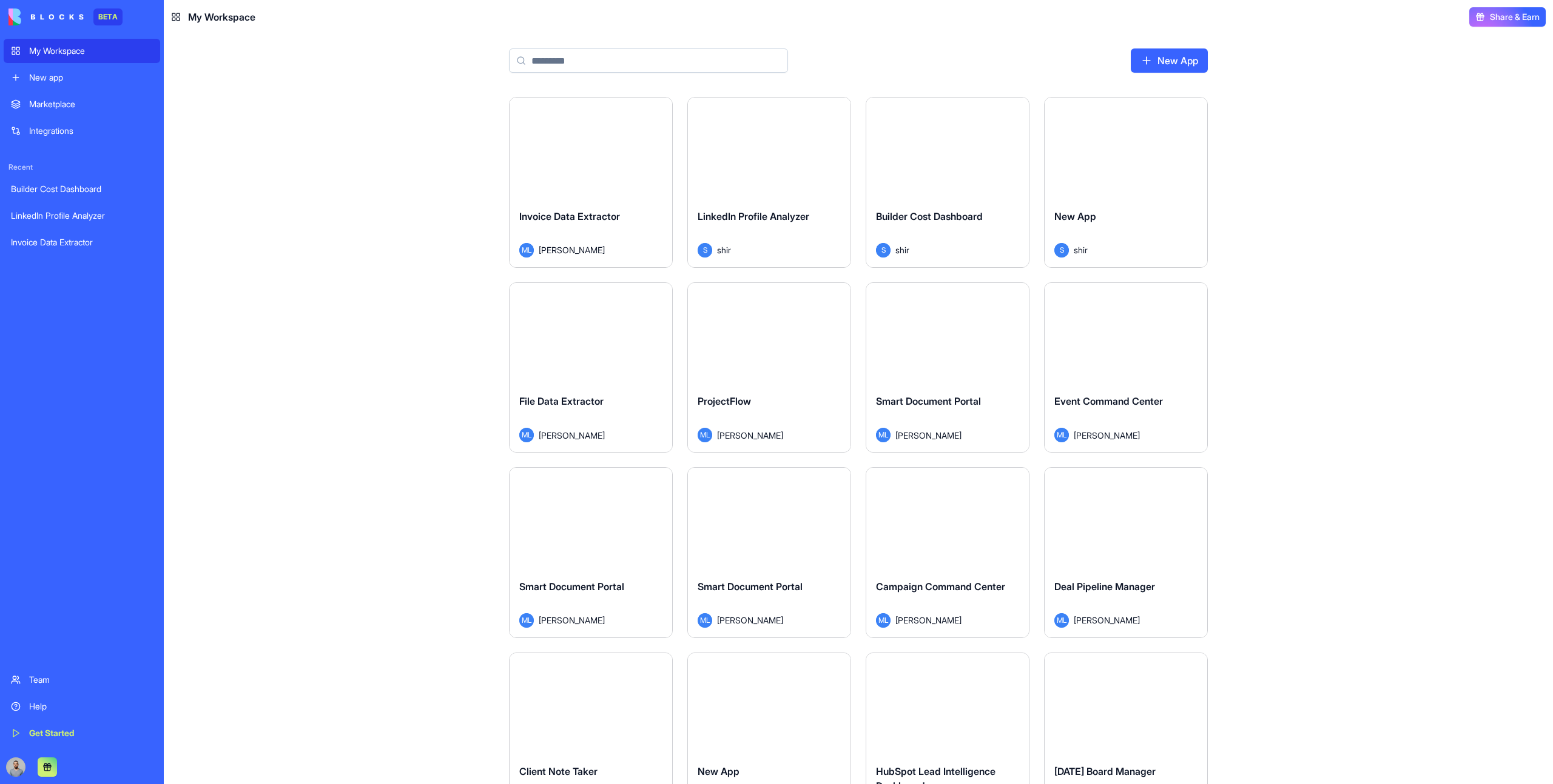
click at [800, 380] on div "Launch" at bounding box center [769, 334] width 163 height 101
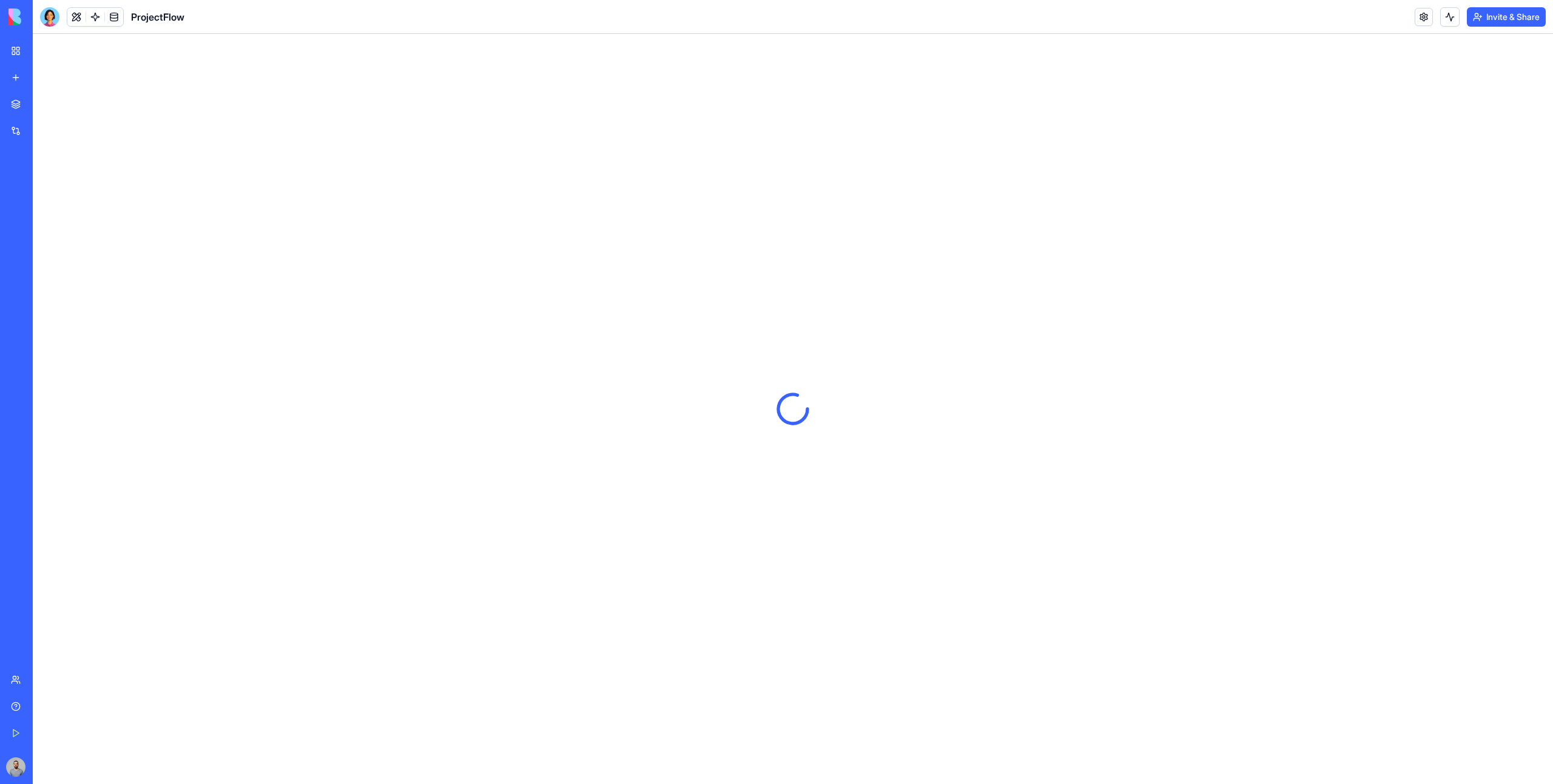
click at [44, 55] on div "My Workspace" at bounding box center [37, 50] width 16 height 12
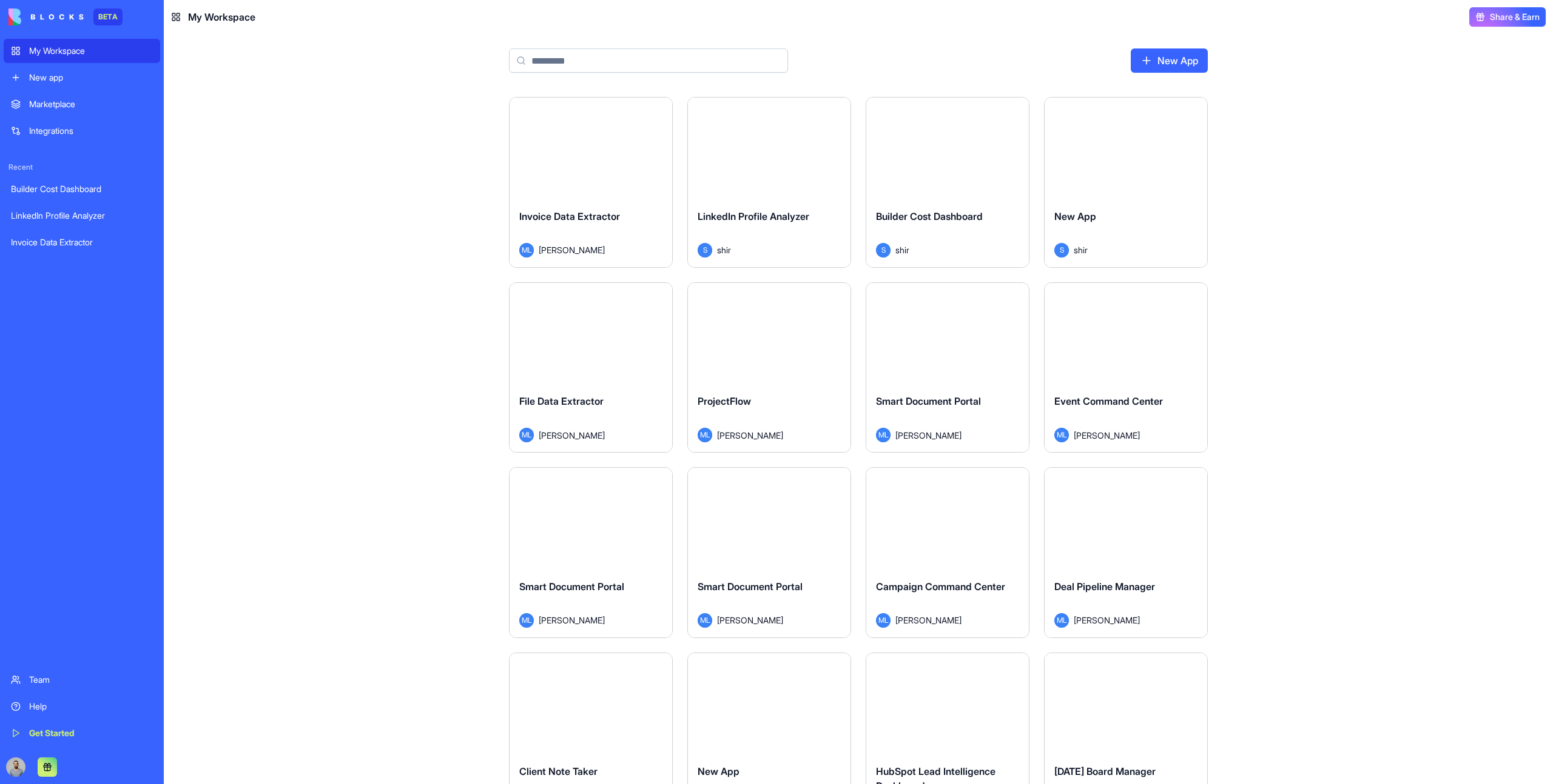
click at [747, 373] on div "Launch" at bounding box center [769, 334] width 163 height 101
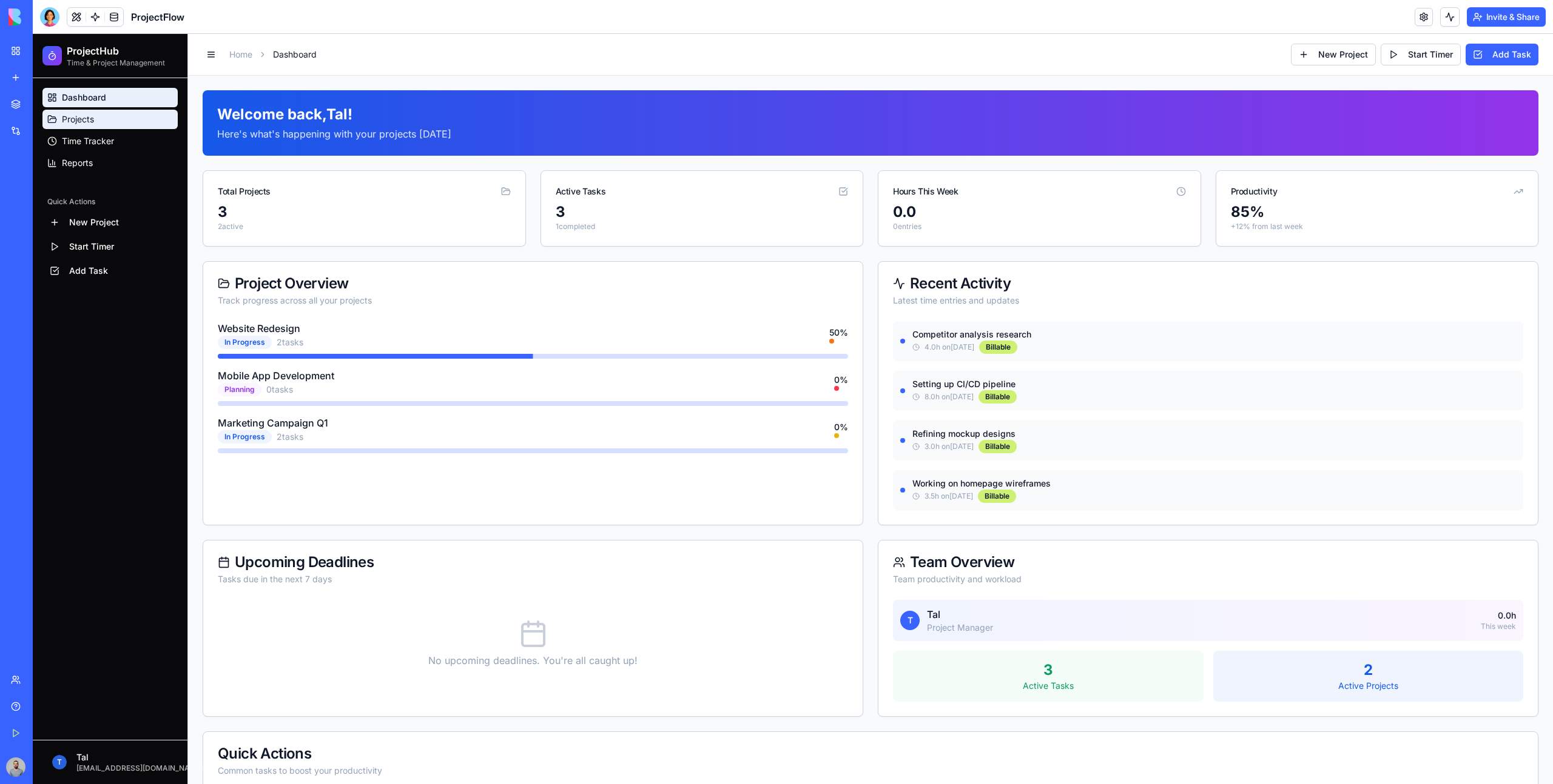
click at [123, 115] on link "Projects" at bounding box center [110, 119] width 135 height 19
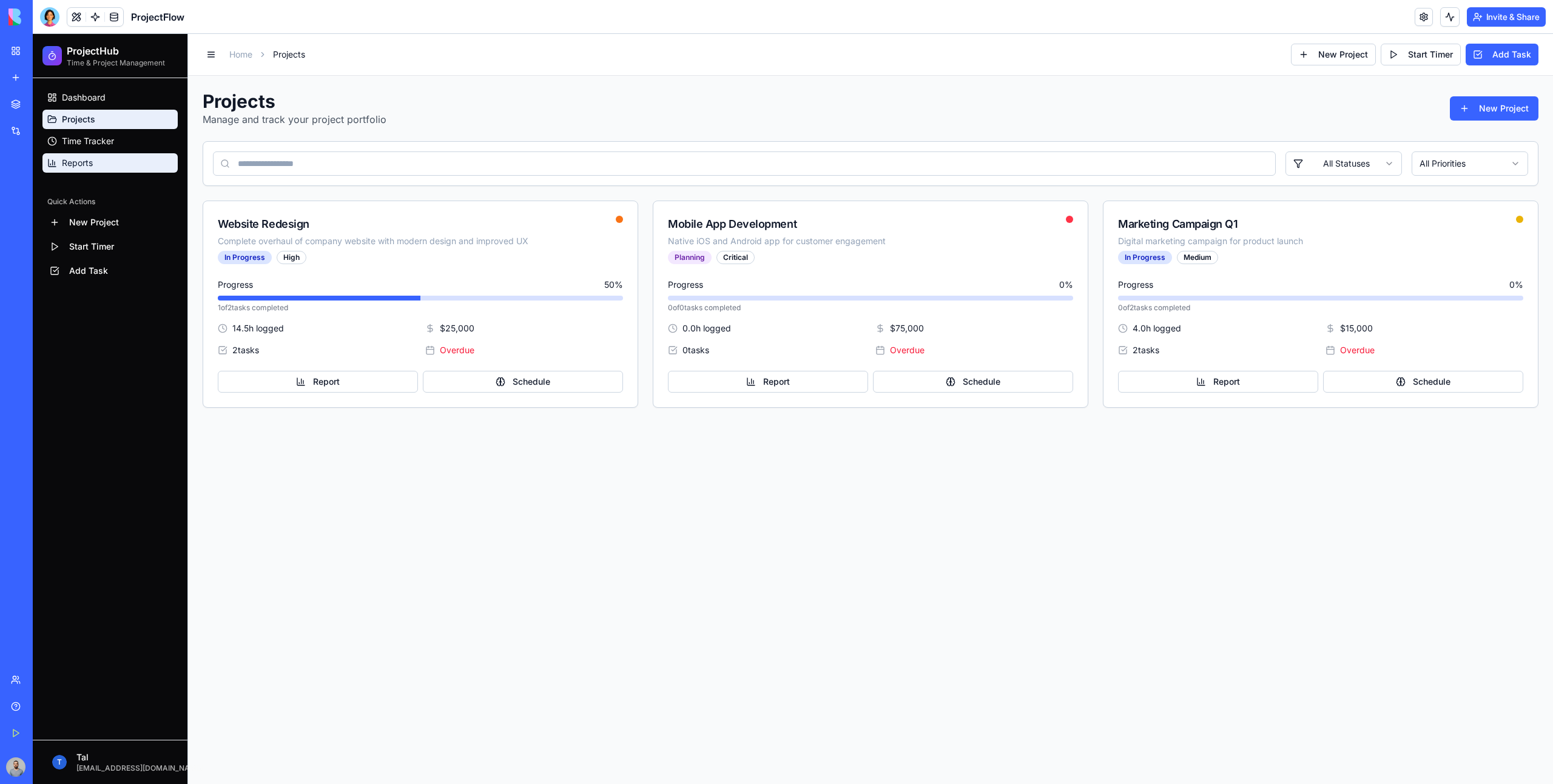
click at [130, 158] on link "Reports" at bounding box center [110, 163] width 135 height 19
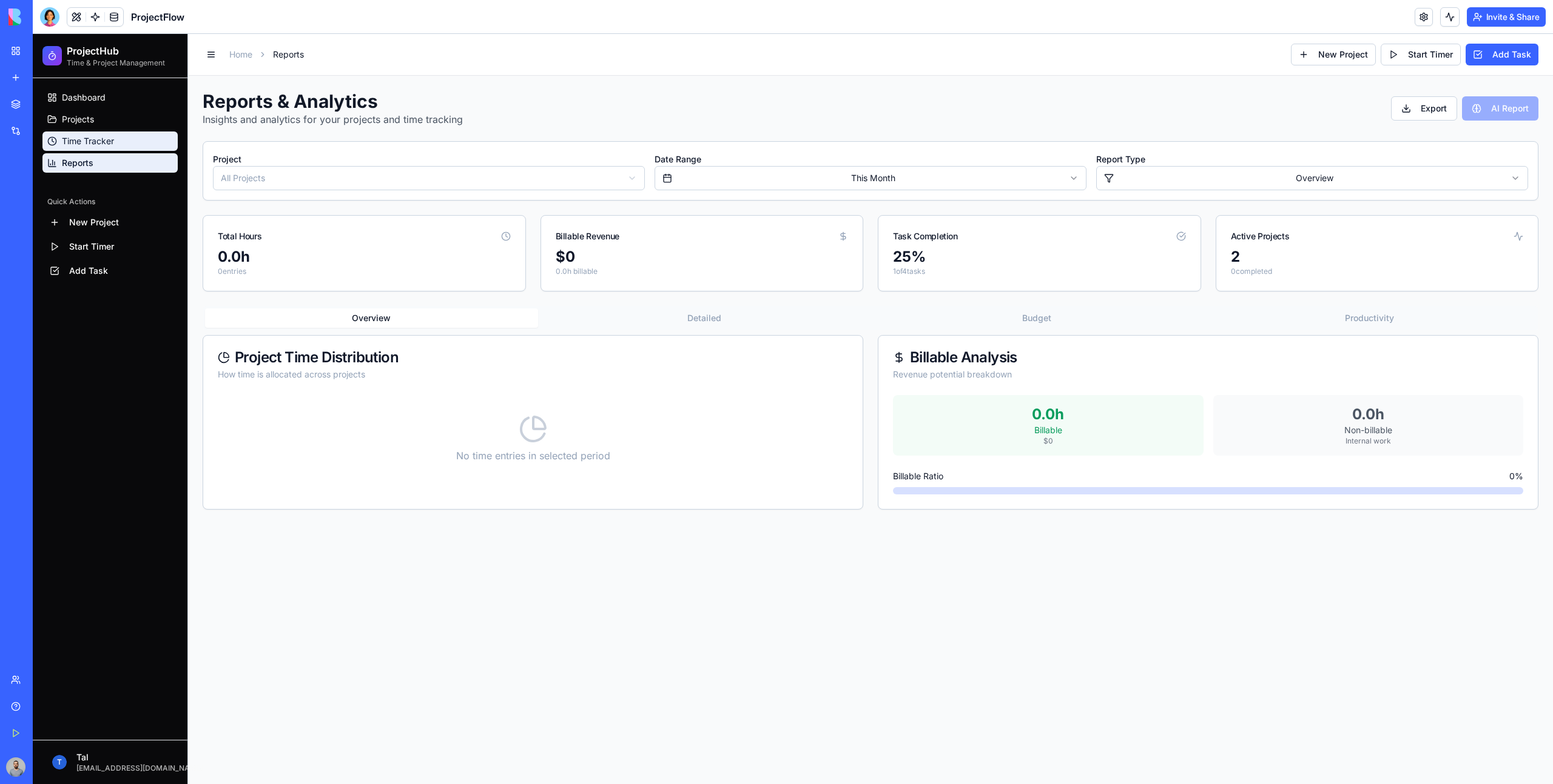
click at [123, 144] on link "Time Tracker" at bounding box center [110, 141] width 135 height 19
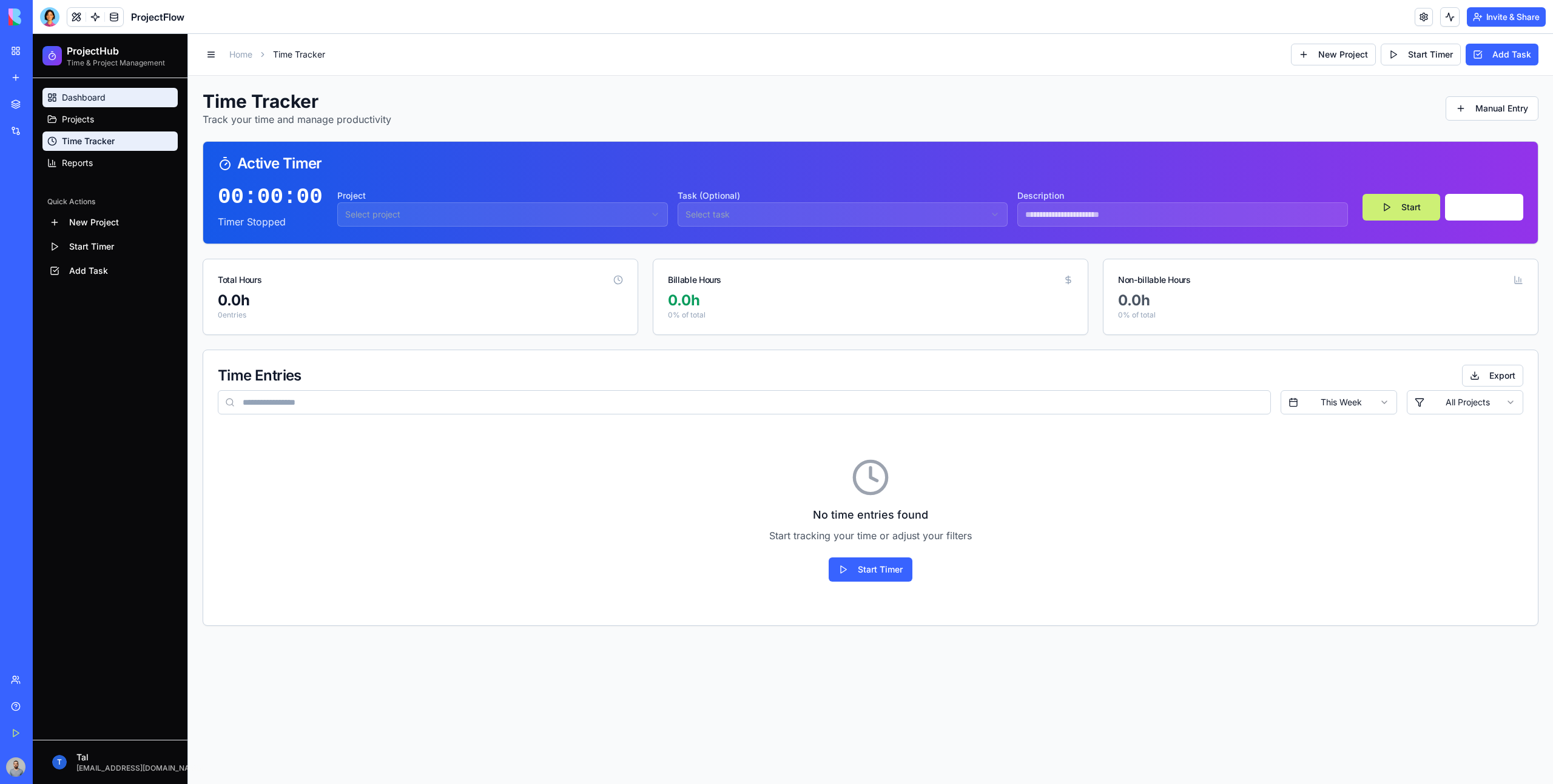
click at [113, 99] on link "Dashboard" at bounding box center [110, 97] width 135 height 19
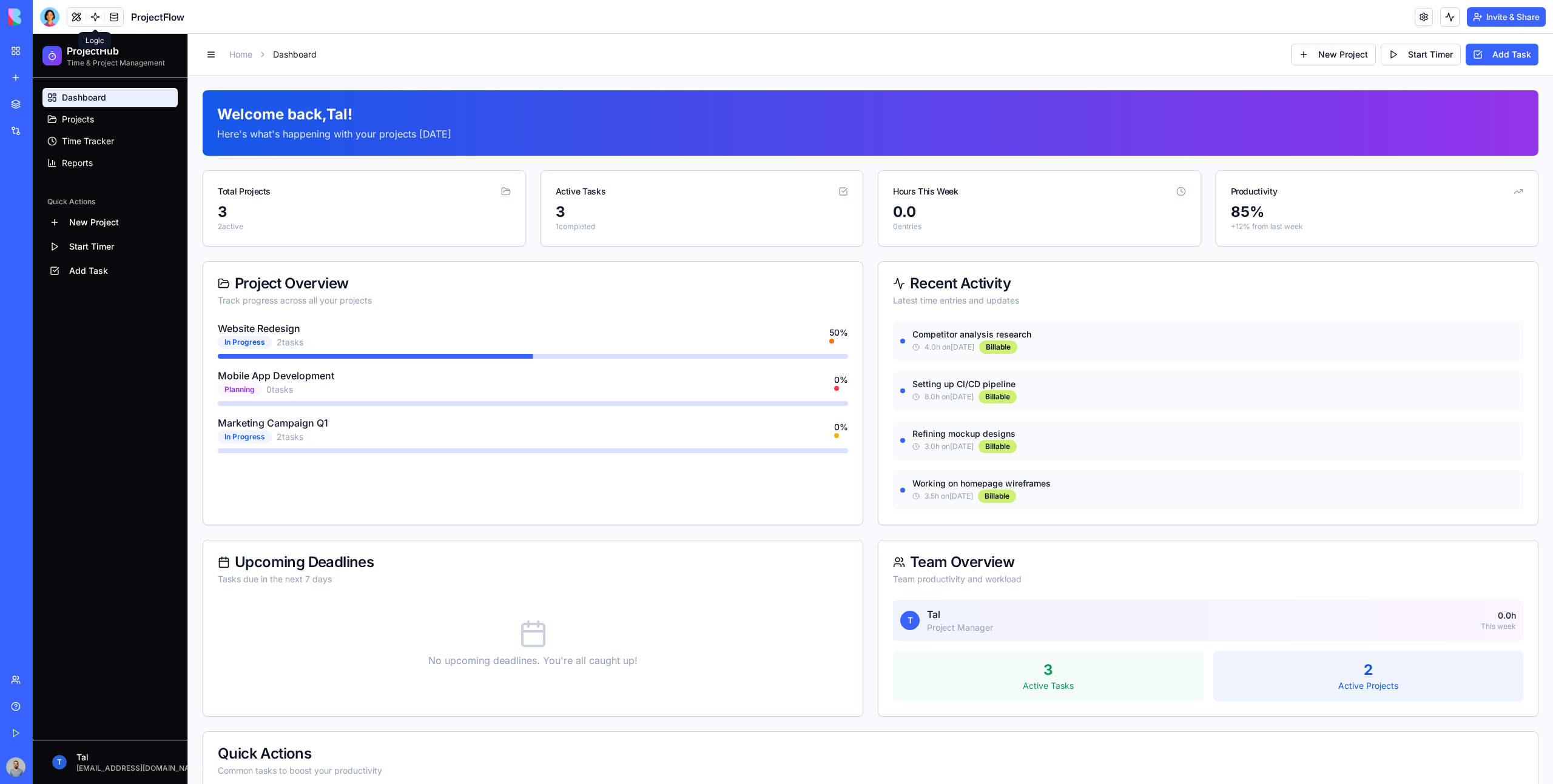
click at [98, 17] on link at bounding box center [96, 17] width 18 height 18
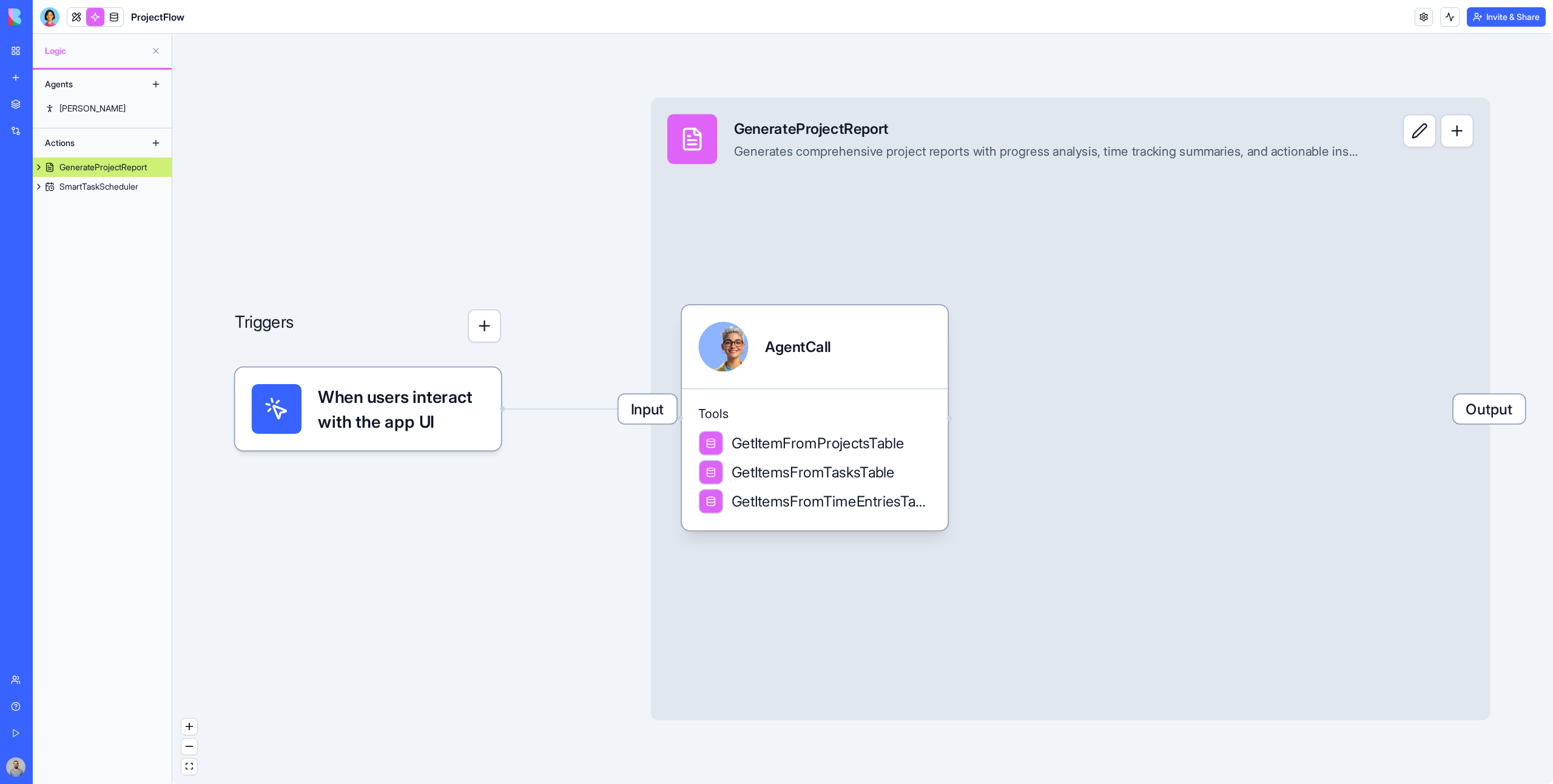
click at [156, 141] on button at bounding box center [155, 143] width 19 height 19
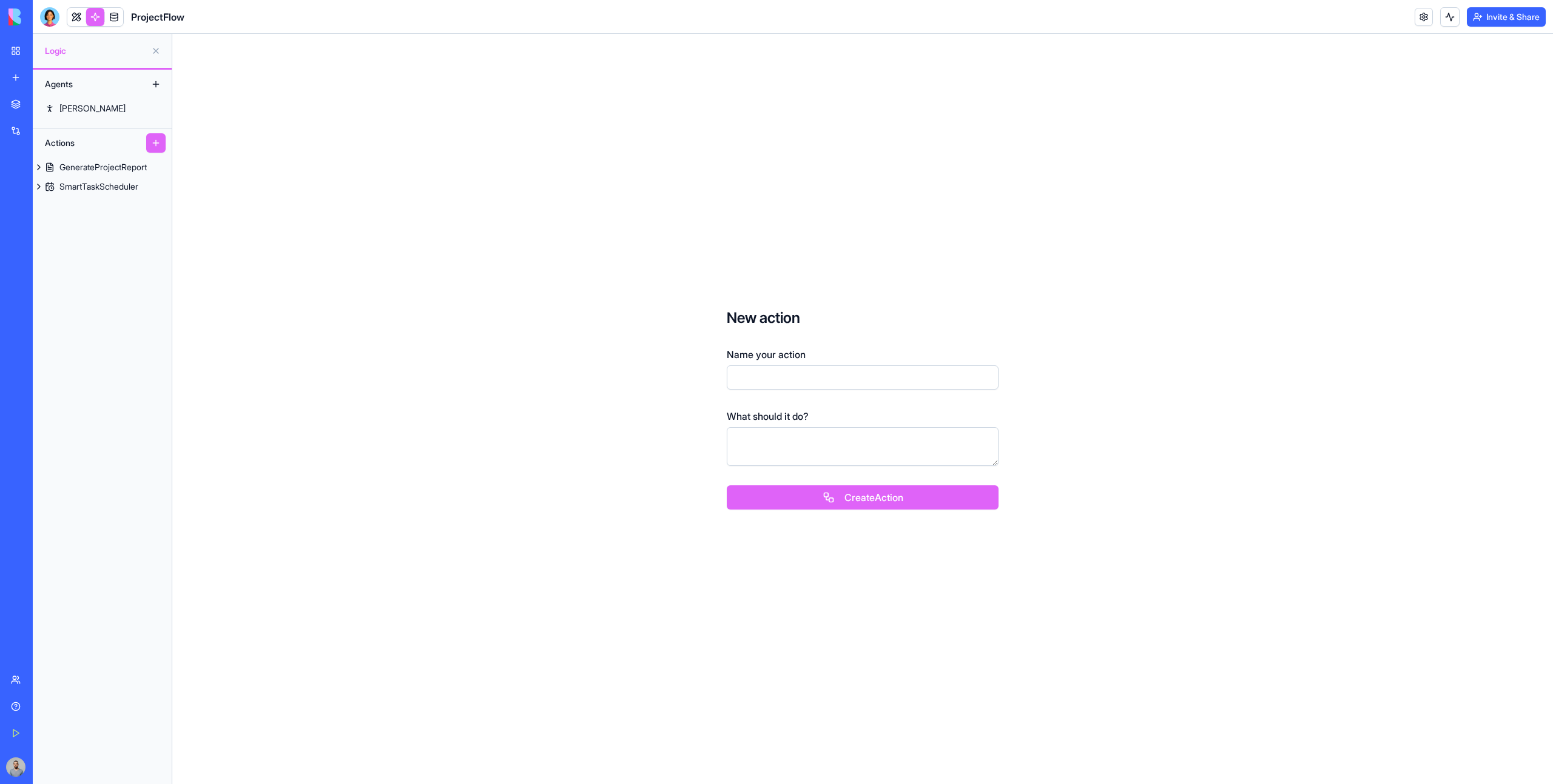
click at [768, 385] on input "Name your action" at bounding box center [862, 377] width 272 height 24
type input "**********"
click at [727, 485] on button "Create Action" at bounding box center [862, 497] width 272 height 24
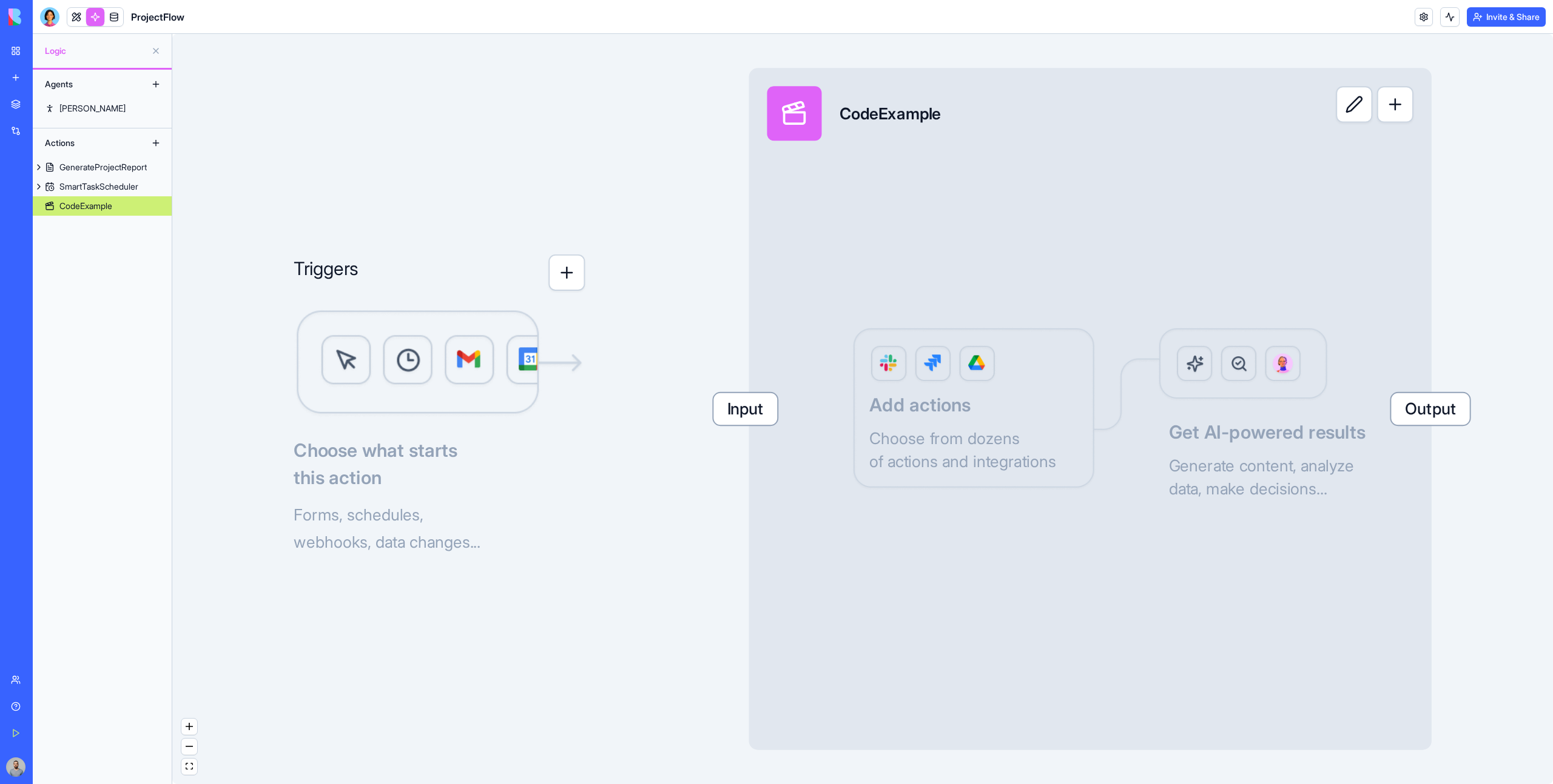
click at [1361, 111] on button at bounding box center [1353, 104] width 36 height 36
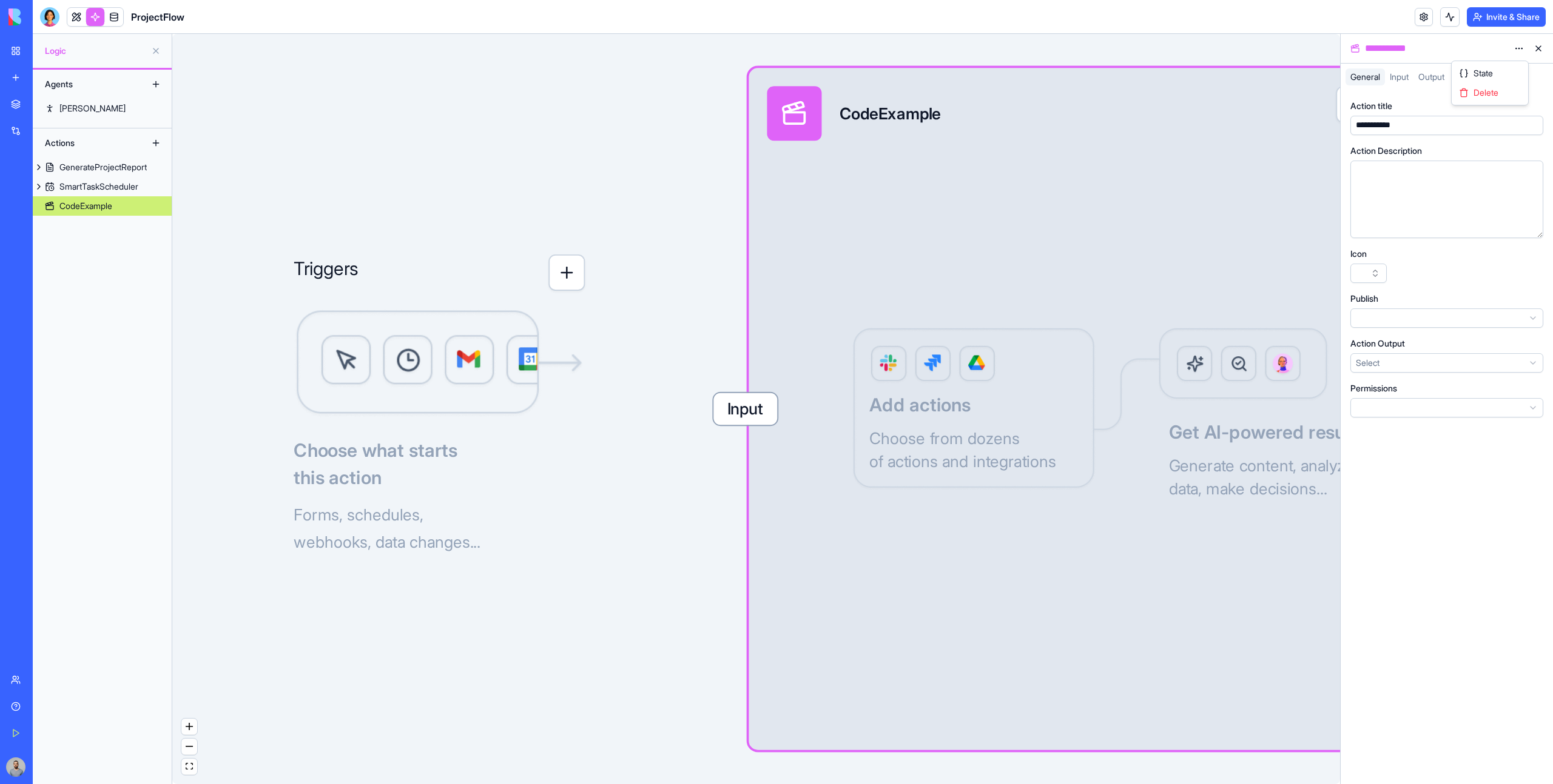
click at [1519, 47] on html "**********" at bounding box center [776, 392] width 1553 height 784
click at [1507, 65] on div "State" at bounding box center [1489, 73] width 71 height 19
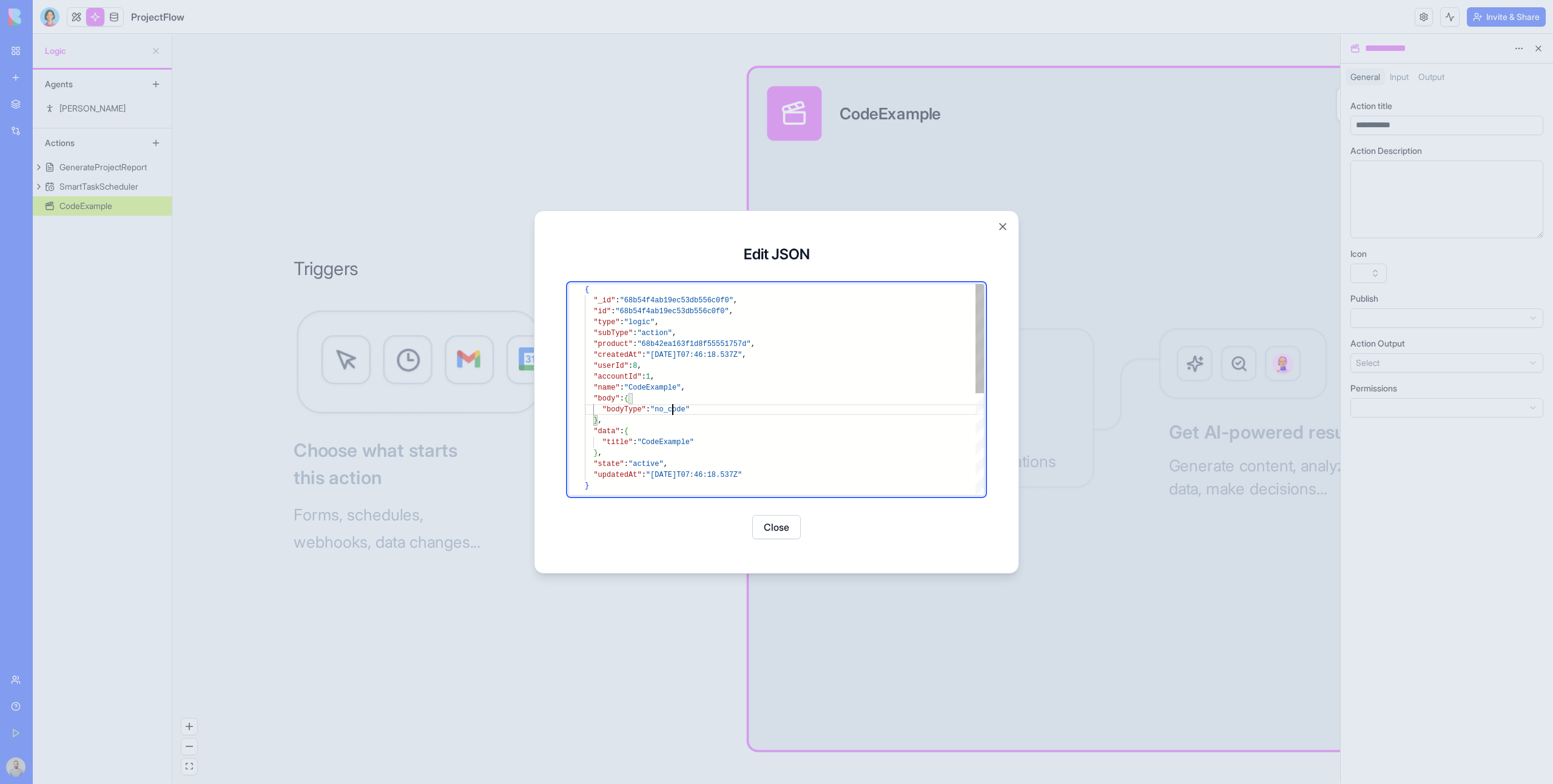
click at [674, 408] on div ""userId" : 8 , "accountId" : 1 , "name" : "CodeExample" , "body" : { "bodyType"…" at bounding box center [784, 488] width 399 height 408
type textarea "**********"
click at [806, 528] on button "Save" at bounding box center [805, 527] width 49 height 24
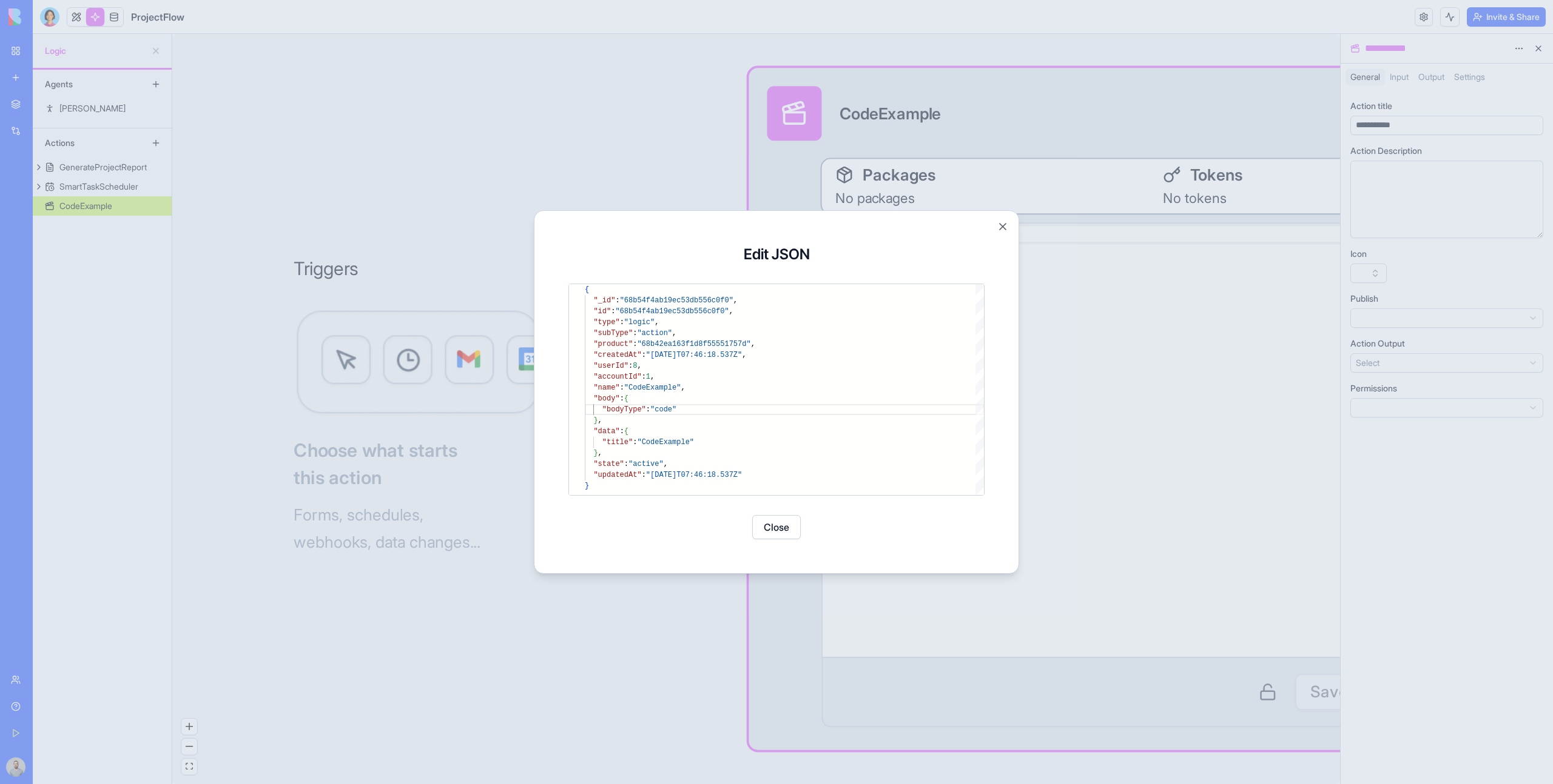
click at [784, 530] on button "Close" at bounding box center [776, 527] width 49 height 24
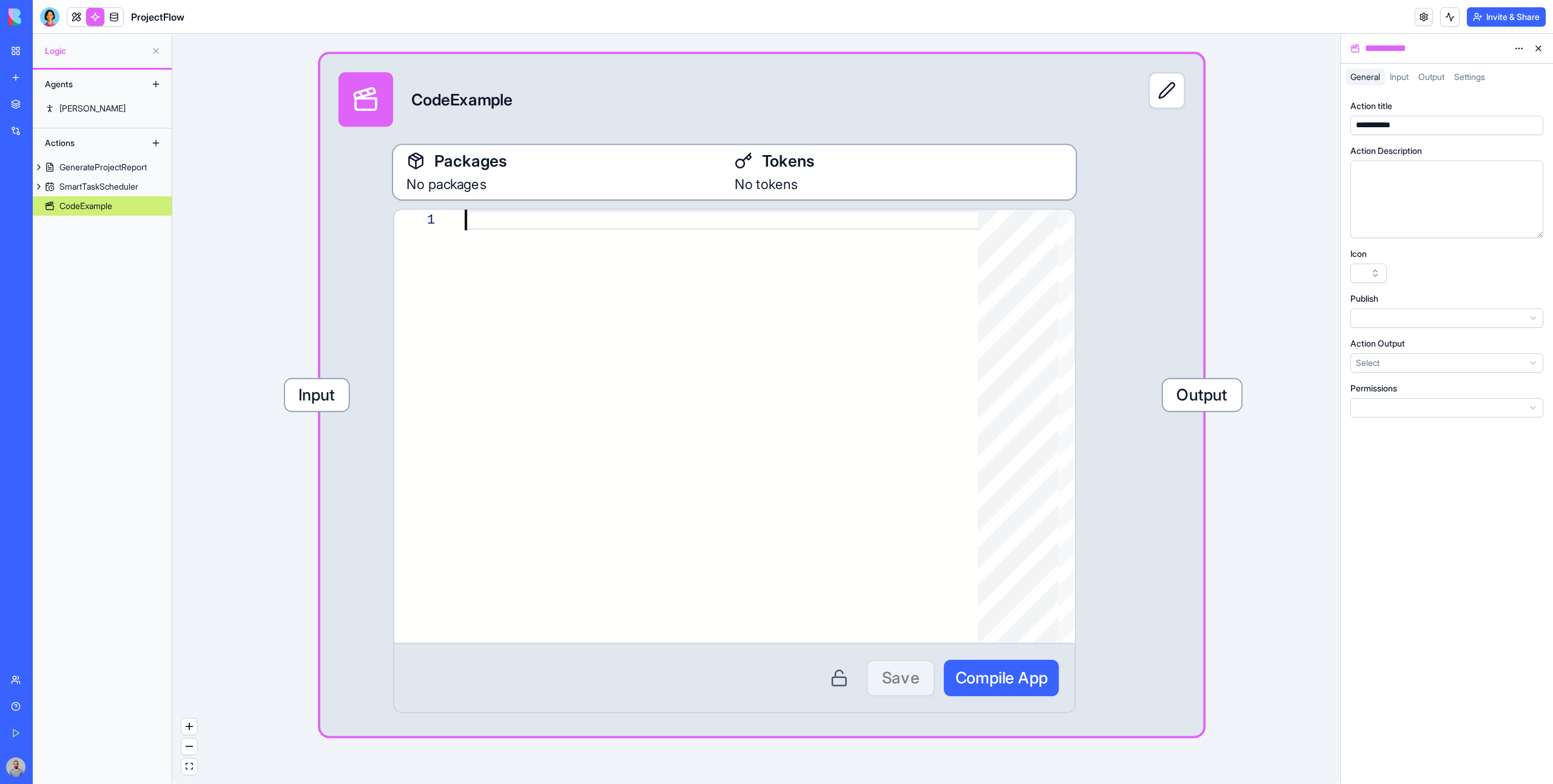
click at [602, 257] on div at bounding box center [729, 426] width 529 height 434
click at [593, 194] on div "No packages" at bounding box center [570, 183] width 327 height 23
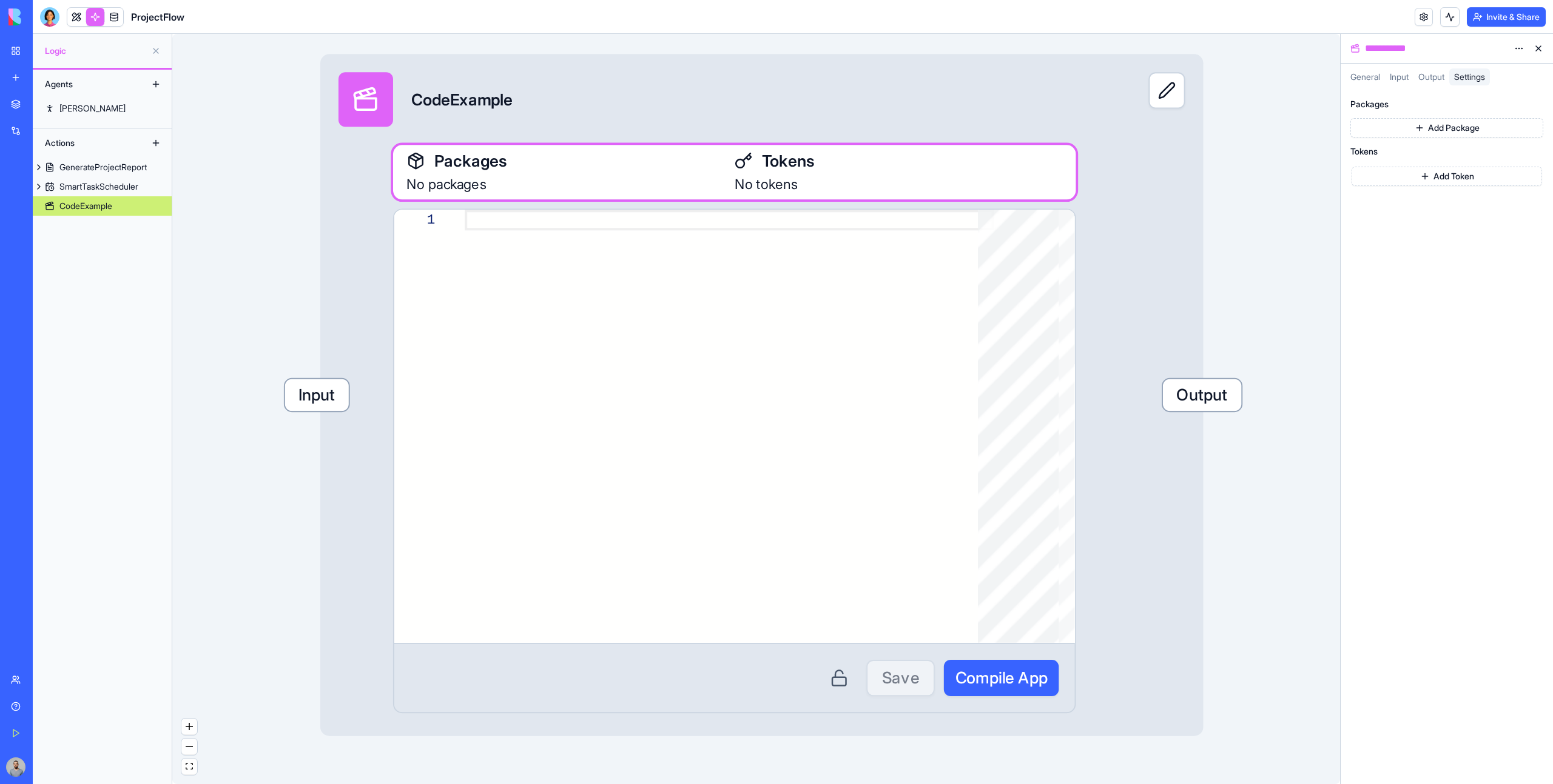
click at [1370, 132] on button "Add Package" at bounding box center [1446, 127] width 193 height 19
type input "******"
click at [1430, 132] on icon at bounding box center [1427, 134] width 4 height 4
click at [1400, 135] on button "v 0.5.6" at bounding box center [1398, 136] width 36 height 10
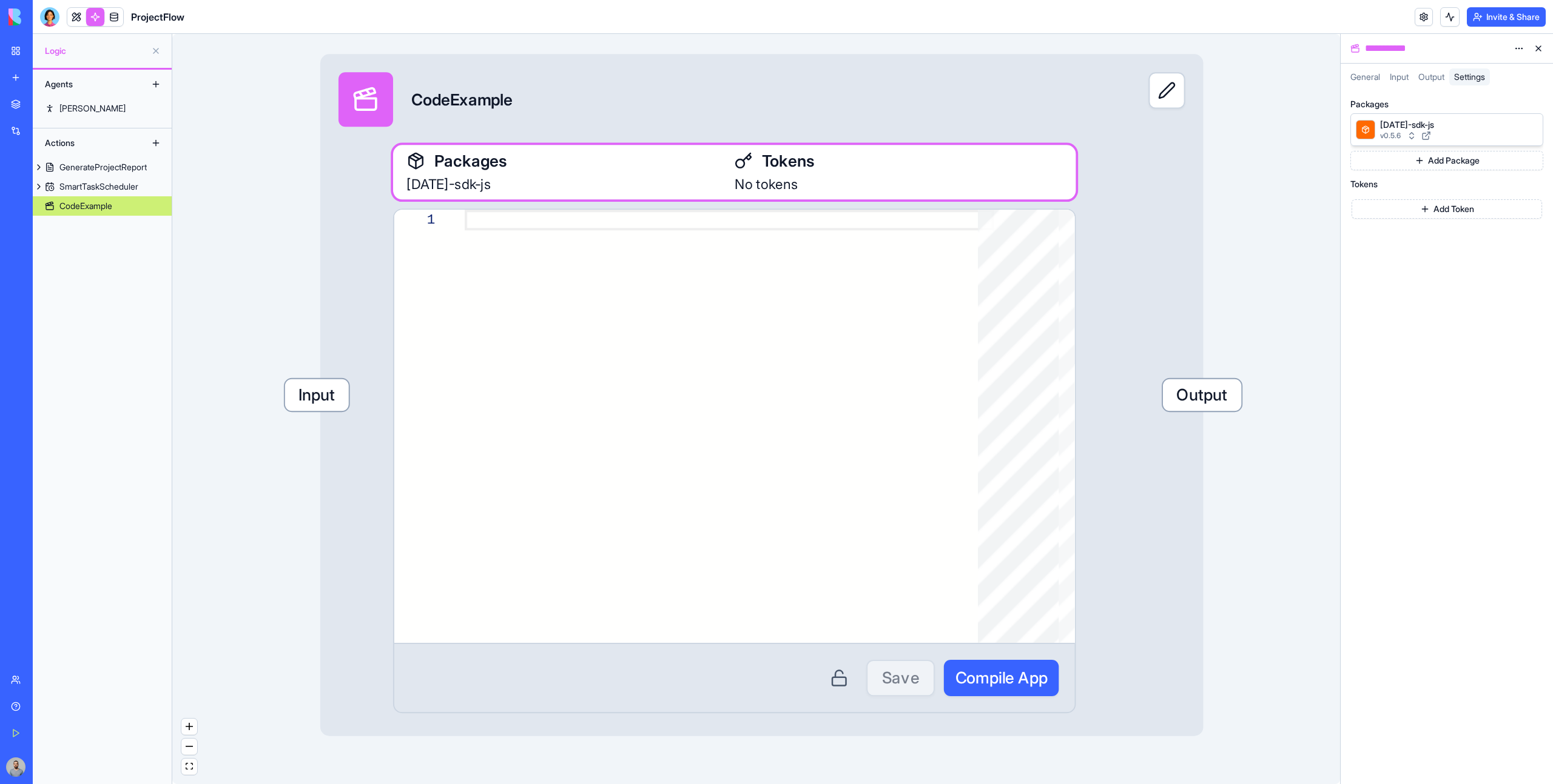
click at [1403, 135] on button "v 0.5.6" at bounding box center [1398, 136] width 36 height 10
click at [1417, 207] on button "Add Token" at bounding box center [1446, 209] width 190 height 19
type input "**********"
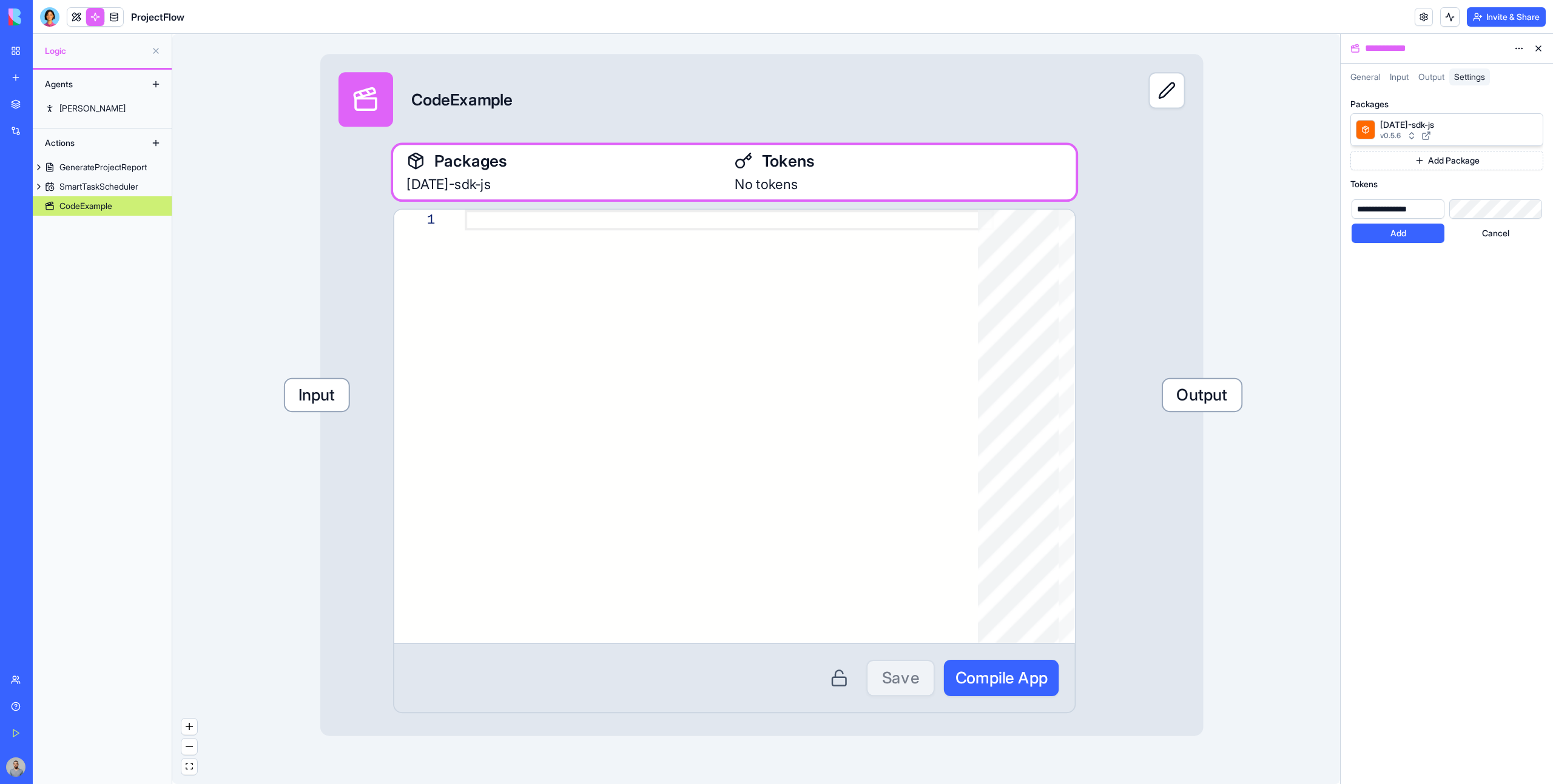
scroll to position [0, 0]
click at [1415, 230] on button "Add" at bounding box center [1398, 233] width 93 height 19
click at [638, 215] on div at bounding box center [729, 426] width 529 height 434
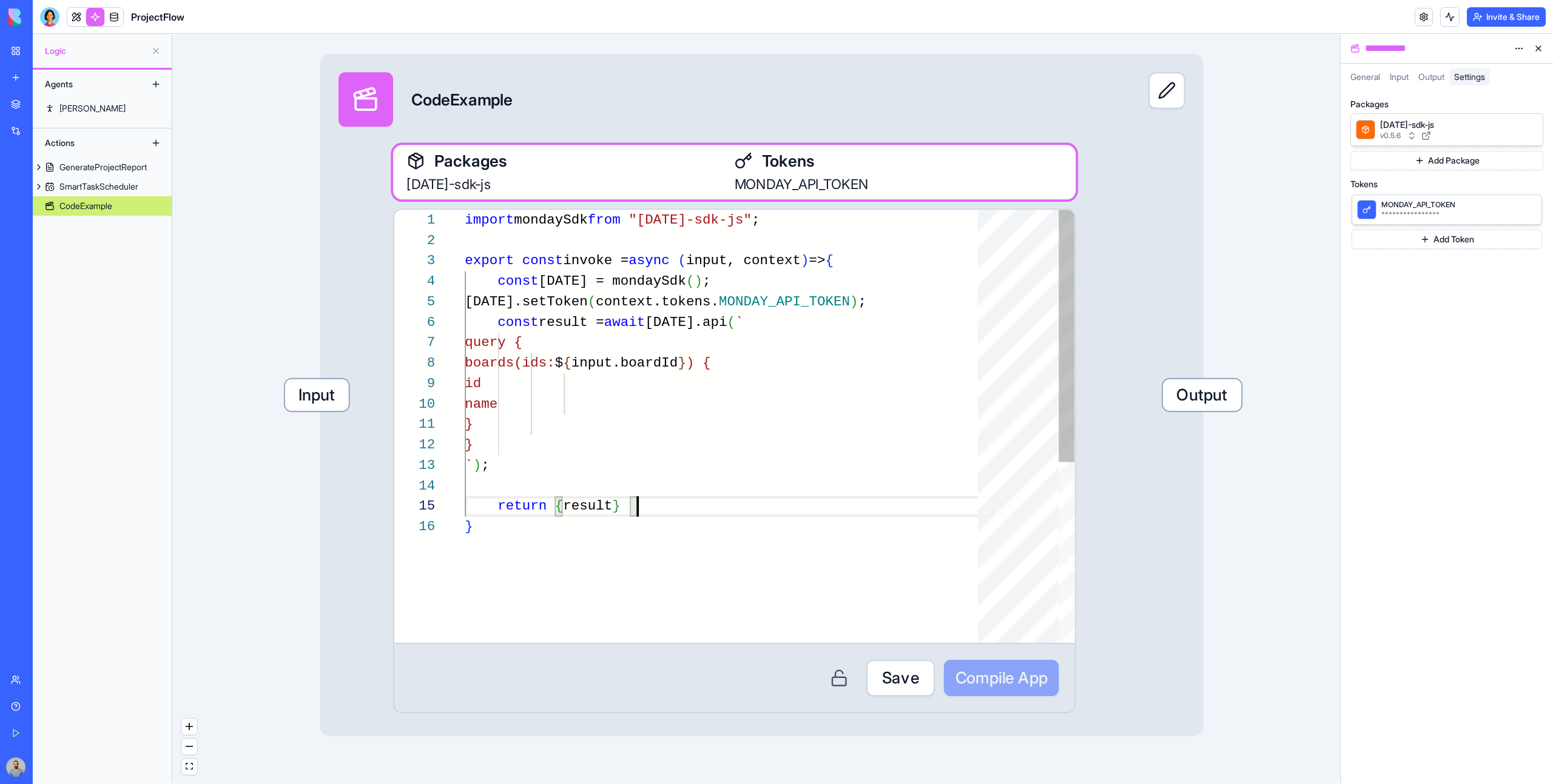
scroll to position [44, 96]
type textarea "**********"
click at [909, 688] on button "Save" at bounding box center [900, 678] width 69 height 36
click at [982, 683] on span "Compile App" at bounding box center [1002, 678] width 92 height 23
click at [294, 397] on span "Input" at bounding box center [317, 396] width 64 height 32
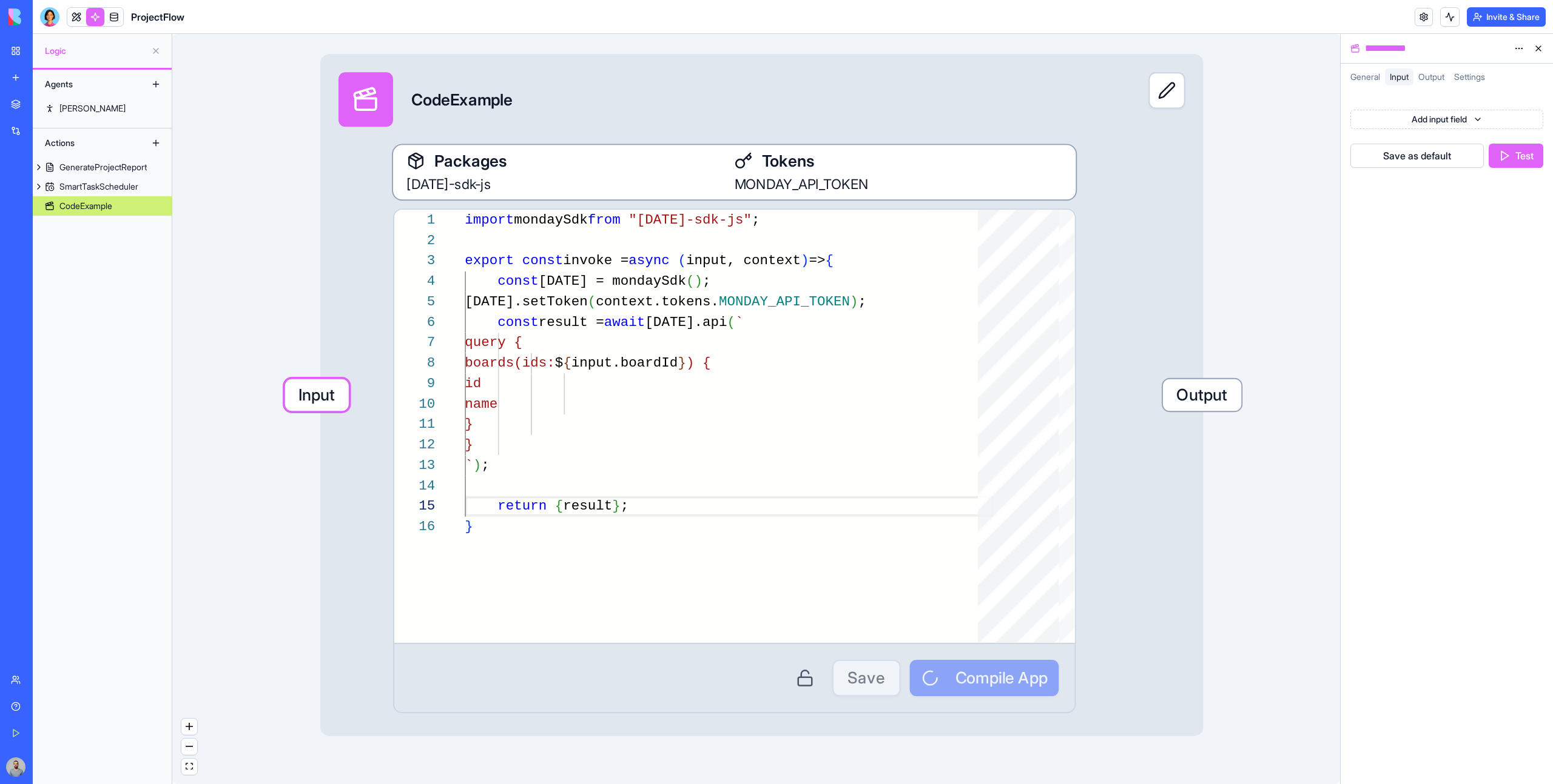
click at [1472, 122] on html "BETA My Workspace New app Marketplace Integrations Recent Builder Cost Dashboar…" at bounding box center [776, 392] width 1553 height 784
click at [1473, 158] on div "Number" at bounding box center [1475, 168] width 130 height 22
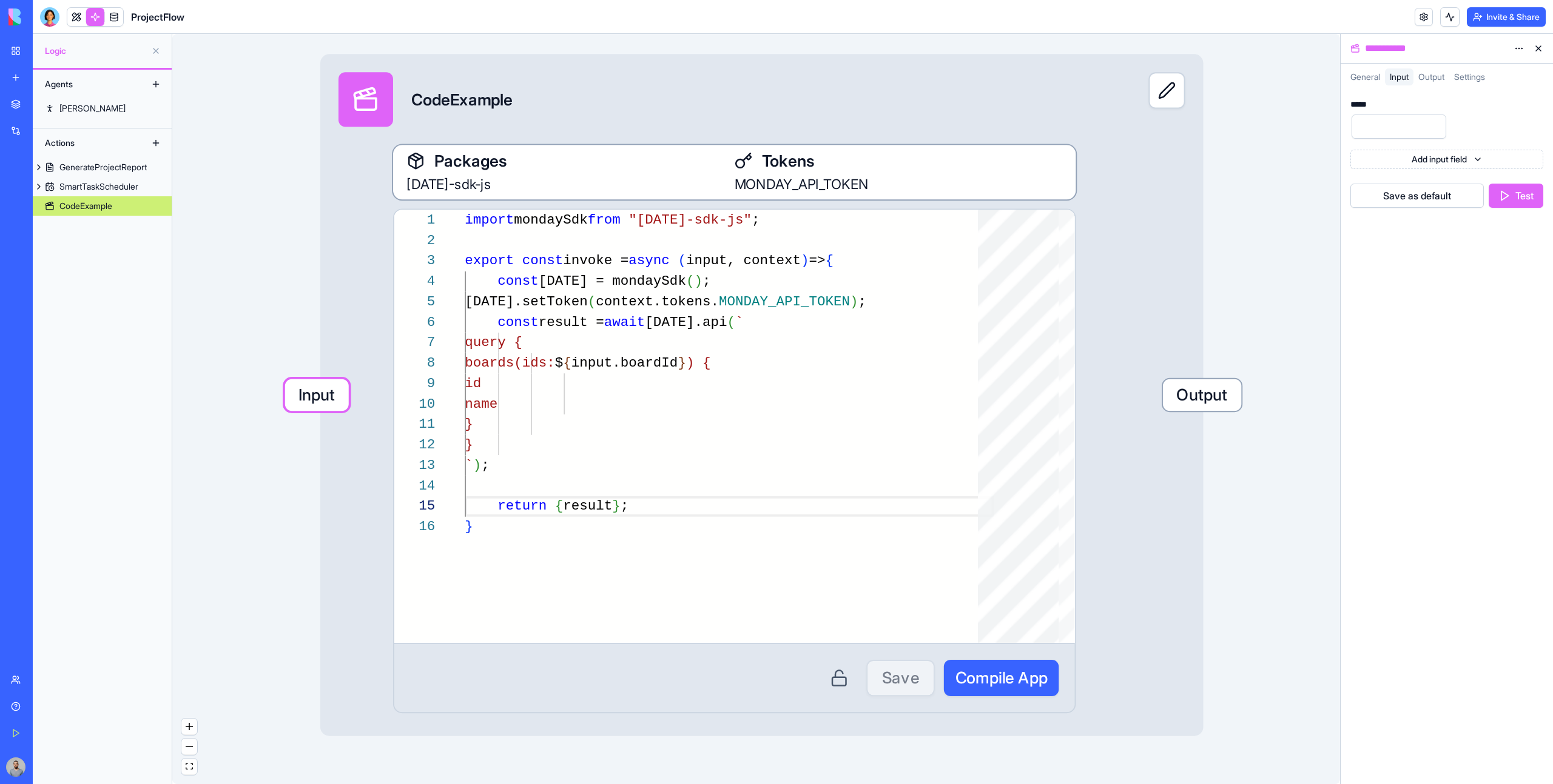
click at [1355, 108] on div "*****" at bounding box center [1360, 104] width 21 height 8
click at [1356, 106] on div "*****" at bounding box center [1360, 104] width 21 height 8
click at [1413, 134] on input "number" at bounding box center [1399, 127] width 95 height 24
paste input "**********"
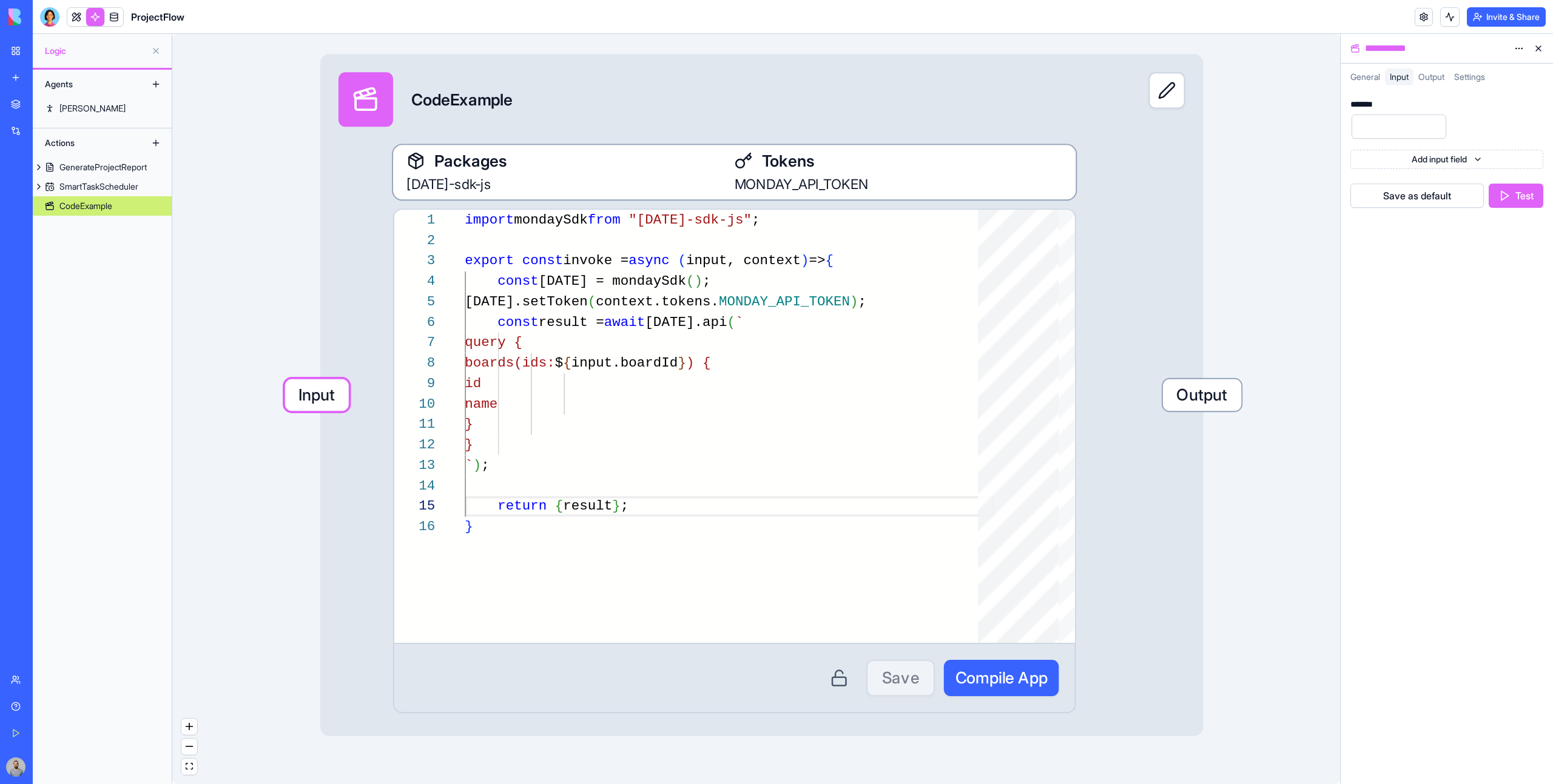
type input "**********"
click at [1511, 191] on button "Test" at bounding box center [1515, 195] width 55 height 24
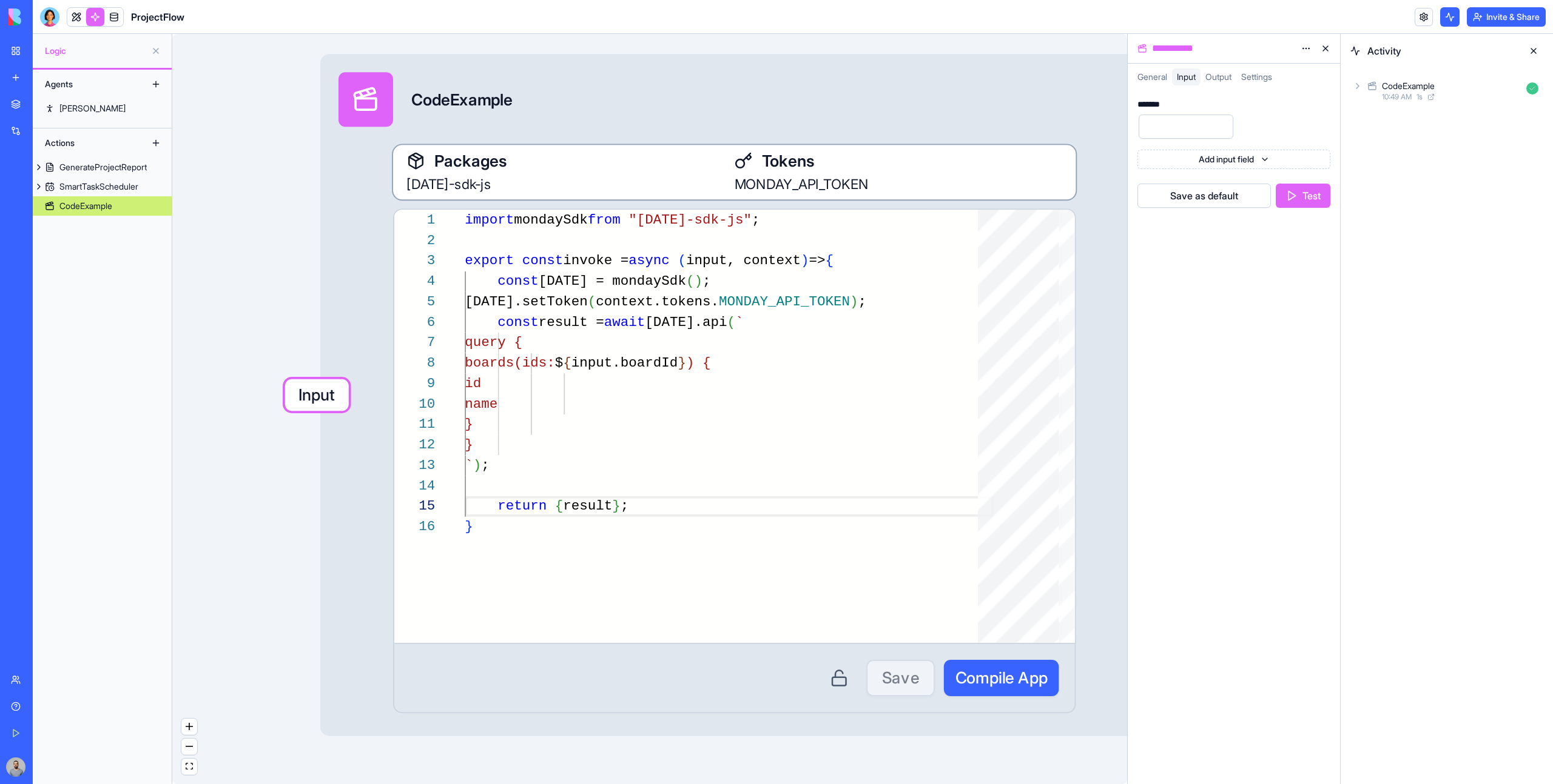
click at [1437, 86] on div "CodeExample" at bounding box center [1451, 86] width 139 height 12
click at [1441, 180] on div "Output" at bounding box center [1451, 171] width 183 height 22
click at [1047, 200] on div "**********" at bounding box center [733, 429] width 682 height 569
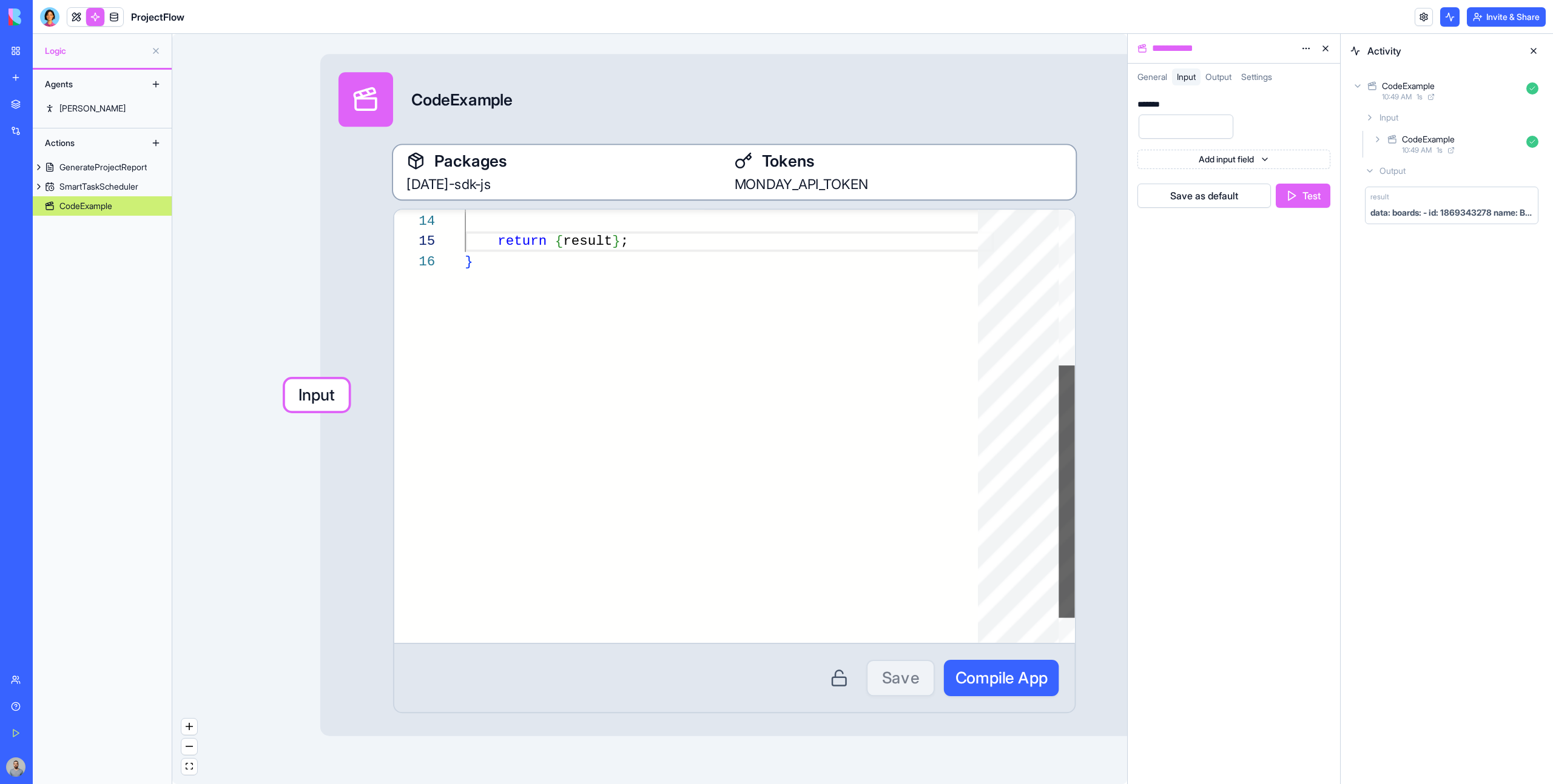
click at [1067, 491] on div at bounding box center [1066, 426] width 16 height 434
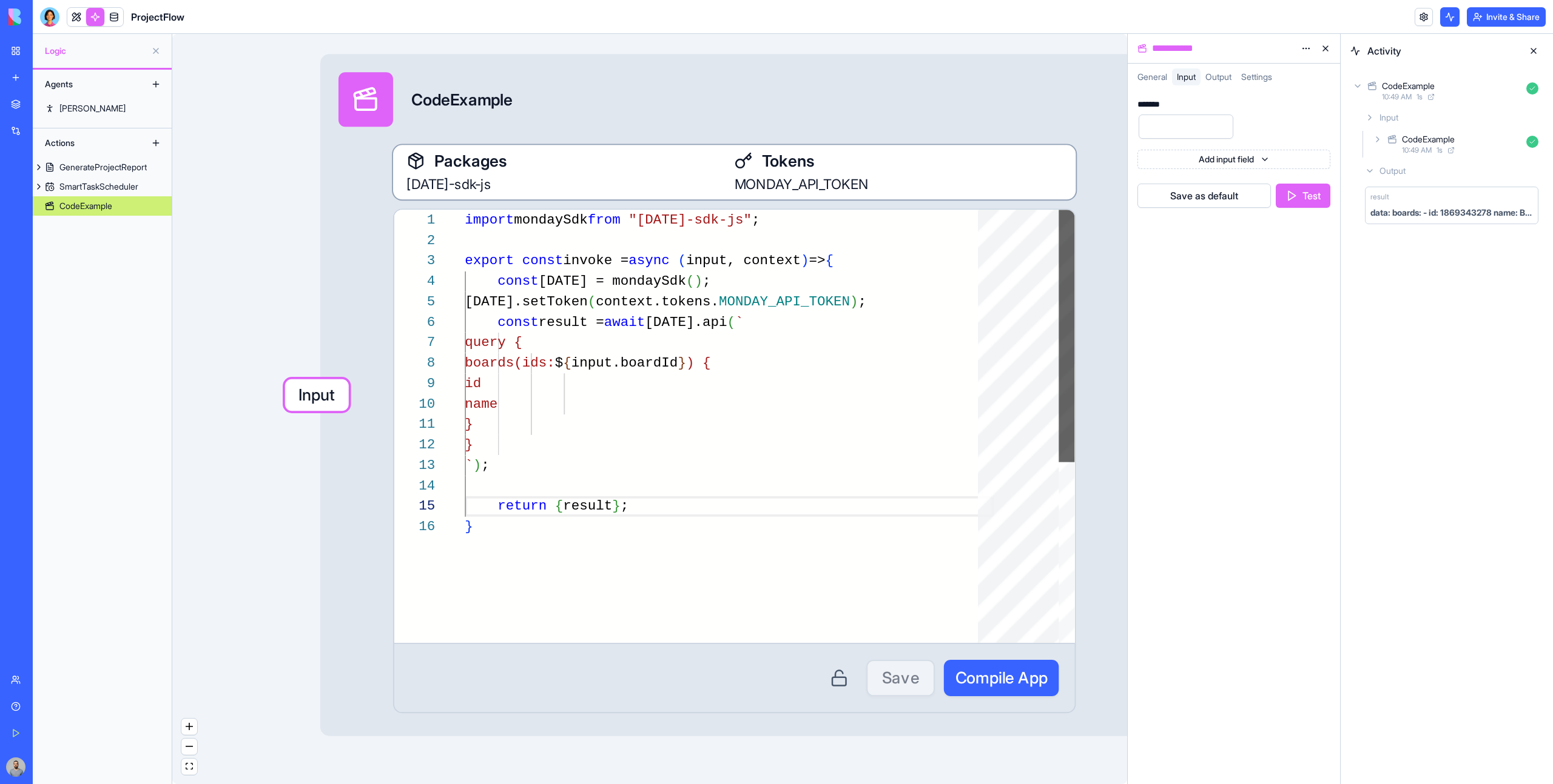
click at [1063, 363] on div at bounding box center [1066, 335] width 16 height 252
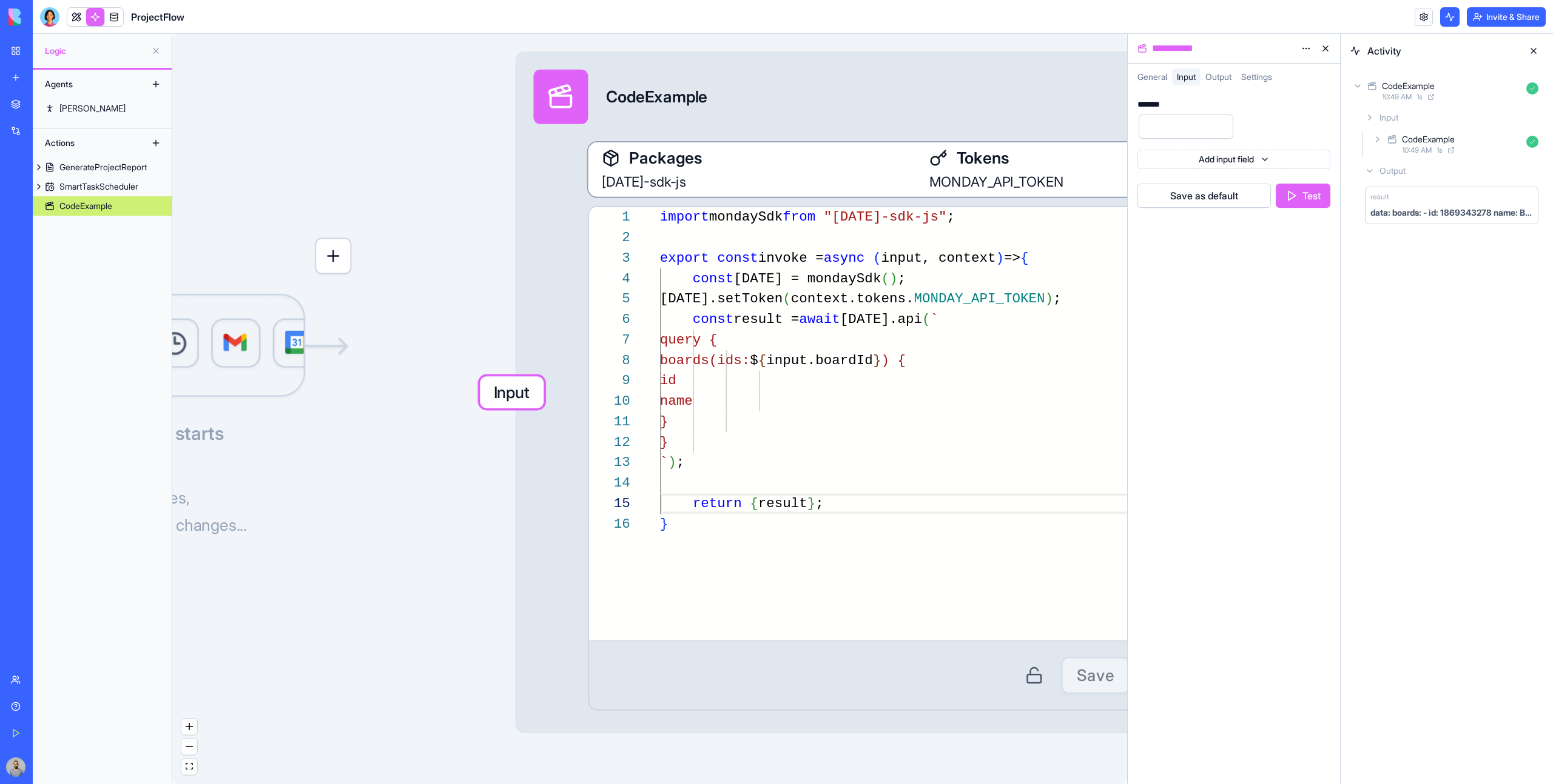
click at [348, 244] on button "button" at bounding box center [332, 255] width 36 height 36
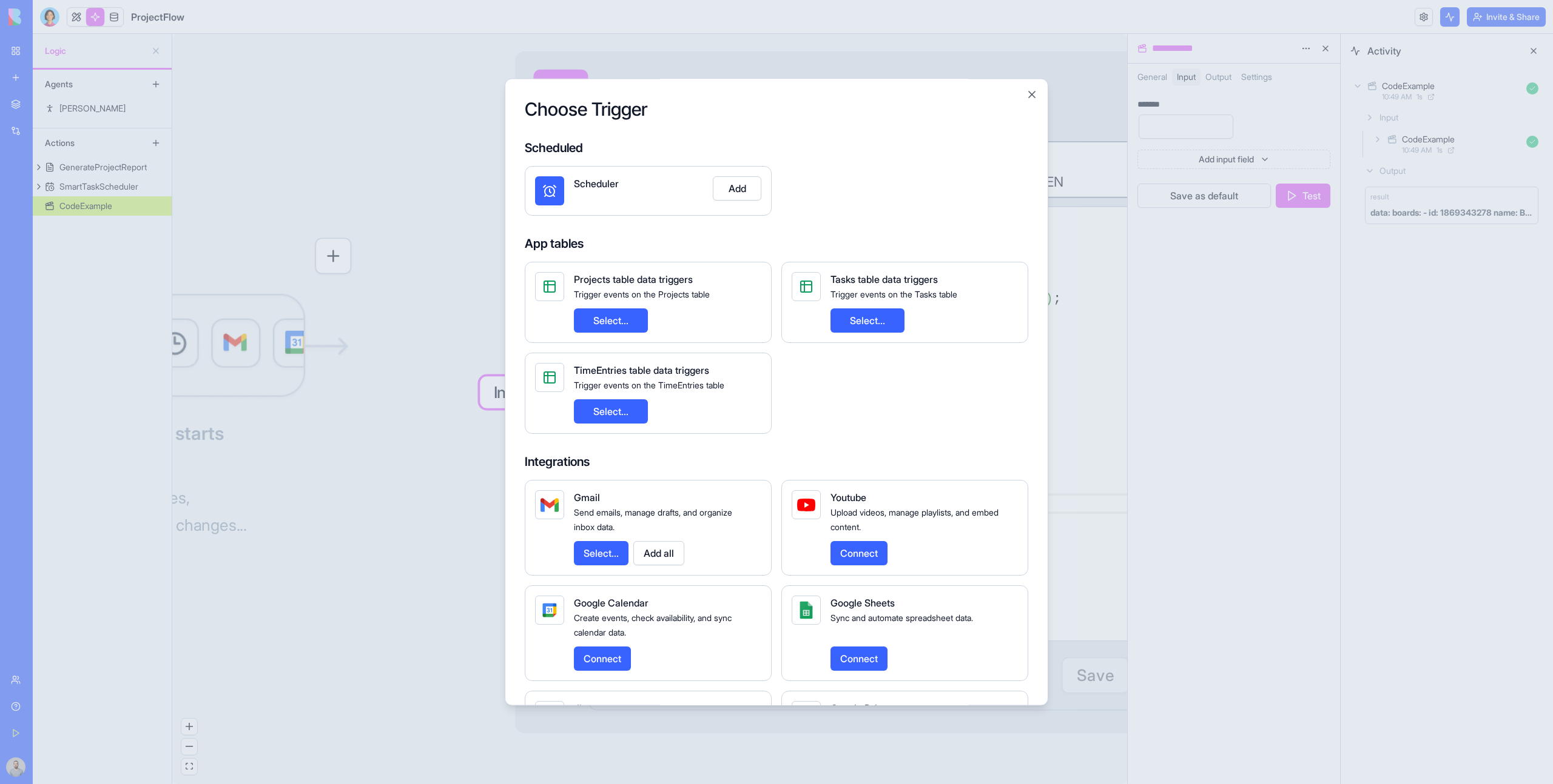
click at [635, 326] on button "Select..." at bounding box center [611, 320] width 74 height 24
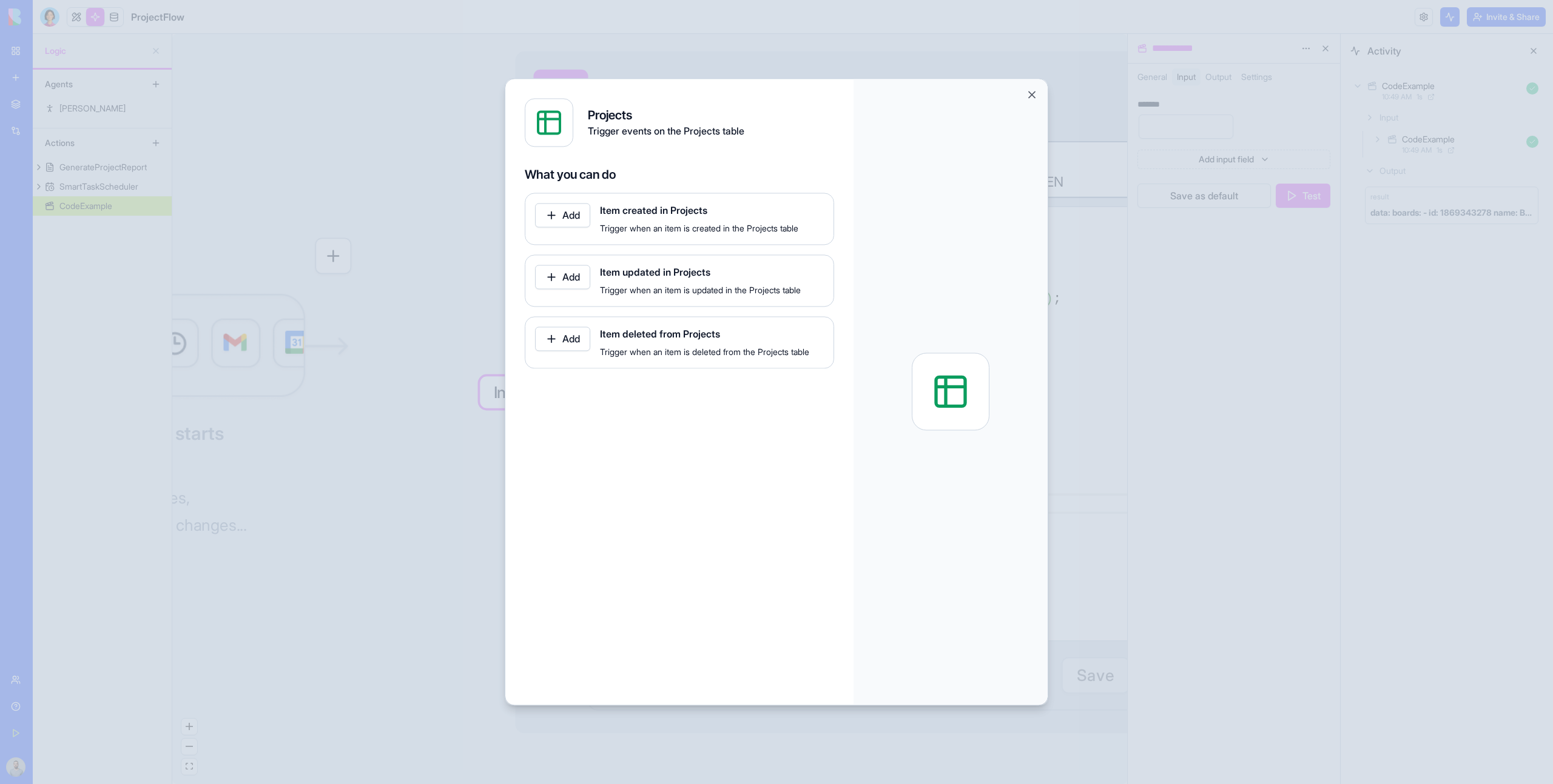
click at [561, 217] on button "Add" at bounding box center [563, 215] width 55 height 24
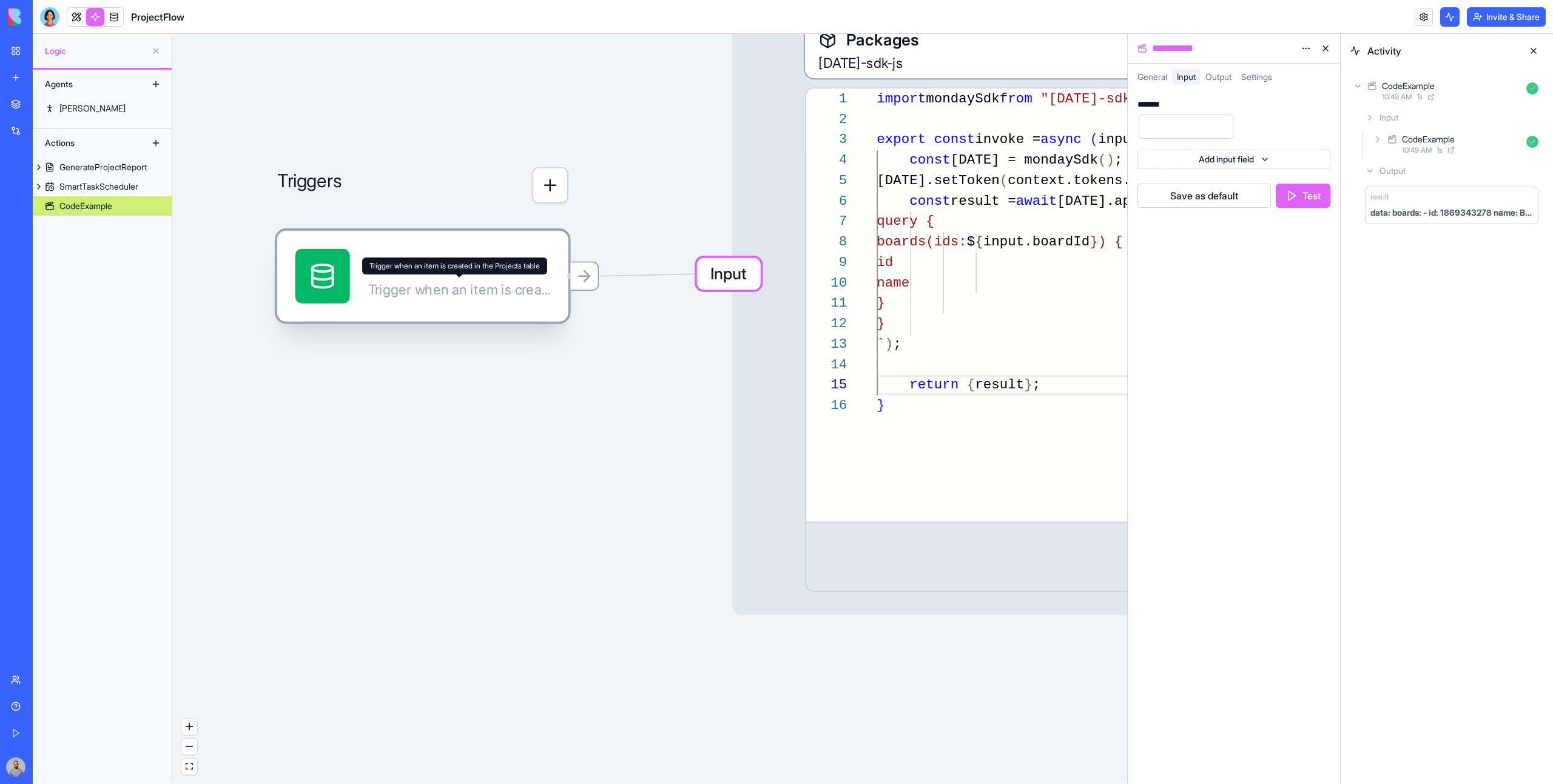
click at [442, 284] on div "Trigger when an item is created in the Projects table" at bounding box center [459, 290] width 182 height 18
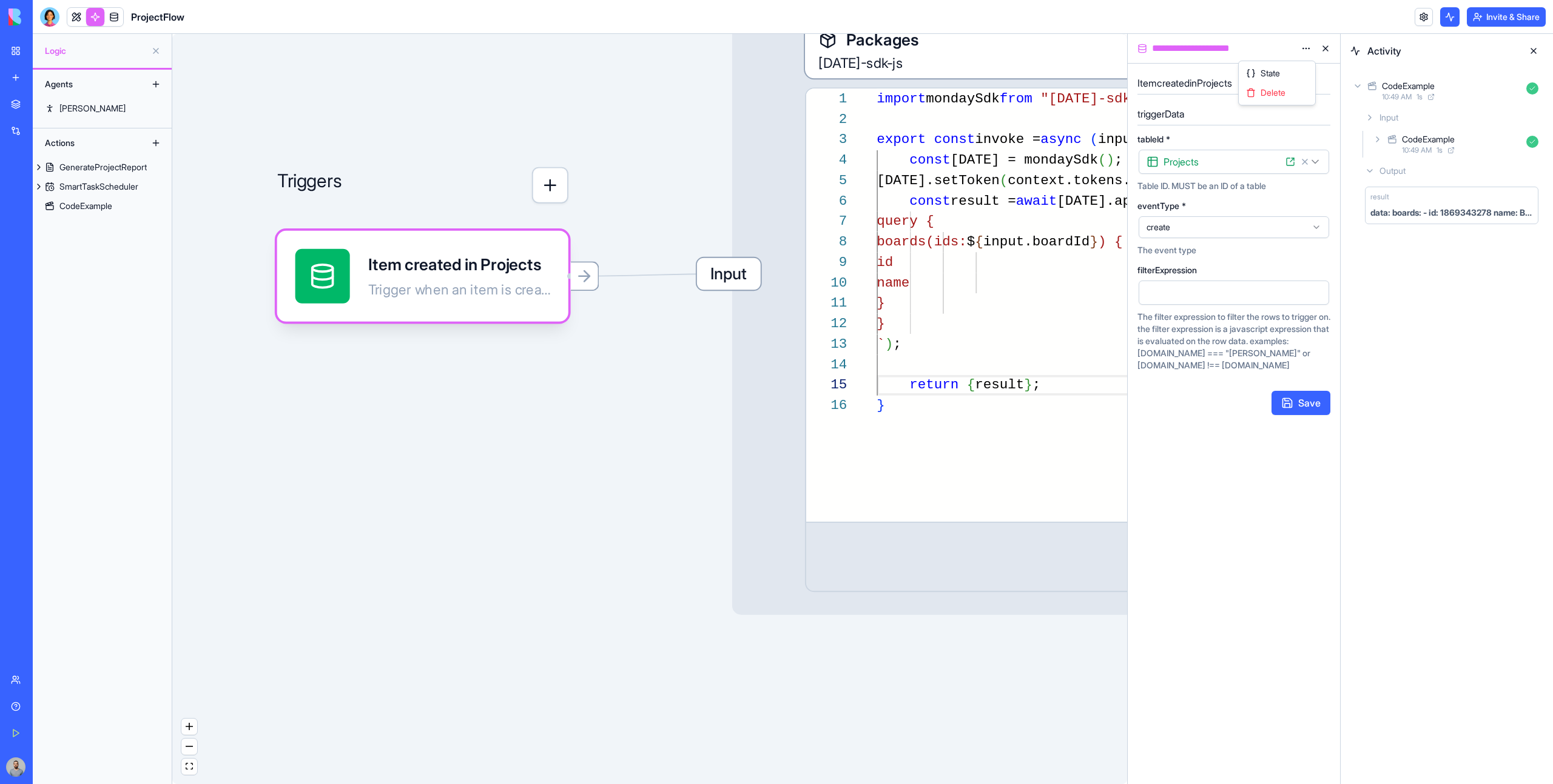
click at [1310, 47] on html "BETA My Workspace New app Marketplace Integrations Recent Builder Cost Dashboar…" at bounding box center [776, 392] width 1553 height 784
click at [1290, 65] on div "State" at bounding box center [1276, 73] width 71 height 19
